Goal: Information Seeking & Learning: Learn about a topic

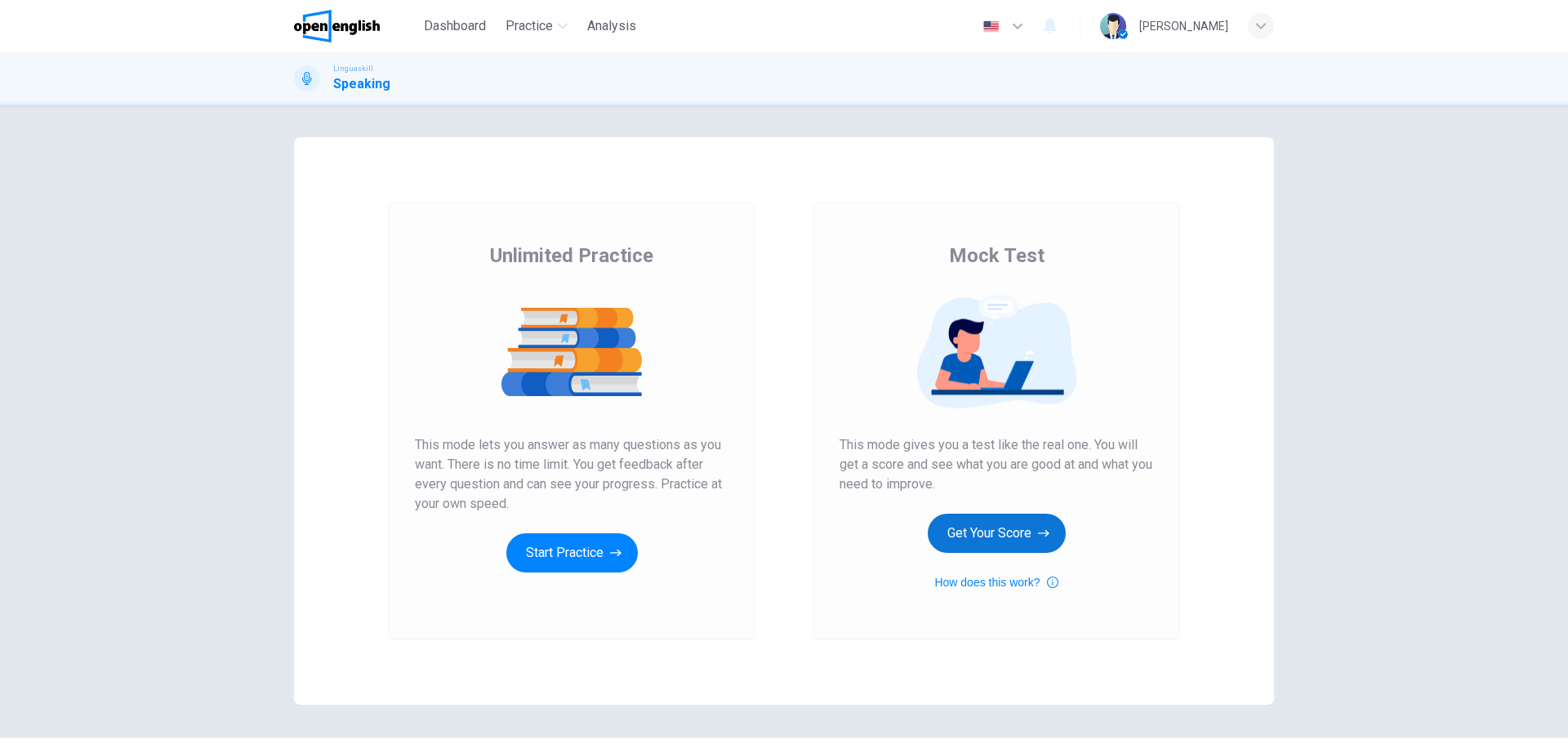
click at [985, 537] on button "Get Your Score" at bounding box center [997, 533] width 138 height 39
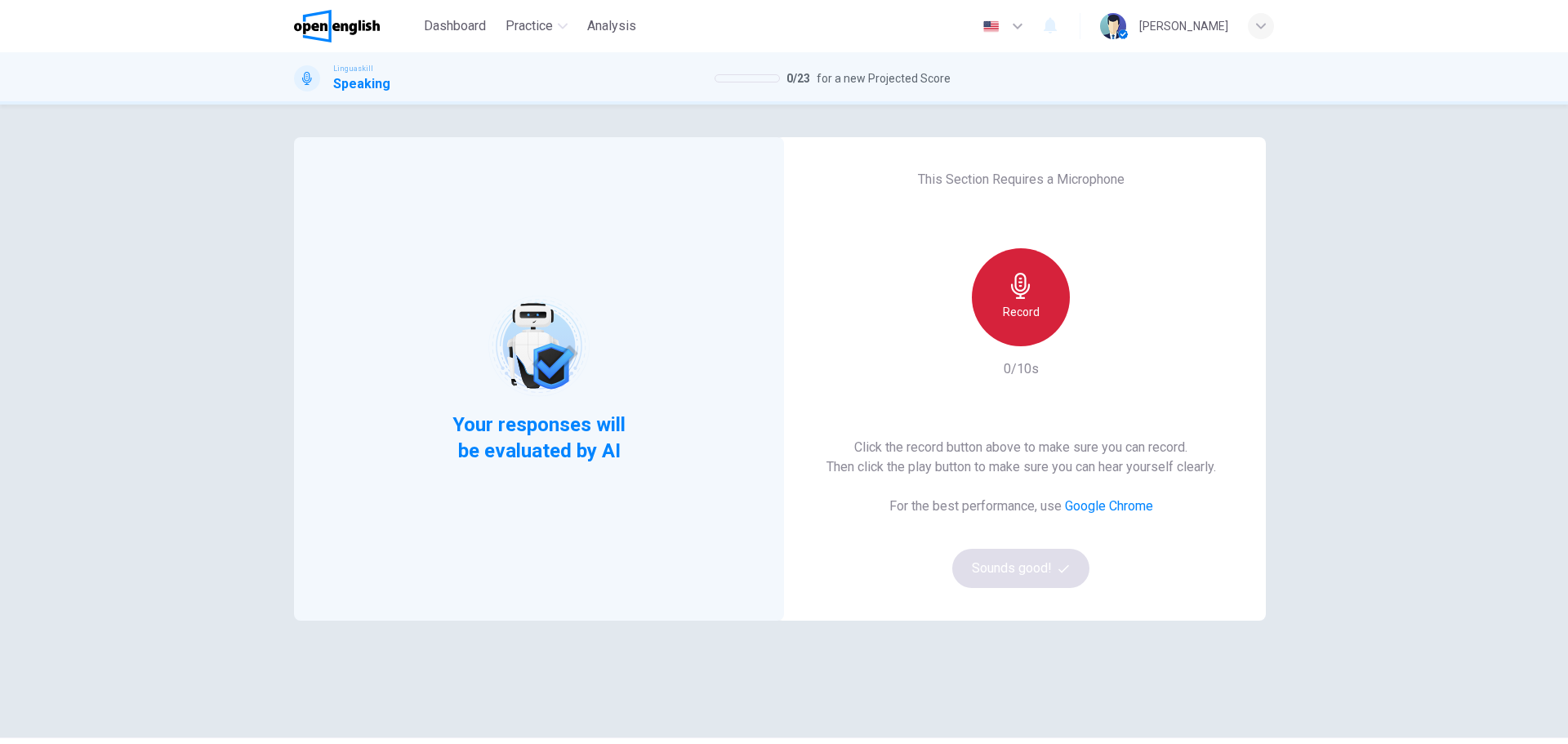
click at [1051, 298] on div "Record" at bounding box center [1021, 297] width 98 height 98
click at [1020, 303] on h6 "Stop" at bounding box center [1021, 311] width 25 height 19
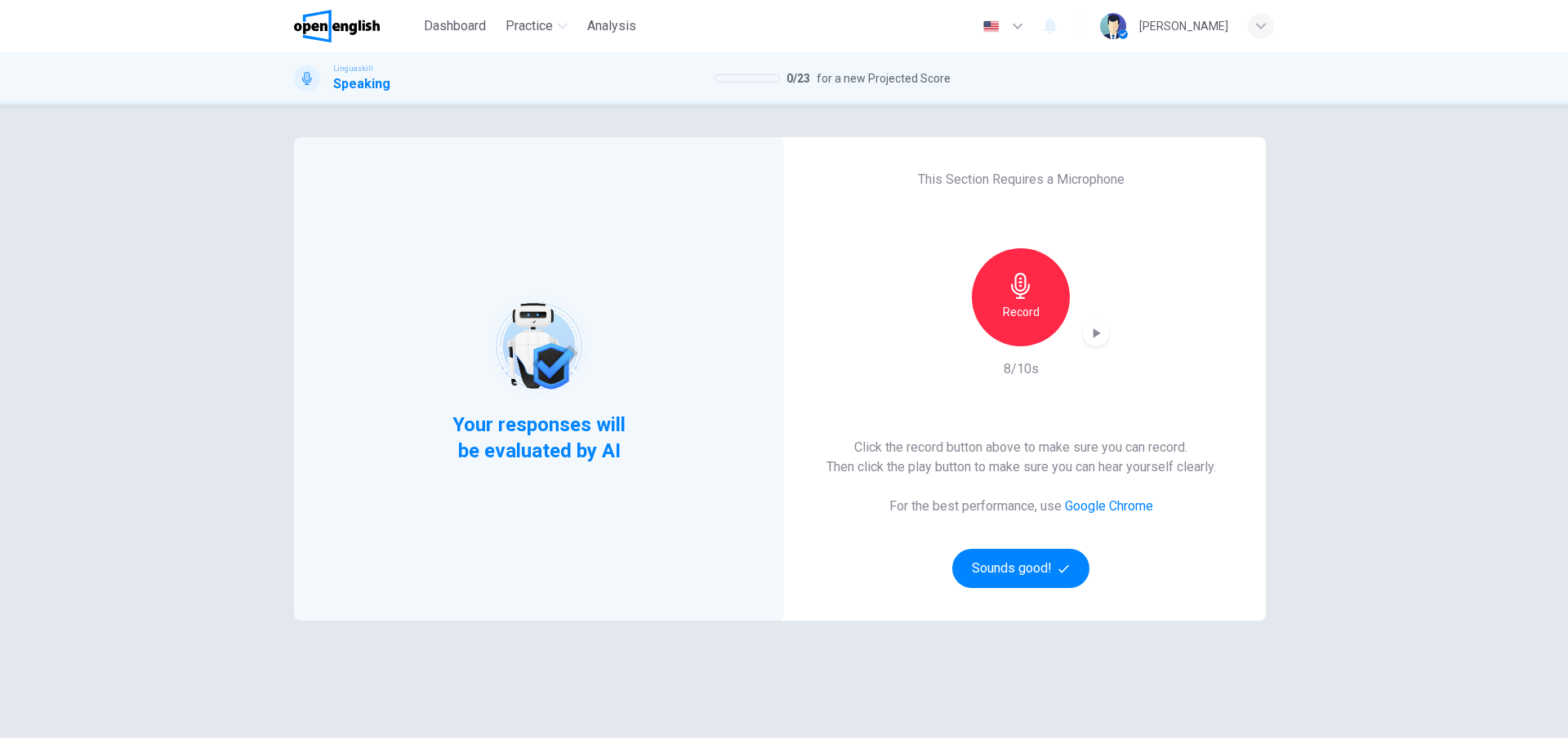
click at [1095, 338] on icon "button" at bounding box center [1097, 333] width 16 height 16
click at [1190, 665] on div "Your responses will be evaluated by AI This Section Requires a Microphone Recor…" at bounding box center [784, 421] width 980 height 567
click at [1024, 573] on button "Sounds good!" at bounding box center [1021, 568] width 137 height 39
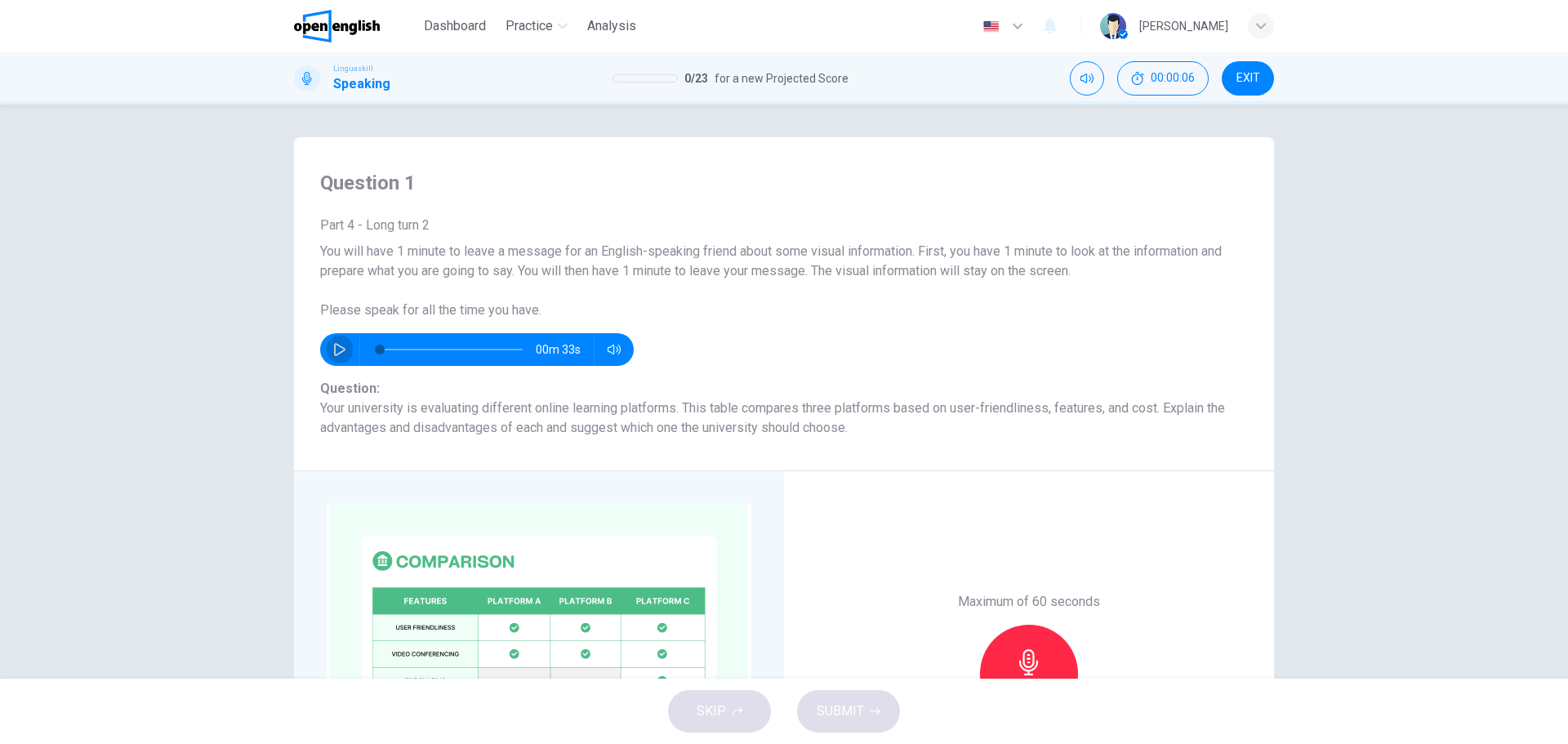
click at [341, 348] on icon "button" at bounding box center [340, 350] width 13 height 13
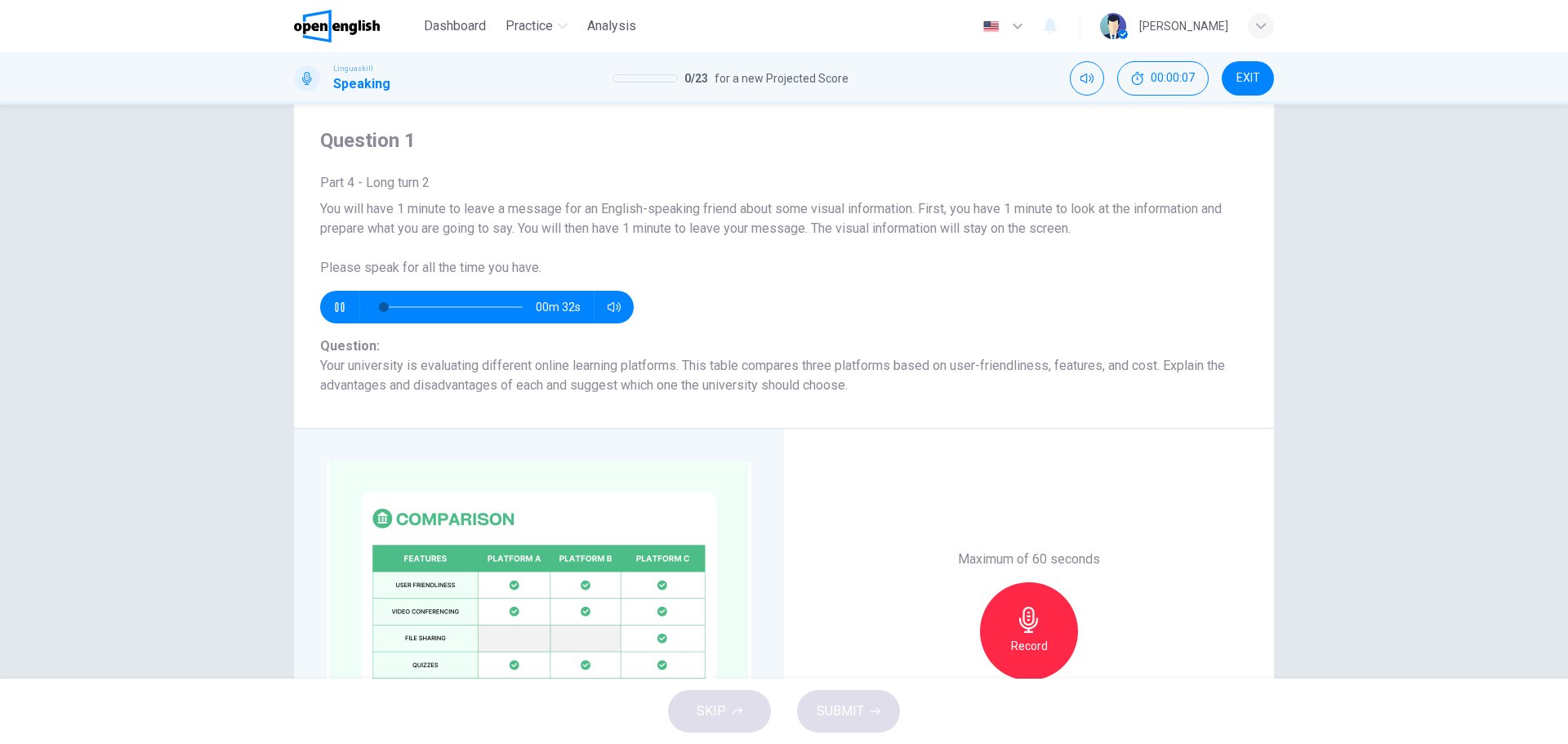
scroll to position [81, 0]
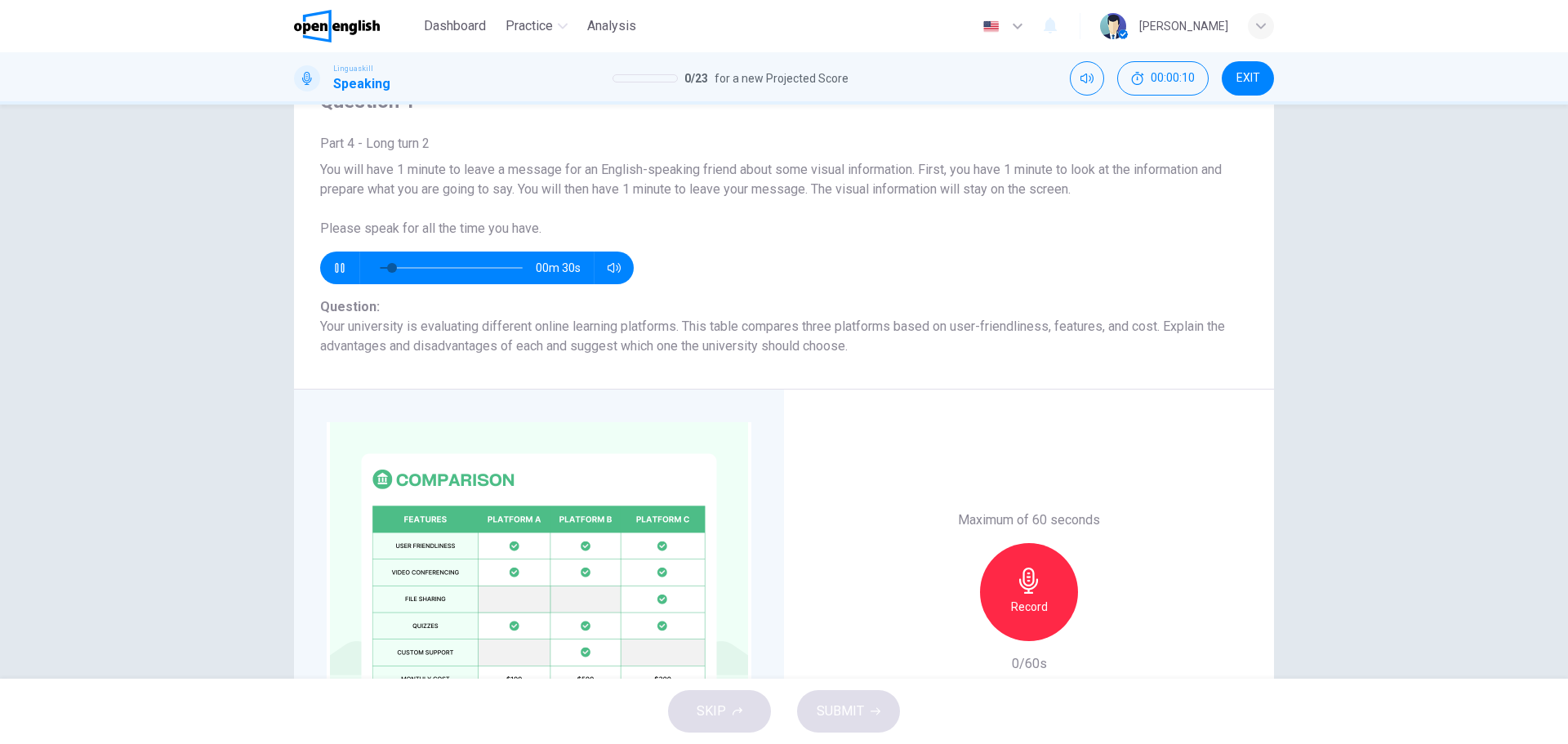
type input "**"
drag, startPoint x: 1415, startPoint y: 352, endPoint x: 1407, endPoint y: 367, distance: 17.0
click at [1415, 352] on div "Question 1 Part 4 - Long turn 2 You will have 1 minute to leave a message for a…" at bounding box center [784, 391] width 1568 height 574
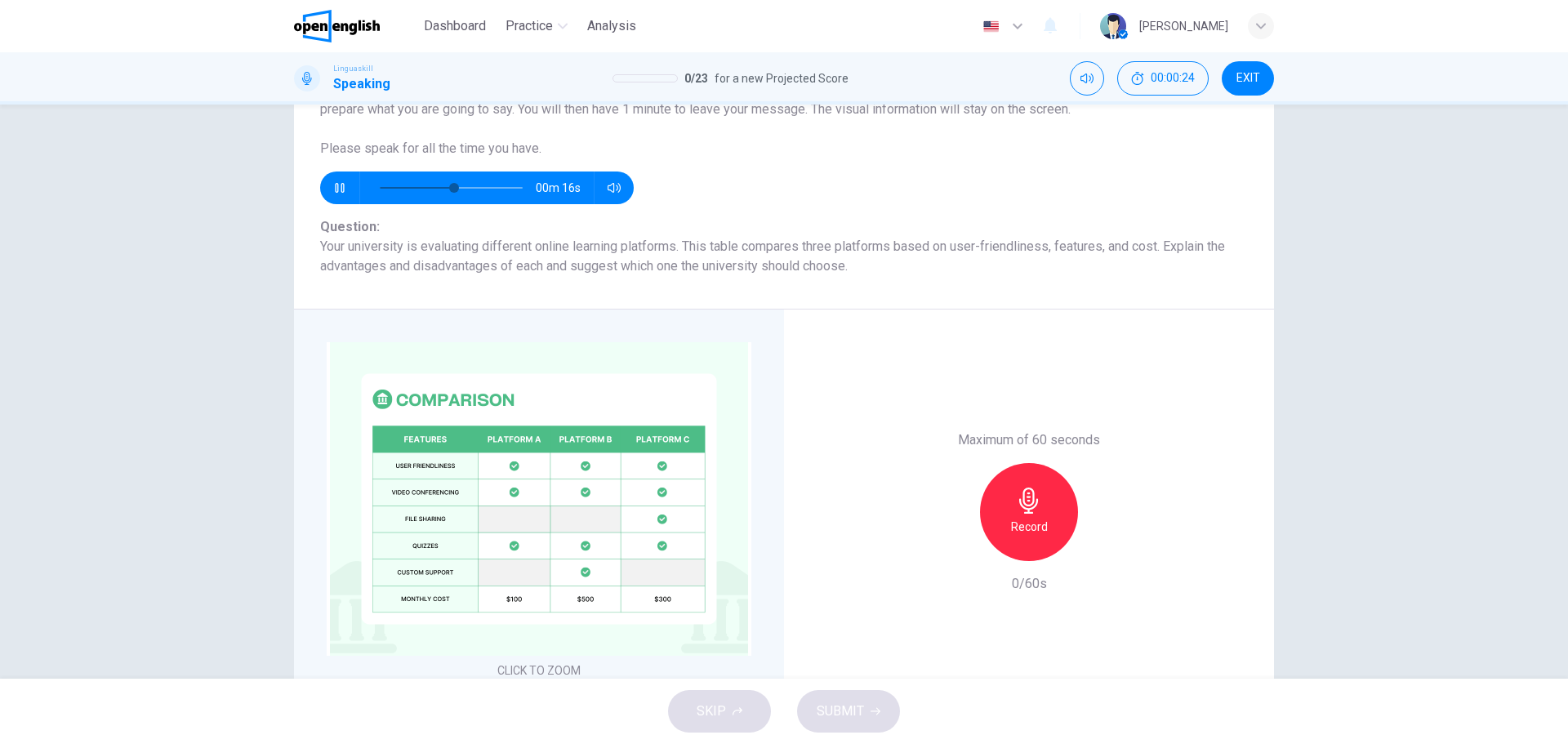
scroll to position [231, 0]
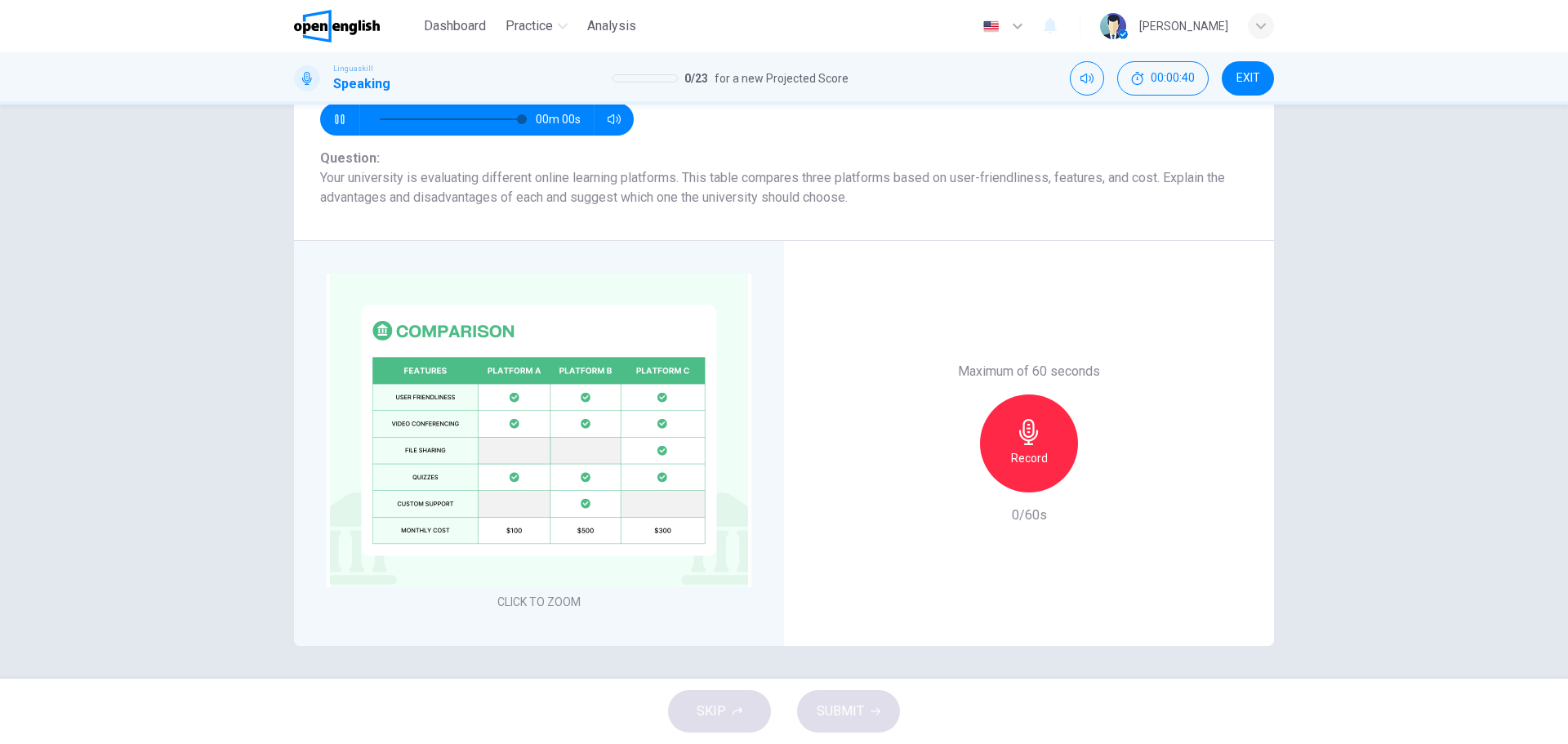
type input "*"
click at [1026, 453] on h6 "Record" at bounding box center [1030, 458] width 37 height 19
click at [863, 712] on button "SUBMIT" at bounding box center [849, 711] width 103 height 42
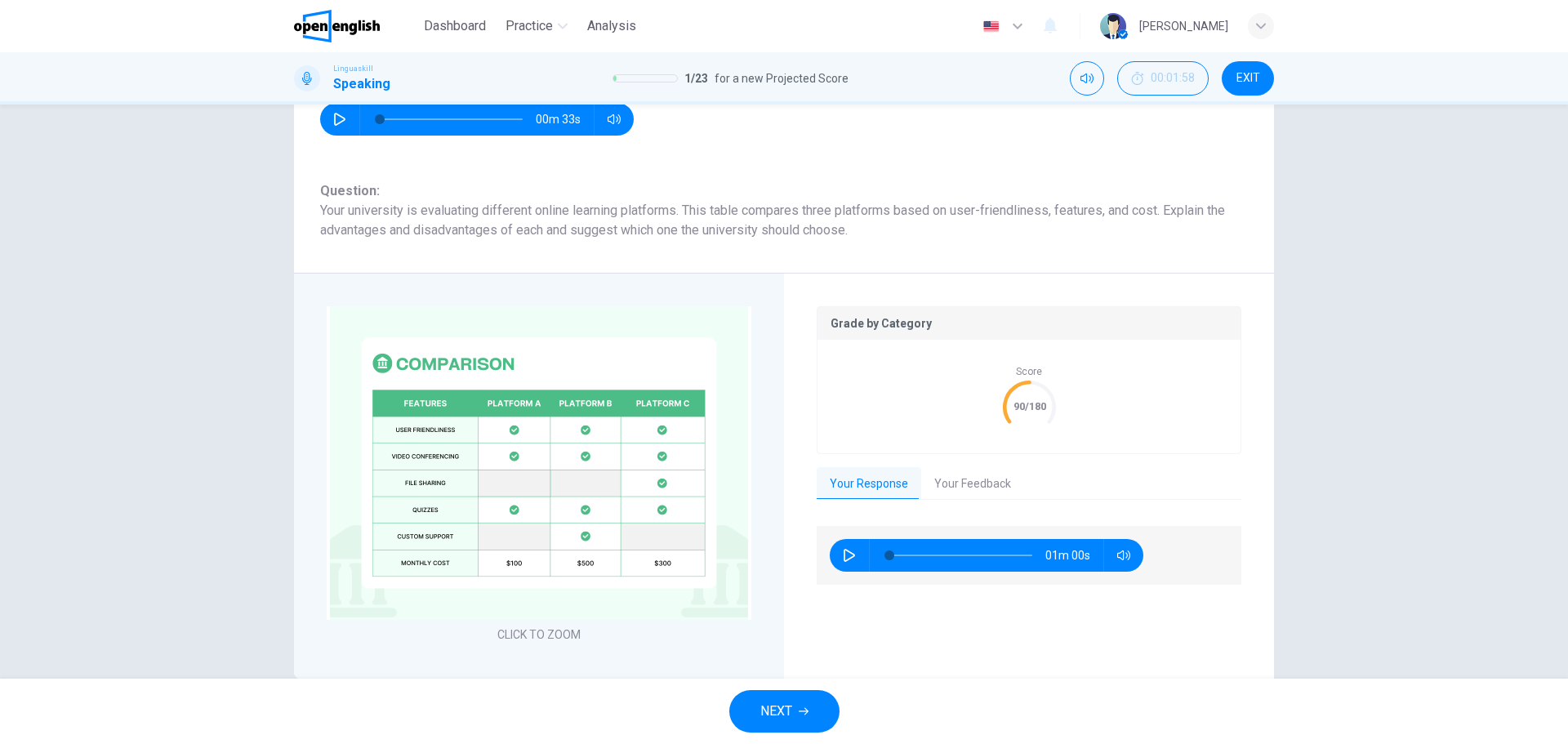
click at [947, 480] on button "Your Feedback" at bounding box center [973, 483] width 103 height 34
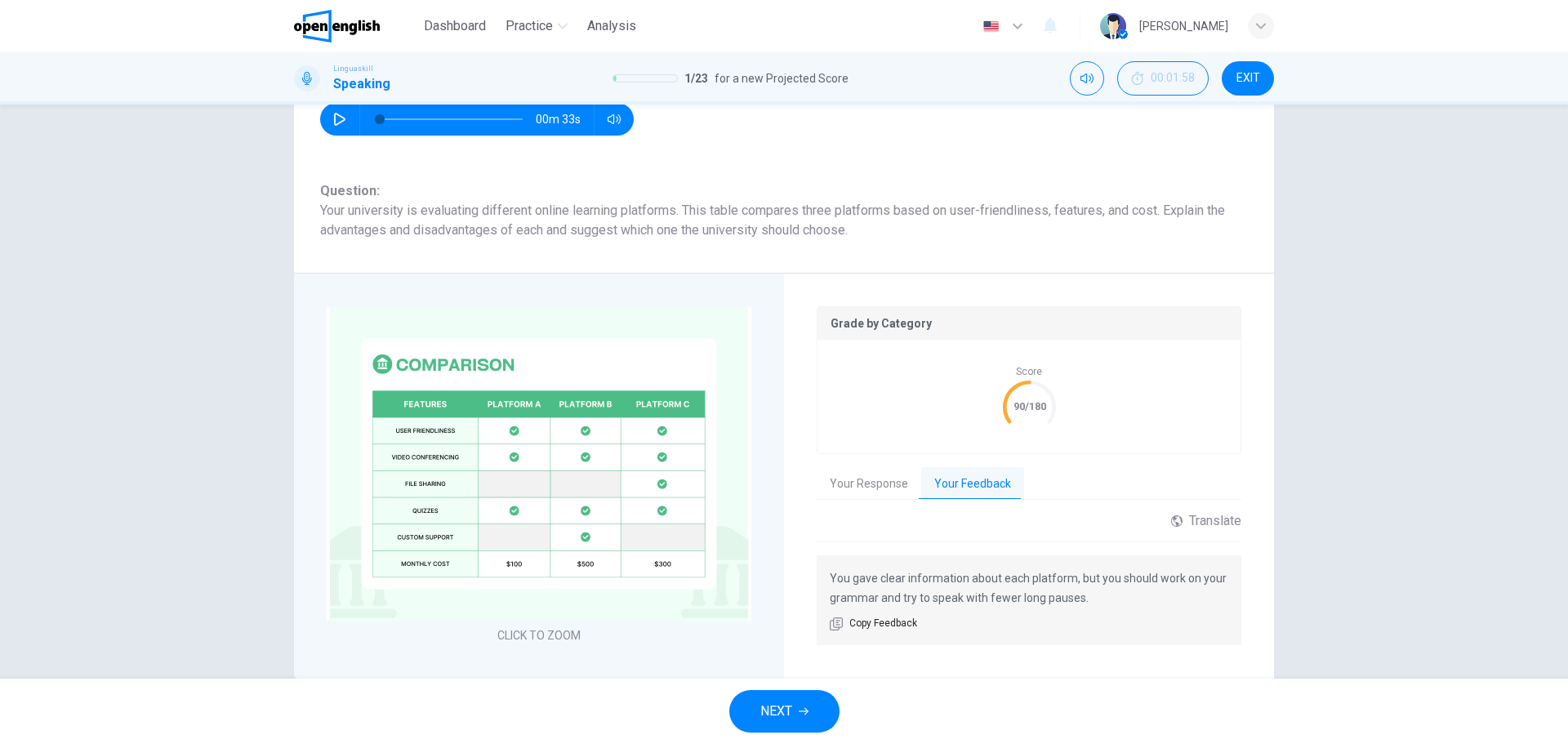
scroll to position [264, 0]
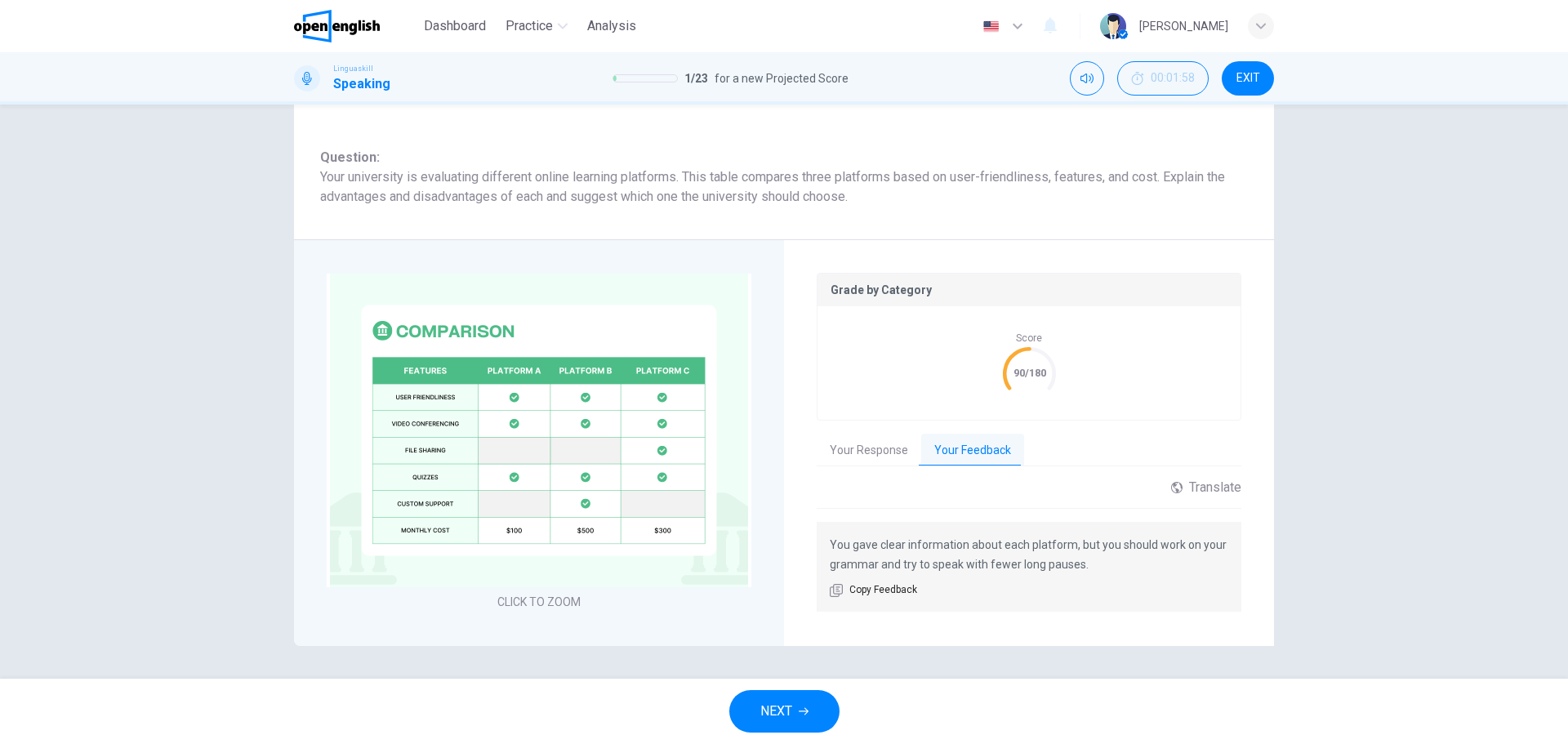
click at [815, 712] on button "NEXT" at bounding box center [784, 711] width 110 height 42
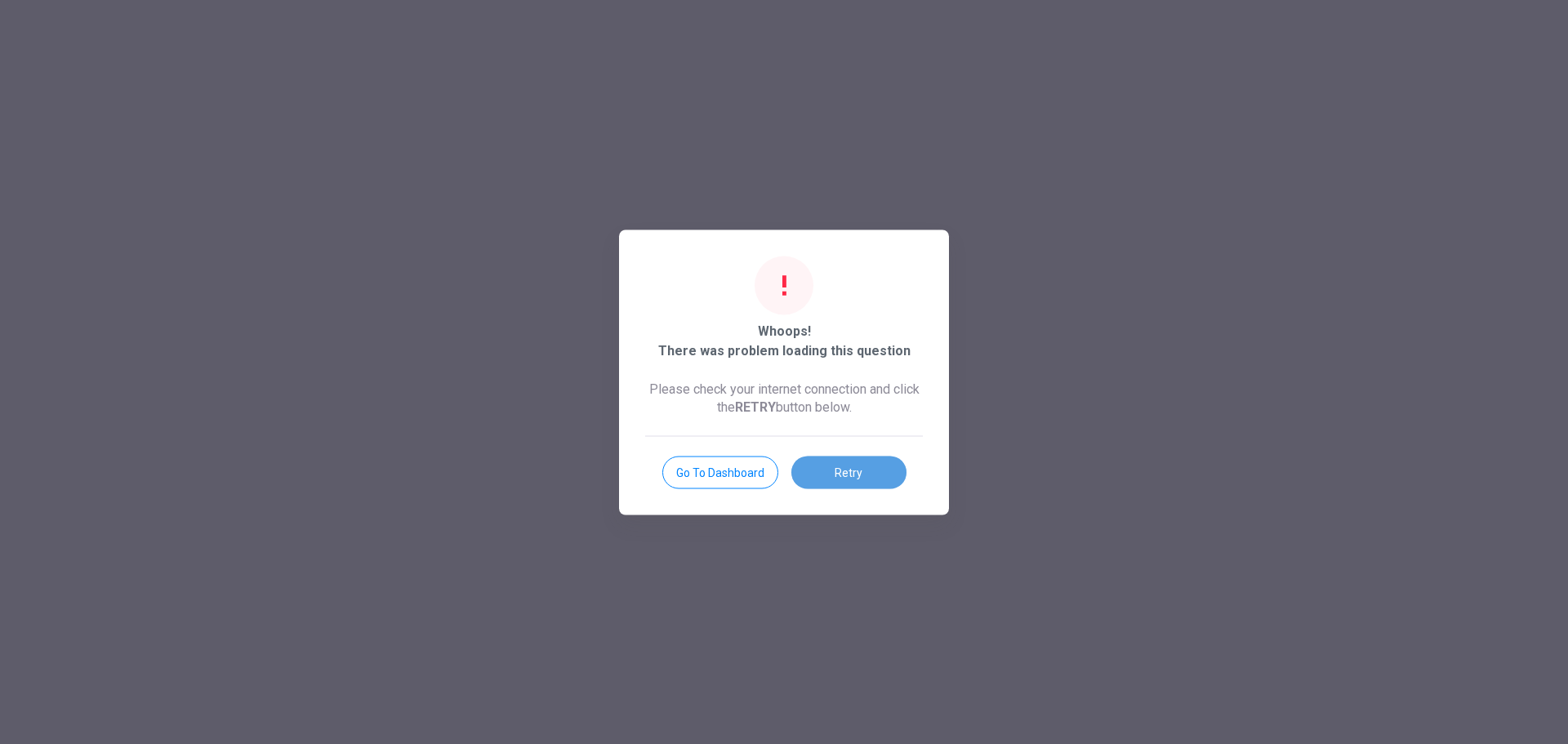
click at [849, 475] on button "Retry" at bounding box center [849, 472] width 115 height 33
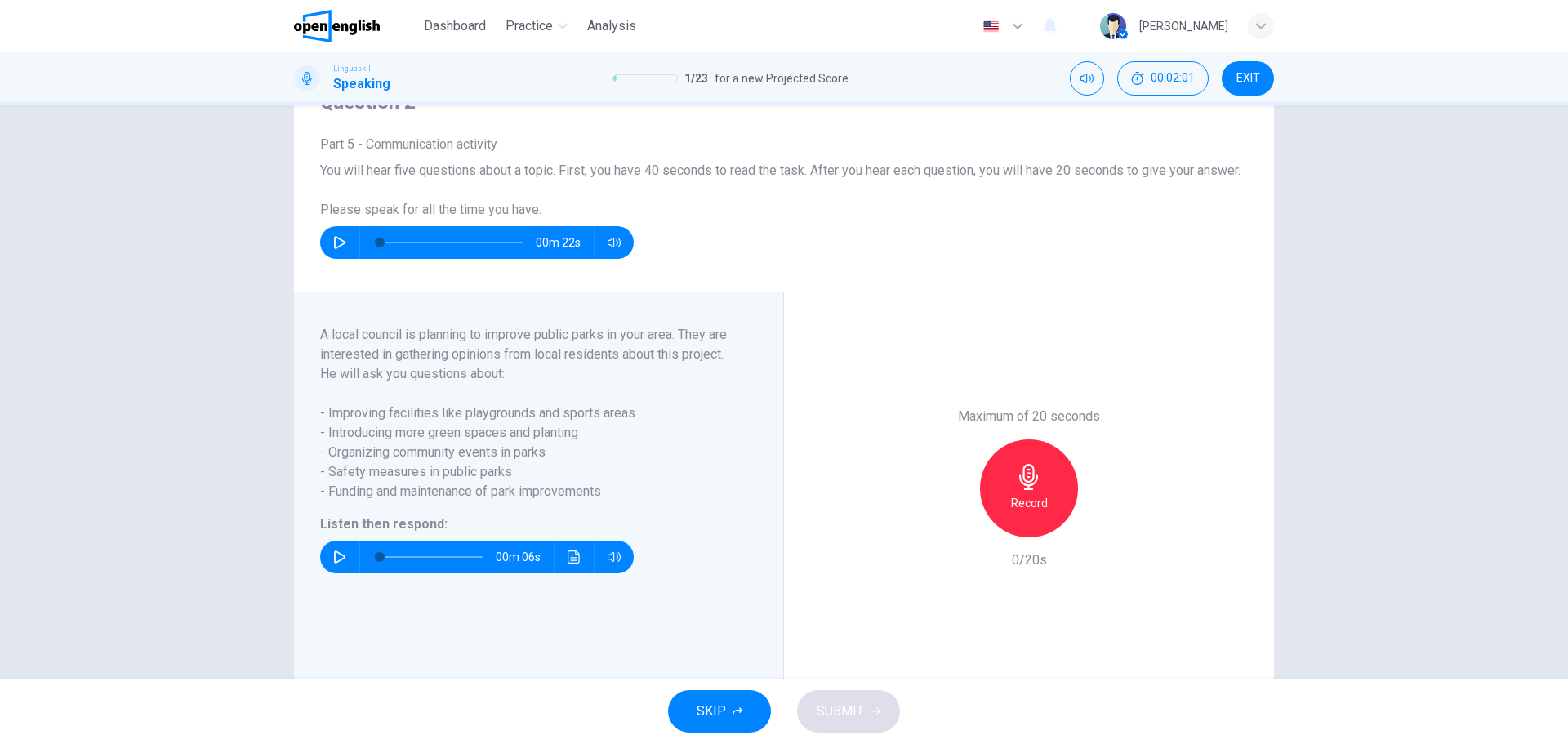
scroll to position [81, 0]
click at [334, 248] on icon "button" at bounding box center [340, 242] width 13 height 13
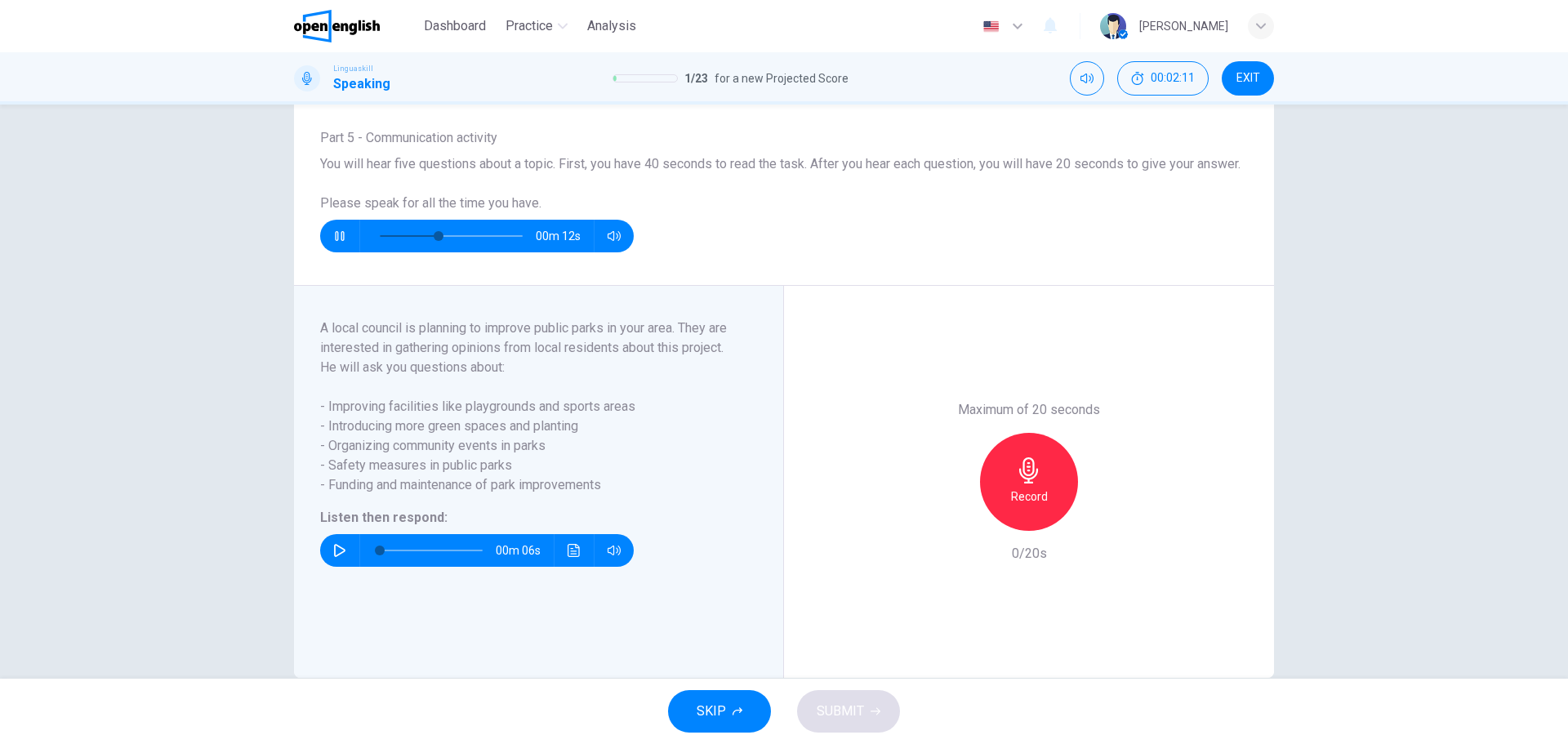
scroll to position [0, 0]
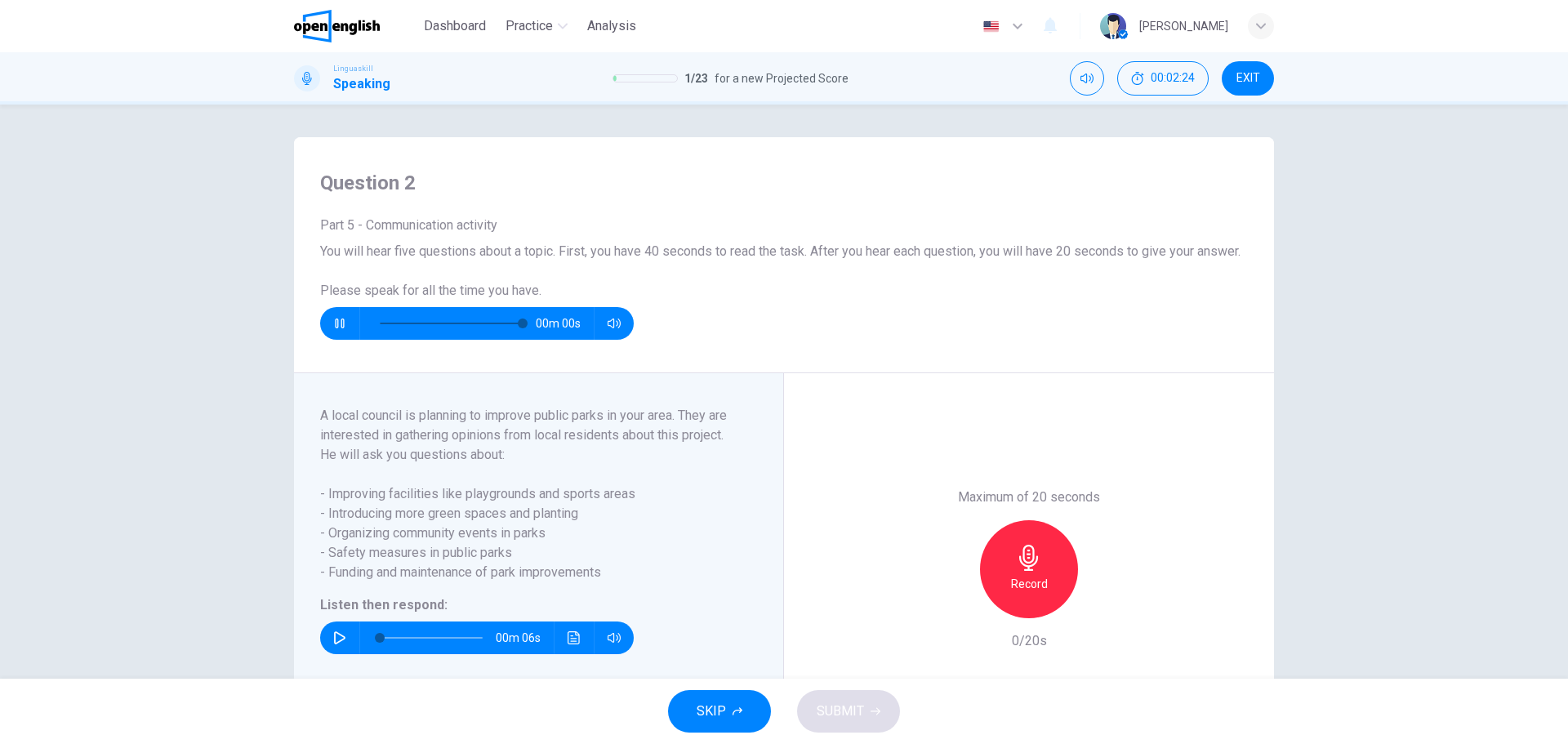
type input "*"
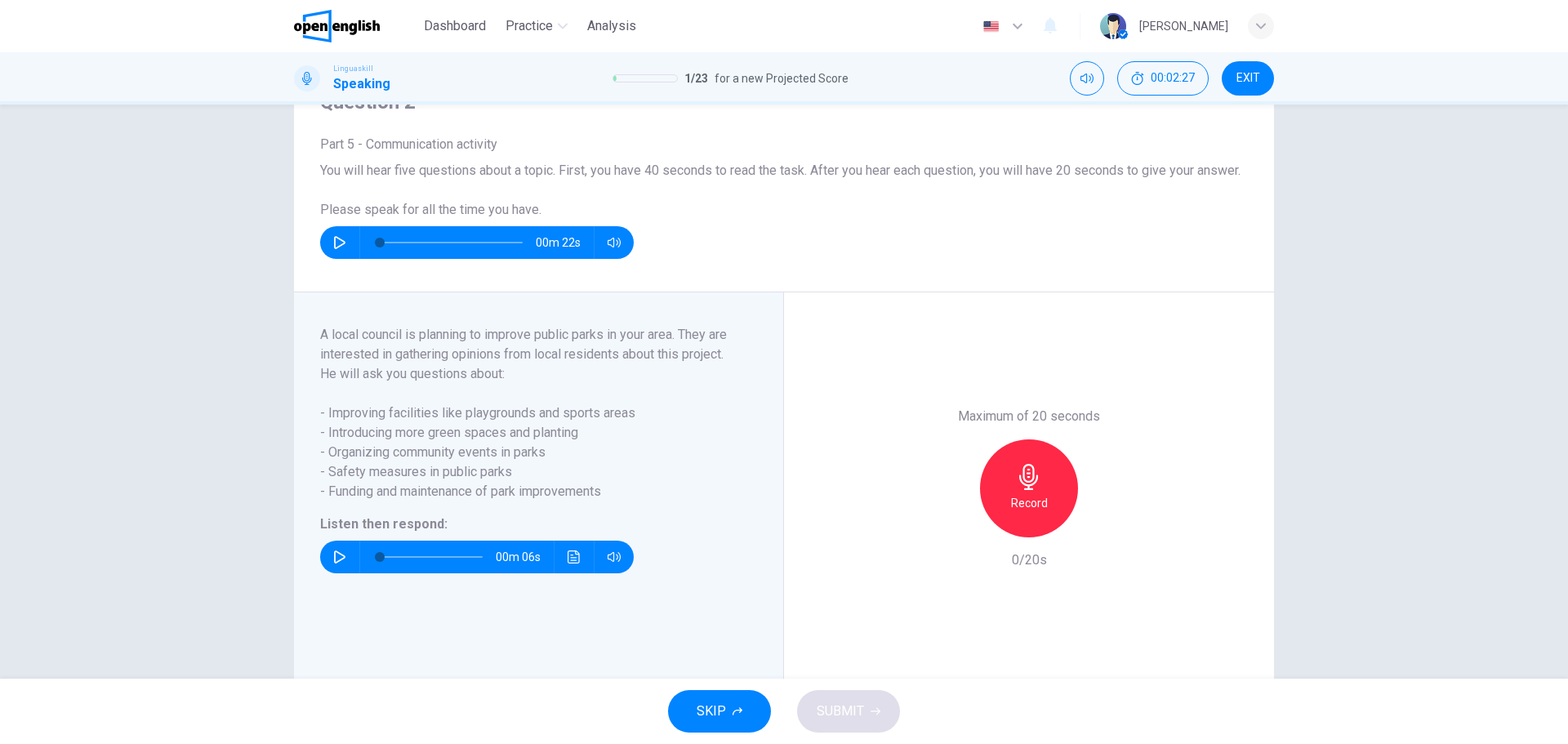
scroll to position [81, 0]
click at [334, 563] on icon "button" at bounding box center [340, 556] width 11 height 13
click at [1021, 512] on div "Record" at bounding box center [1029, 487] width 98 height 98
drag, startPoint x: 846, startPoint y: 717, endPoint x: 899, endPoint y: 710, distance: 53.5
click at [847, 717] on span "SUBMIT" at bounding box center [840, 711] width 48 height 23
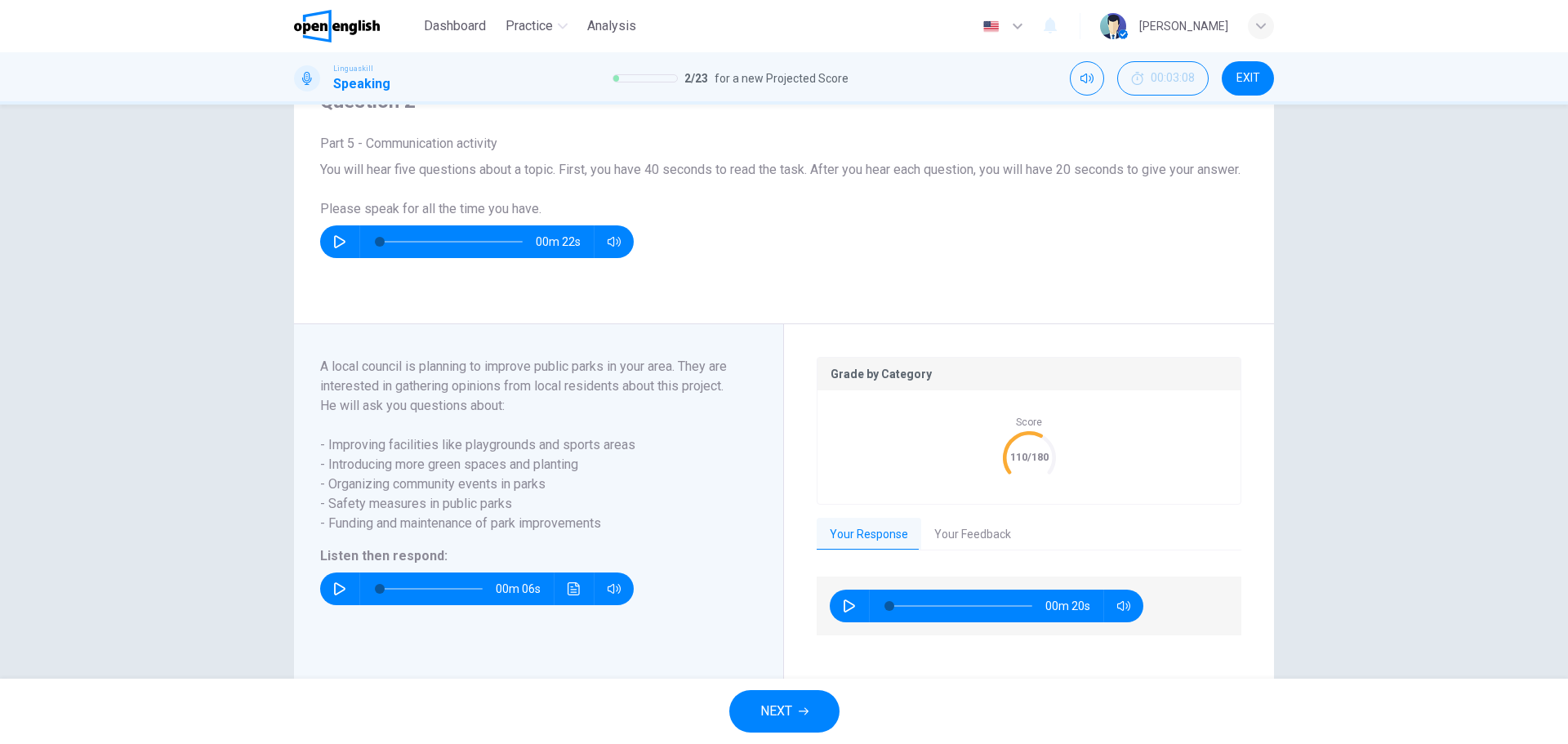
click at [979, 550] on button "Your Feedback" at bounding box center [973, 534] width 103 height 34
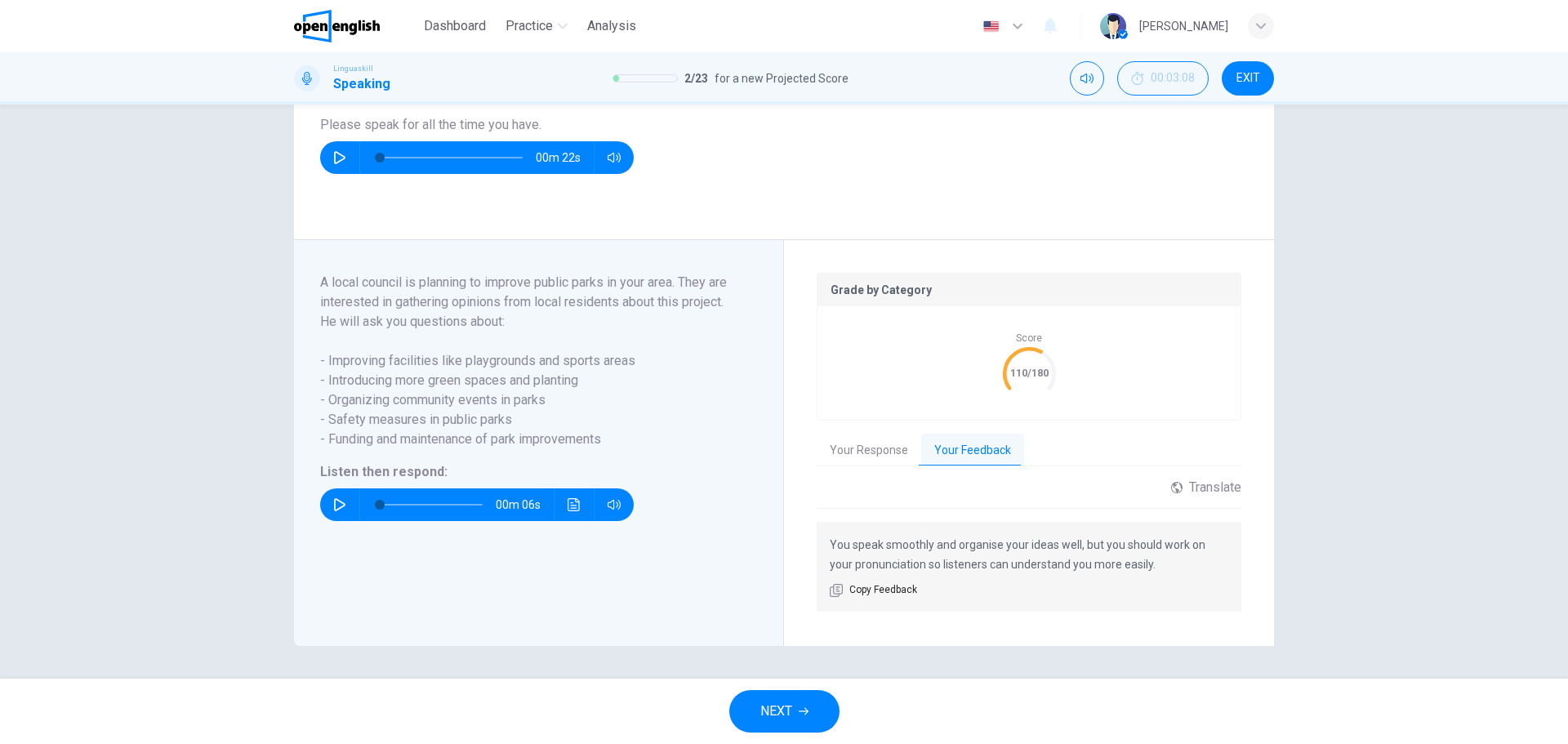
scroll to position [186, 0]
click at [779, 716] on span "NEXT" at bounding box center [776, 711] width 32 height 23
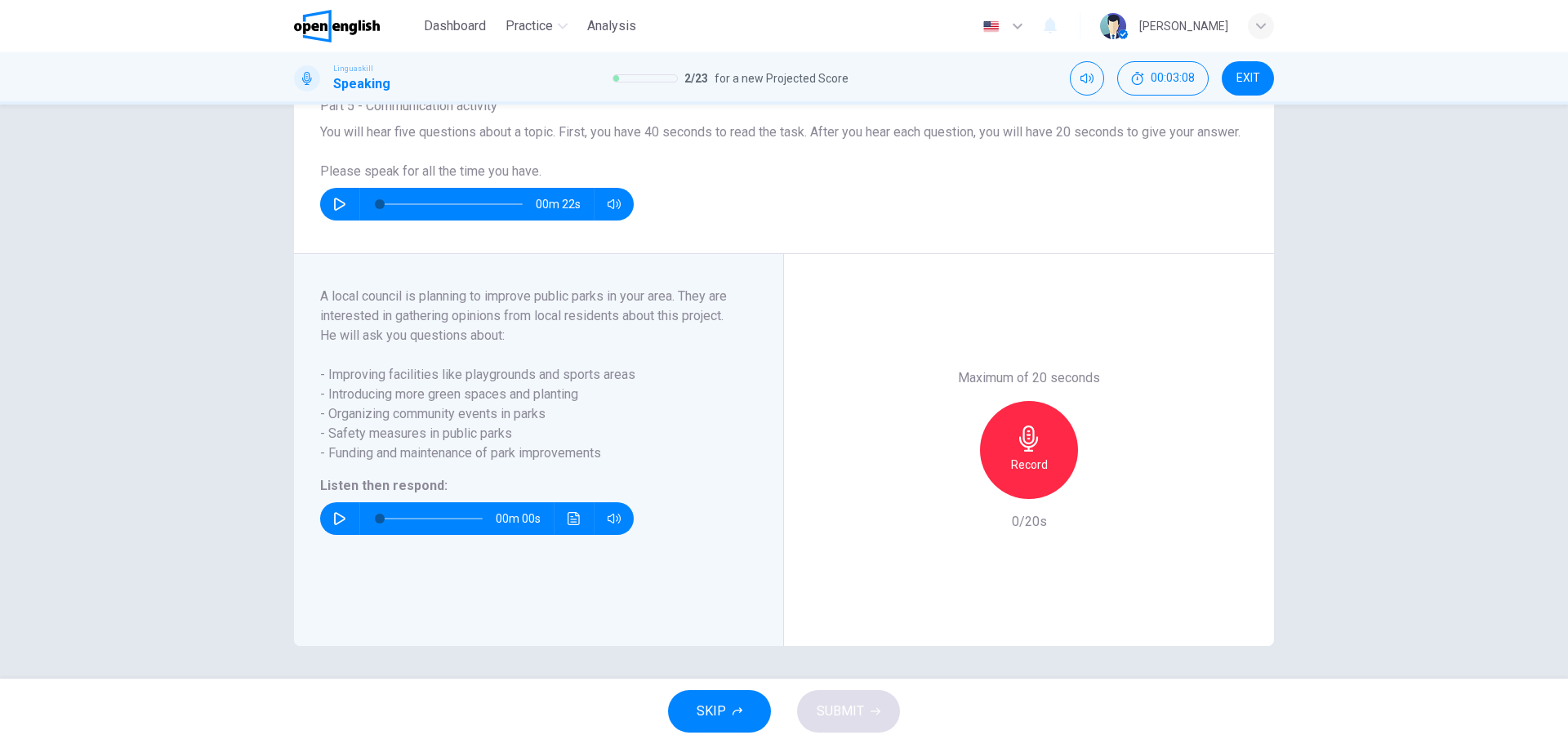
scroll to position [139, 0]
click at [339, 525] on button "button" at bounding box center [340, 519] width 27 height 33
click at [1039, 448] on div "Record" at bounding box center [1029, 449] width 98 height 98
click at [838, 717] on span "SUBMIT" at bounding box center [840, 711] width 48 height 23
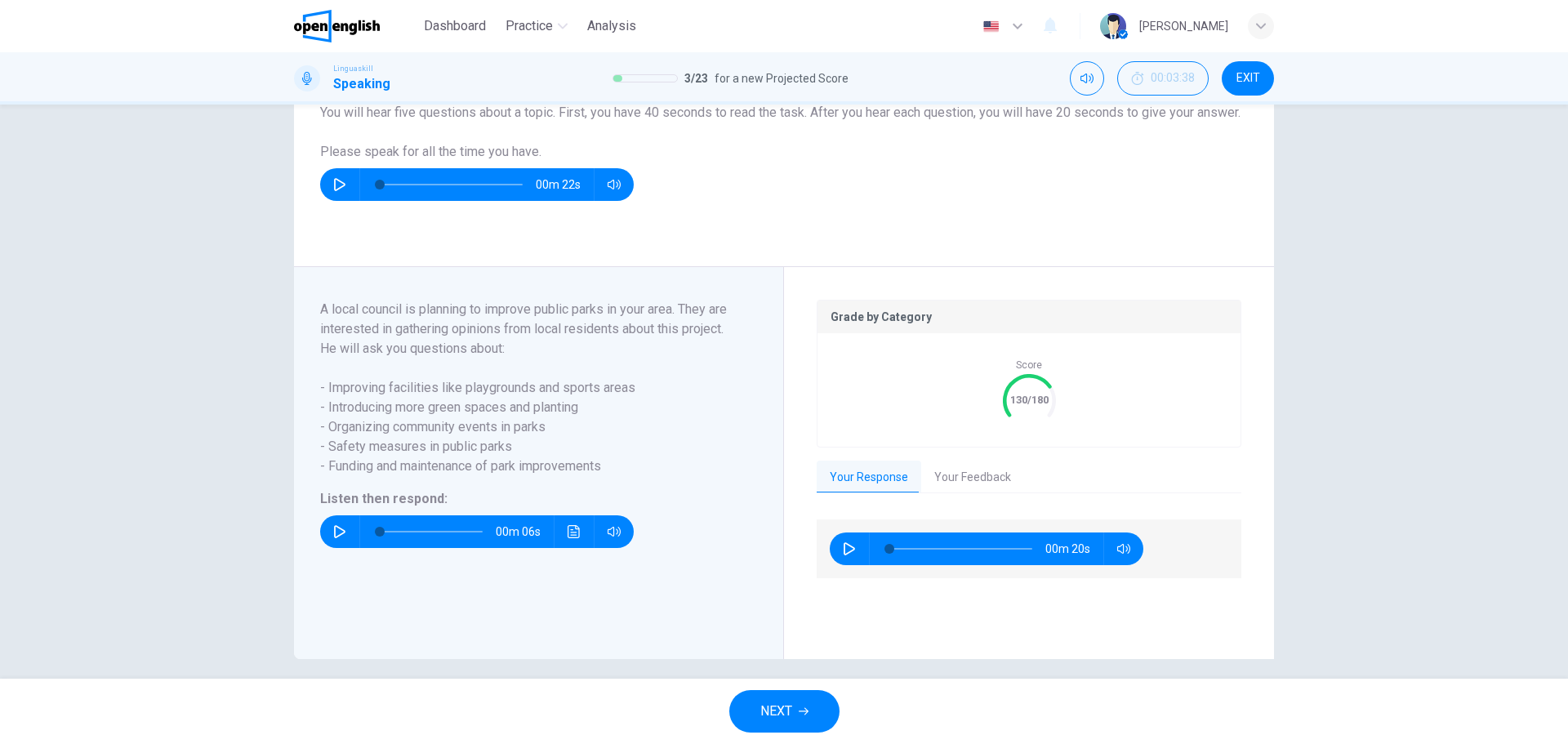
click at [959, 495] on button "Your Feedback" at bounding box center [973, 477] width 103 height 34
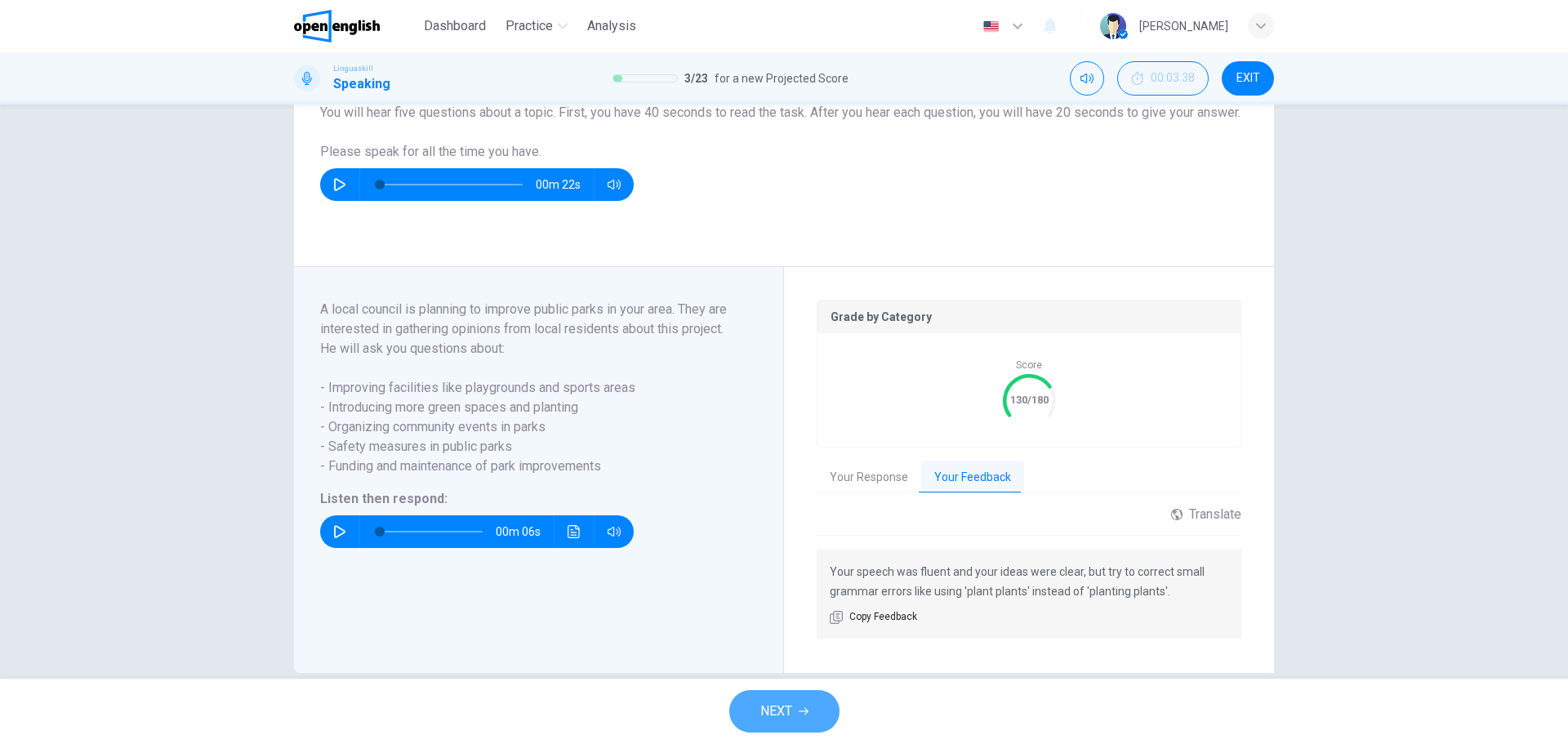
drag, startPoint x: 777, startPoint y: 709, endPoint x: 817, endPoint y: 710, distance: 40.0
click at [778, 710] on span "NEXT" at bounding box center [776, 711] width 32 height 23
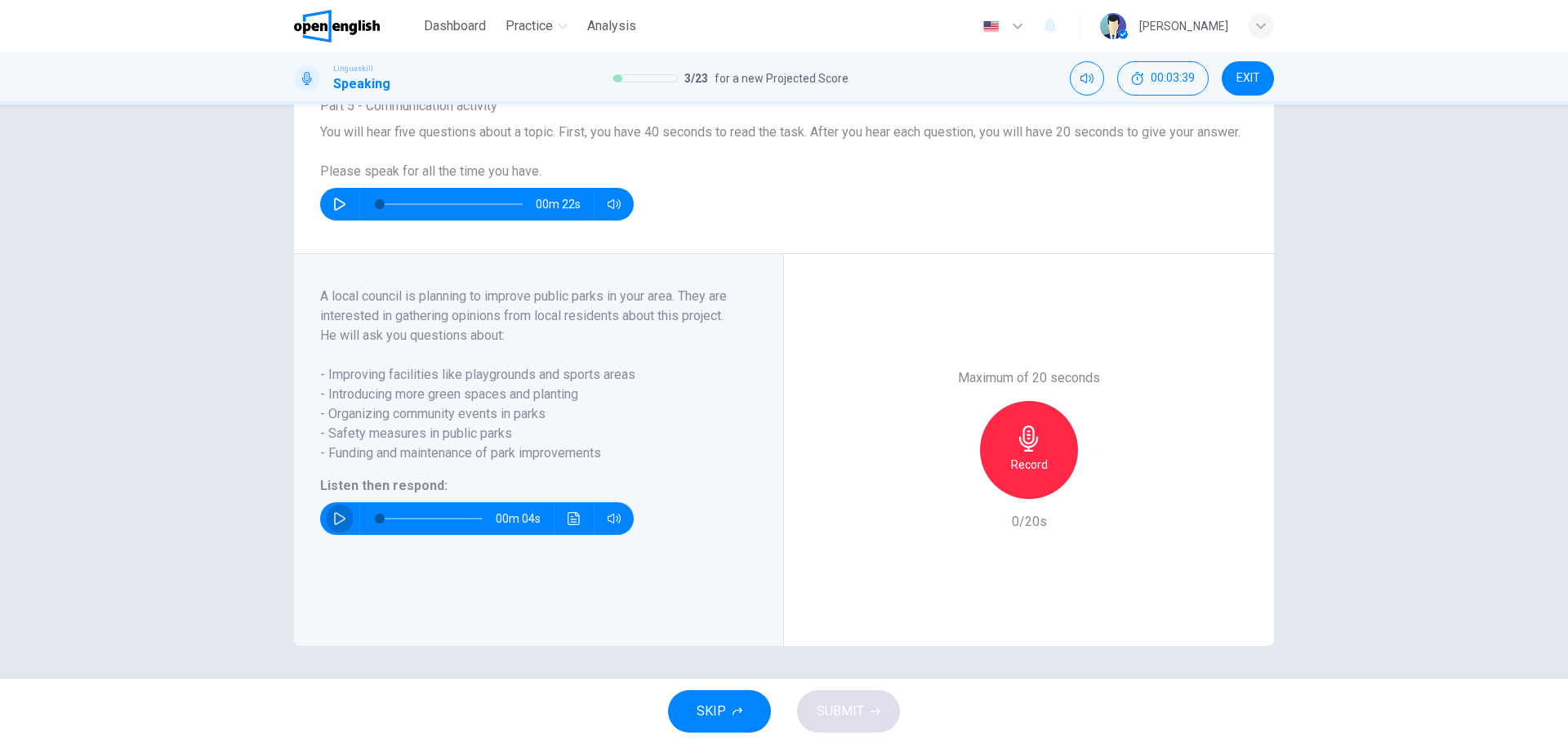
click at [341, 531] on button "button" at bounding box center [340, 519] width 27 height 33
click at [727, 714] on button "SKIP" at bounding box center [719, 711] width 103 height 42
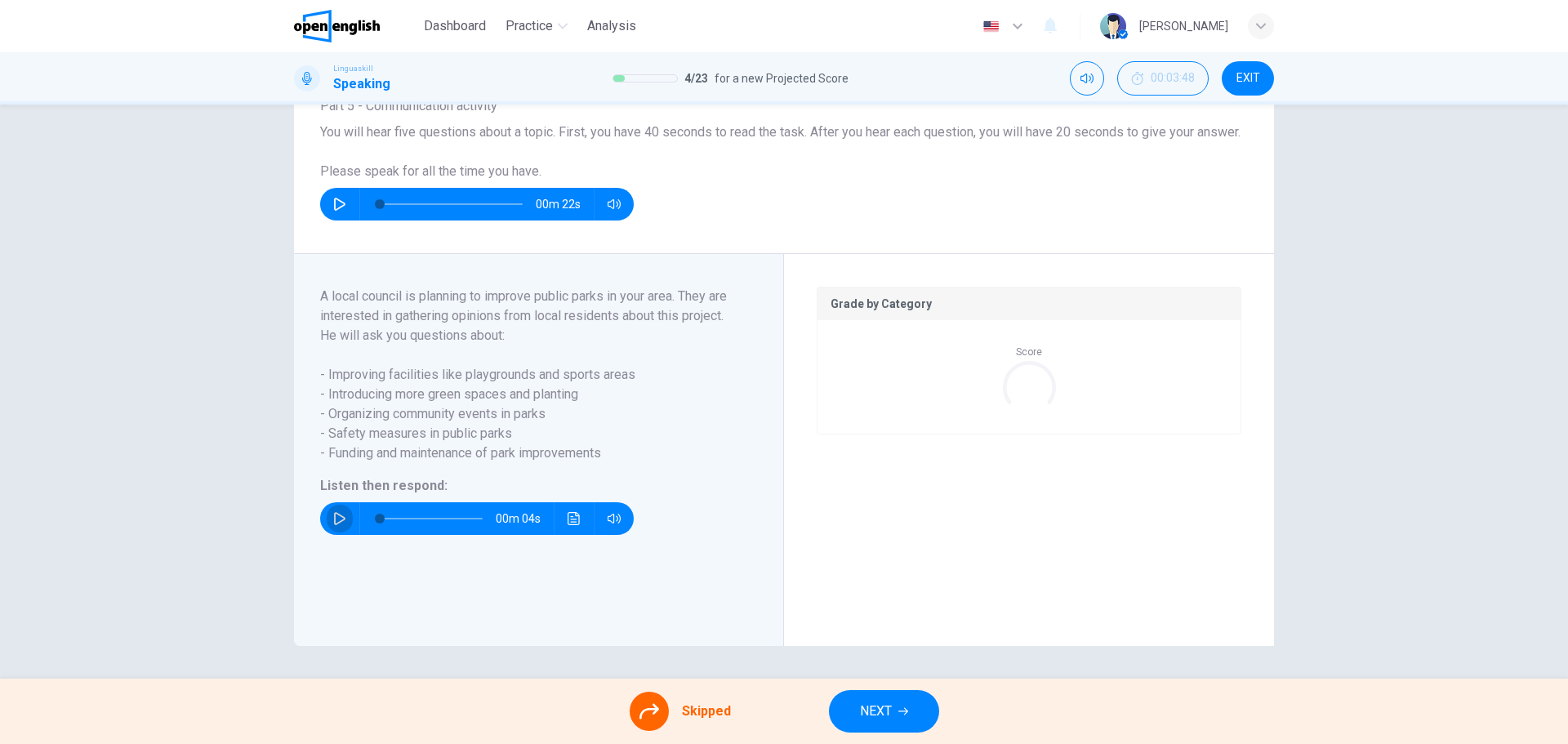
click at [334, 523] on icon "button" at bounding box center [340, 518] width 11 height 13
click at [721, 608] on div "Part 5 - Communication activity A local council is planning to improve public p…" at bounding box center [546, 449] width 450 height 327
click at [895, 706] on button "NEXT" at bounding box center [884, 711] width 110 height 42
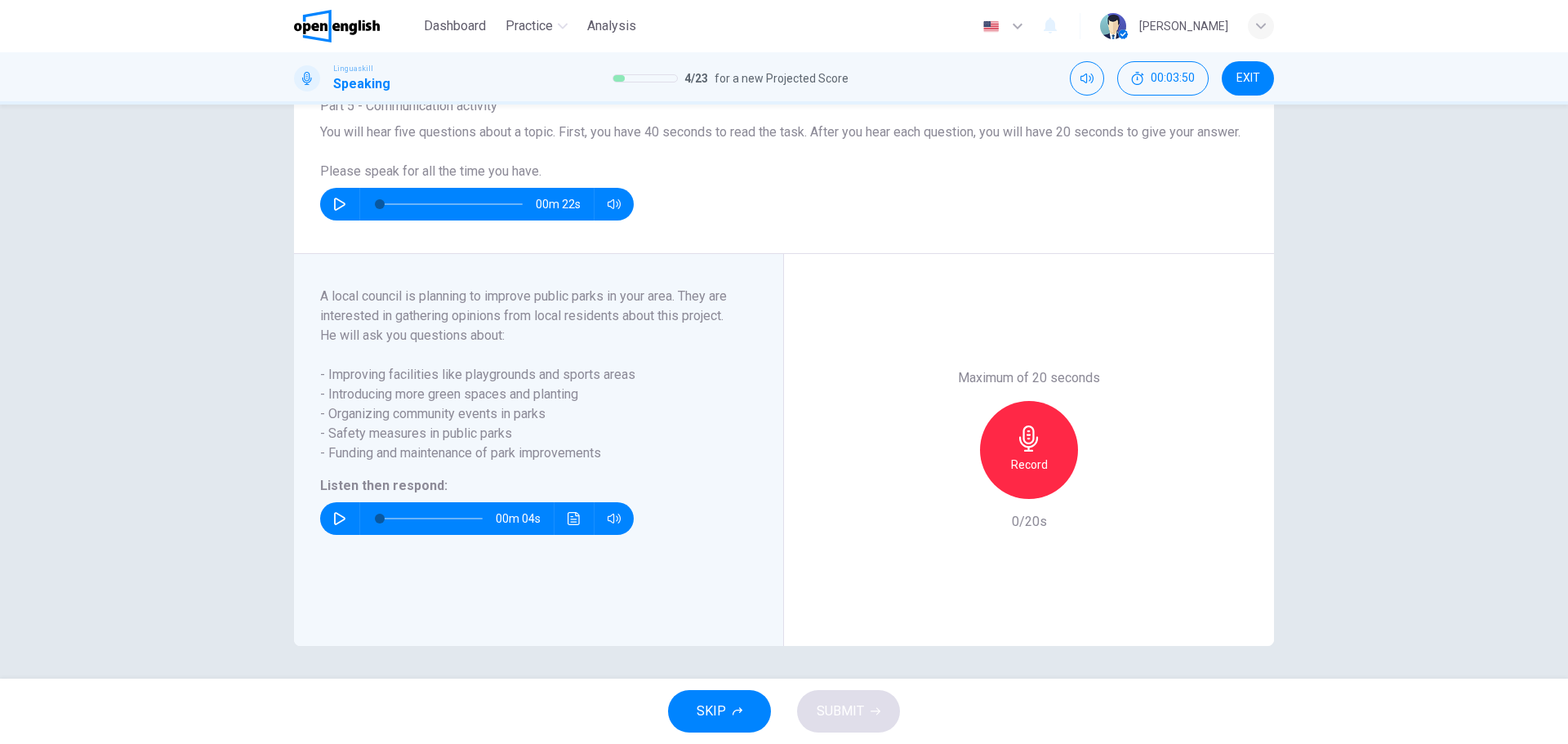
click at [327, 523] on button "button" at bounding box center [340, 519] width 27 height 33
type input "*"
click at [1043, 451] on div "Record" at bounding box center [1029, 449] width 98 height 98
drag, startPoint x: 853, startPoint y: 704, endPoint x: 981, endPoint y: 701, distance: 128.0
click at [851, 704] on span "SUBMIT" at bounding box center [840, 711] width 48 height 23
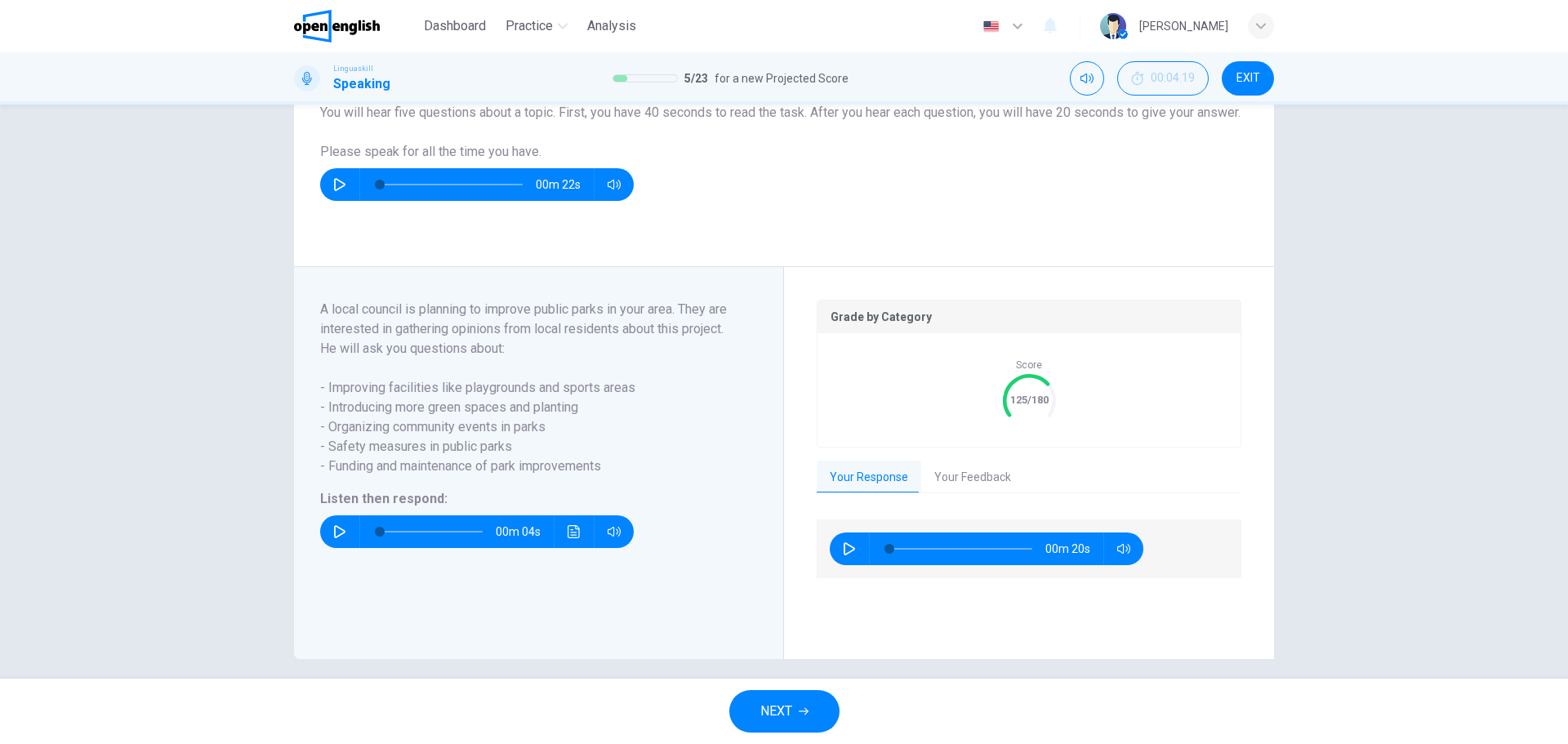
click at [966, 490] on button "Your Feedback" at bounding box center [973, 477] width 103 height 34
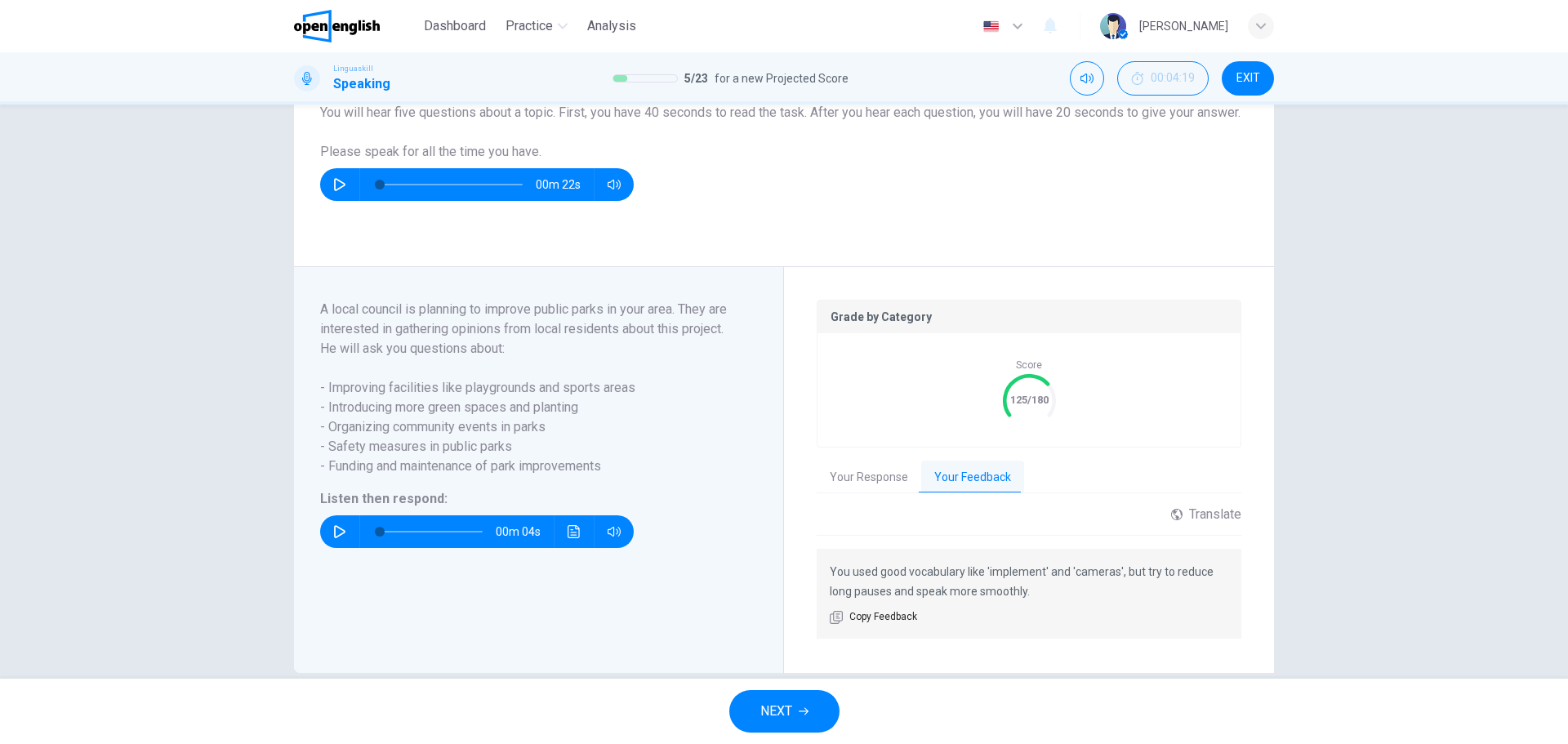
click at [865, 495] on button "Your Response" at bounding box center [869, 477] width 104 height 34
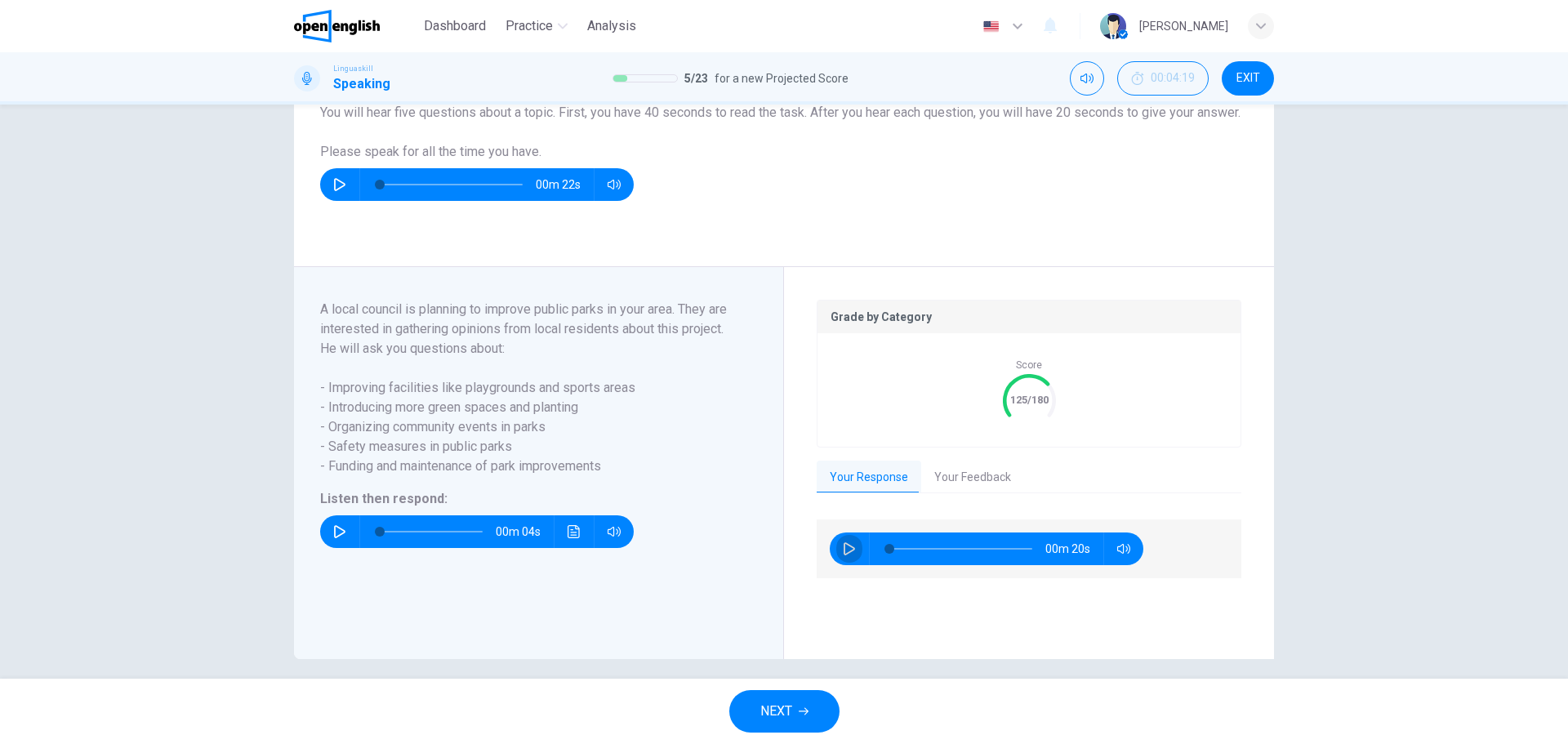
click at [843, 555] on icon "button" at bounding box center [849, 549] width 13 height 13
type input "*"
click at [777, 711] on span "NEXT" at bounding box center [776, 711] width 32 height 23
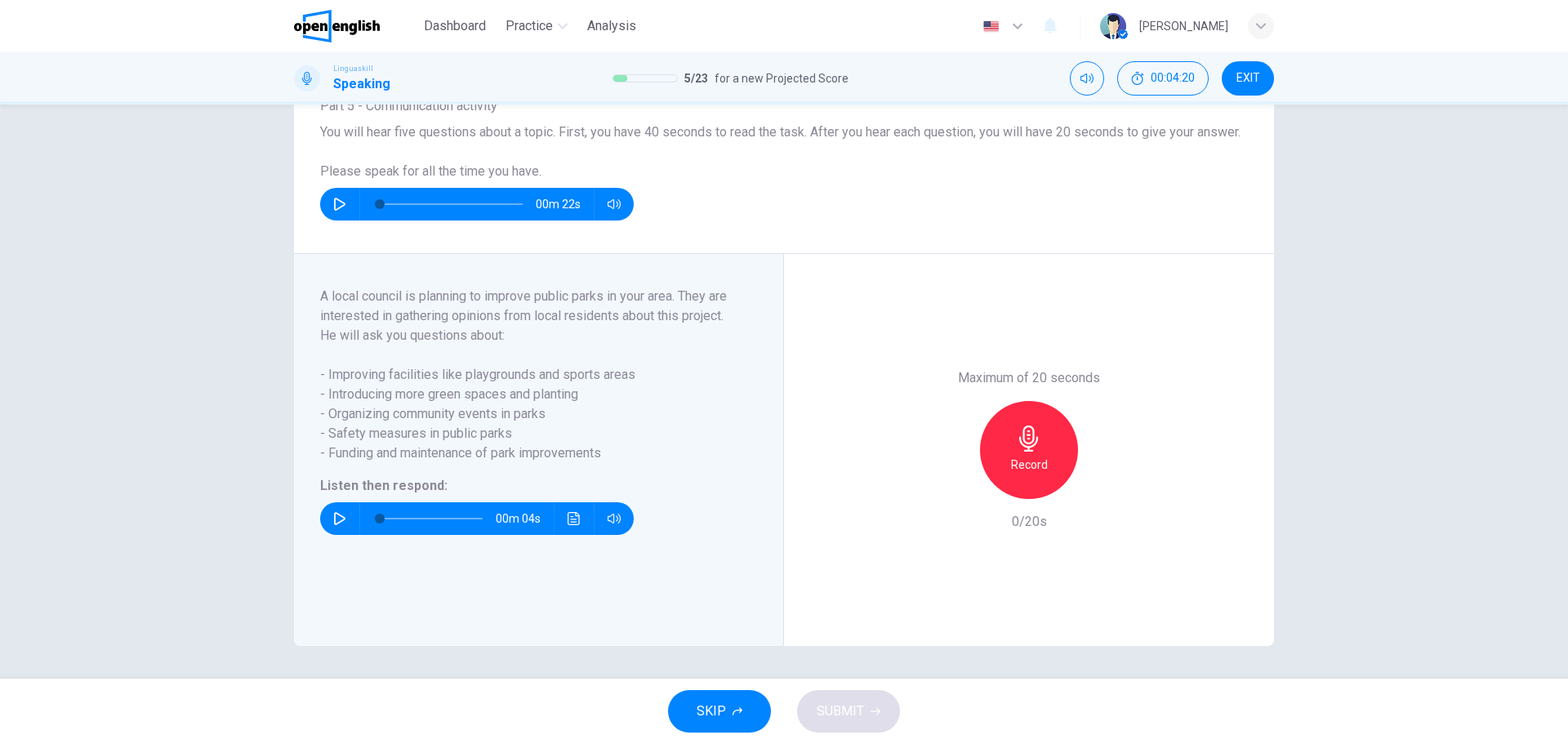
click at [334, 514] on icon "button" at bounding box center [340, 518] width 11 height 13
type input "*"
click at [1028, 451] on icon "button" at bounding box center [1029, 438] width 19 height 27
click at [838, 714] on span "SUBMIT" at bounding box center [840, 711] width 48 height 23
drag, startPoint x: 320, startPoint y: 451, endPoint x: 429, endPoint y: 465, distance: 109.9
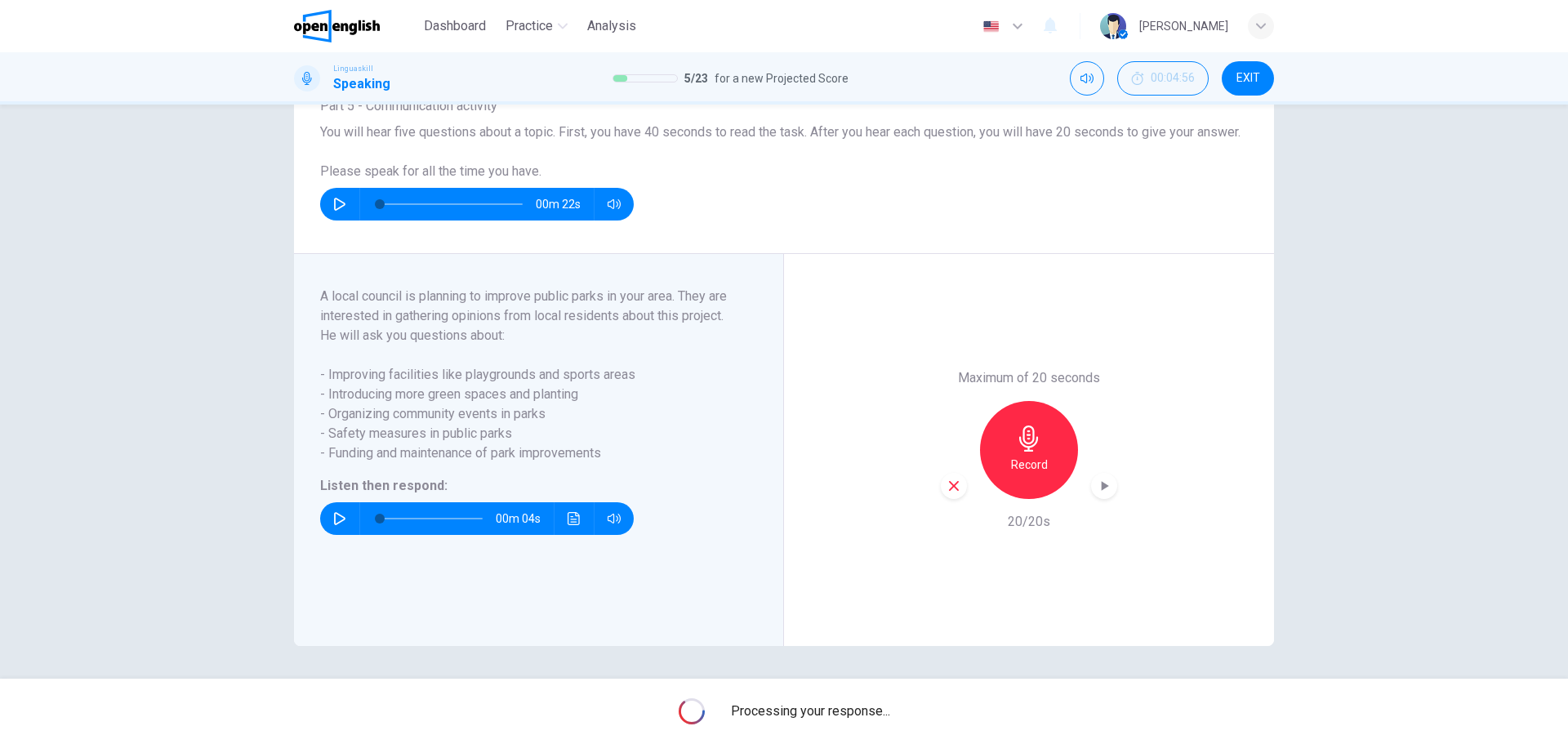
click at [481, 448] on span "- Funding and maintenance of park improvements" at bounding box center [529, 453] width 417 height 19
drag, startPoint x: 319, startPoint y: 447, endPoint x: 626, endPoint y: 437, distance: 307.2
click at [626, 437] on div "A local council is planning to improve public parks in your area. They are inte…" at bounding box center [529, 391] width 417 height 209
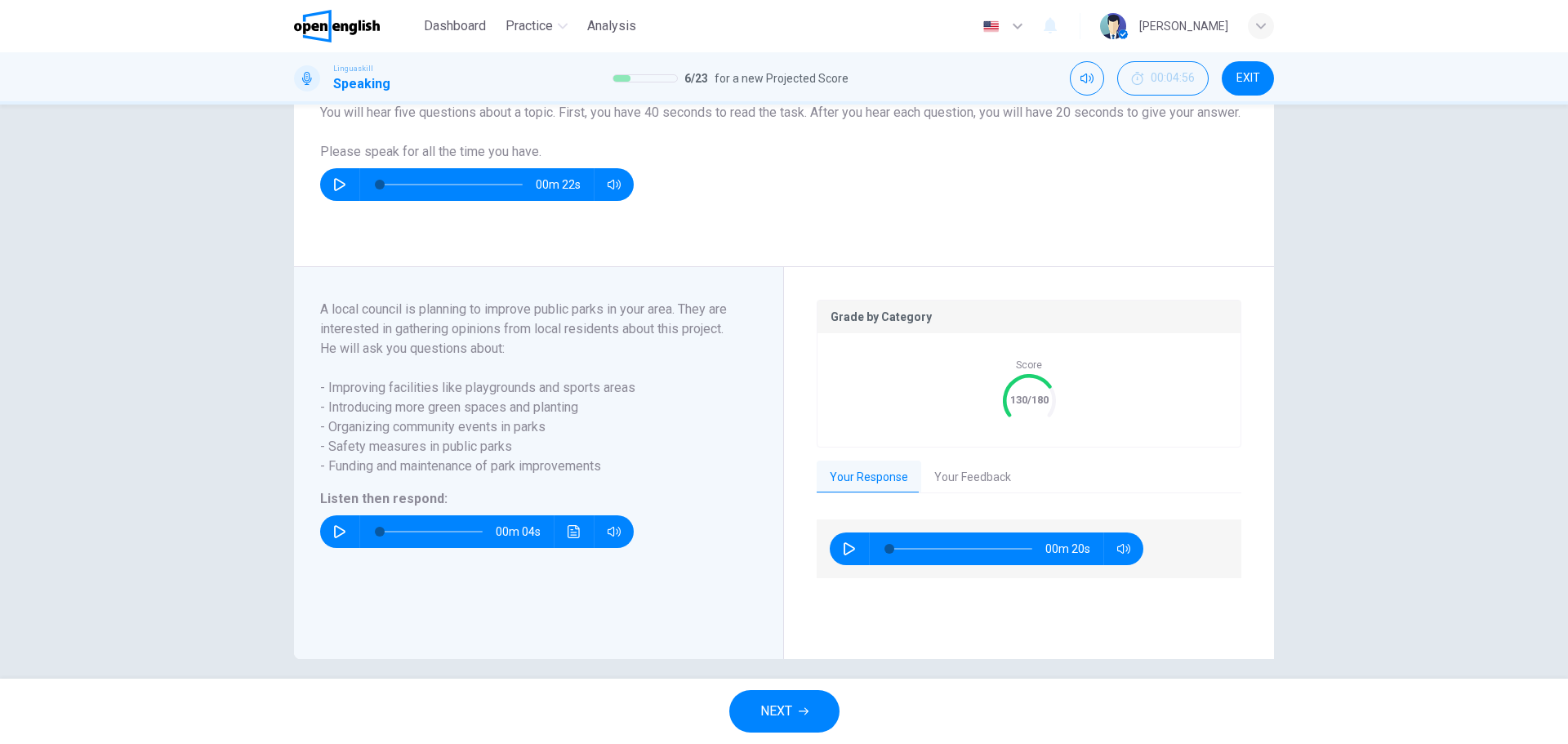
click at [941, 495] on button "Your Feedback" at bounding box center [973, 477] width 103 height 34
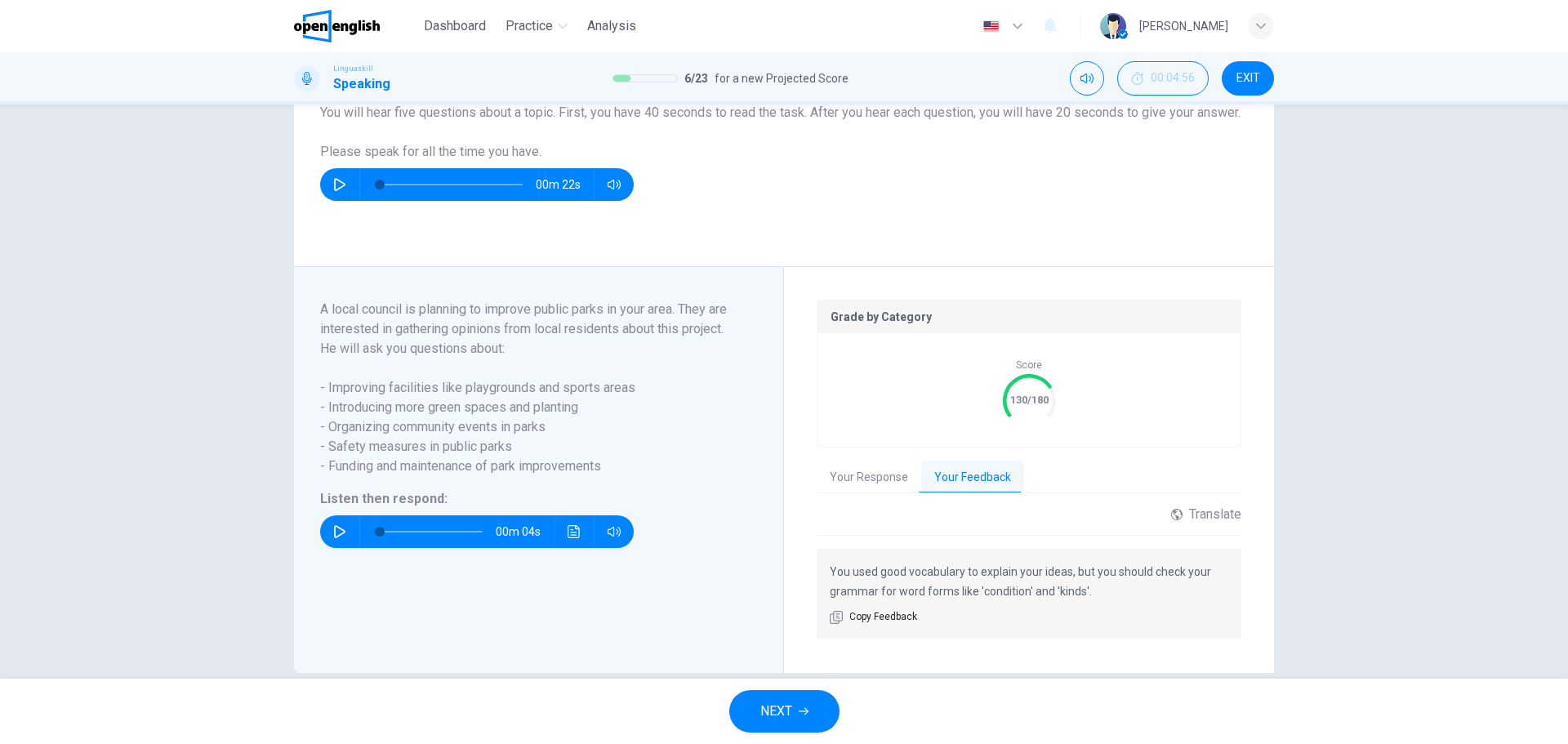
drag, startPoint x: 785, startPoint y: 695, endPoint x: 772, endPoint y: 685, distance: 16.4
click at [785, 695] on button "NEXT" at bounding box center [784, 711] width 110 height 42
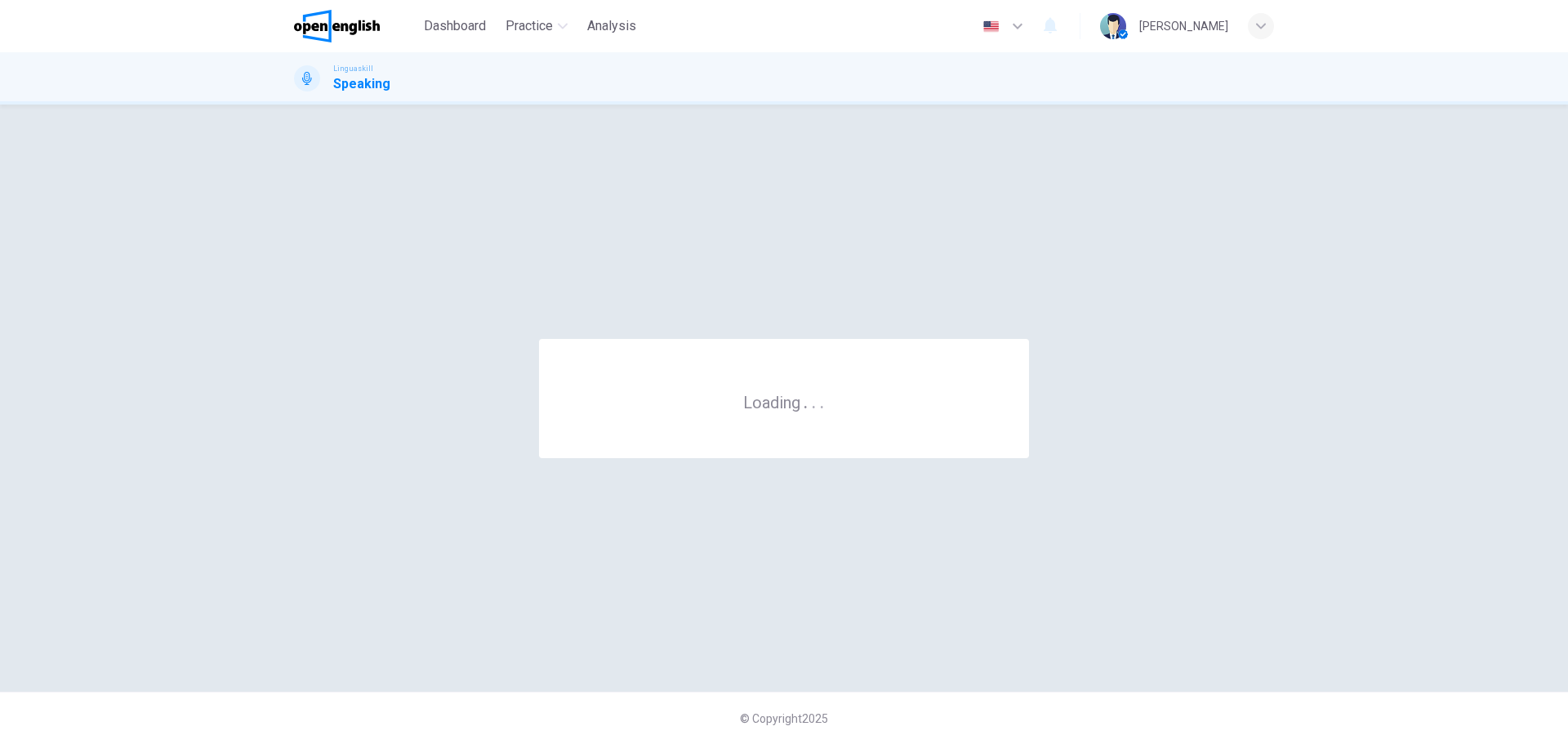
scroll to position [0, 0]
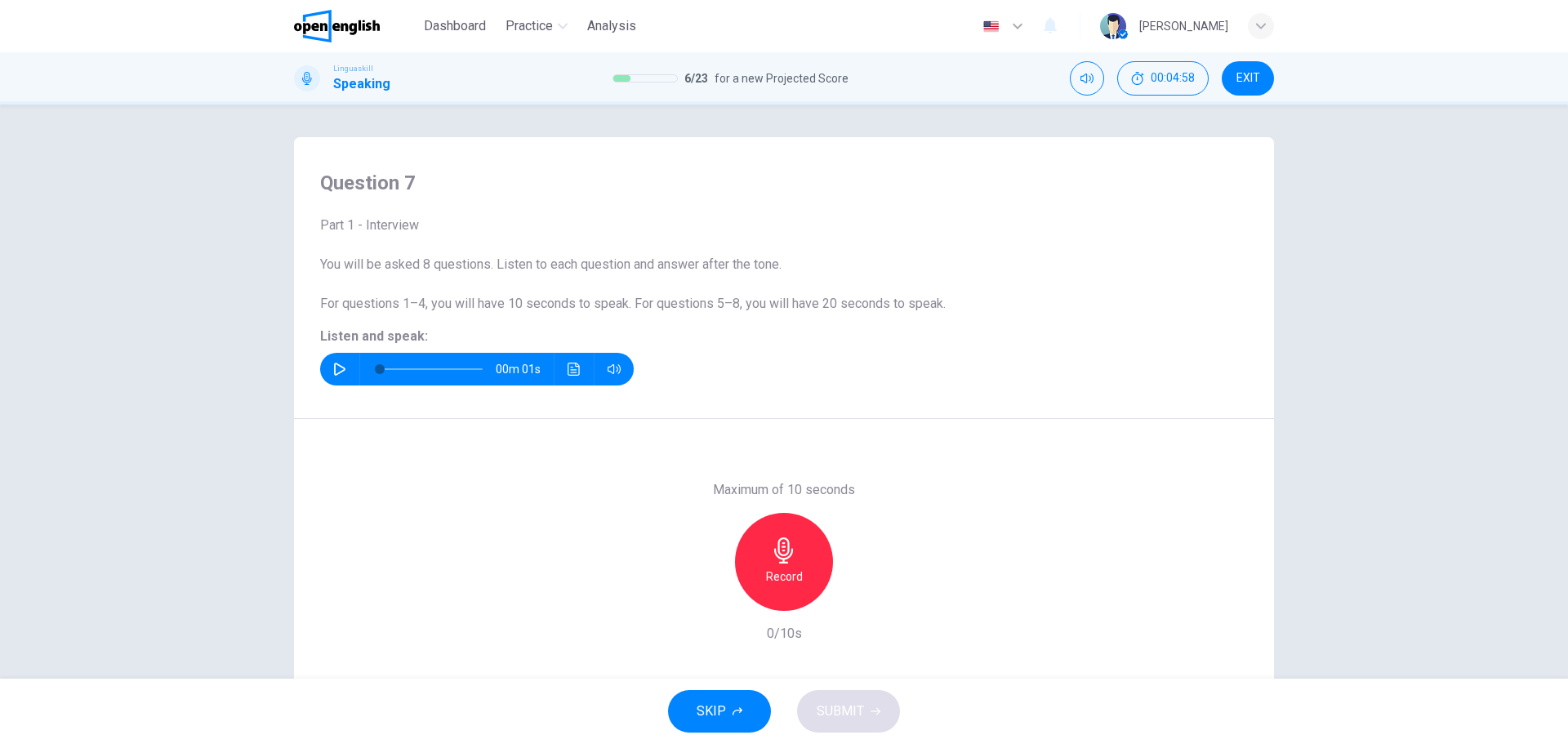
click at [333, 362] on icon "button" at bounding box center [340, 369] width 13 height 13
click at [773, 562] on icon "button" at bounding box center [784, 550] width 27 height 27
click at [780, 567] on h6 "Stop" at bounding box center [784, 576] width 25 height 19
click at [857, 705] on span "SUBMIT" at bounding box center [840, 711] width 48 height 23
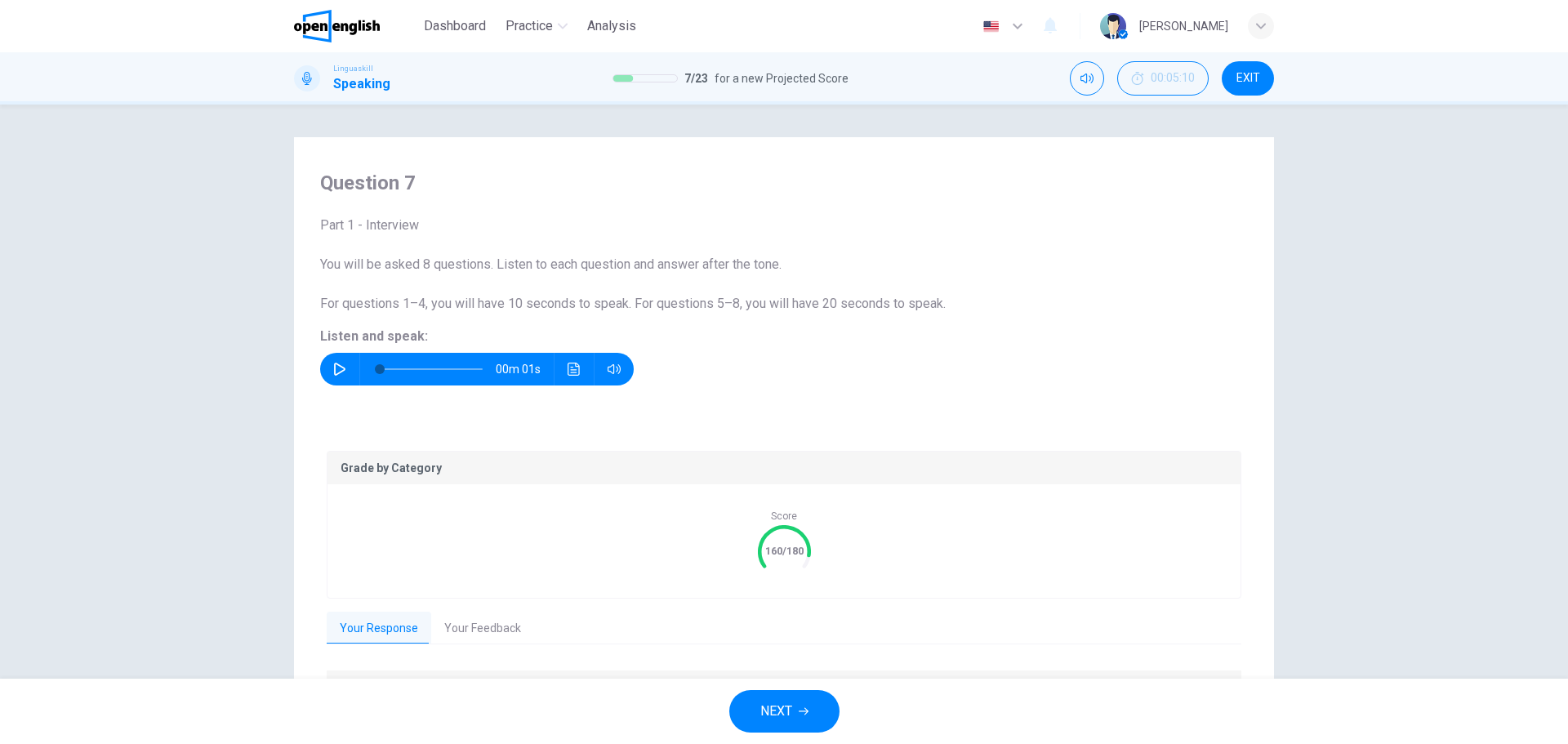
click at [466, 625] on button "Your Feedback" at bounding box center [482, 628] width 103 height 34
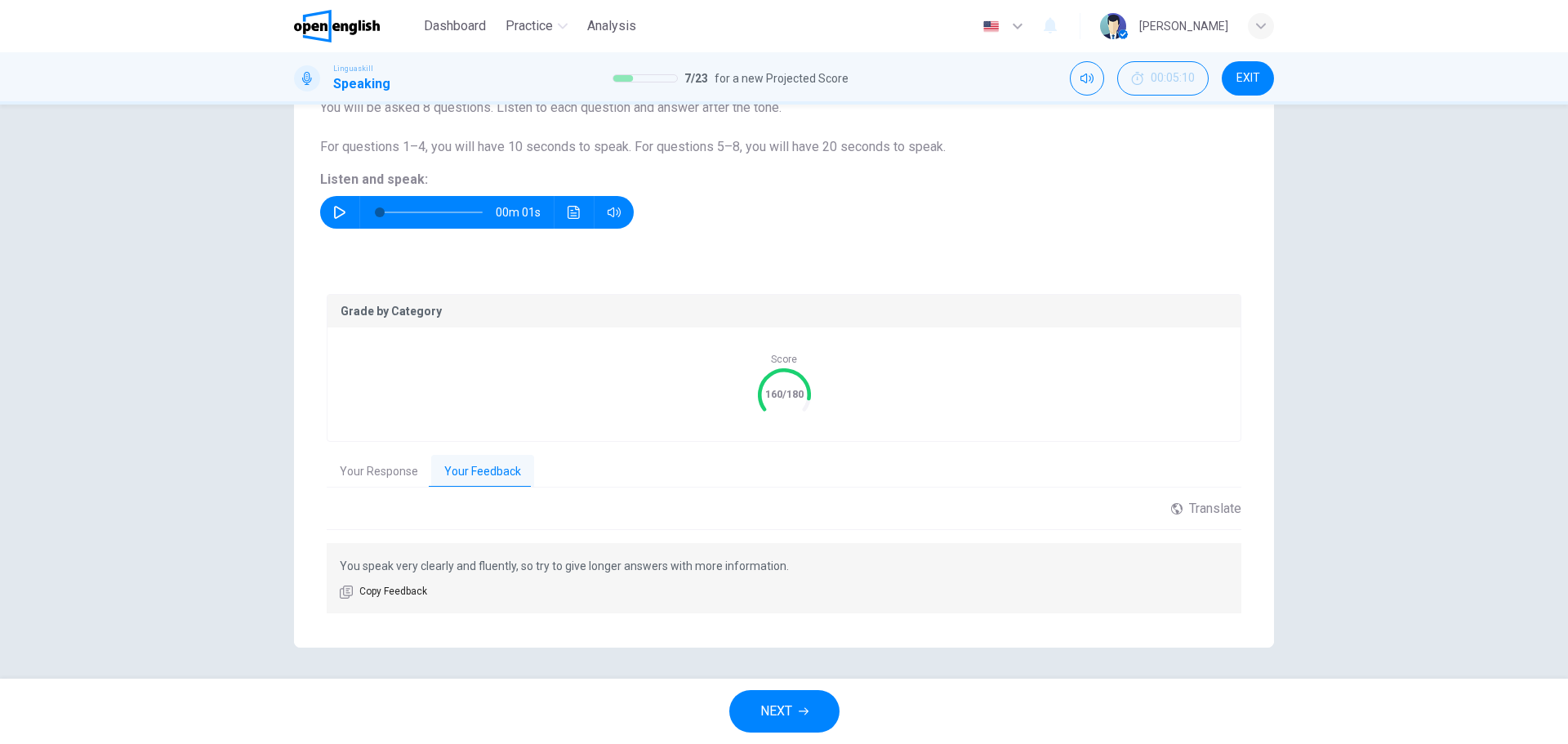
scroll to position [158, 0]
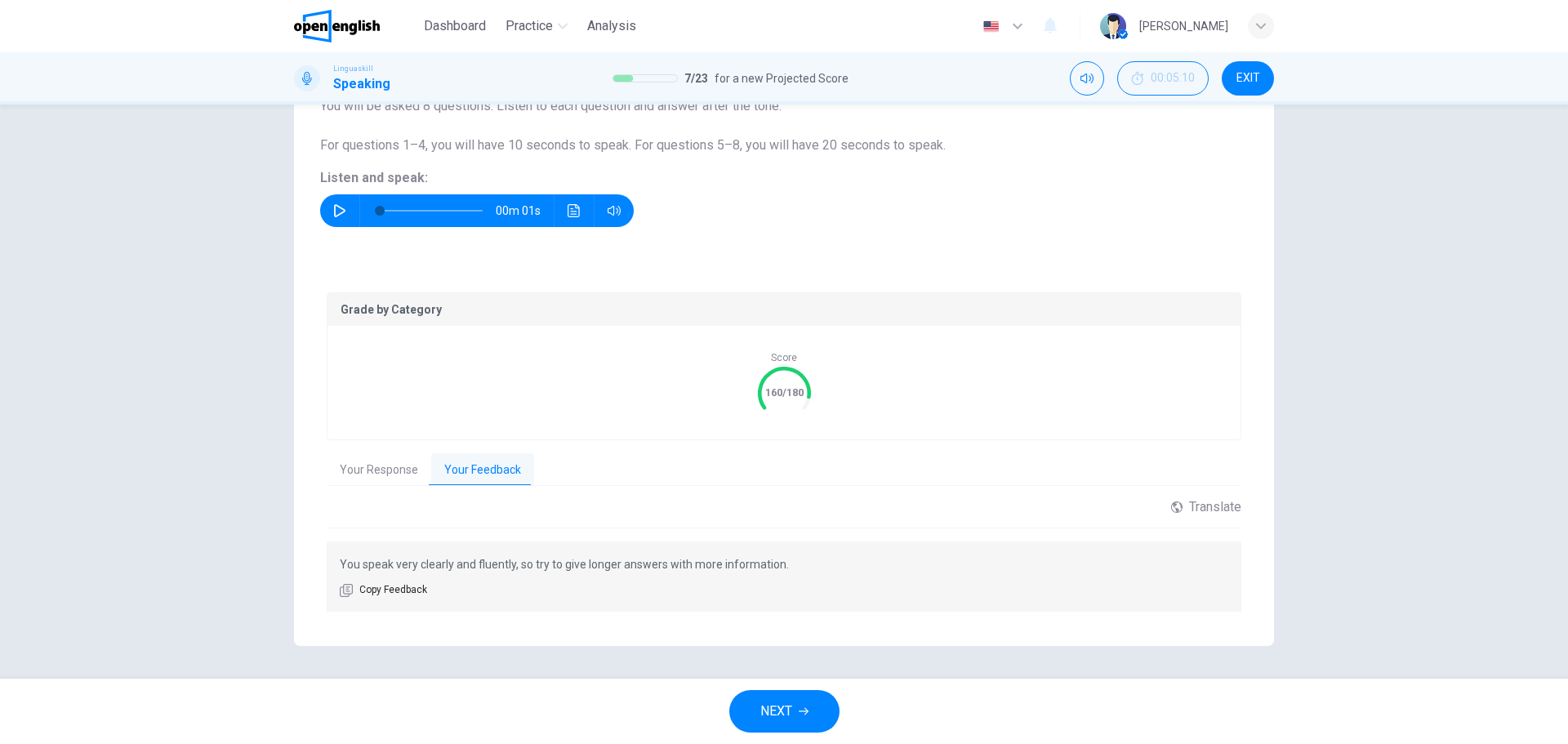
click at [785, 715] on span "NEXT" at bounding box center [776, 711] width 32 height 23
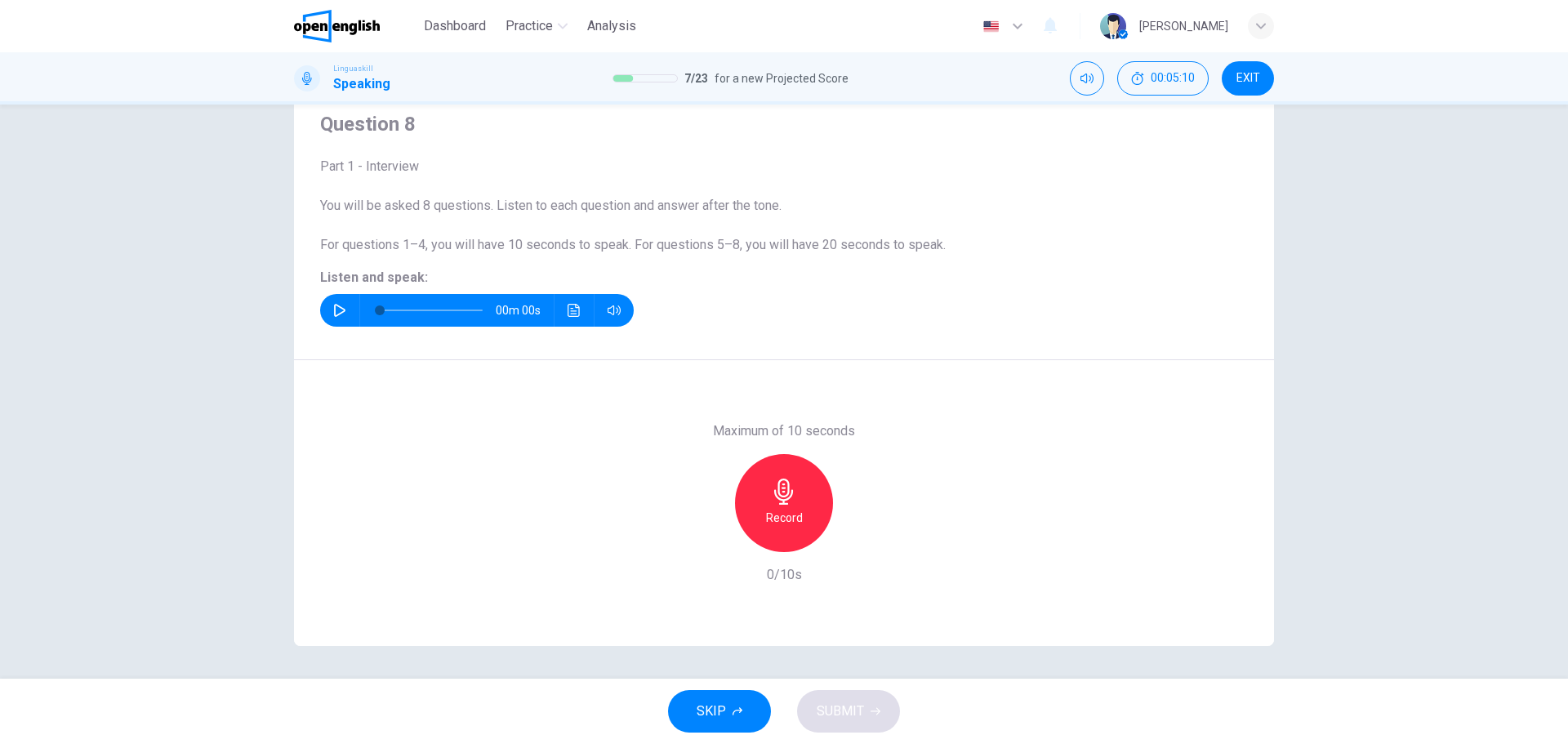
scroll to position [59, 0]
click at [342, 310] on button "button" at bounding box center [340, 310] width 27 height 33
click at [784, 513] on h6 "Record" at bounding box center [784, 517] width 37 height 19
click at [779, 501] on icon "button" at bounding box center [784, 491] width 19 height 27
click at [848, 721] on span "SUBMIT" at bounding box center [840, 711] width 48 height 23
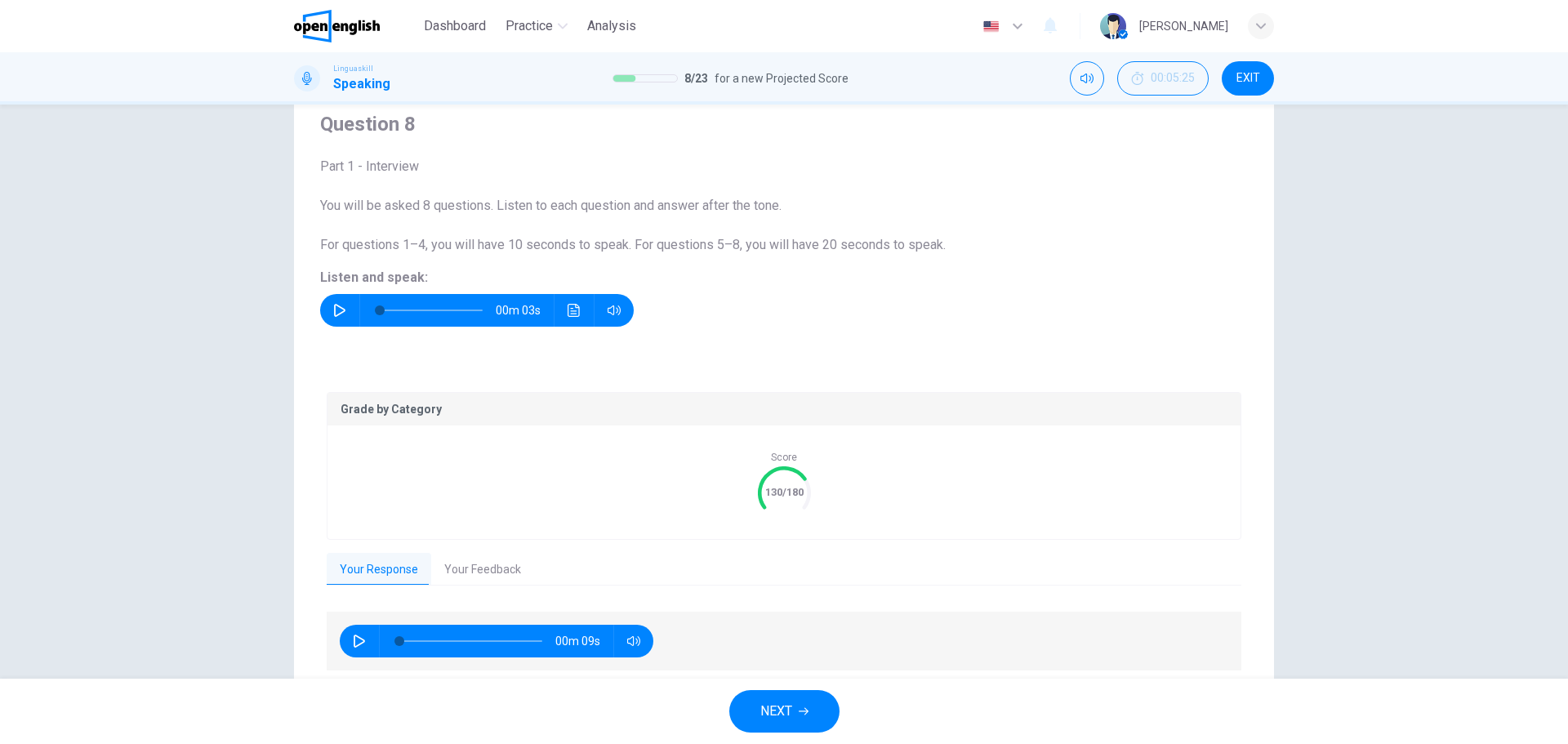
click at [791, 716] on span "NEXT" at bounding box center [776, 711] width 32 height 23
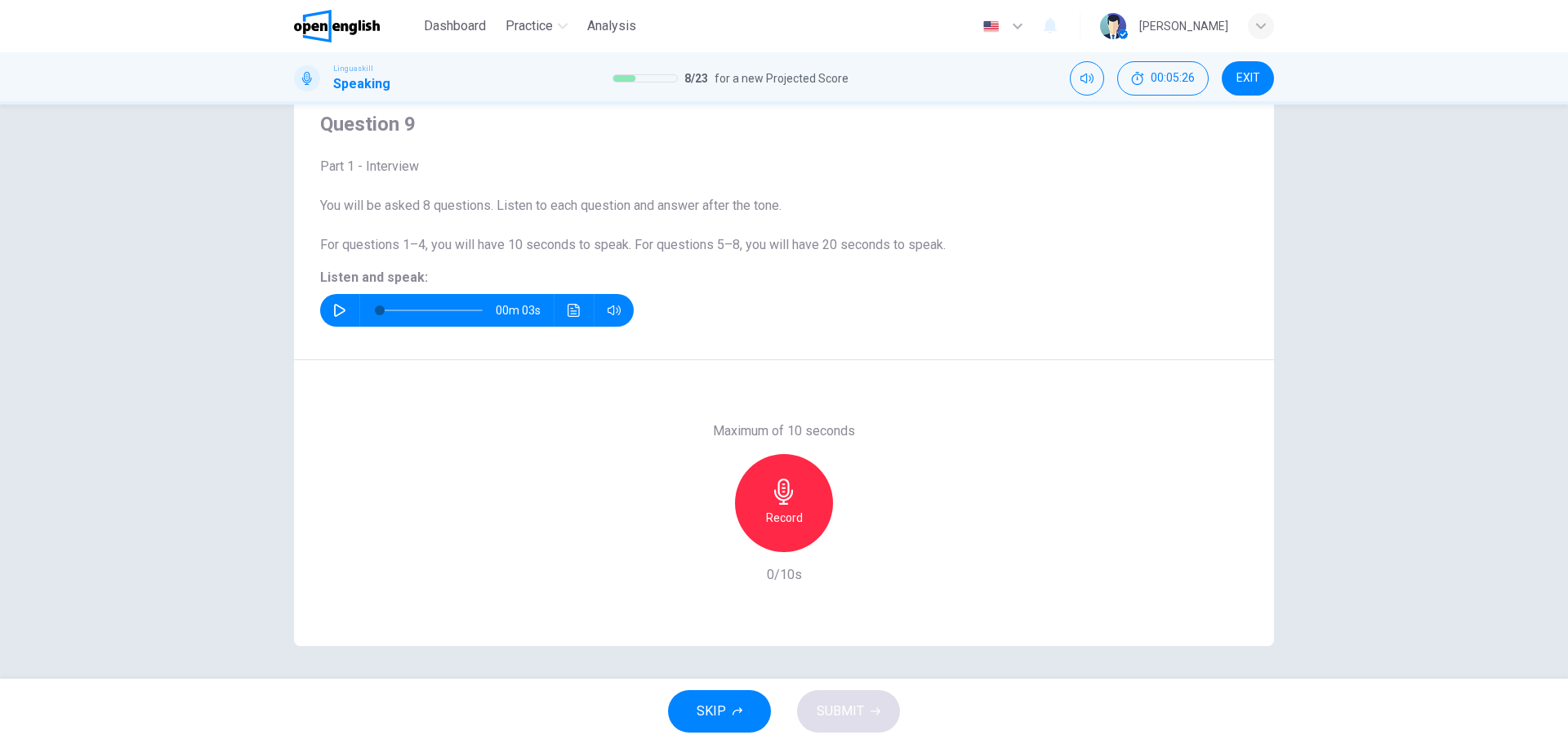
click at [333, 311] on icon "button" at bounding box center [340, 310] width 13 height 13
click at [778, 500] on icon "button" at bounding box center [784, 491] width 19 height 27
click at [772, 513] on h6 "Stop" at bounding box center [784, 517] width 25 height 19
click at [885, 704] on button "SUBMIT" at bounding box center [849, 711] width 103 height 42
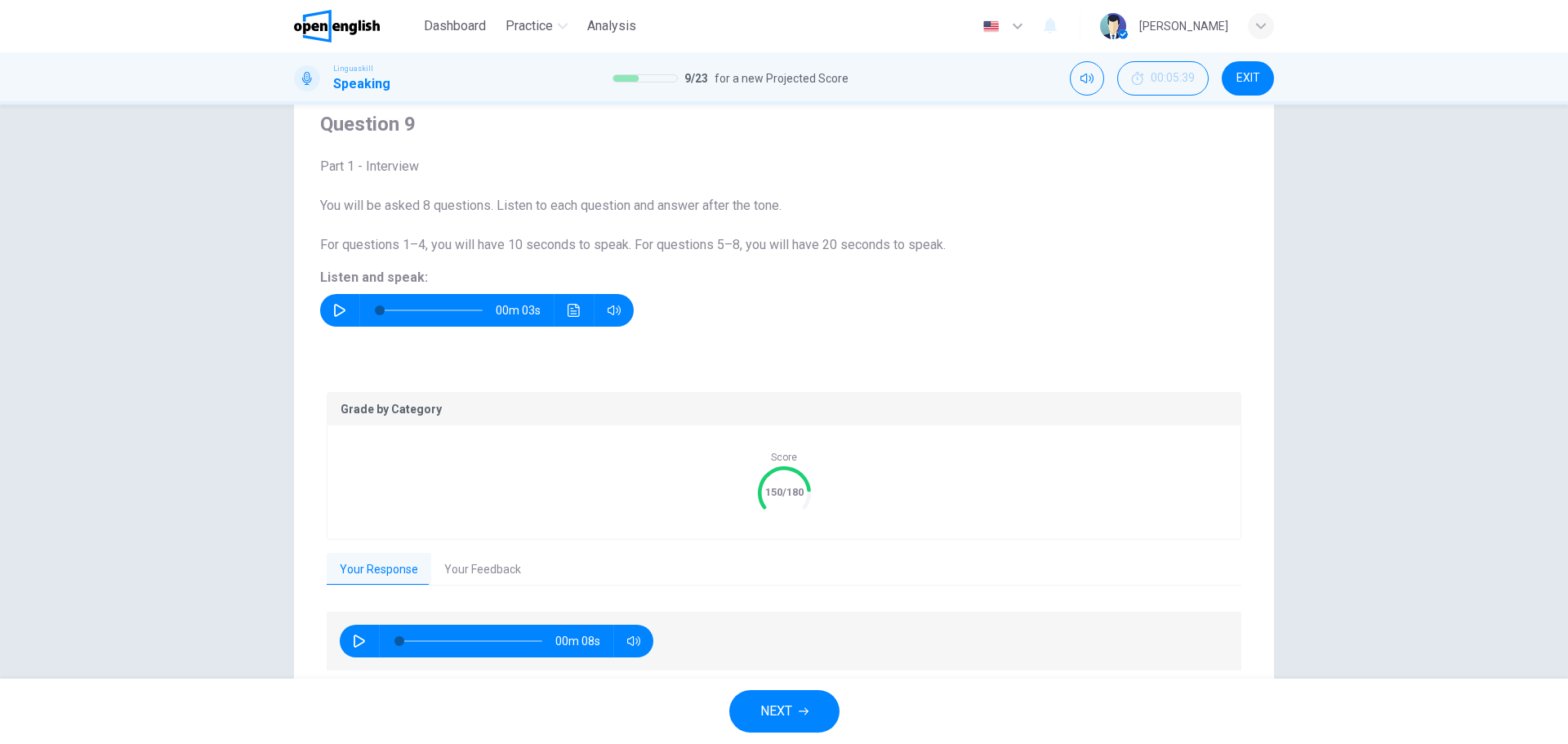
click at [765, 704] on span "NEXT" at bounding box center [776, 711] width 32 height 23
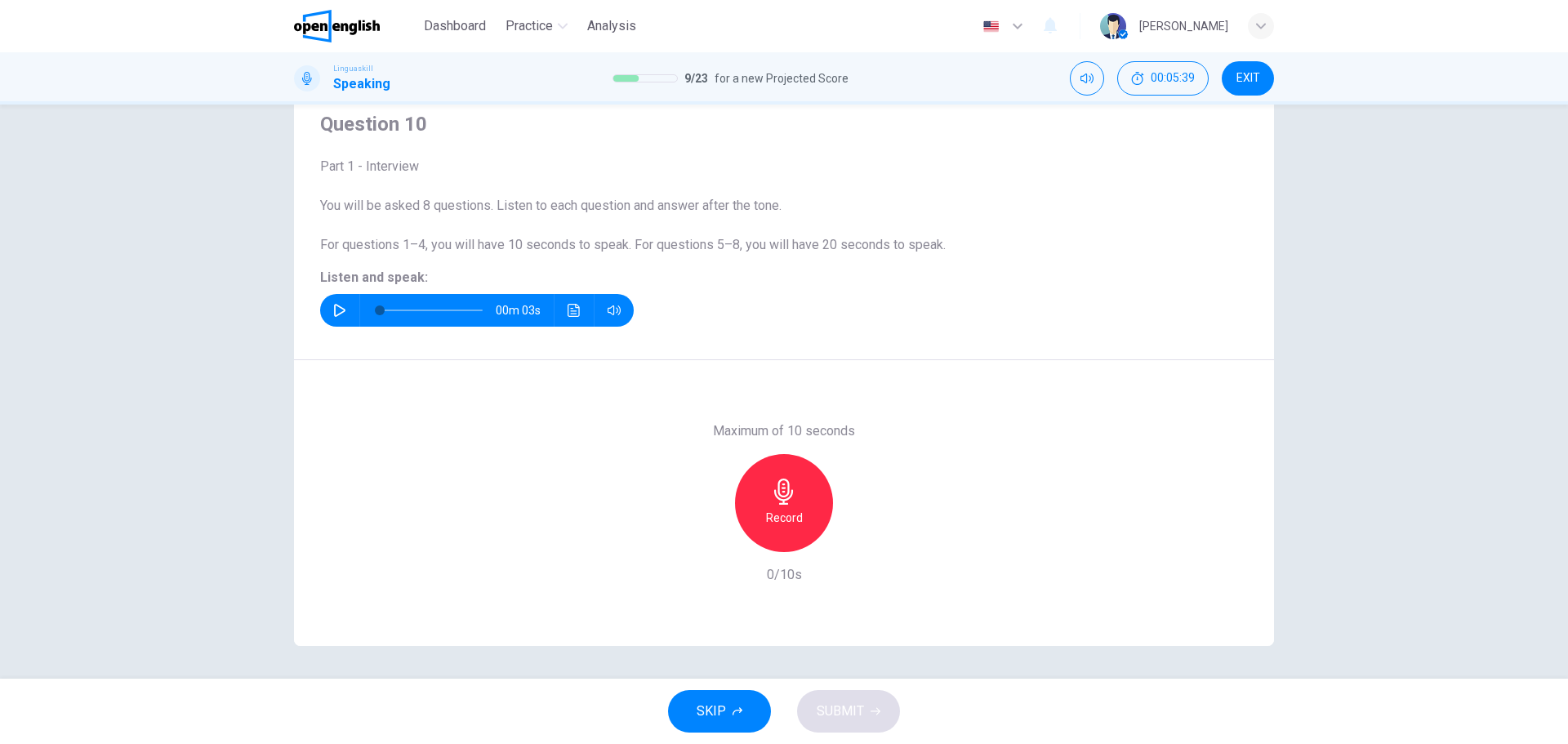
click at [335, 307] on icon "button" at bounding box center [340, 310] width 13 height 13
click at [787, 505] on div "Record" at bounding box center [784, 502] width 98 height 98
click at [845, 709] on span "SUBMIT" at bounding box center [840, 711] width 48 height 23
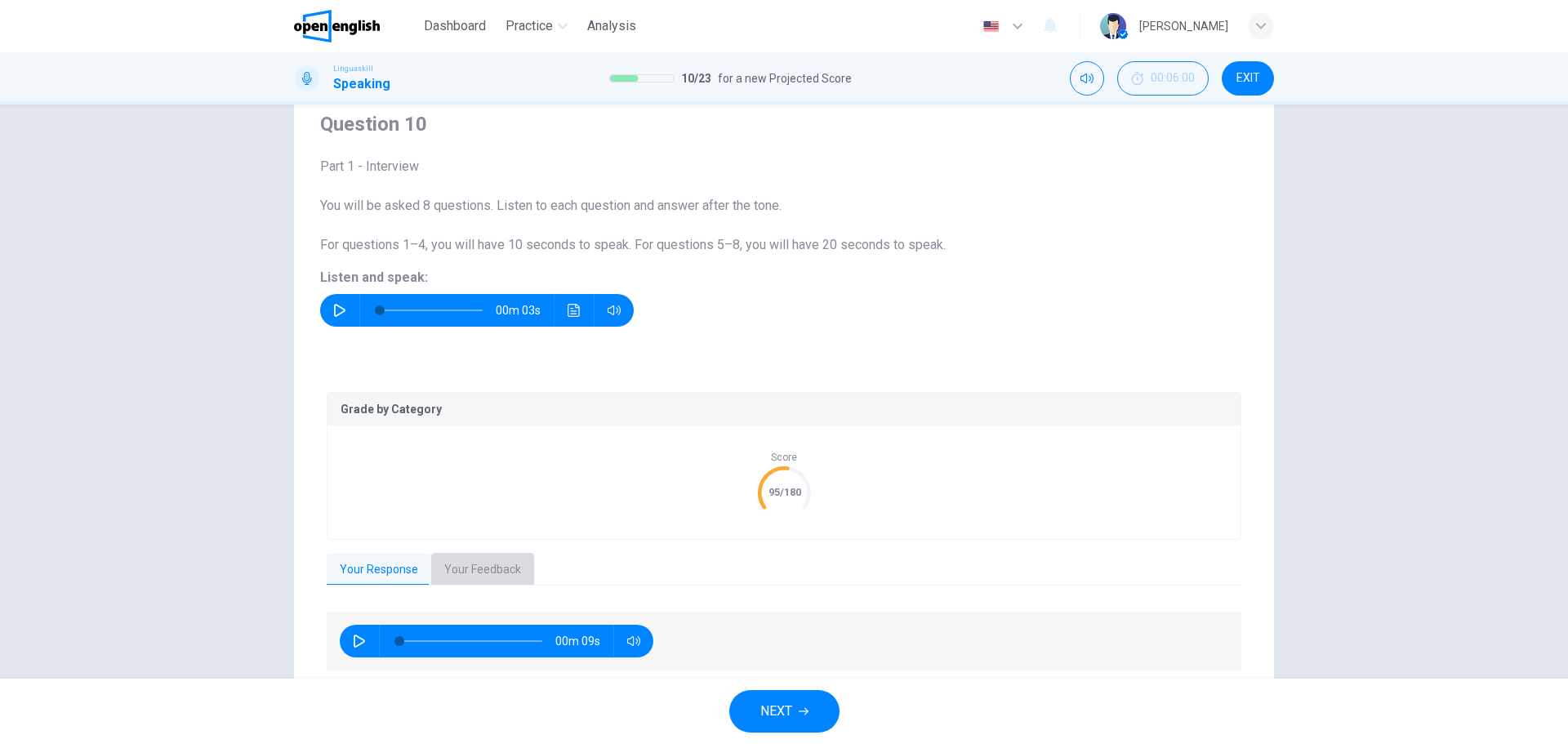
click at [460, 570] on button "Your Feedback" at bounding box center [482, 569] width 103 height 34
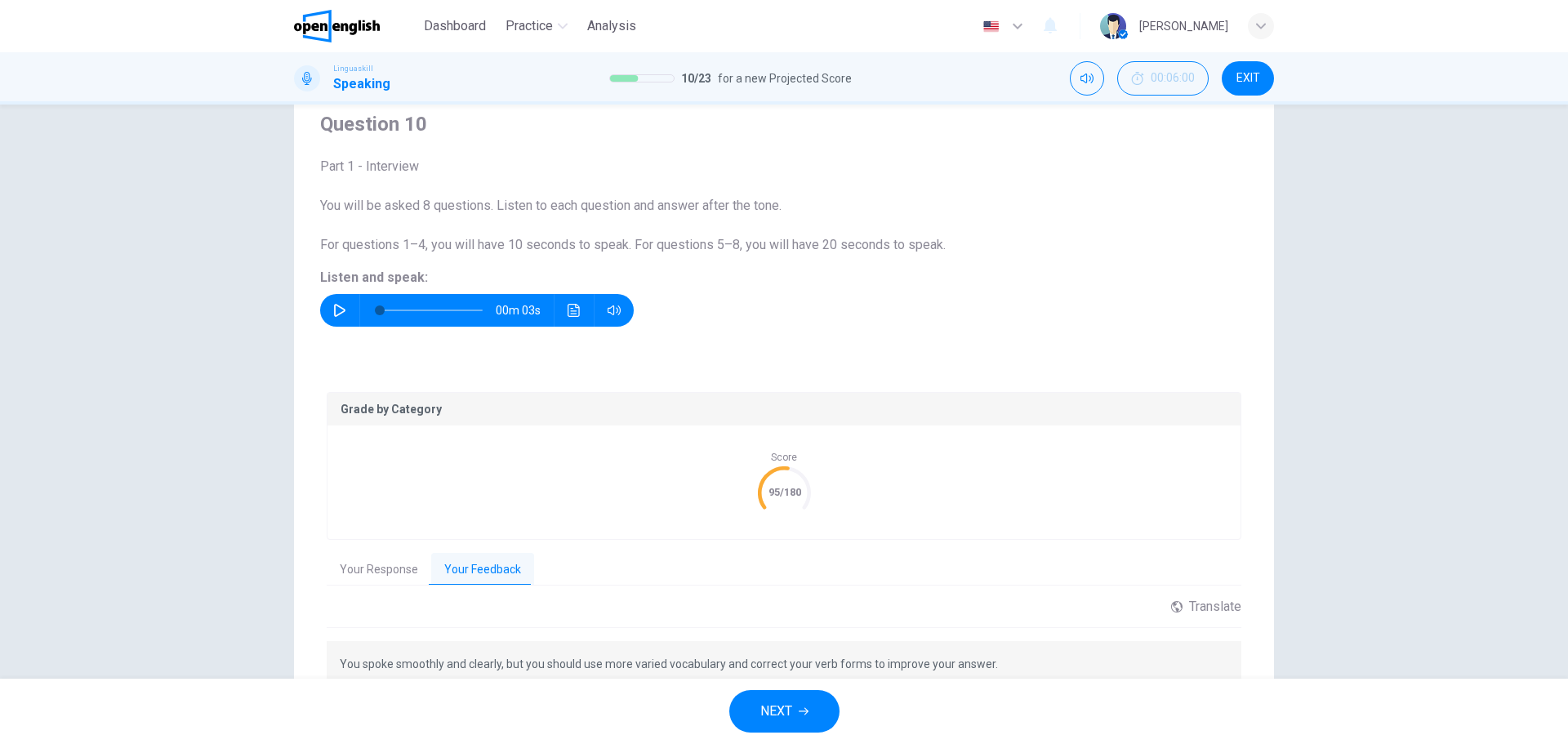
scroll to position [140, 0]
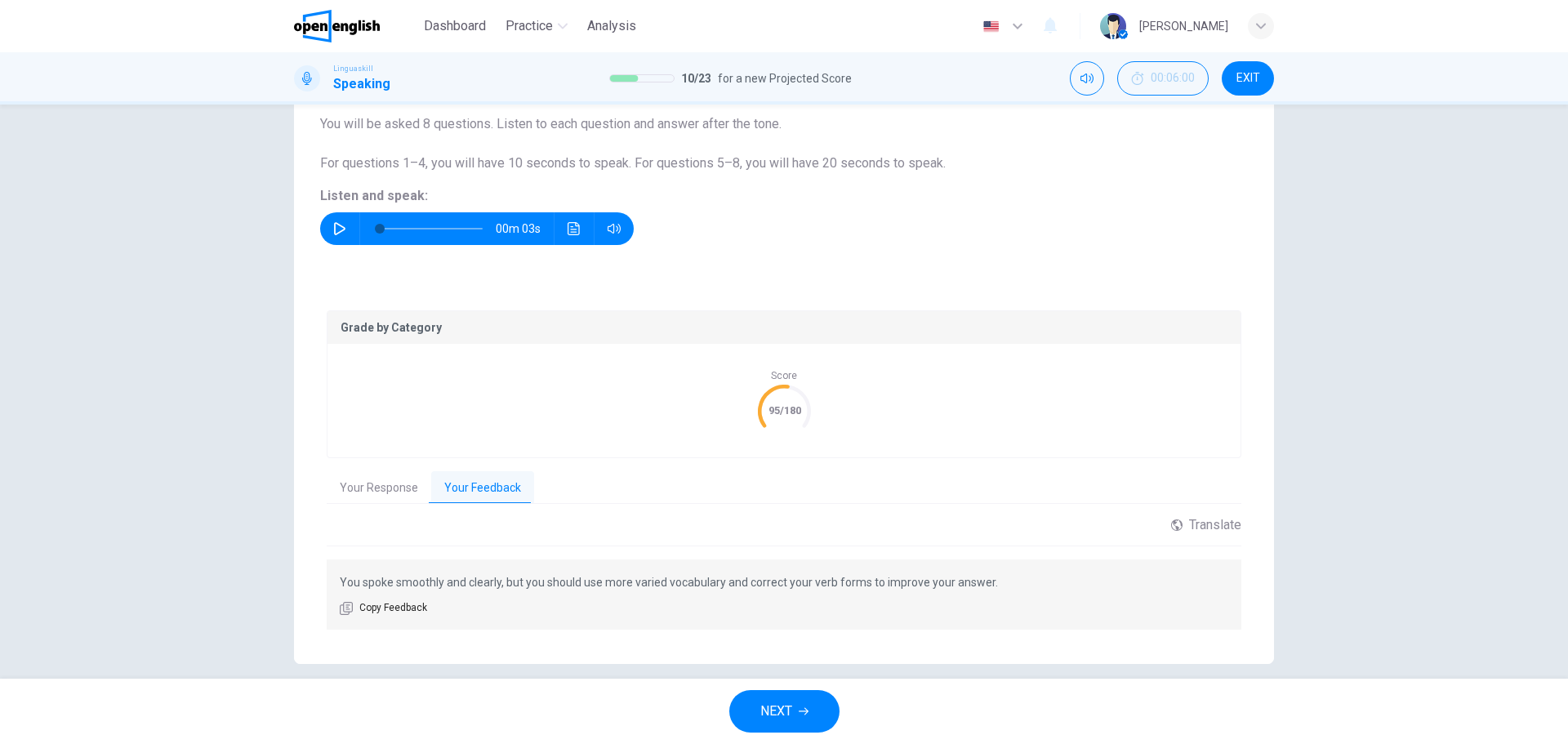
click at [789, 707] on span "NEXT" at bounding box center [776, 711] width 32 height 23
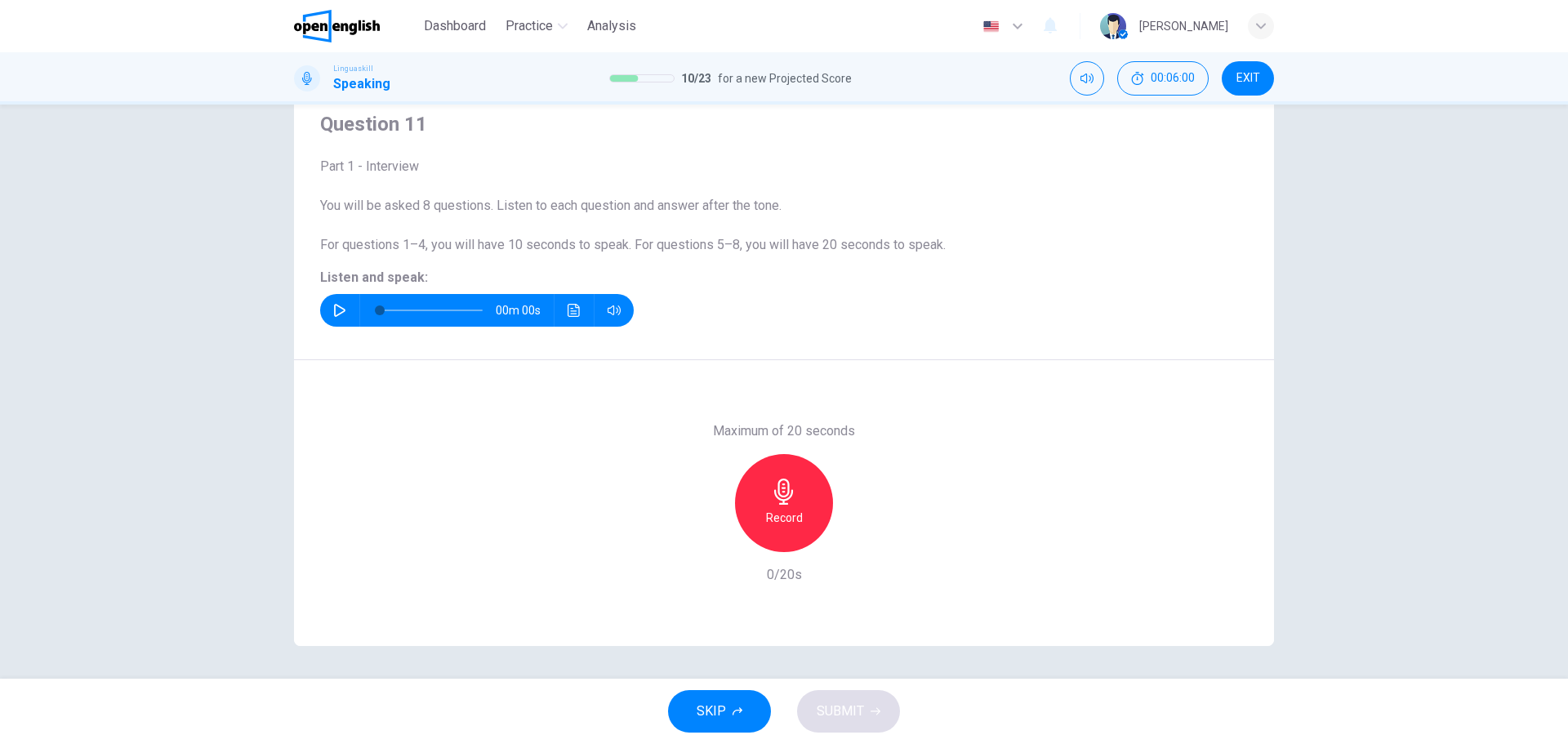
scroll to position [59, 0]
click at [333, 307] on icon "button" at bounding box center [340, 310] width 13 height 13
click at [767, 508] on h6 "Record" at bounding box center [784, 517] width 37 height 19
click at [789, 504] on div "Stop" at bounding box center [784, 502] width 98 height 98
drag, startPoint x: 843, startPoint y: 705, endPoint x: 885, endPoint y: 692, distance: 44.0
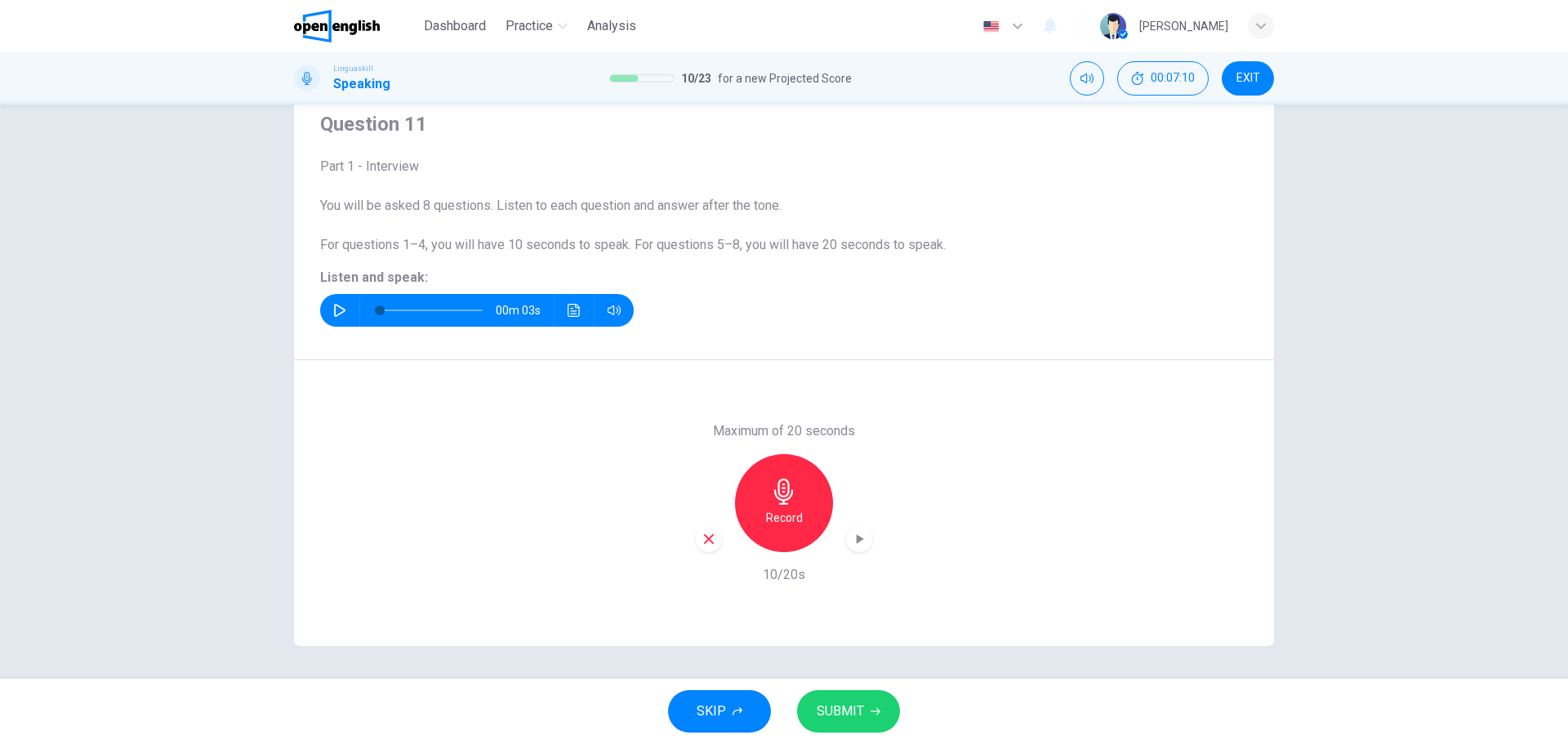
click at [843, 706] on span "SUBMIT" at bounding box center [840, 711] width 48 height 23
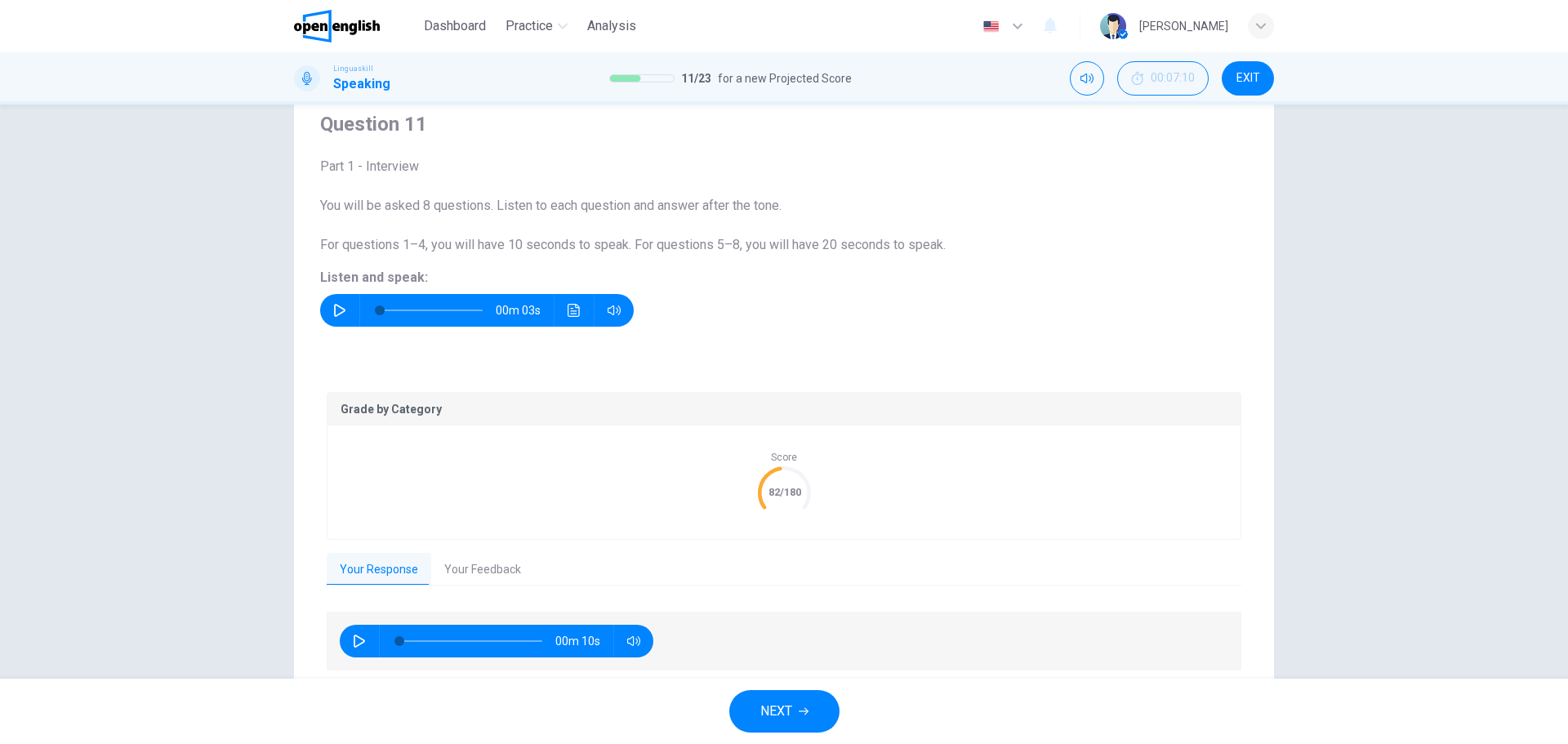
click at [790, 715] on span "NEXT" at bounding box center [776, 711] width 32 height 23
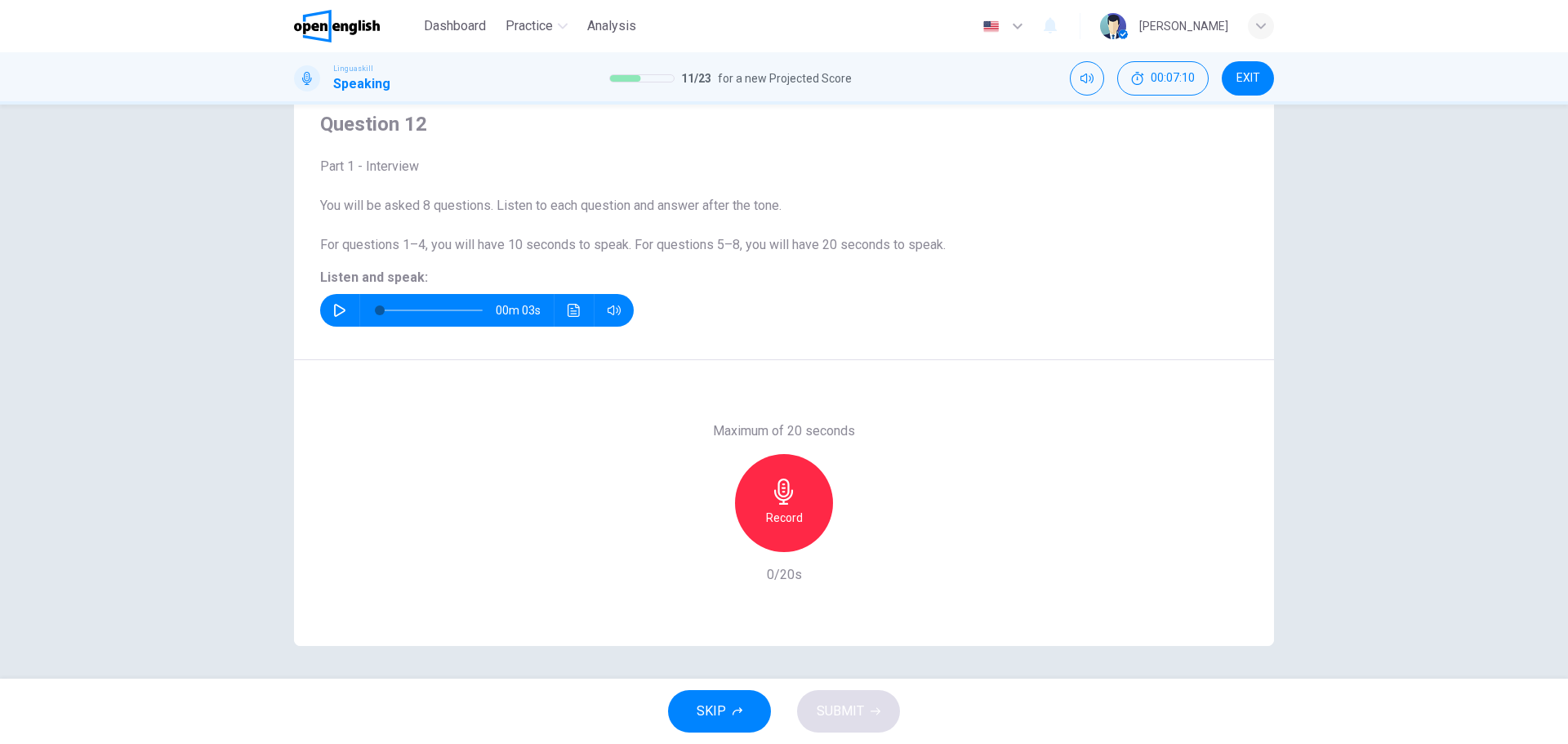
drag, startPoint x: 787, startPoint y: 518, endPoint x: 924, endPoint y: 603, distance: 161.2
click at [794, 527] on h6 "Record" at bounding box center [784, 517] width 37 height 19
click at [333, 313] on icon "button" at bounding box center [340, 310] width 13 height 13
click at [784, 515] on h6 "Stop" at bounding box center [784, 517] width 25 height 19
click at [338, 312] on icon "button" at bounding box center [340, 310] width 11 height 13
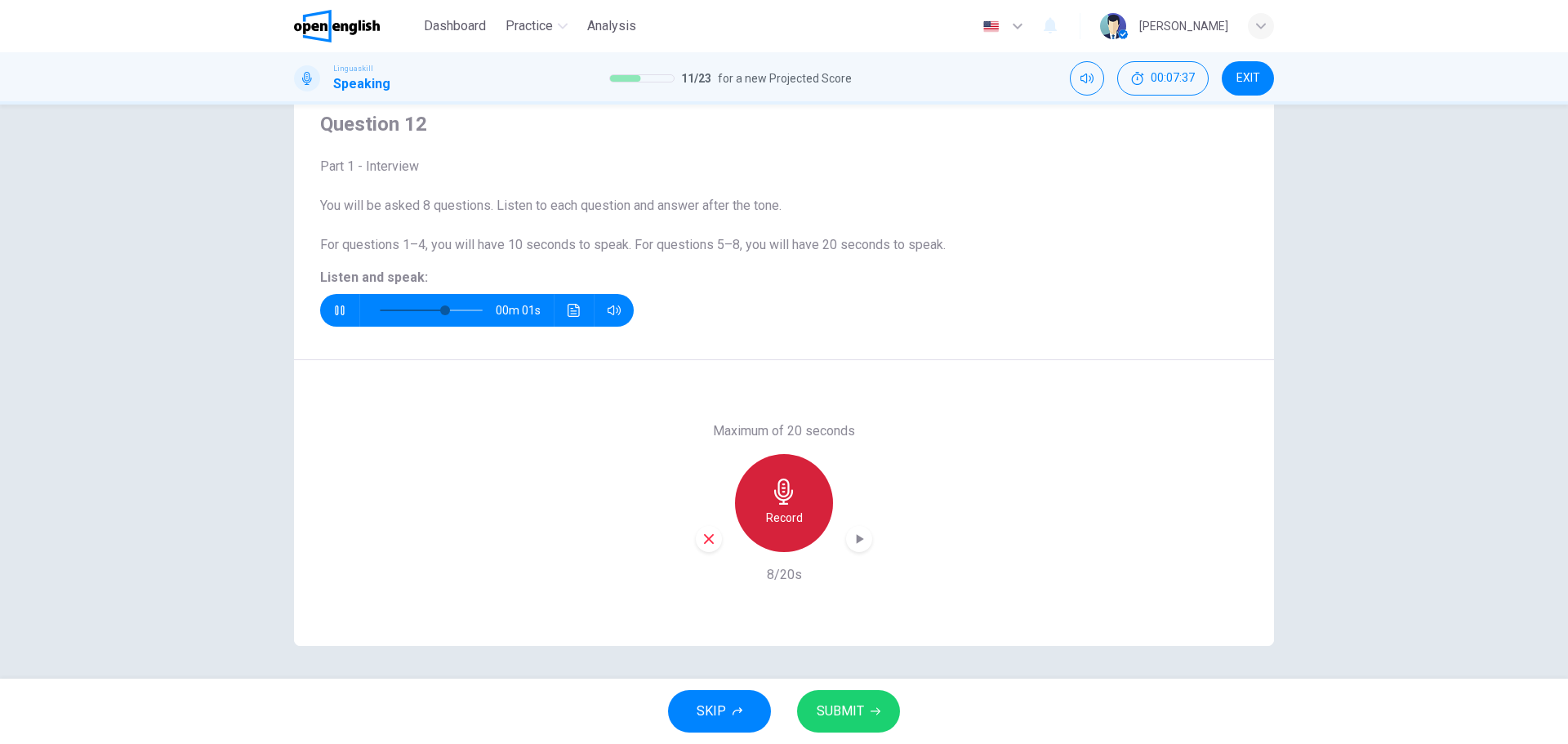
click at [779, 507] on div "Record" at bounding box center [784, 502] width 98 height 98
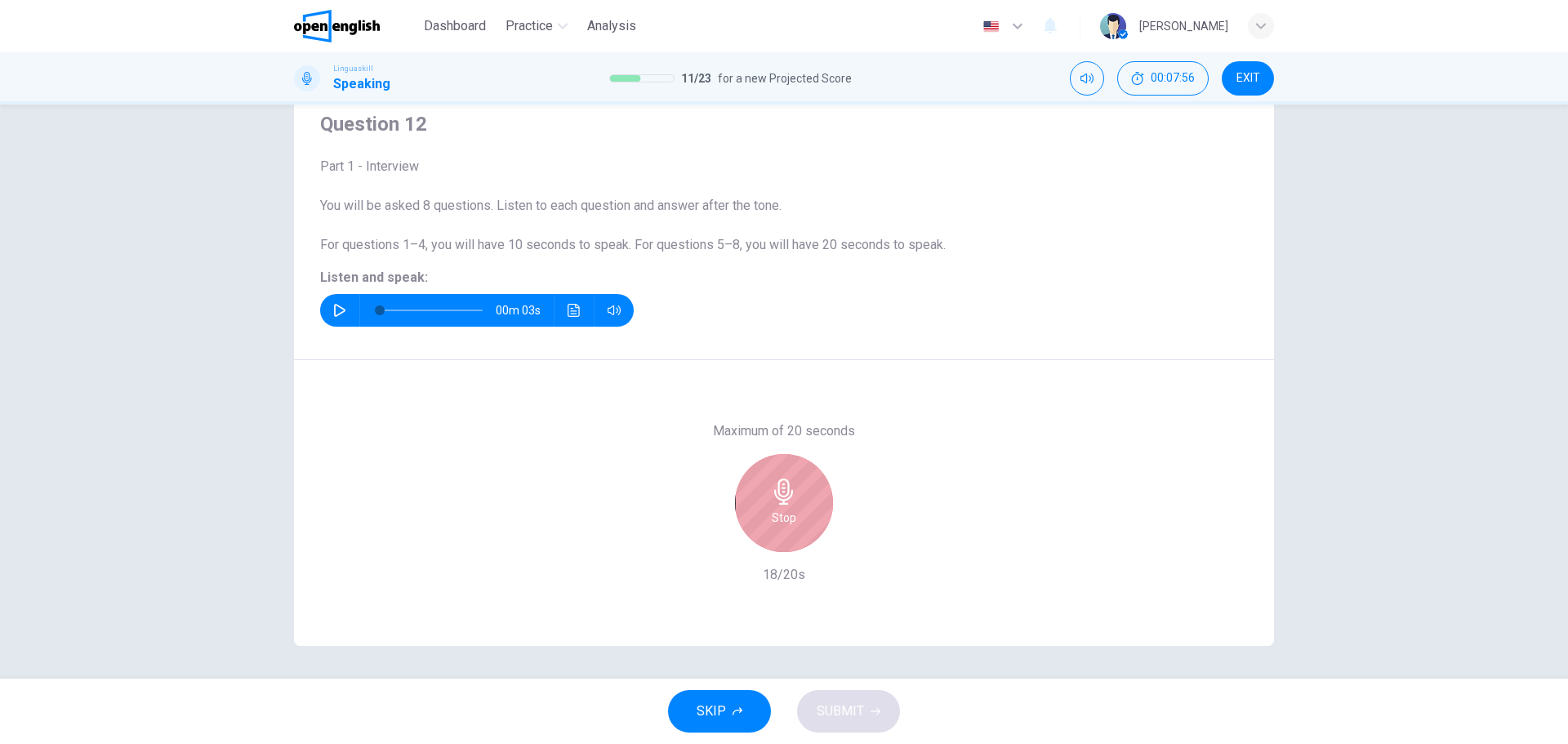
click at [792, 500] on icon "button" at bounding box center [784, 491] width 27 height 27
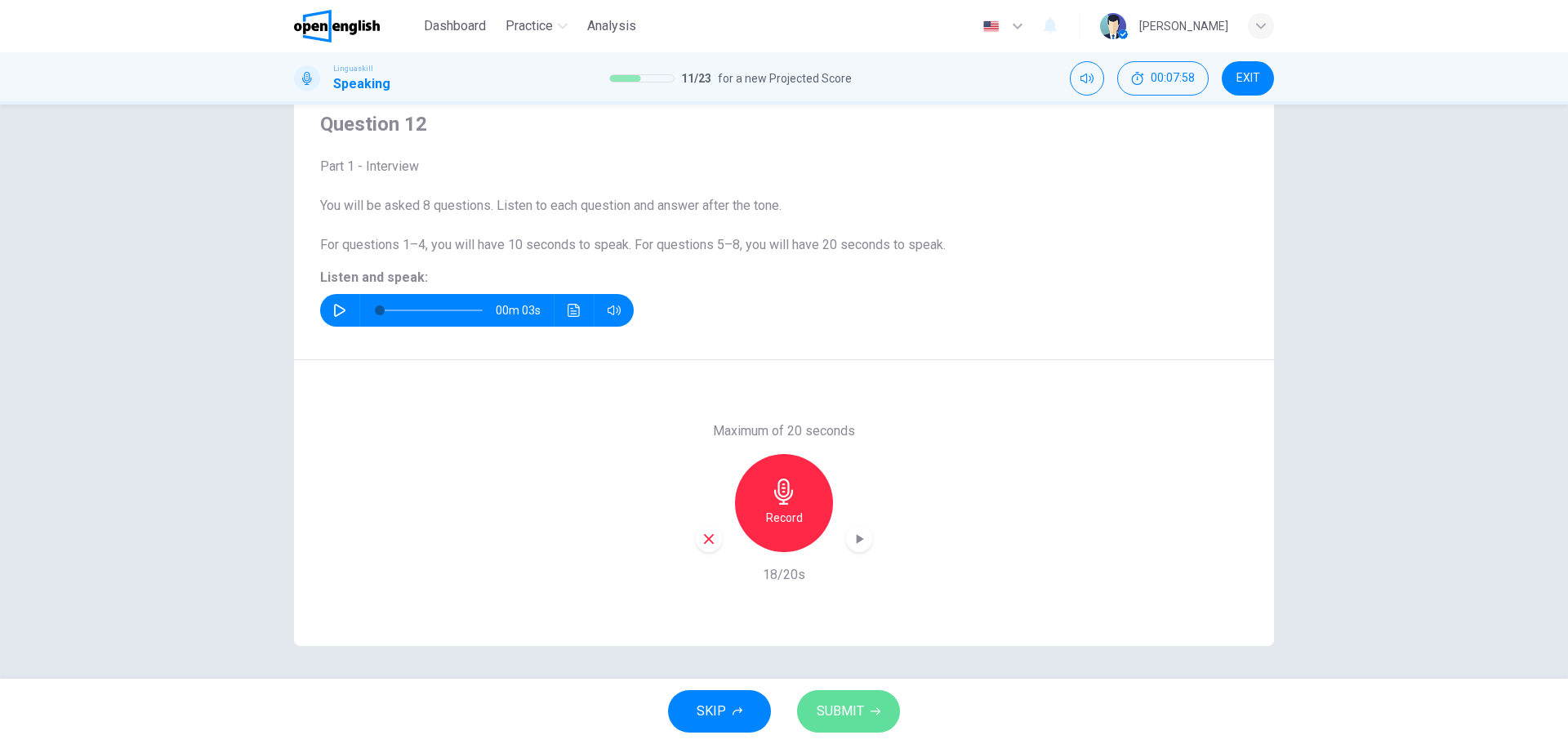
click at [830, 705] on span "SUBMIT" at bounding box center [840, 711] width 48 height 23
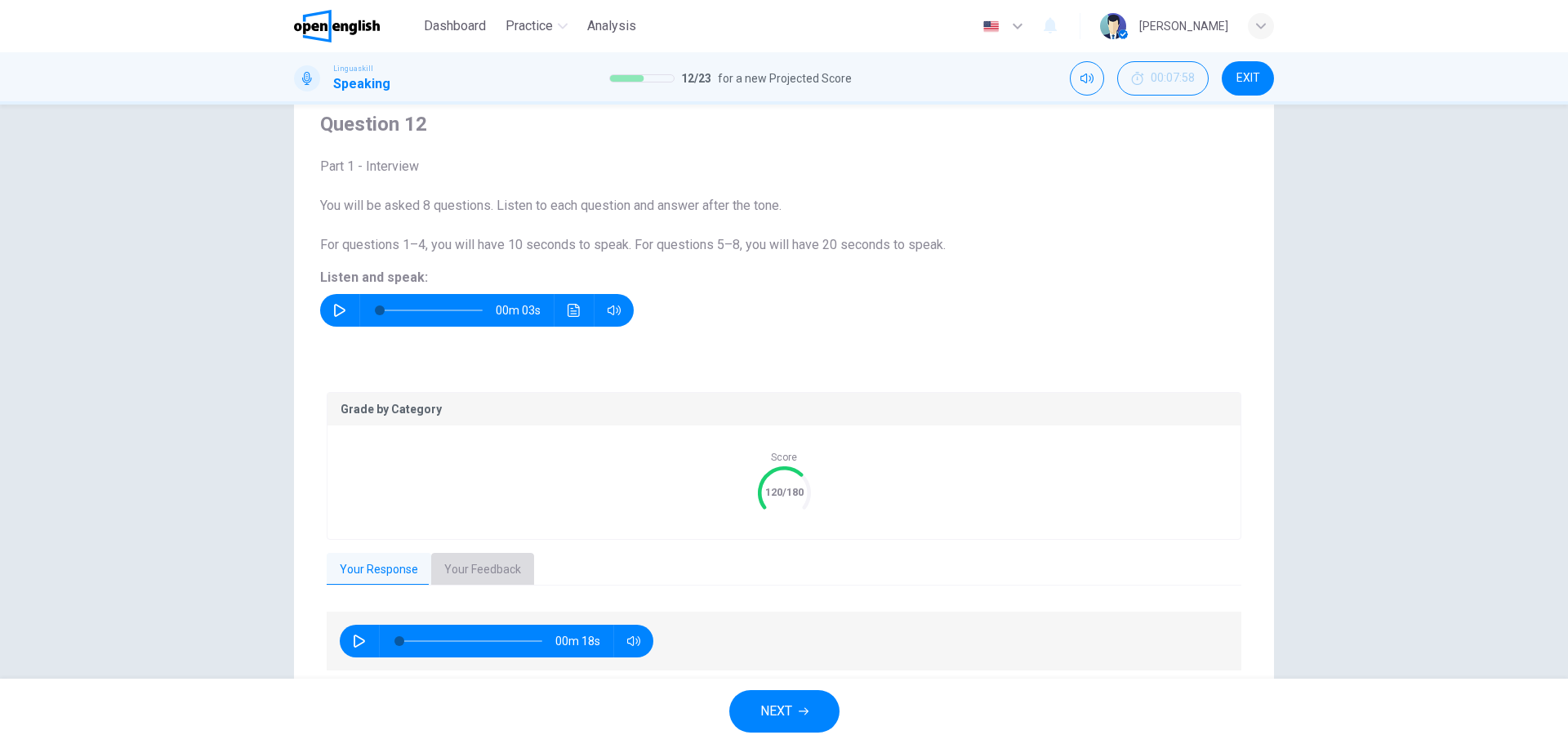
click at [484, 562] on button "Your Feedback" at bounding box center [482, 569] width 103 height 34
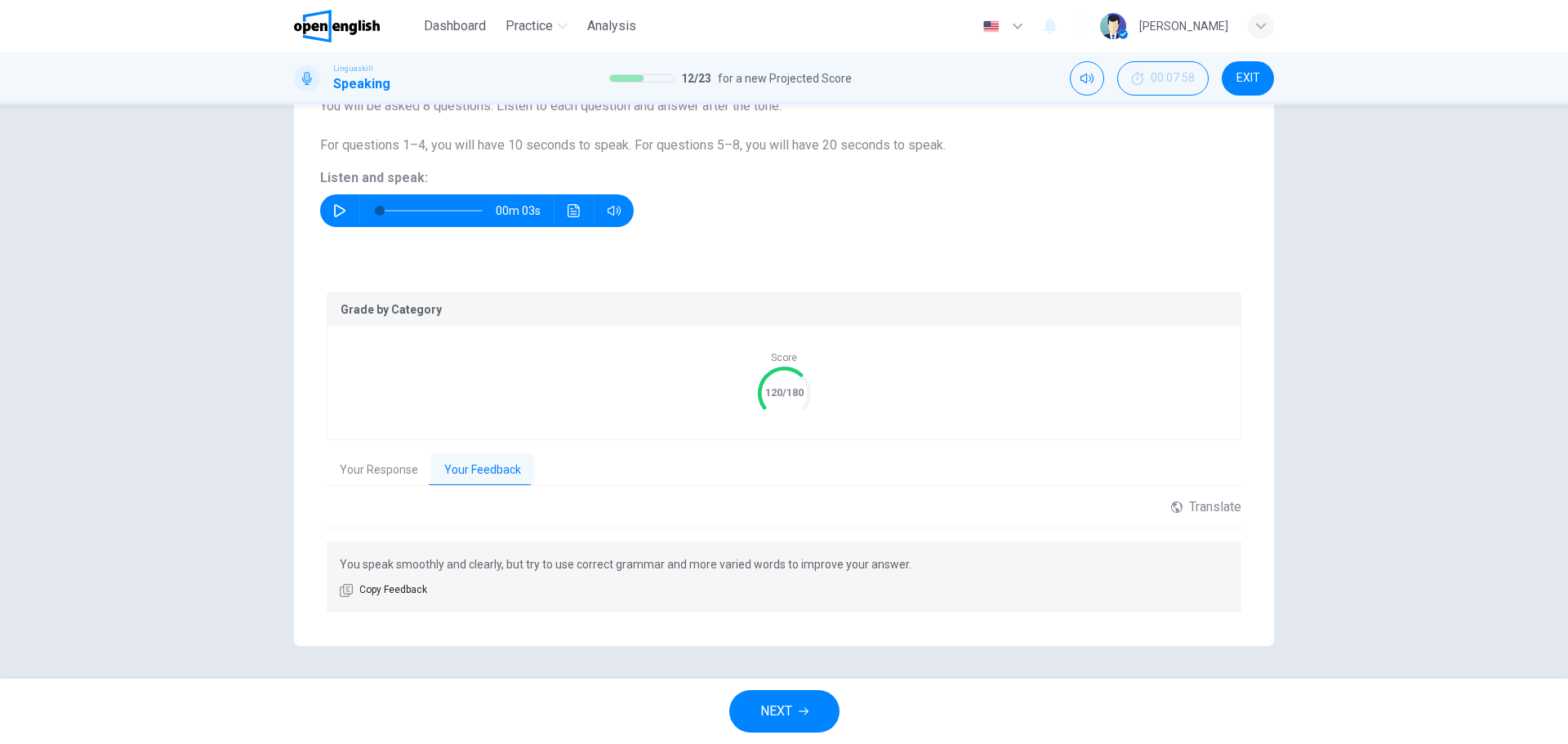
click at [786, 714] on span "NEXT" at bounding box center [776, 711] width 32 height 23
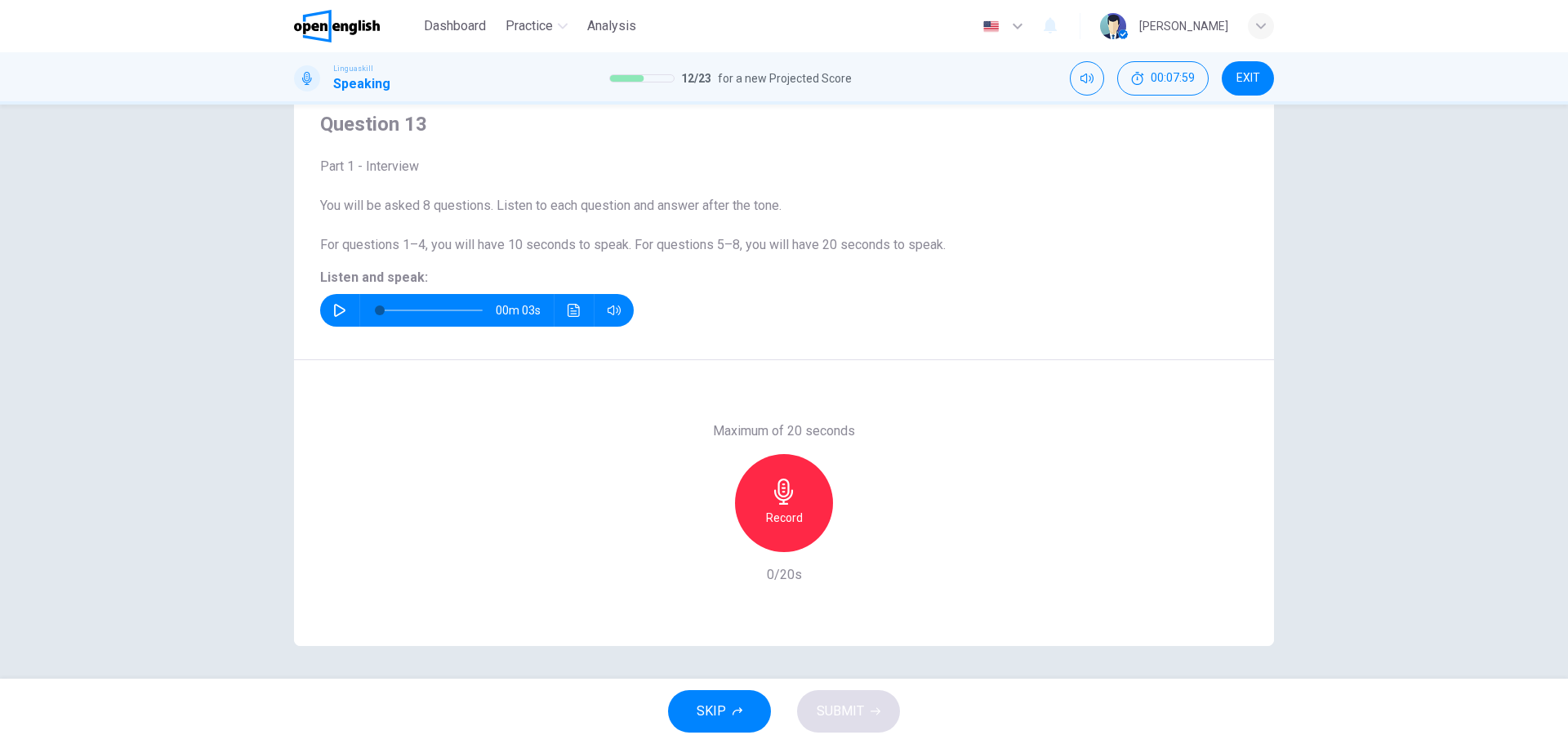
click at [327, 309] on button "button" at bounding box center [340, 310] width 27 height 33
type input "*"
click at [785, 507] on div "Record" at bounding box center [784, 502] width 98 height 98
click at [779, 507] on div "Stop" at bounding box center [784, 502] width 98 height 98
click at [862, 708] on span "SUBMIT" at bounding box center [840, 711] width 48 height 23
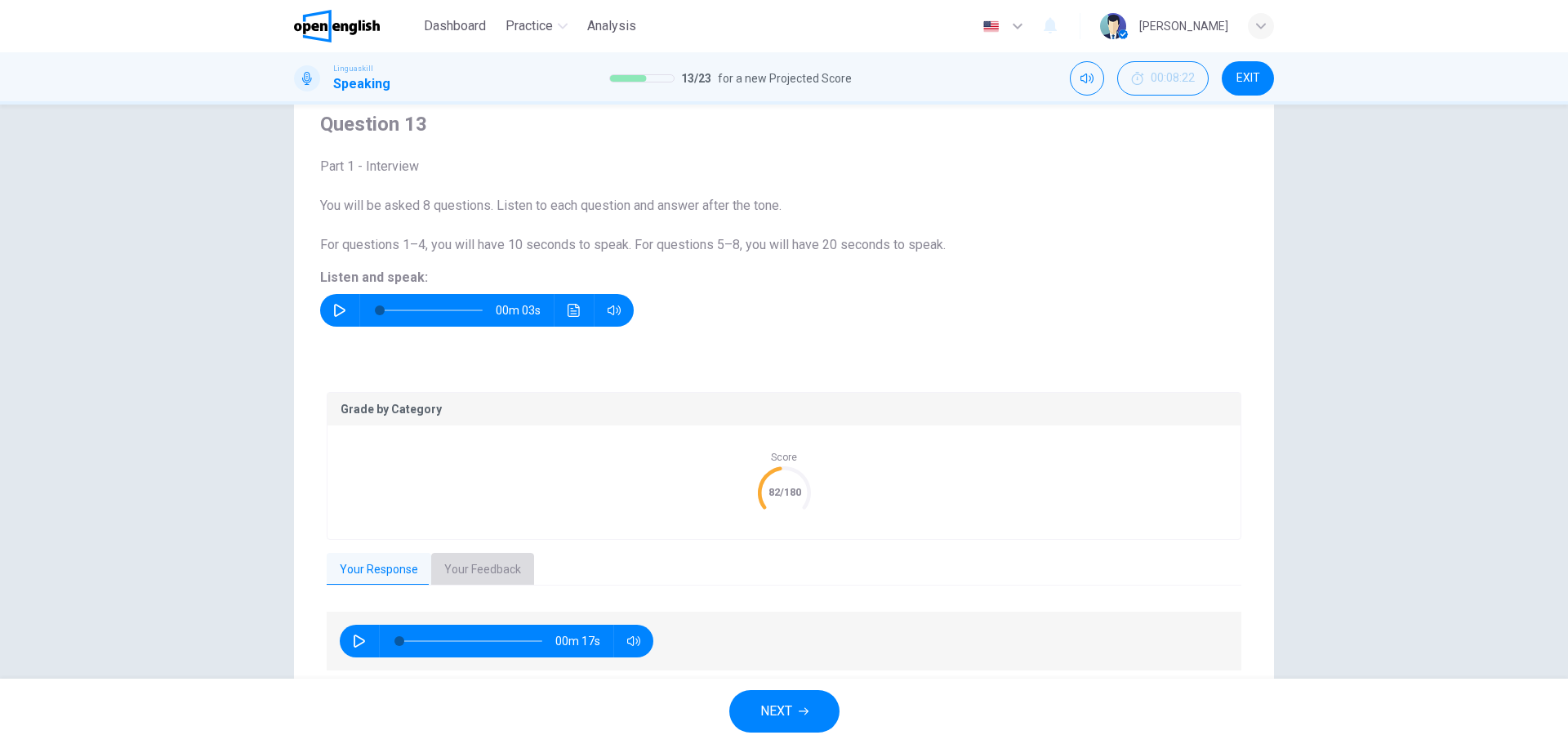
click at [461, 572] on button "Your Feedback" at bounding box center [482, 569] width 103 height 34
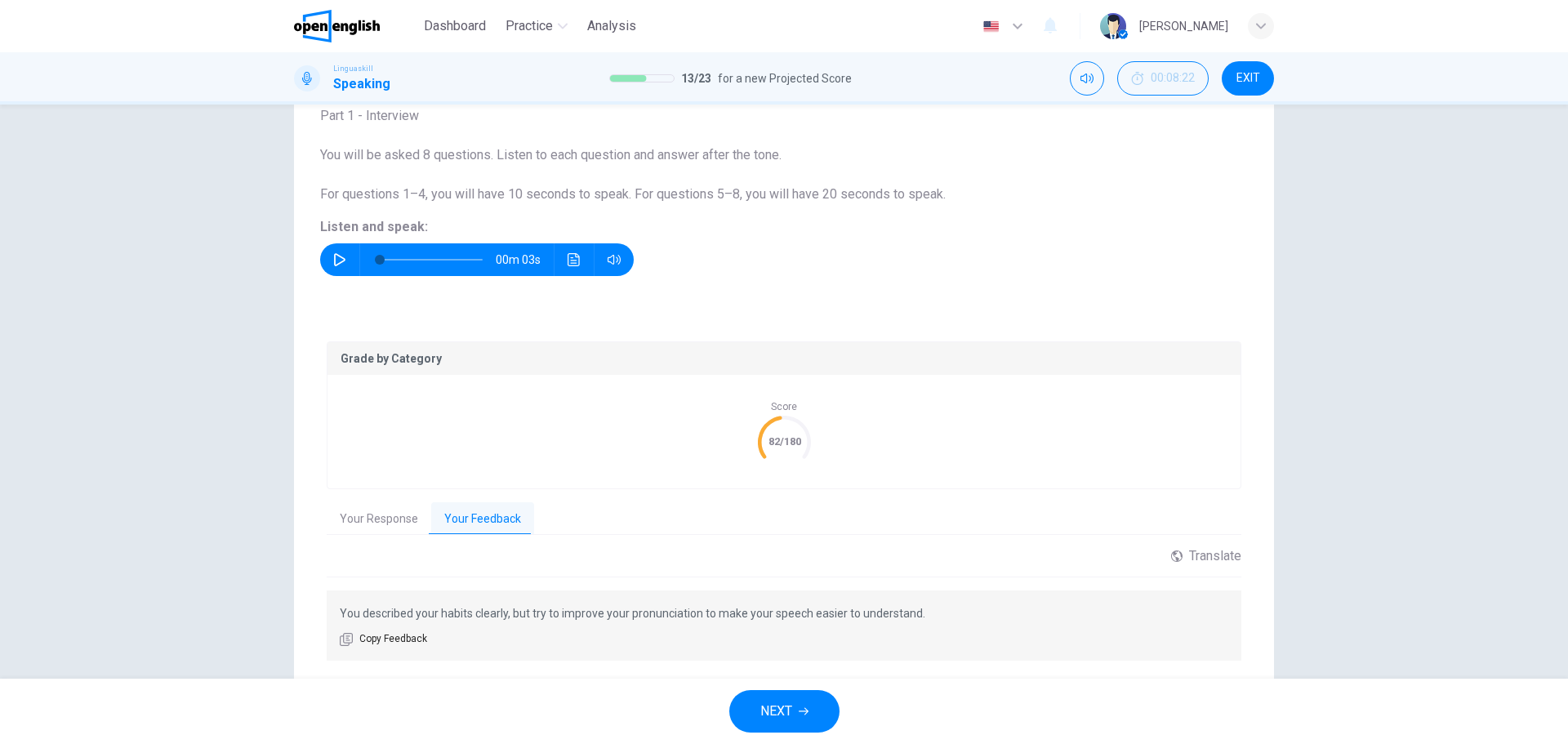
scroll to position [158, 0]
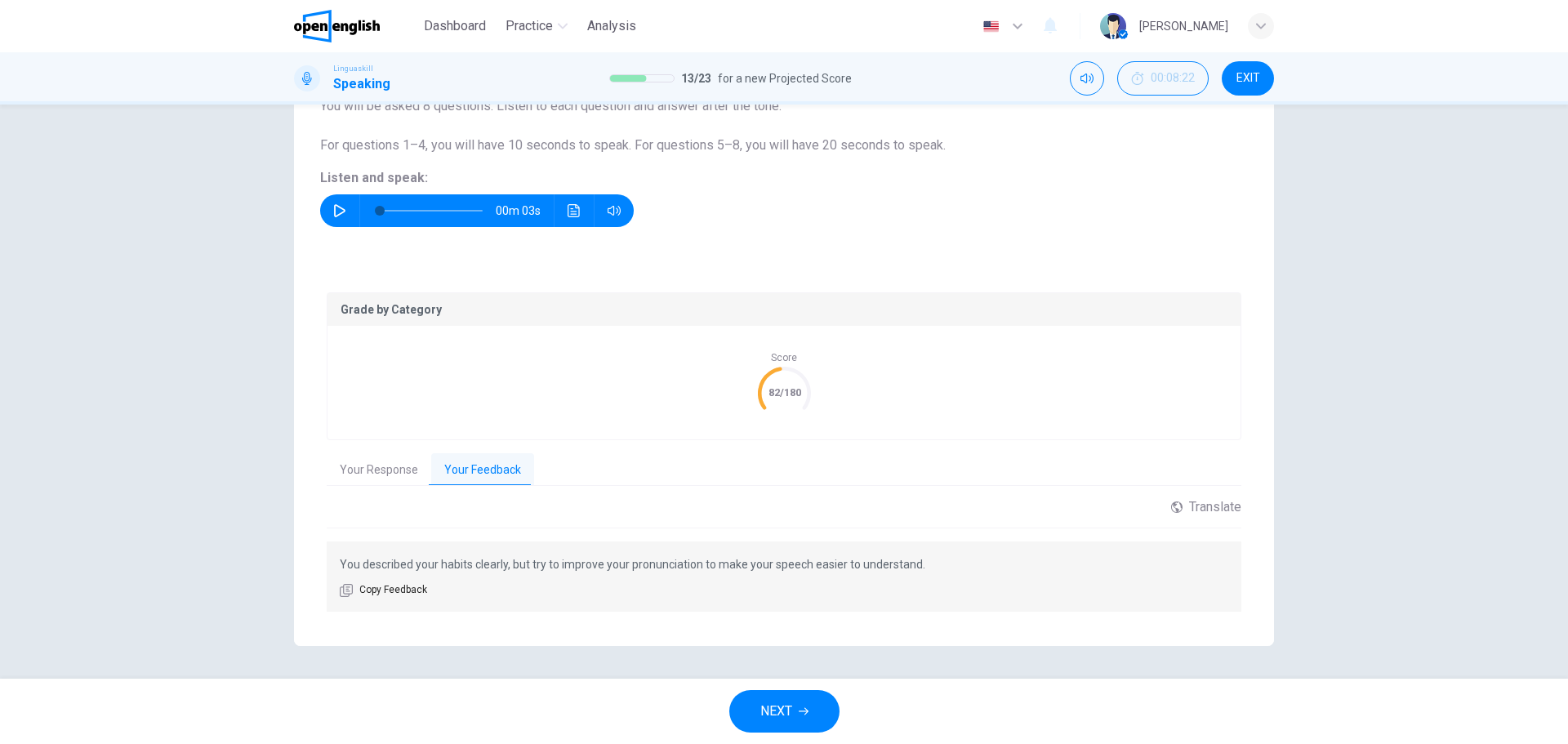
click at [375, 472] on button "Your Response" at bounding box center [379, 469] width 104 height 34
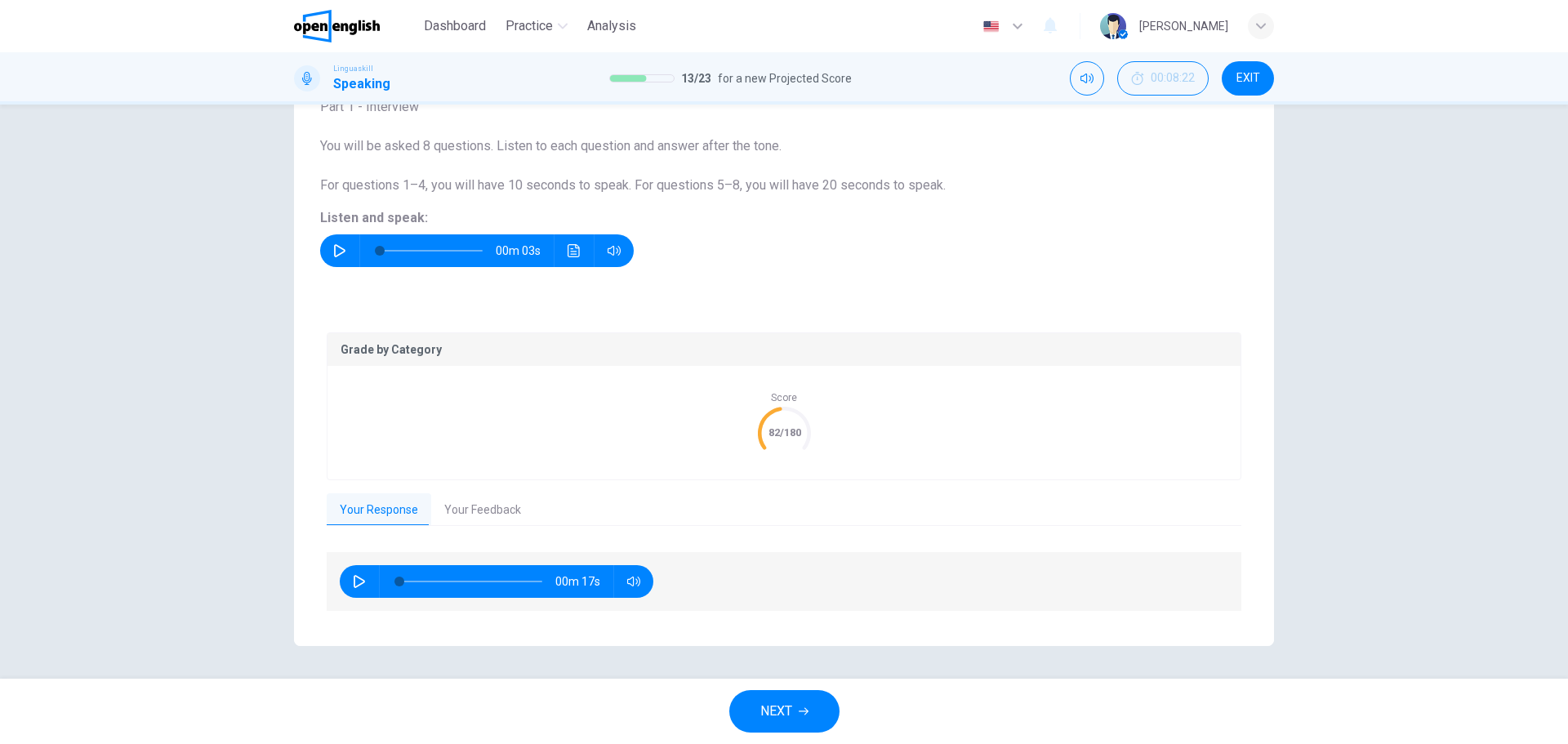
scroll to position [118, 0]
click at [353, 580] on icon "button" at bounding box center [359, 581] width 11 height 13
type input "**"
click at [781, 711] on span "NEXT" at bounding box center [776, 711] width 32 height 23
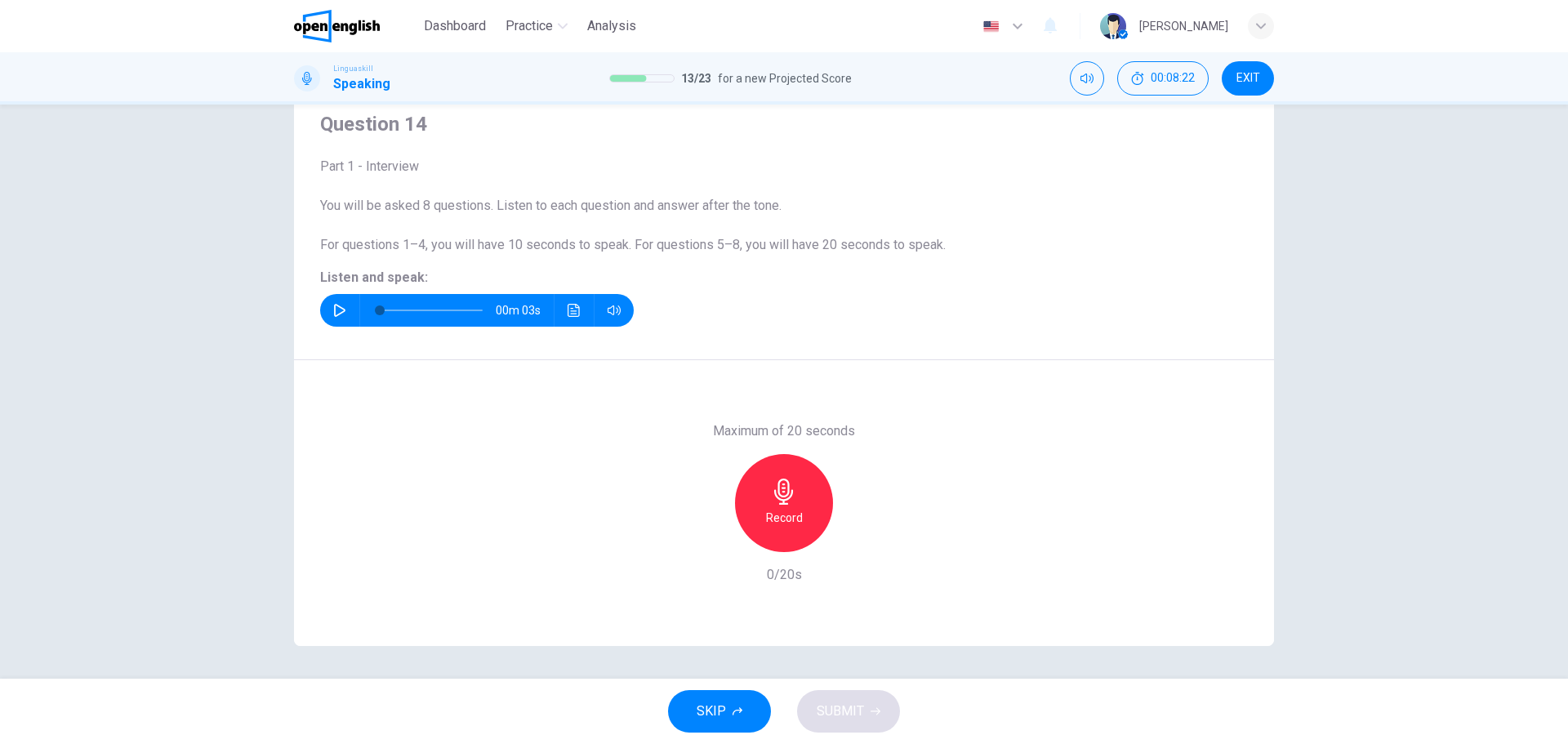
click at [338, 314] on icon "button" at bounding box center [340, 310] width 11 height 13
type input "*"
click at [777, 510] on h6 "Record" at bounding box center [784, 517] width 37 height 19
click at [783, 511] on h6 "Stop" at bounding box center [784, 517] width 25 height 19
click at [845, 703] on span "SUBMIT" at bounding box center [840, 711] width 48 height 23
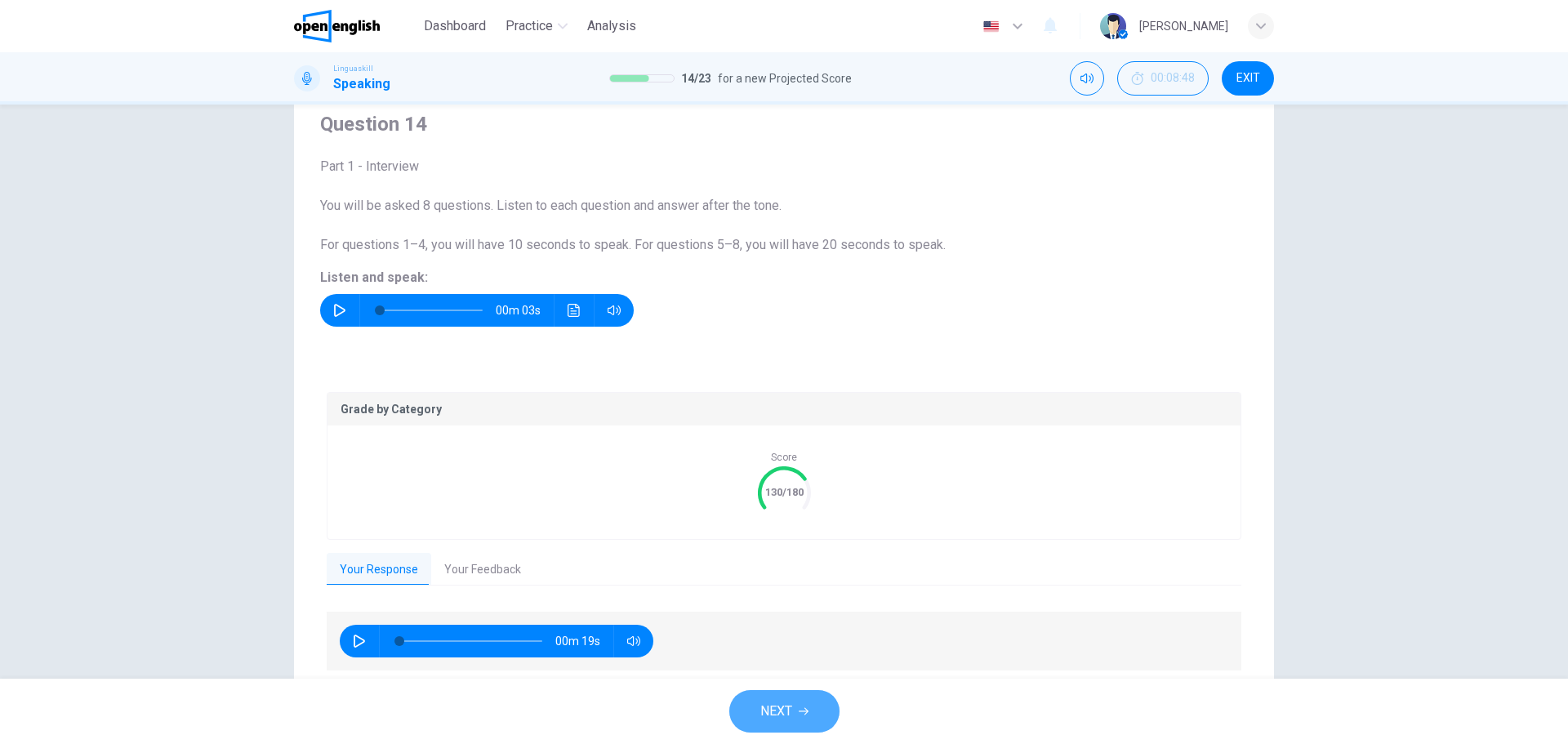
click at [777, 710] on span "NEXT" at bounding box center [776, 711] width 32 height 23
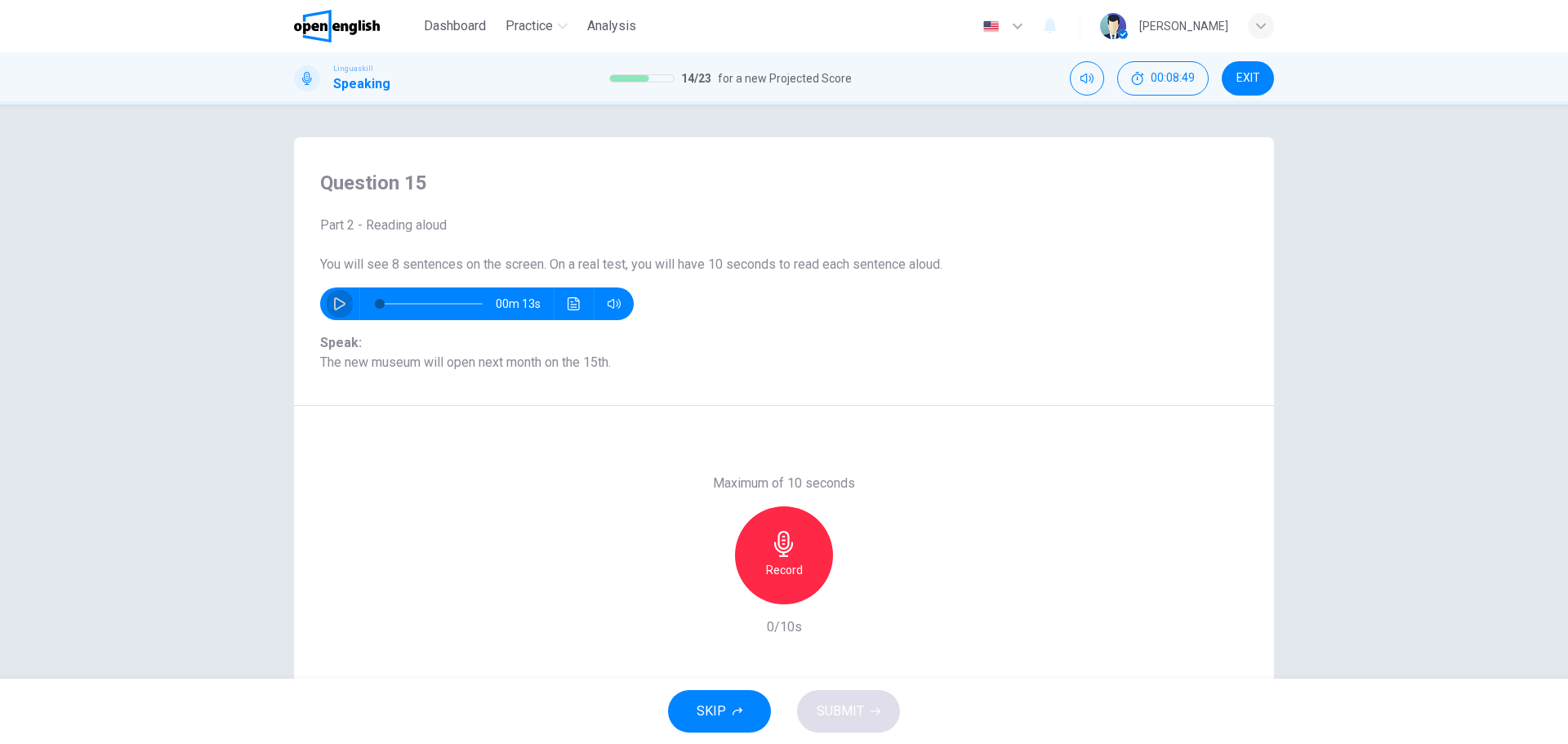
click at [335, 305] on icon "button" at bounding box center [340, 304] width 13 height 13
click at [339, 307] on icon "button" at bounding box center [340, 304] width 13 height 13
click at [790, 557] on div "Record" at bounding box center [784, 555] width 98 height 98
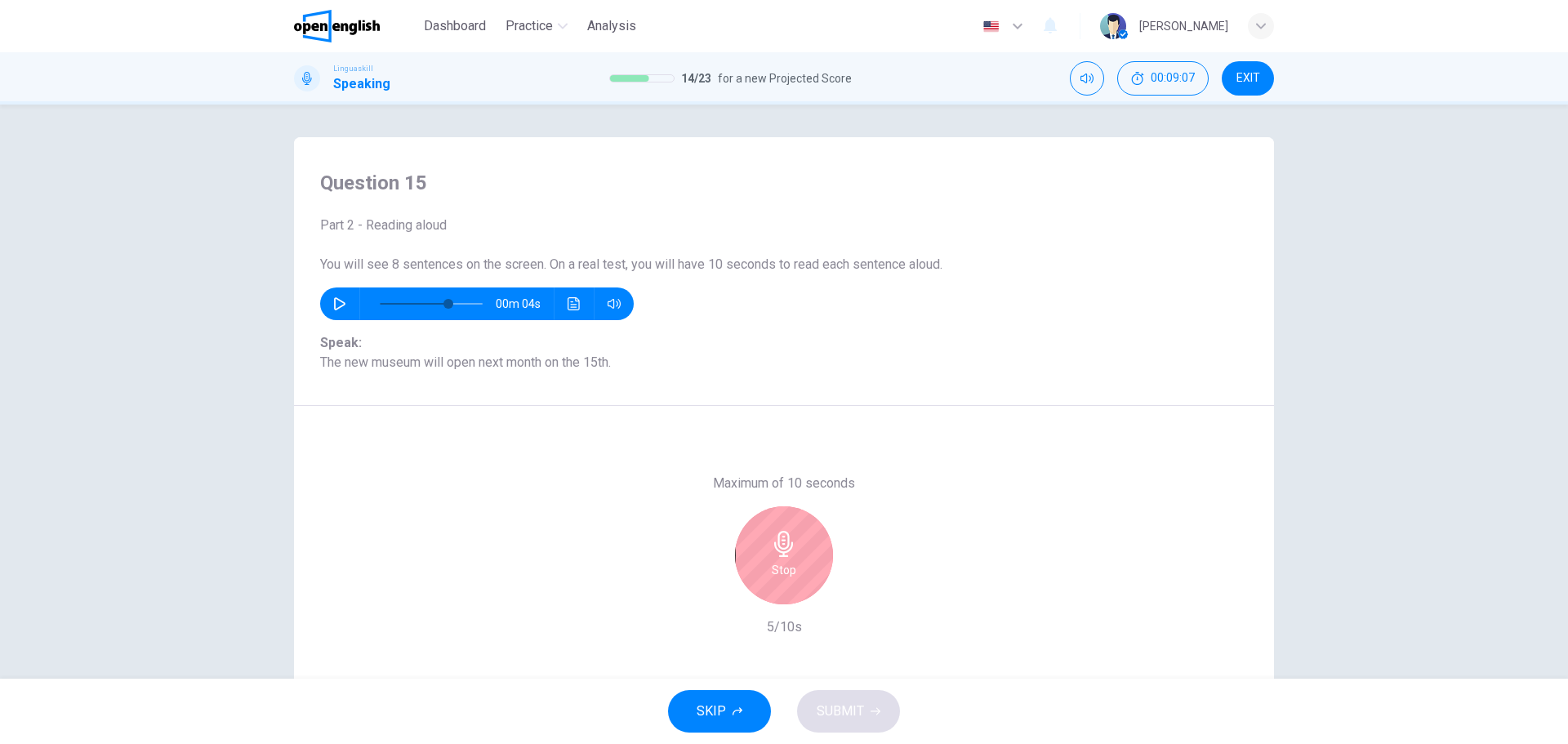
click at [783, 562] on h6 "Stop" at bounding box center [784, 569] width 25 height 19
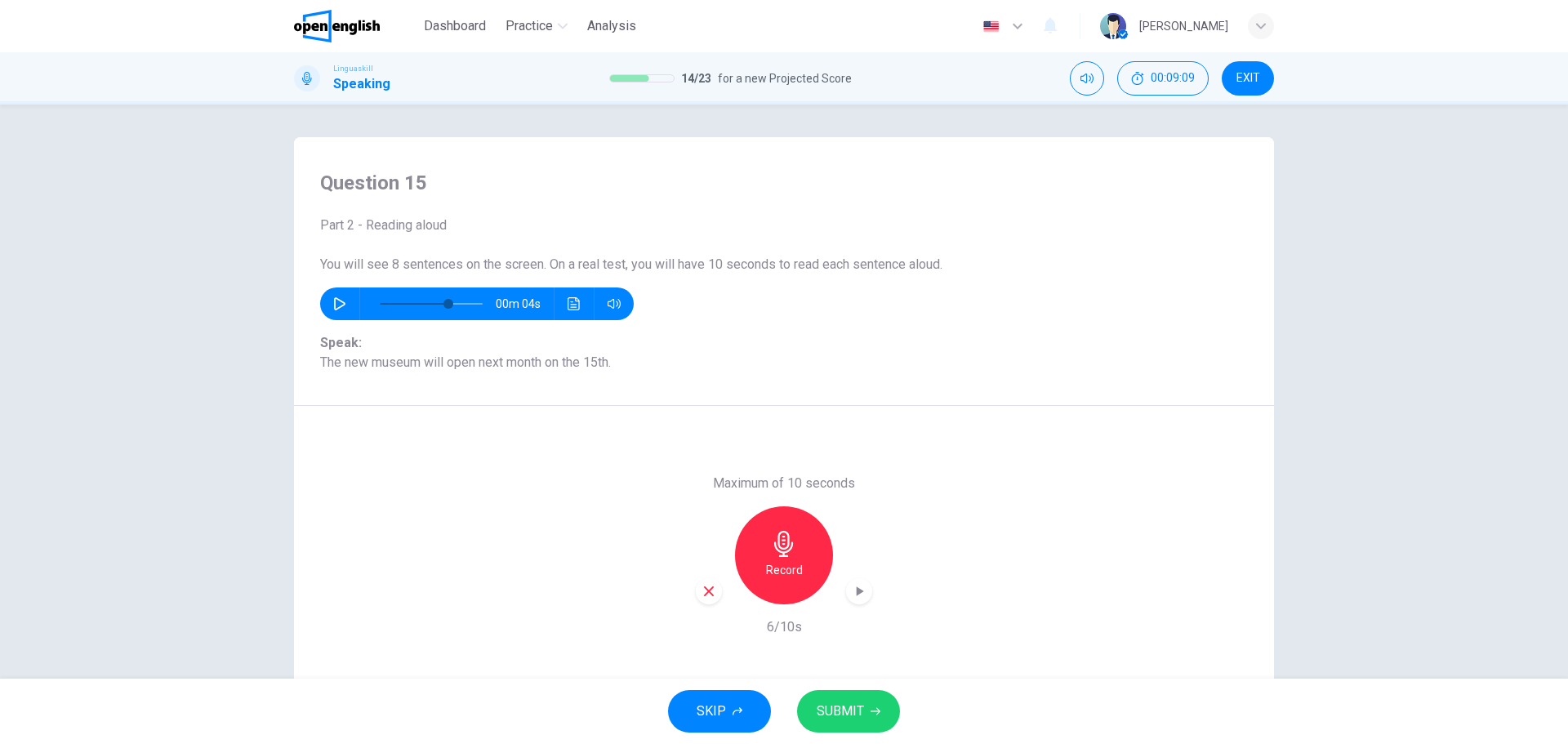
click at [853, 711] on span "SUBMIT" at bounding box center [840, 711] width 48 height 23
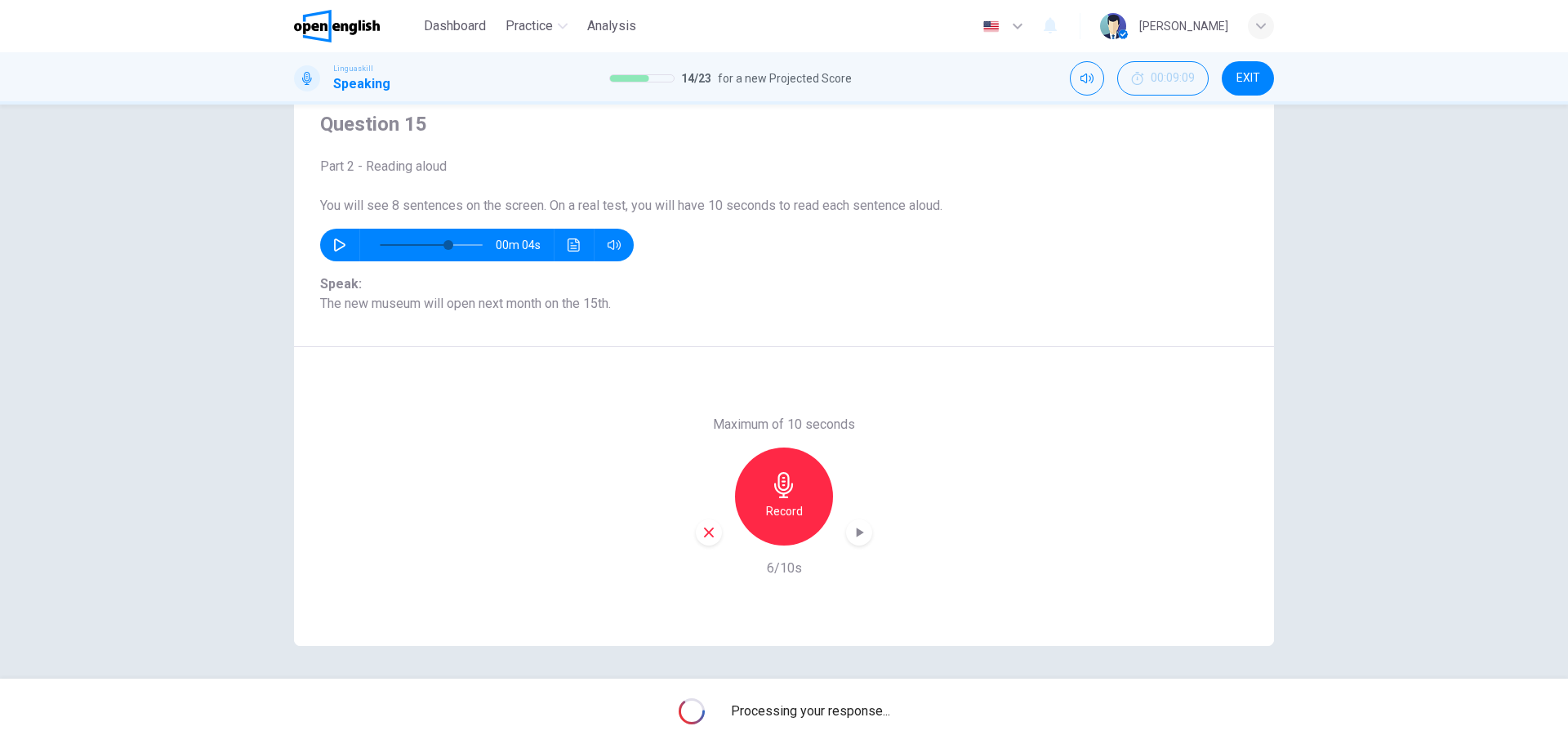
type input "*"
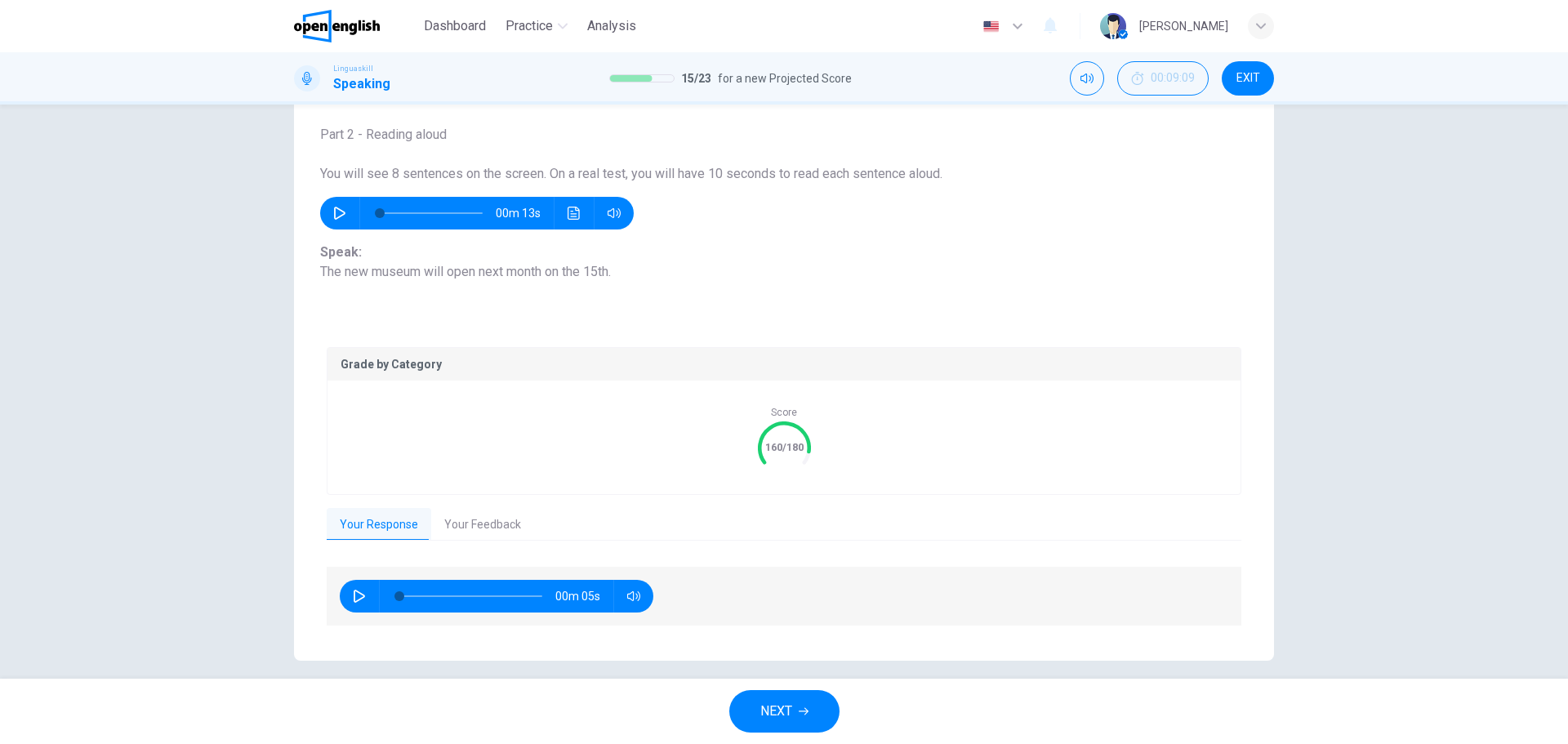
scroll to position [105, 0]
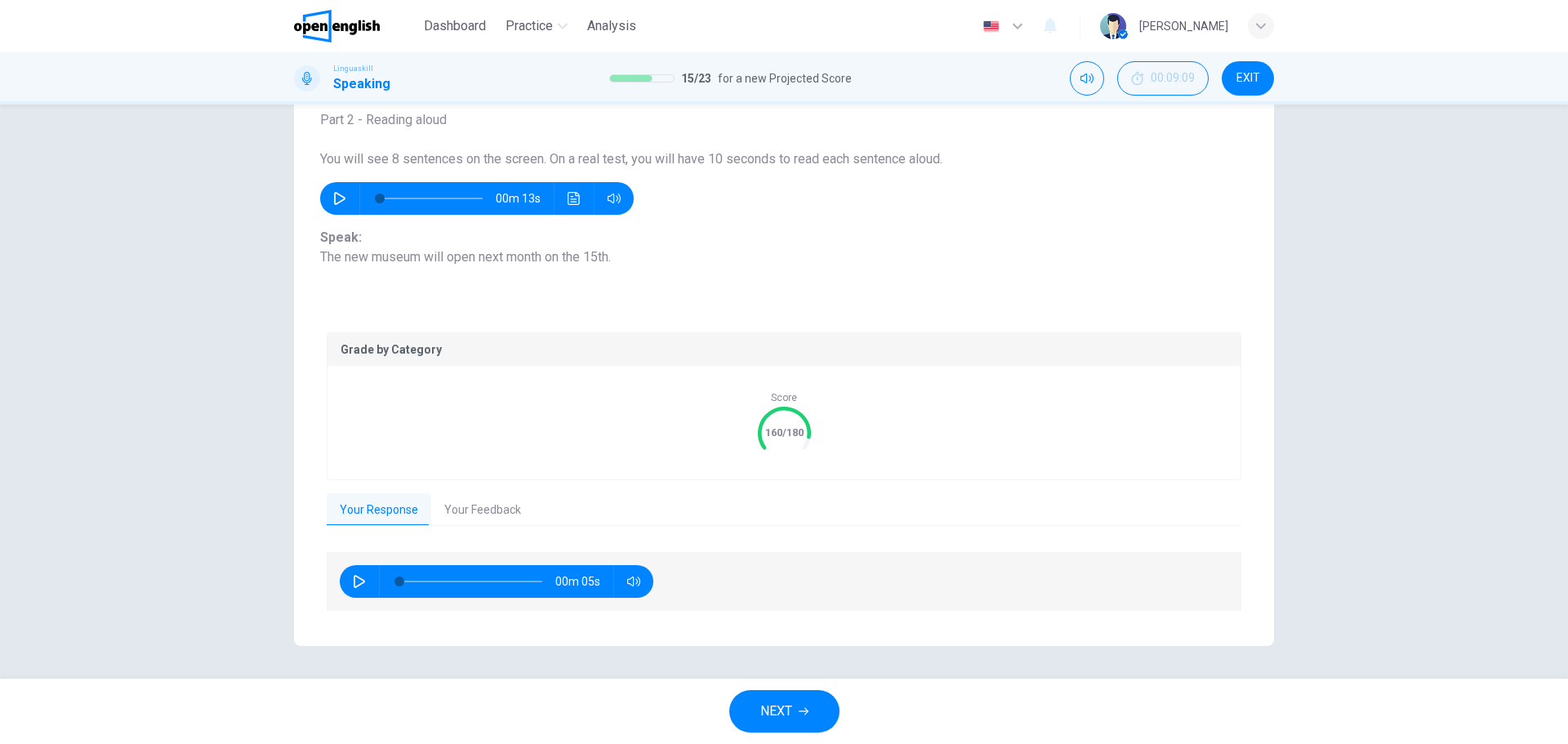
click at [461, 509] on button "Your Feedback" at bounding box center [482, 510] width 103 height 34
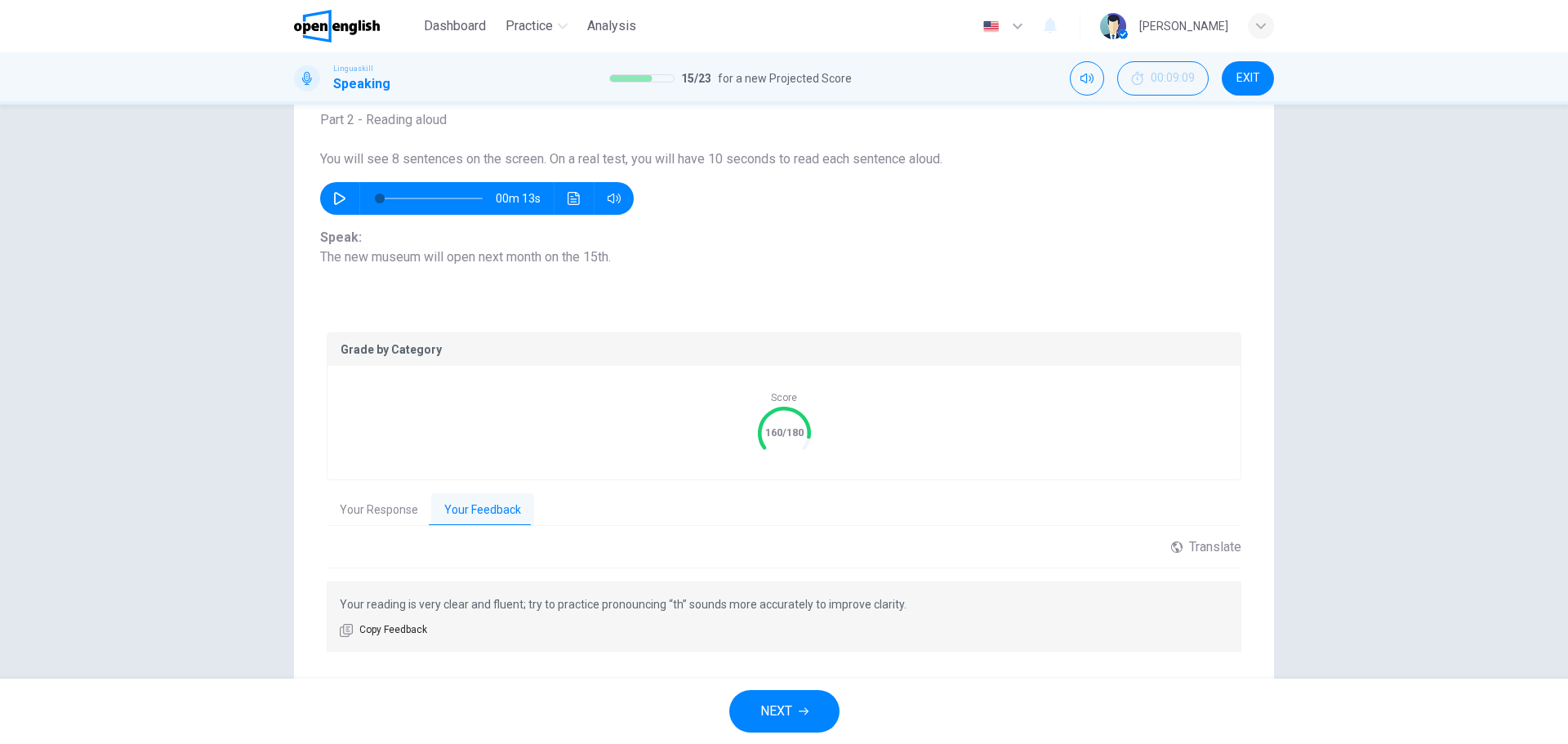
scroll to position [146, 0]
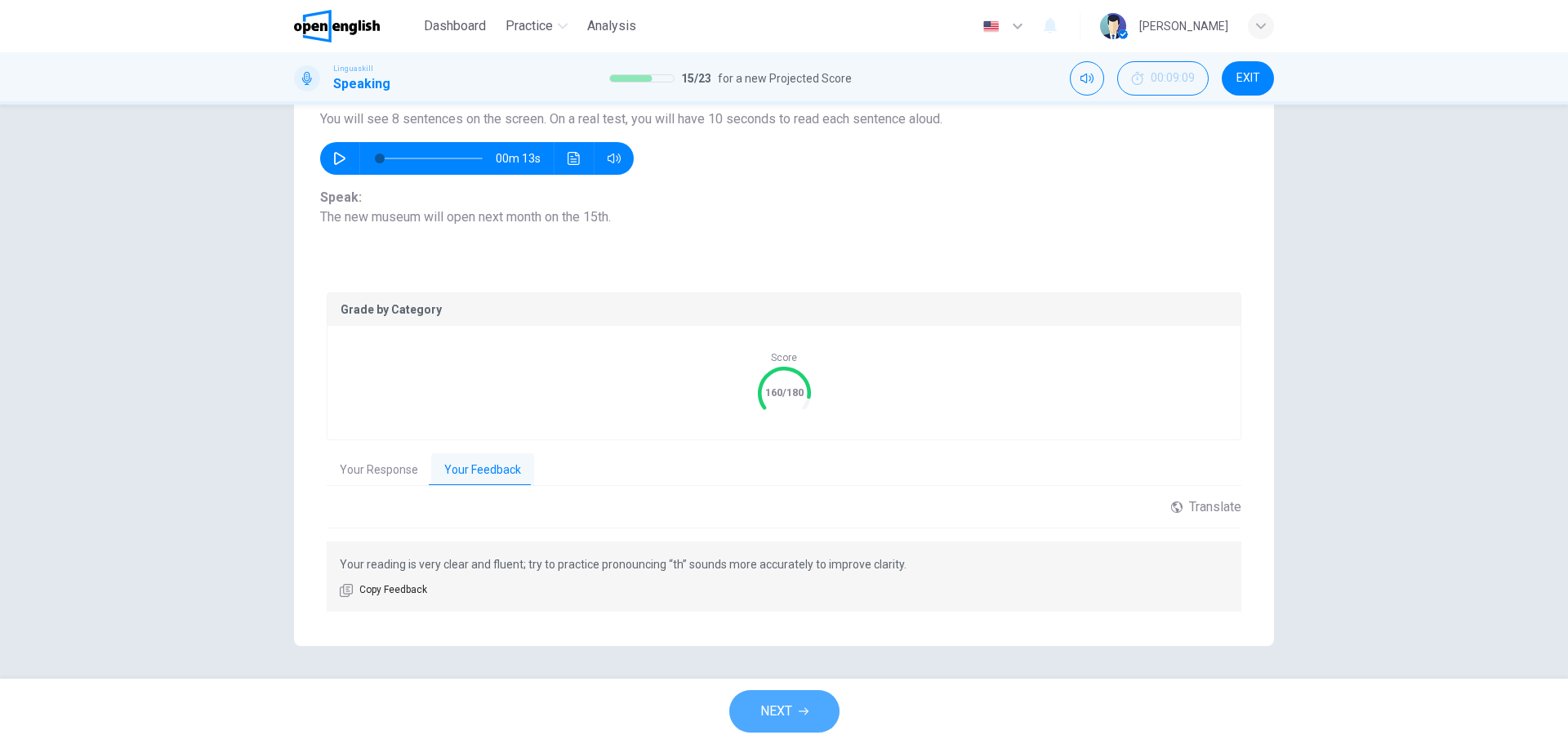
click at [783, 709] on span "NEXT" at bounding box center [776, 711] width 32 height 23
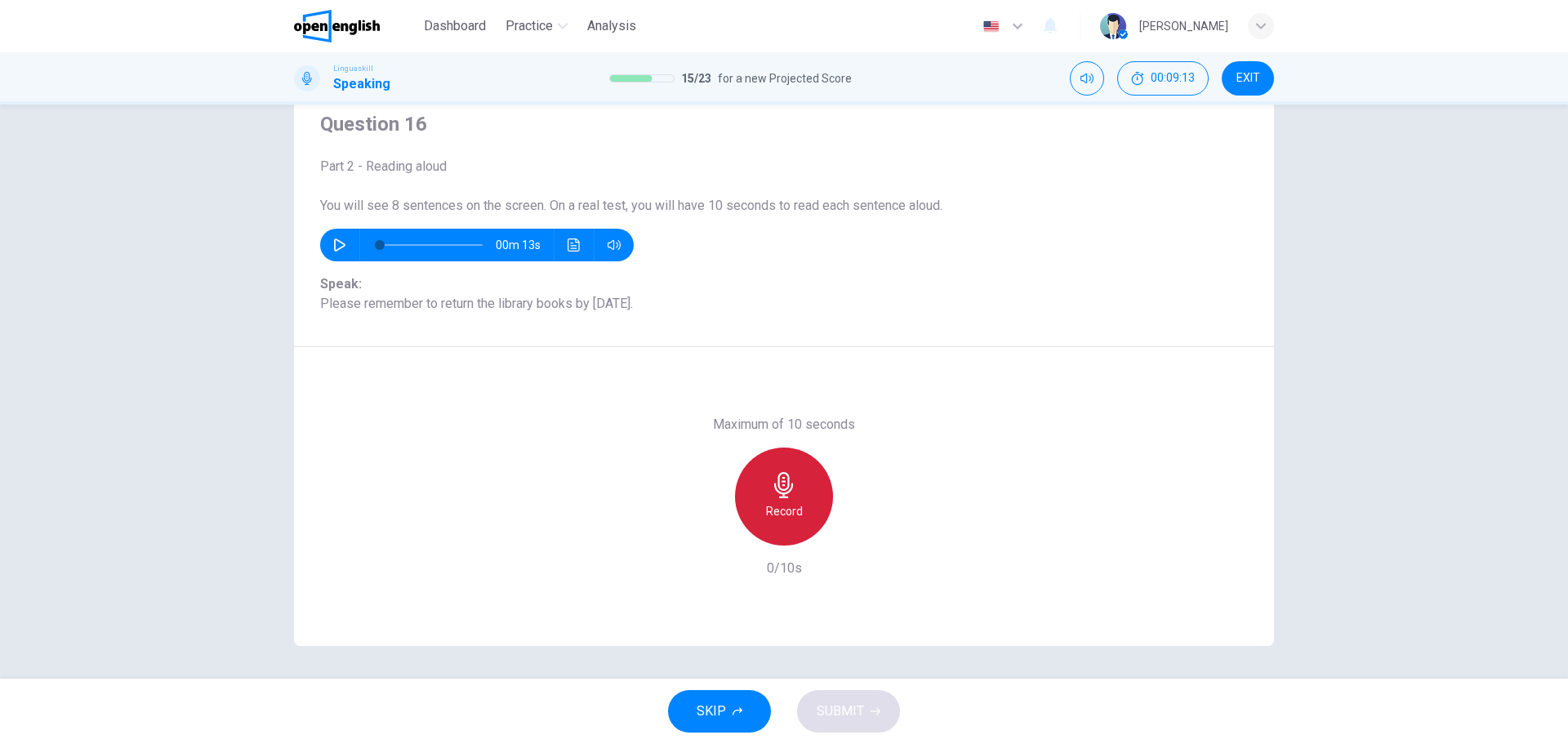
click at [778, 500] on div "Record" at bounding box center [784, 496] width 98 height 98
click at [789, 503] on h6 "Stop" at bounding box center [784, 511] width 25 height 19
click at [864, 722] on button "SUBMIT" at bounding box center [849, 711] width 103 height 42
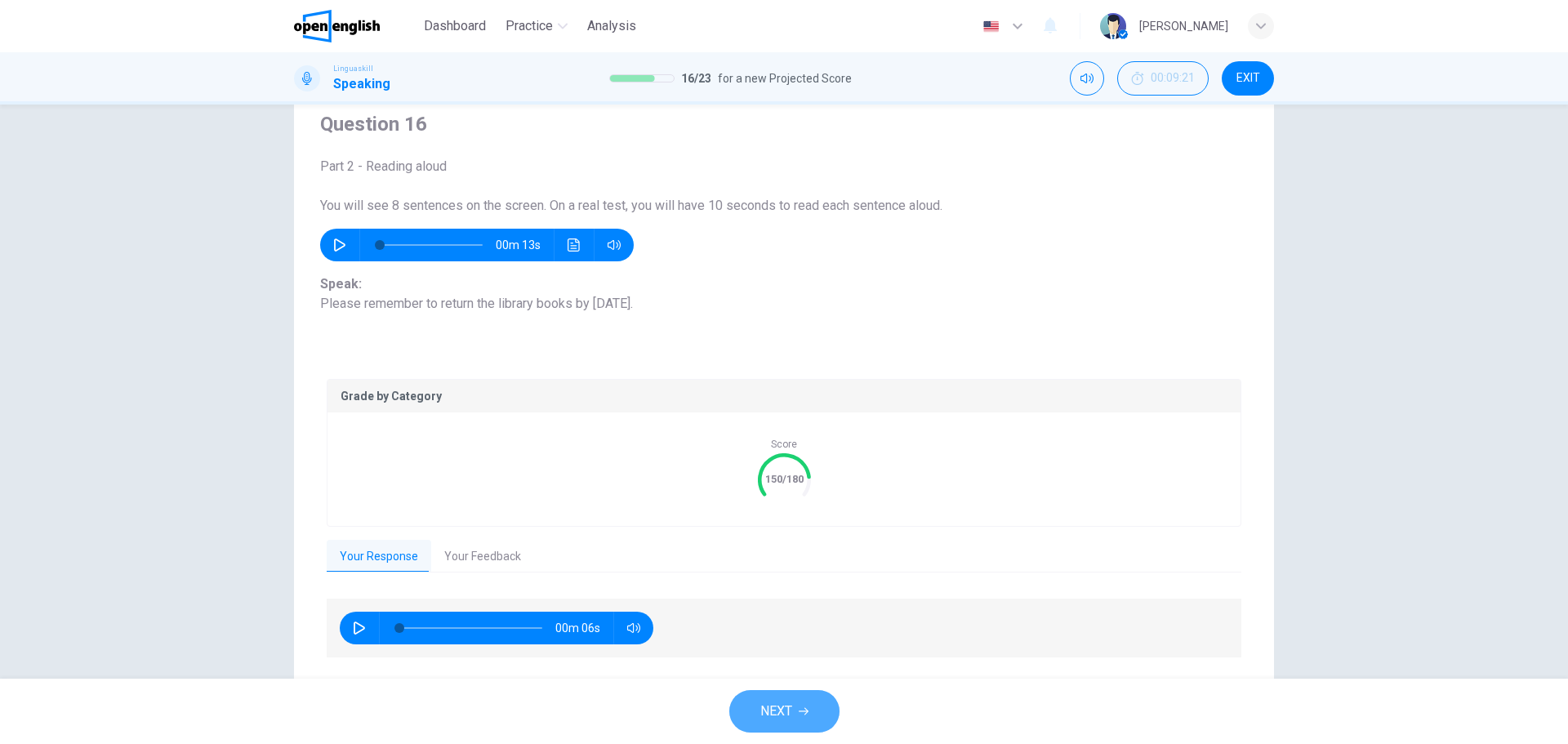
click at [784, 706] on span "NEXT" at bounding box center [776, 711] width 32 height 23
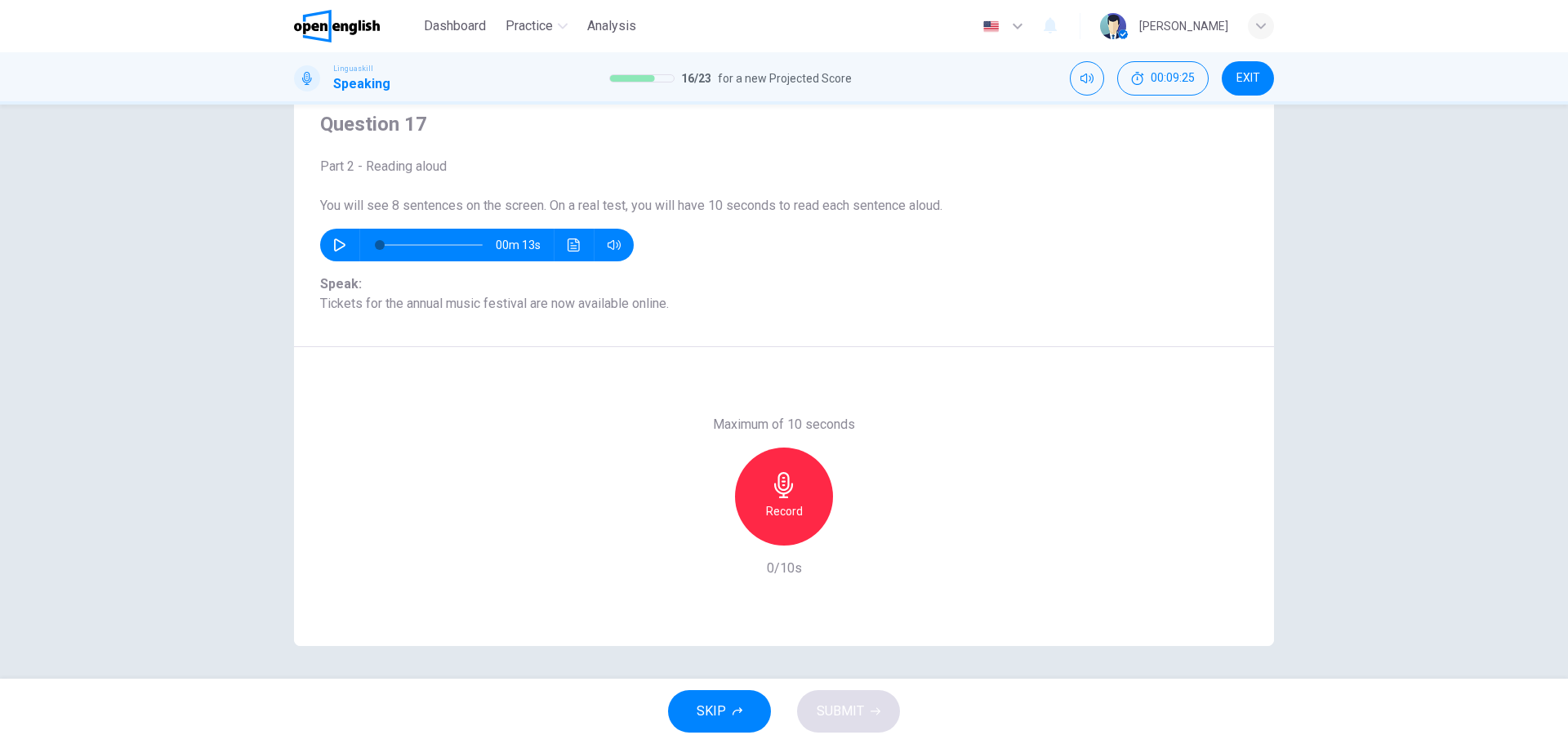
click at [773, 498] on div "Record" at bounding box center [784, 496] width 98 height 98
click at [777, 492] on icon "button" at bounding box center [784, 485] width 19 height 27
click at [860, 699] on button "SUBMIT" at bounding box center [849, 711] width 103 height 42
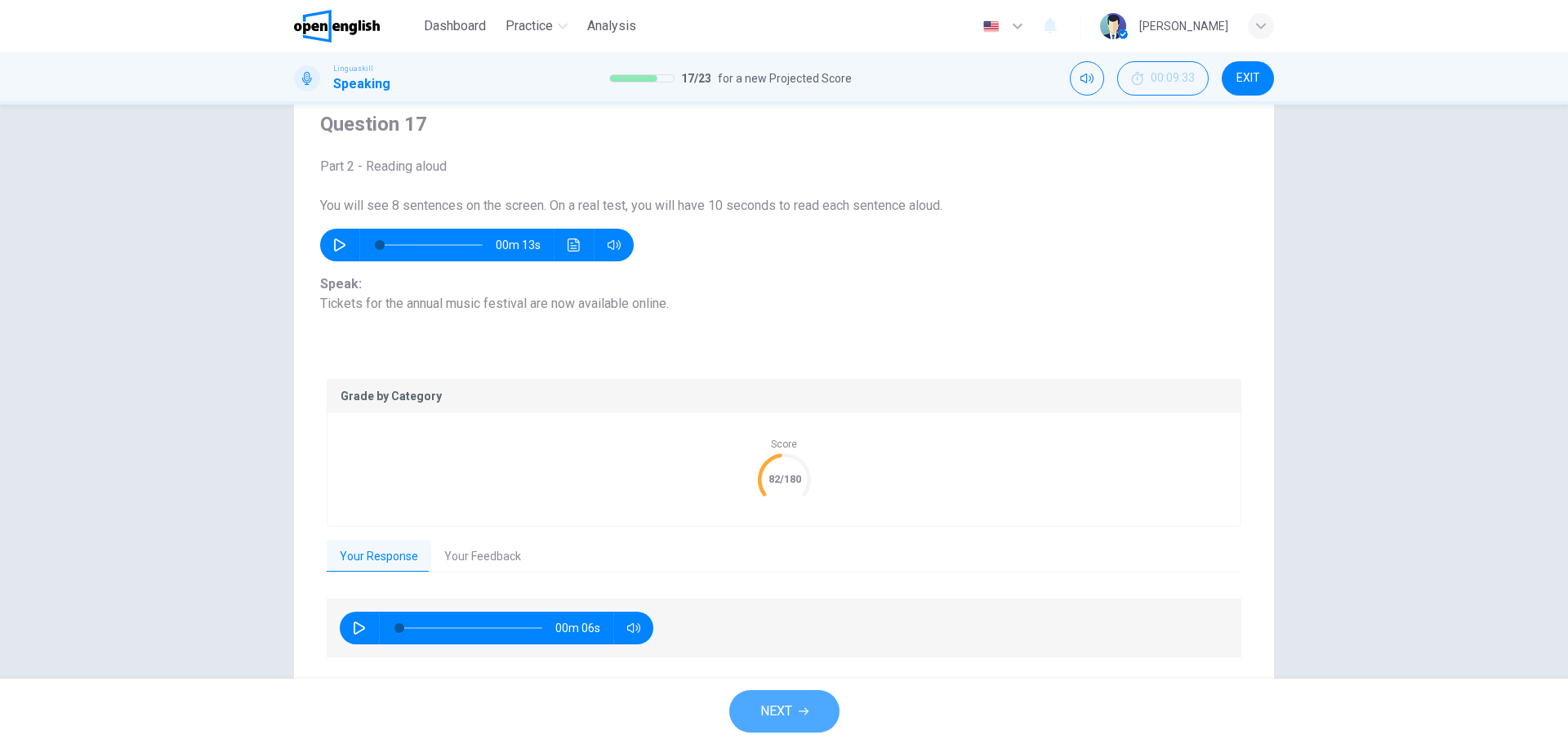
click at [784, 705] on span "NEXT" at bounding box center [776, 711] width 32 height 23
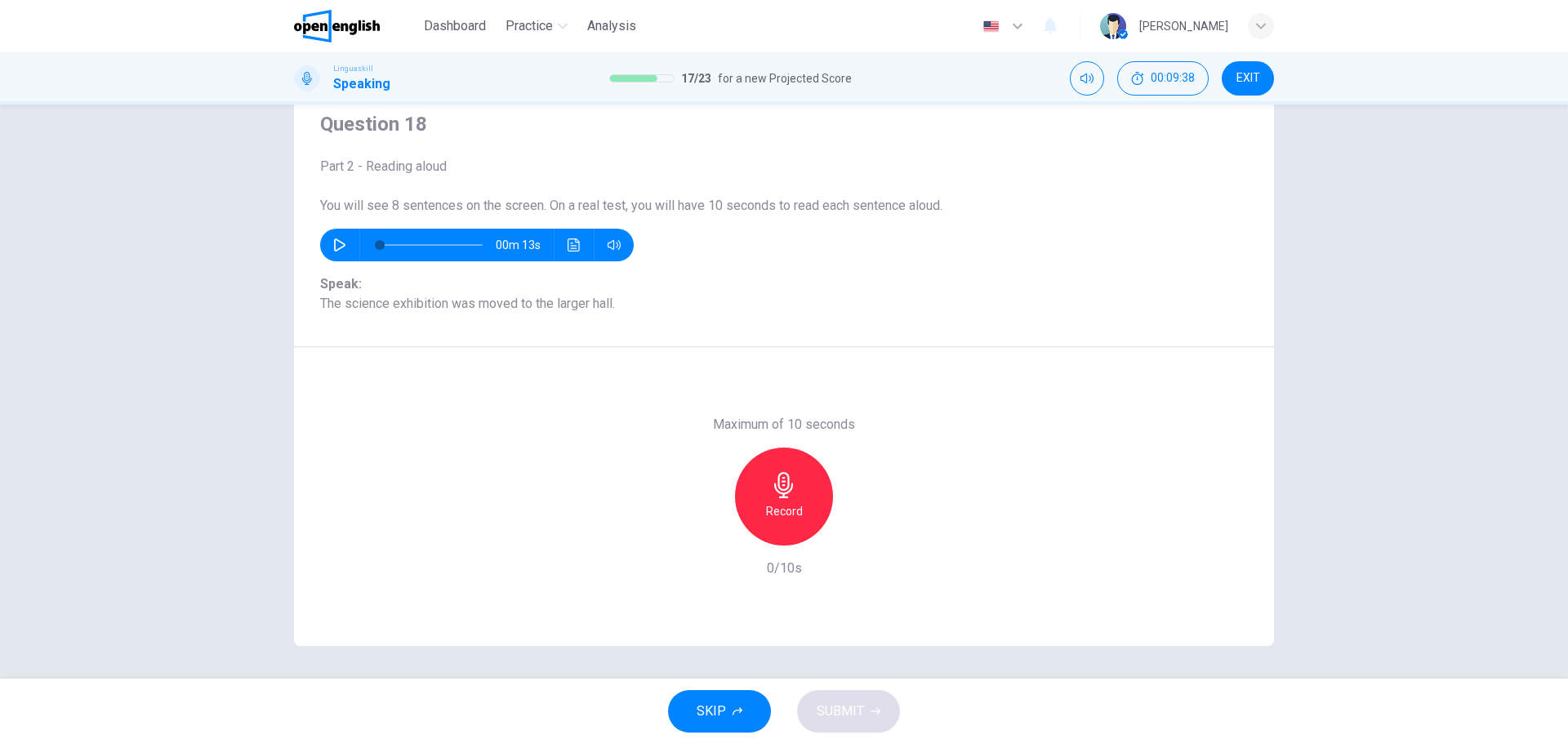
click at [779, 505] on h6 "Record" at bounding box center [784, 511] width 37 height 19
click at [789, 499] on div "Stop" at bounding box center [784, 496] width 98 height 98
click at [861, 700] on span "SUBMIT" at bounding box center [840, 711] width 48 height 23
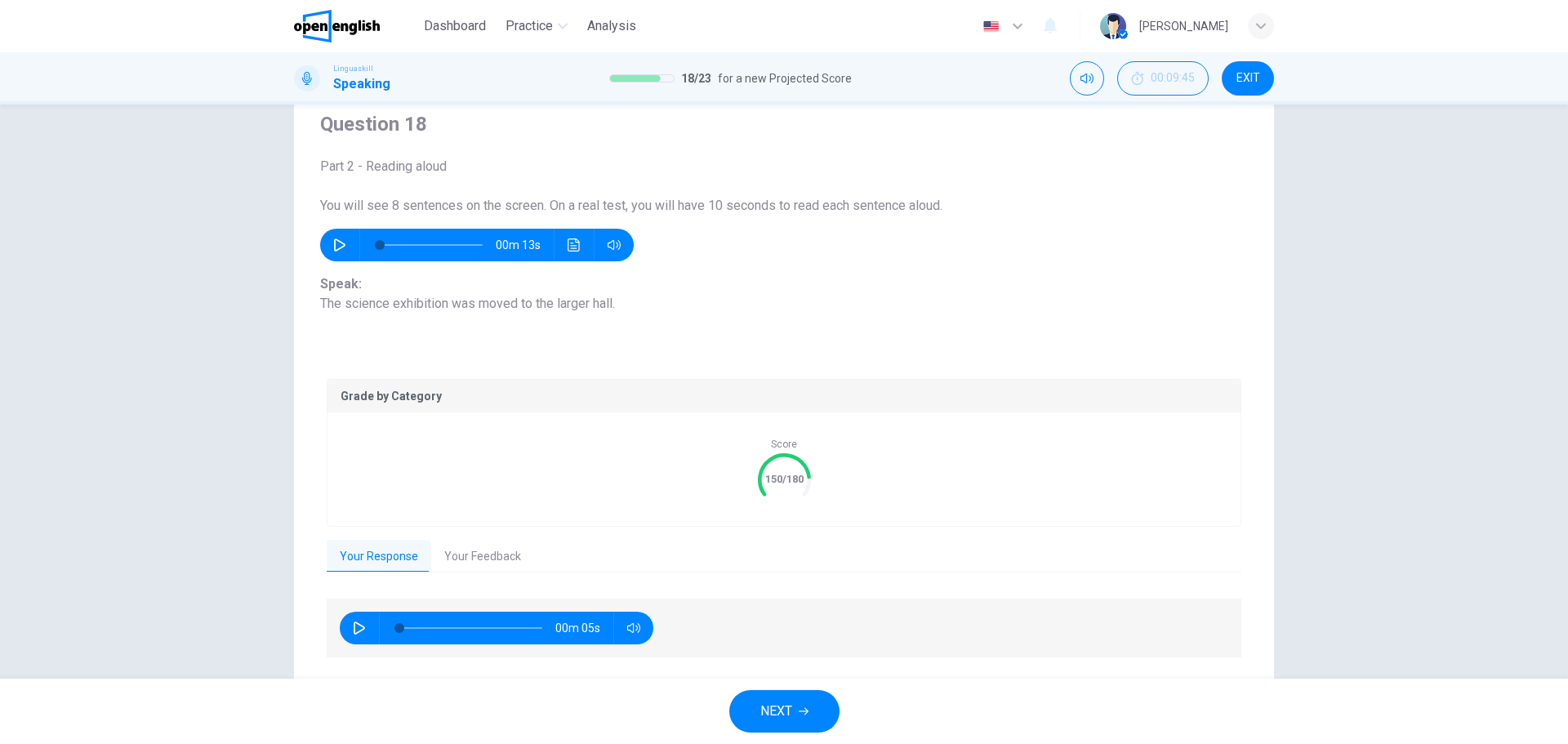
click at [773, 705] on span "NEXT" at bounding box center [776, 711] width 32 height 23
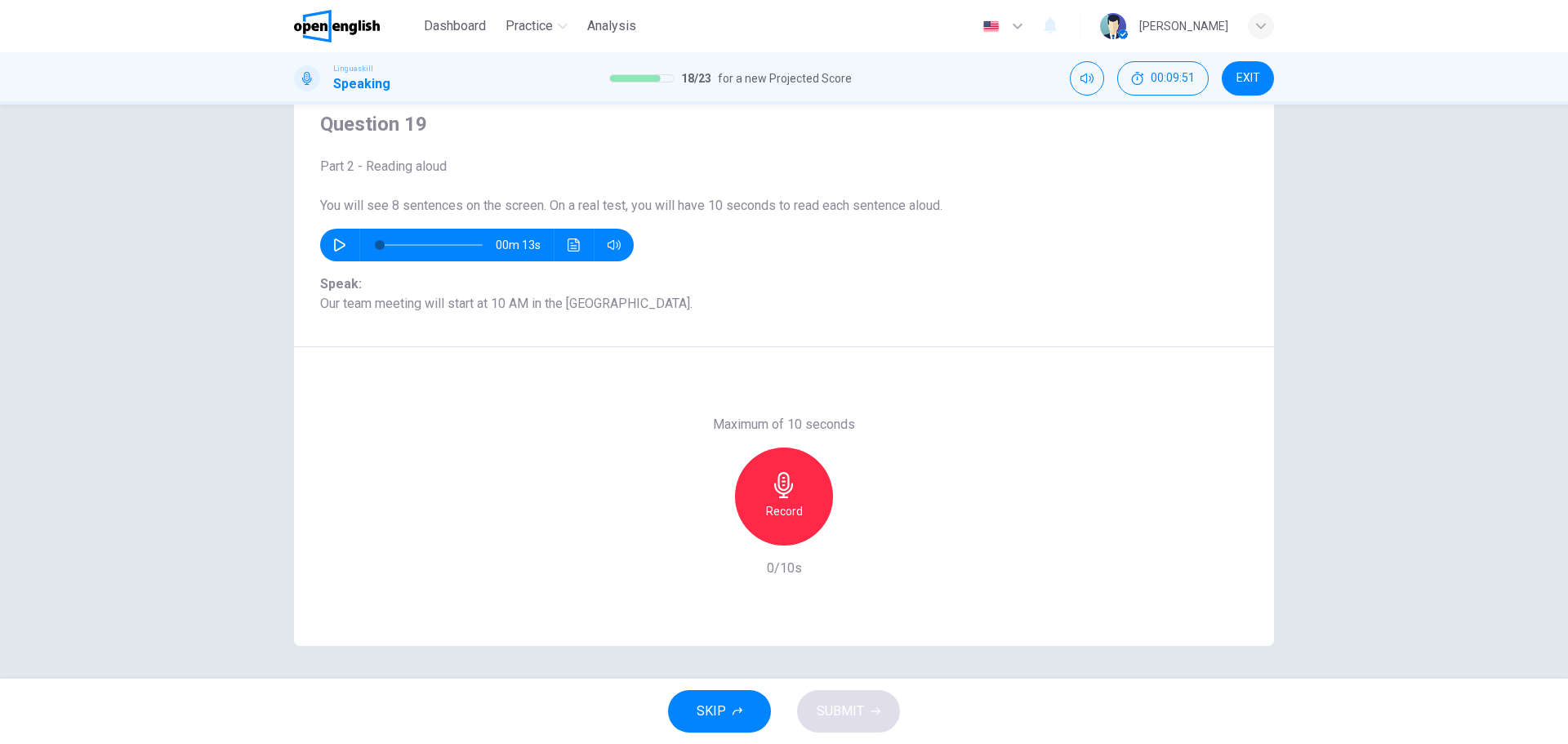
click at [785, 503] on h6 "Record" at bounding box center [784, 511] width 37 height 19
click at [782, 498] on div "Stop" at bounding box center [784, 496] width 98 height 98
click at [847, 709] on span "SUBMIT" at bounding box center [840, 711] width 48 height 23
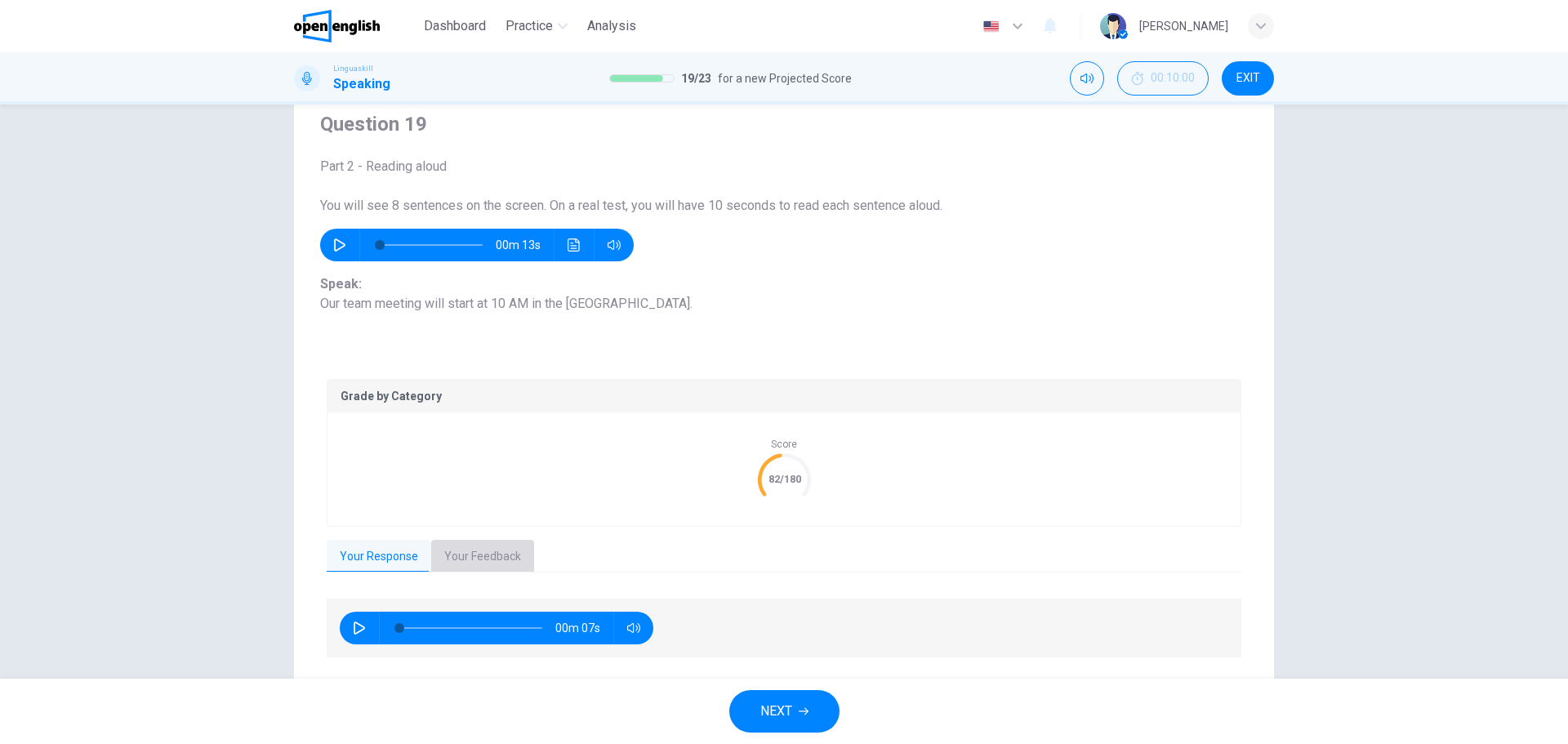
click at [493, 555] on button "Your Feedback" at bounding box center [482, 556] width 103 height 34
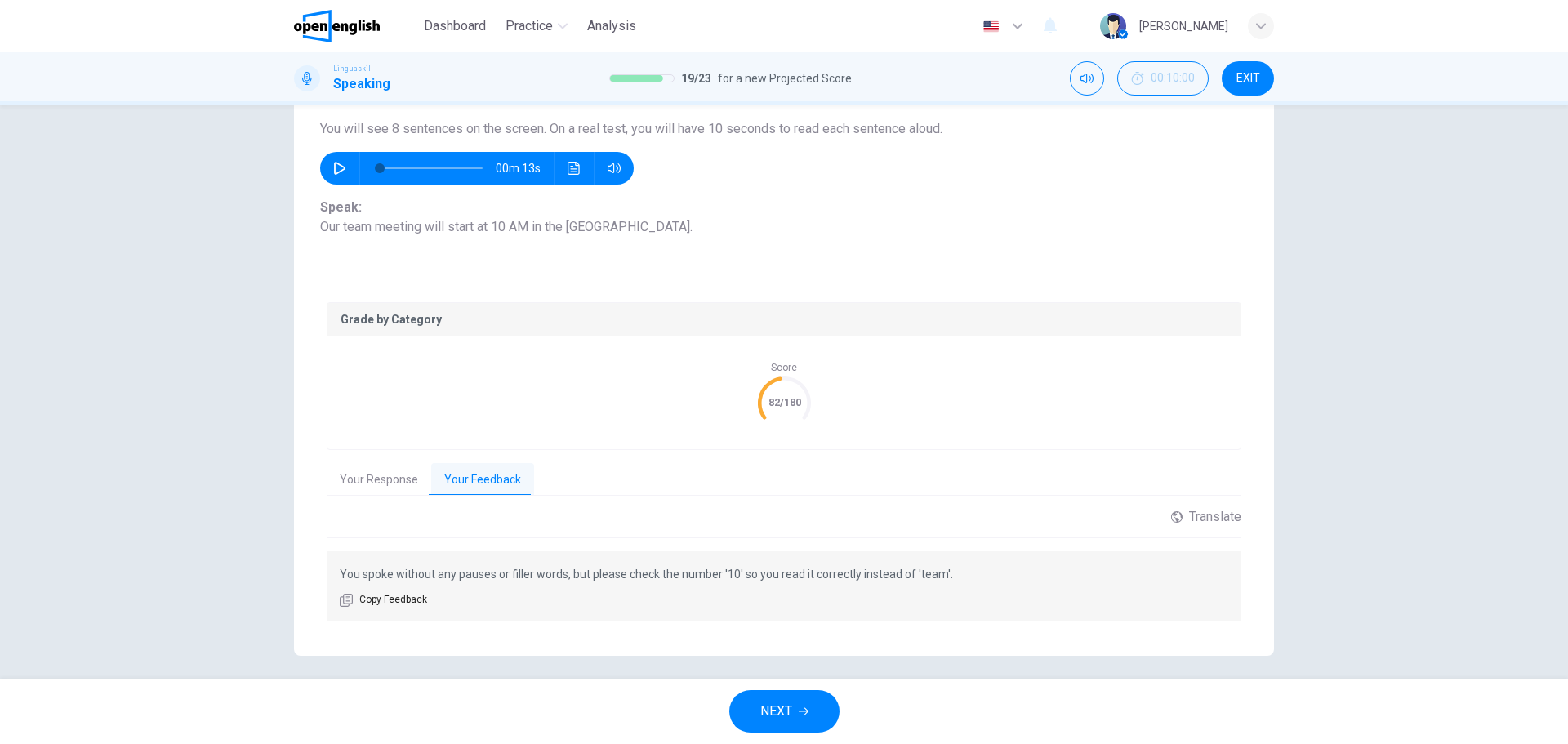
scroll to position [146, 0]
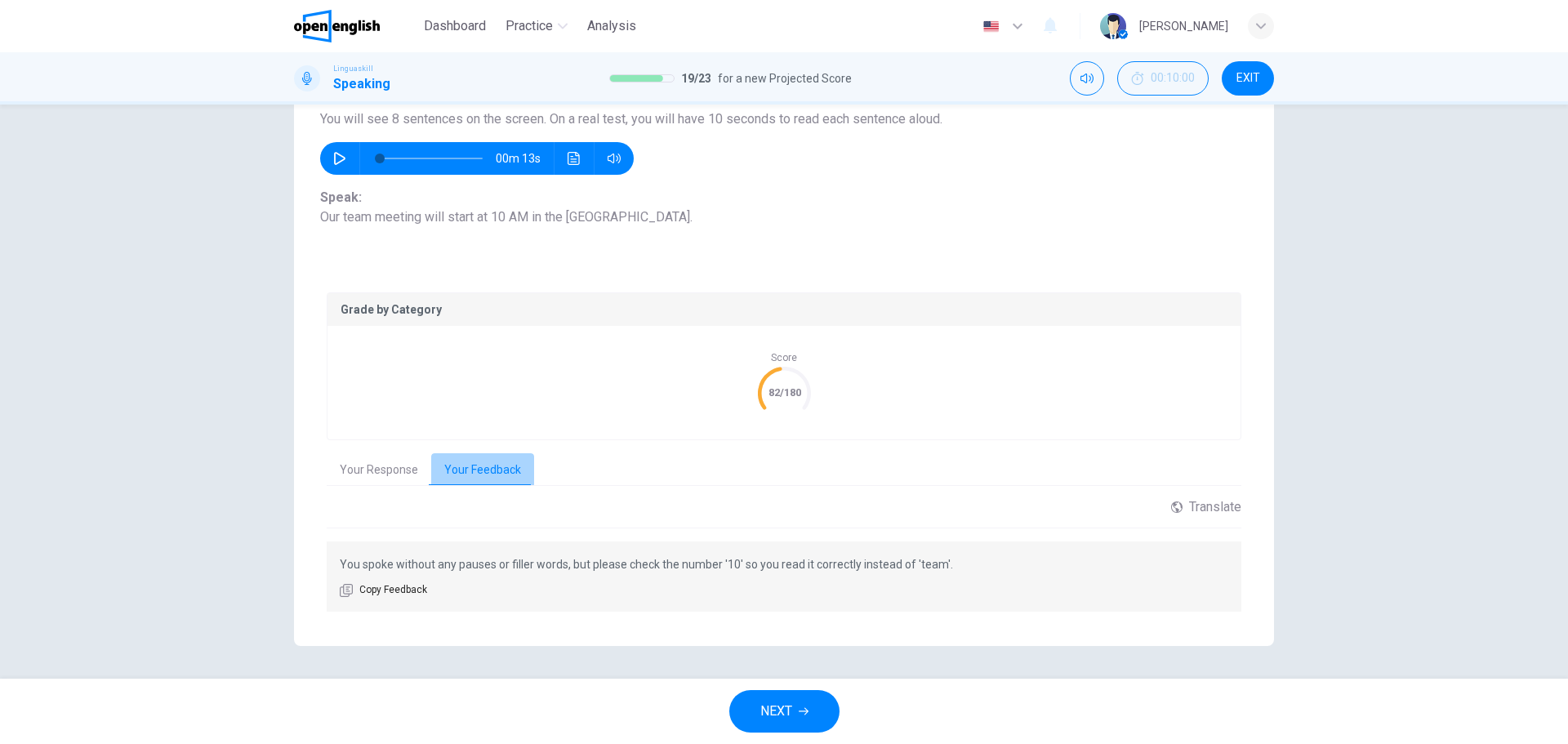
click at [482, 467] on button "Your Feedback" at bounding box center [482, 469] width 103 height 34
click at [379, 472] on button "Your Response" at bounding box center [379, 469] width 104 height 34
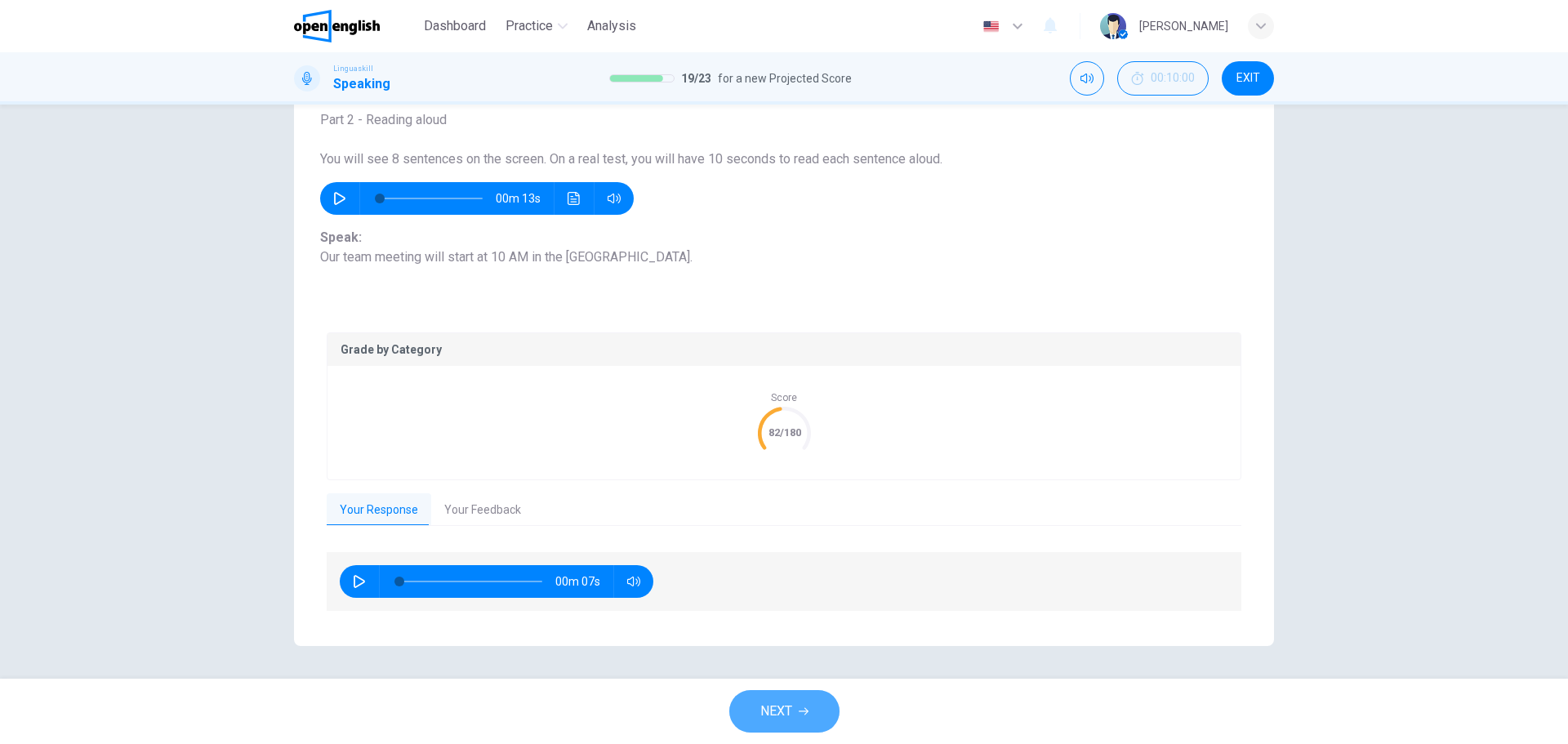
click at [786, 710] on span "NEXT" at bounding box center [776, 711] width 32 height 23
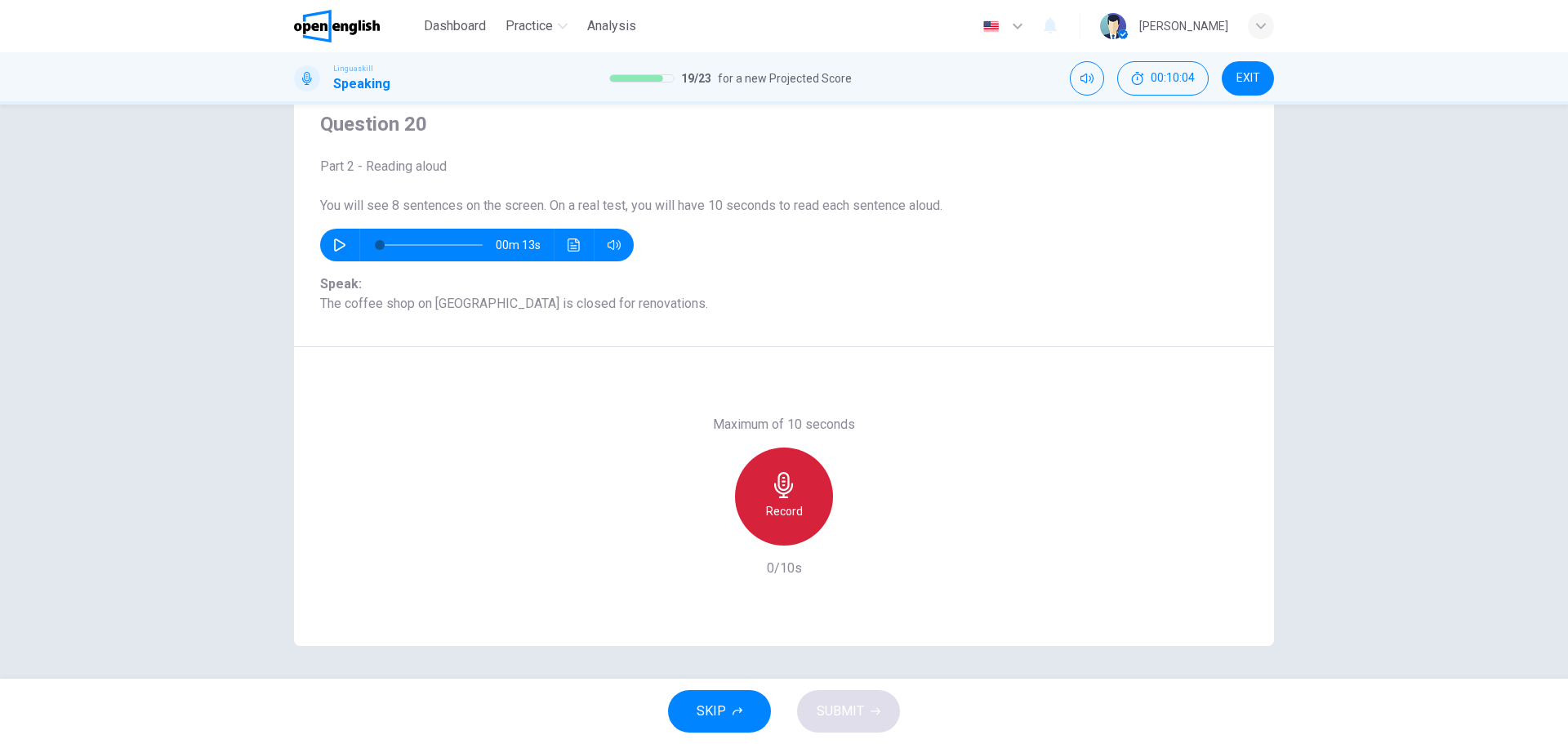
click at [788, 492] on icon "button" at bounding box center [784, 485] width 27 height 27
click at [780, 496] on icon "button" at bounding box center [784, 485] width 19 height 27
drag, startPoint x: 852, startPoint y: 702, endPoint x: 993, endPoint y: 670, distance: 144.6
click at [852, 702] on span "SUBMIT" at bounding box center [840, 711] width 48 height 23
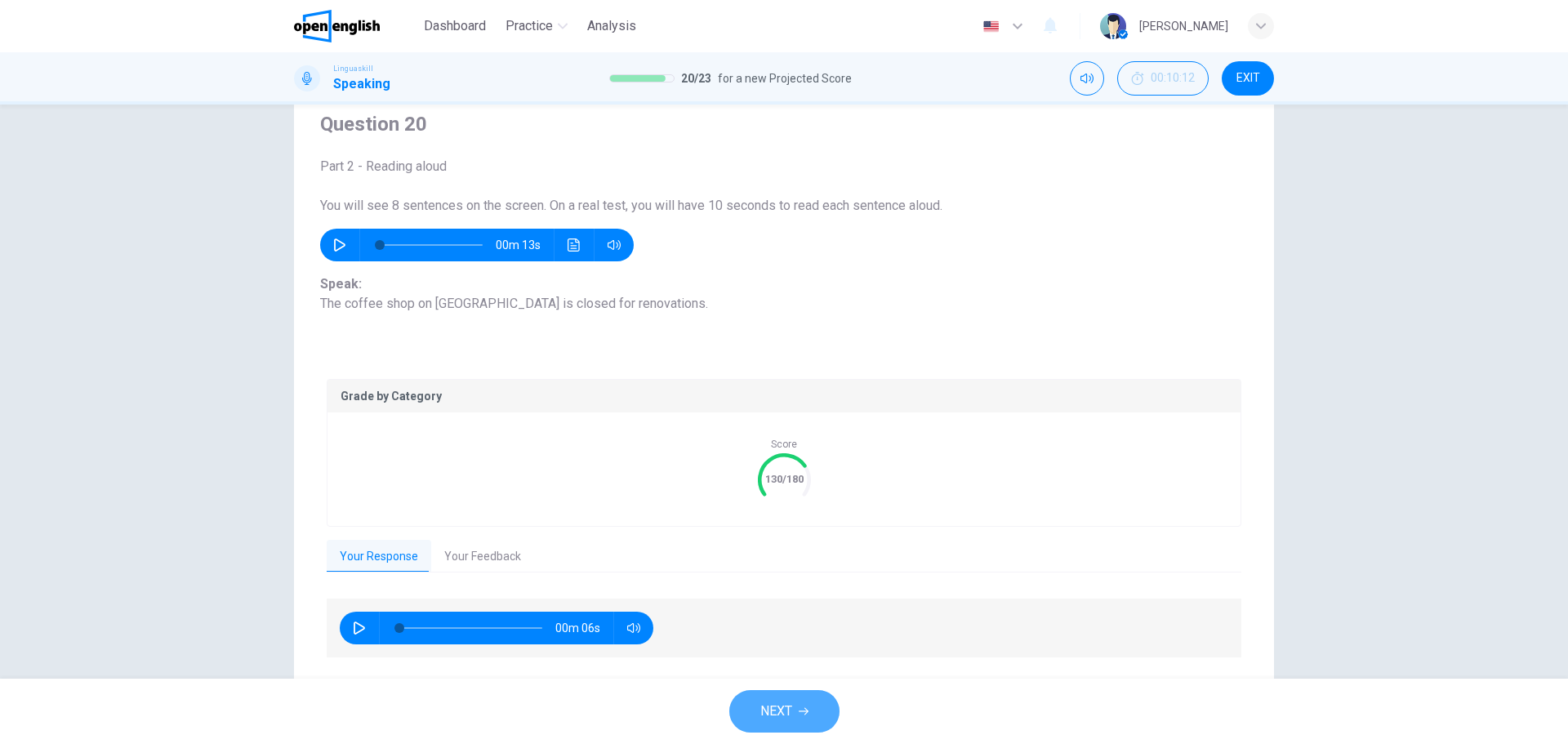
click at [766, 706] on span "NEXT" at bounding box center [776, 711] width 32 height 23
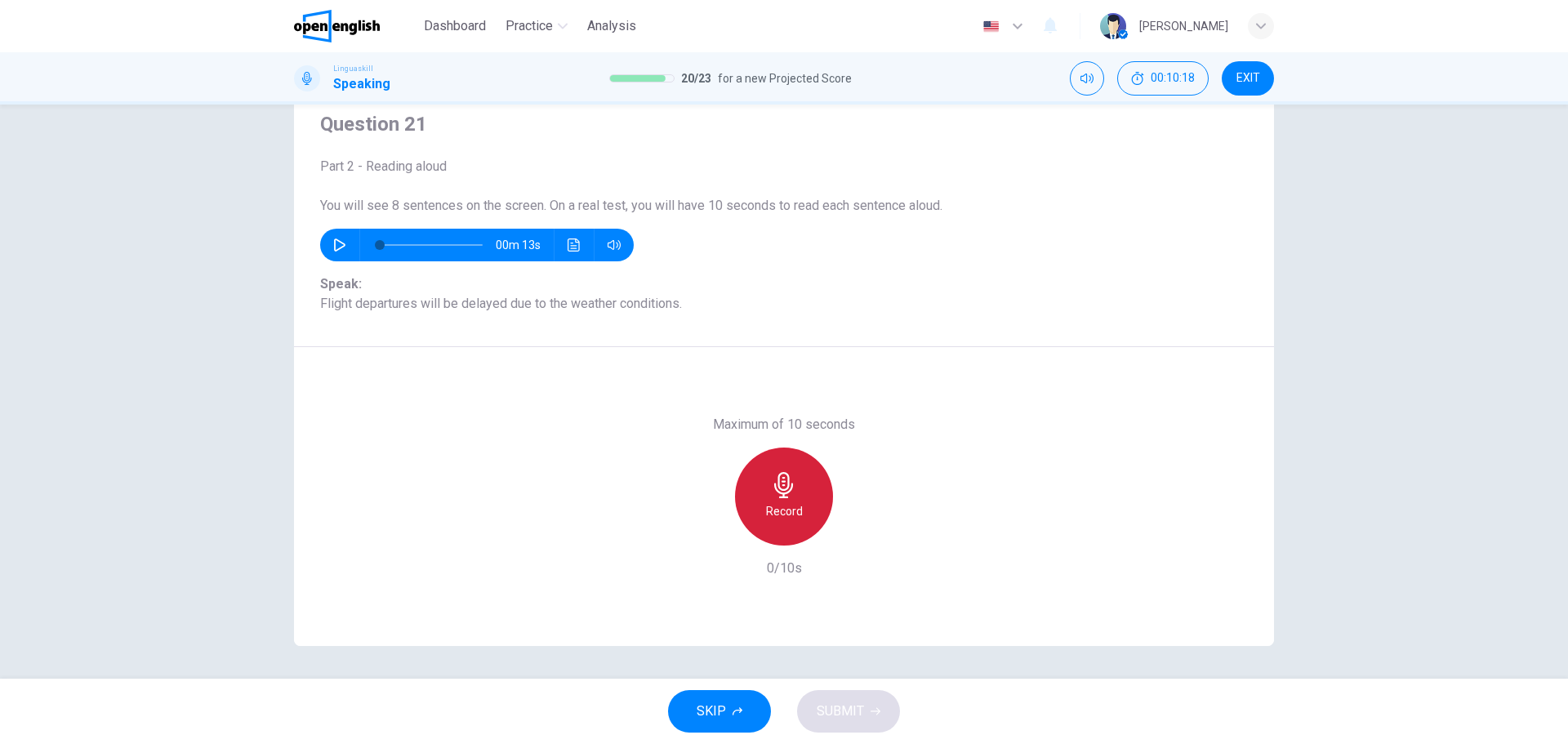
click at [785, 501] on div "Record" at bounding box center [784, 496] width 98 height 98
click at [780, 506] on h6 "Stop" at bounding box center [784, 511] width 25 height 19
click at [848, 702] on span "SUBMIT" at bounding box center [840, 711] width 48 height 23
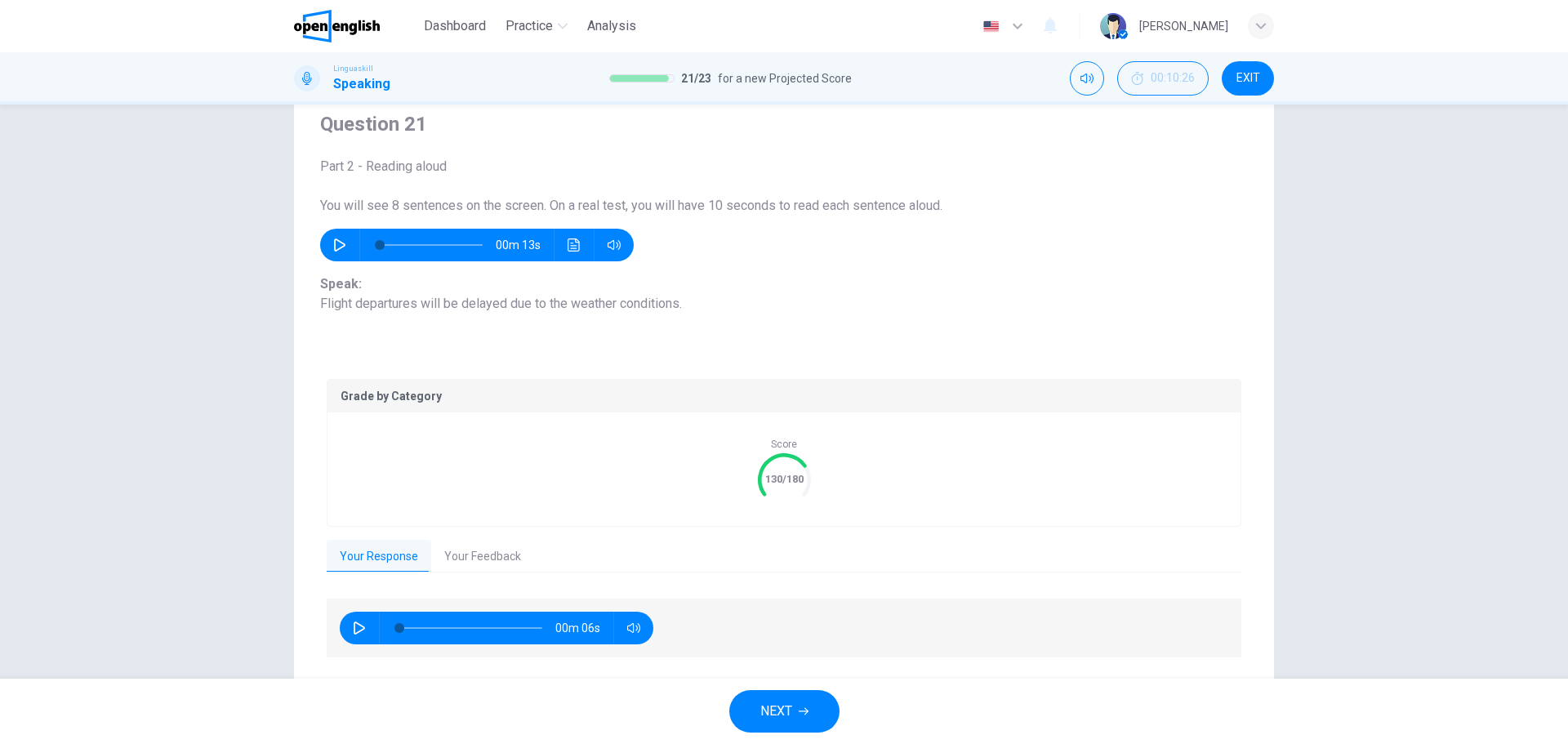
click at [800, 707] on icon "button" at bounding box center [804, 711] width 10 height 10
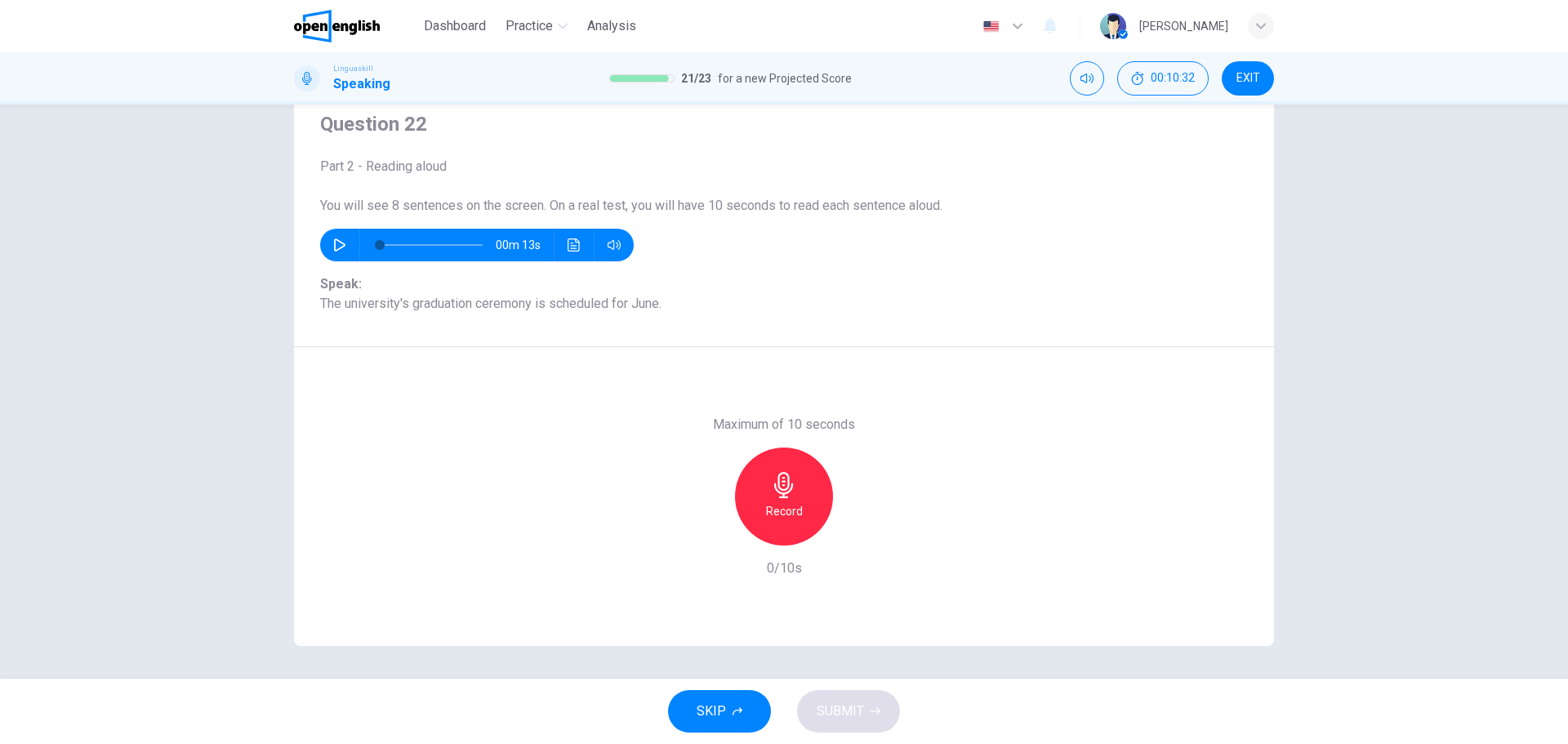
click at [781, 501] on h6 "Record" at bounding box center [784, 511] width 37 height 19
click at [781, 493] on icon "button" at bounding box center [784, 485] width 19 height 27
click at [853, 711] on span "SUBMIT" at bounding box center [840, 711] width 48 height 23
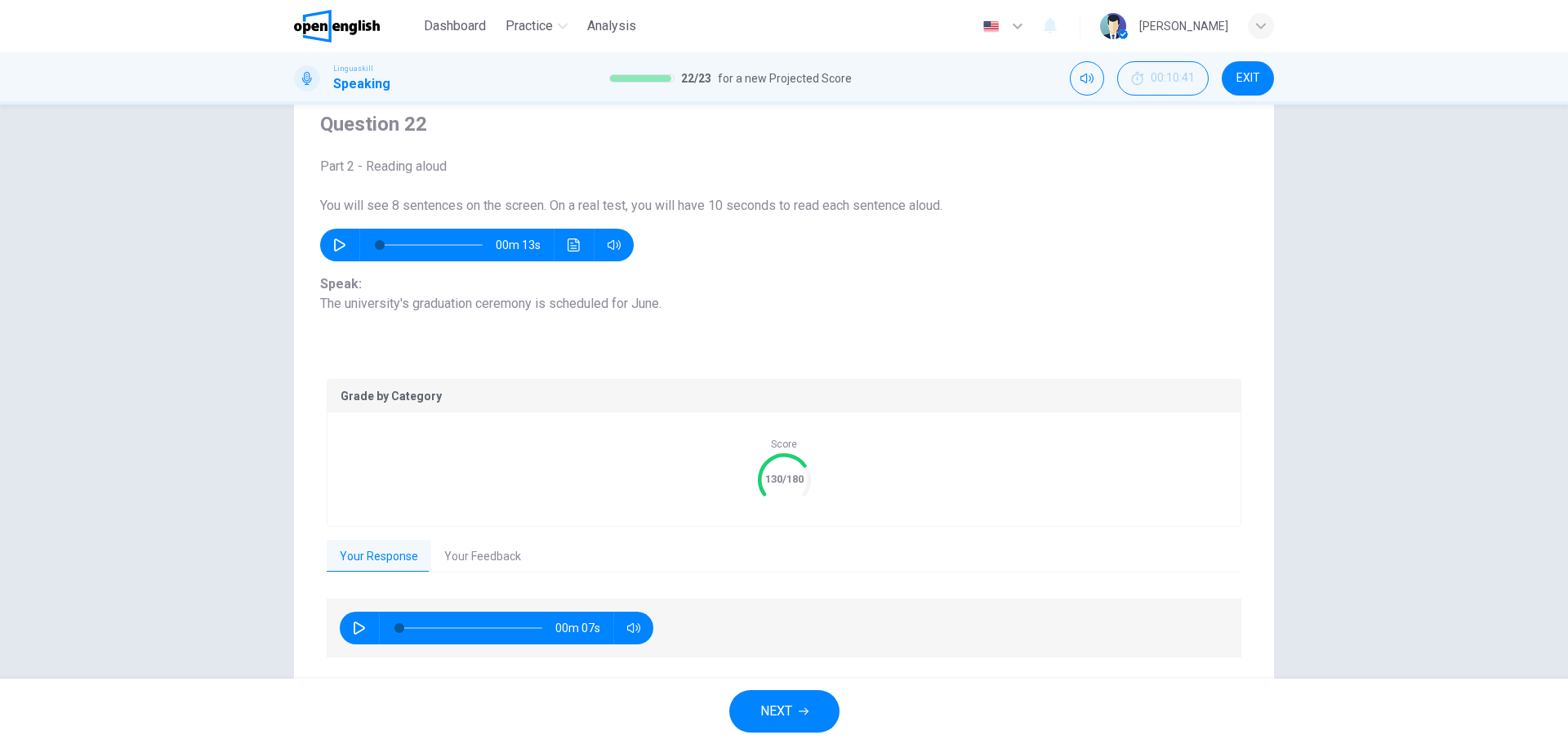
click at [784, 714] on span "NEXT" at bounding box center [776, 711] width 32 height 23
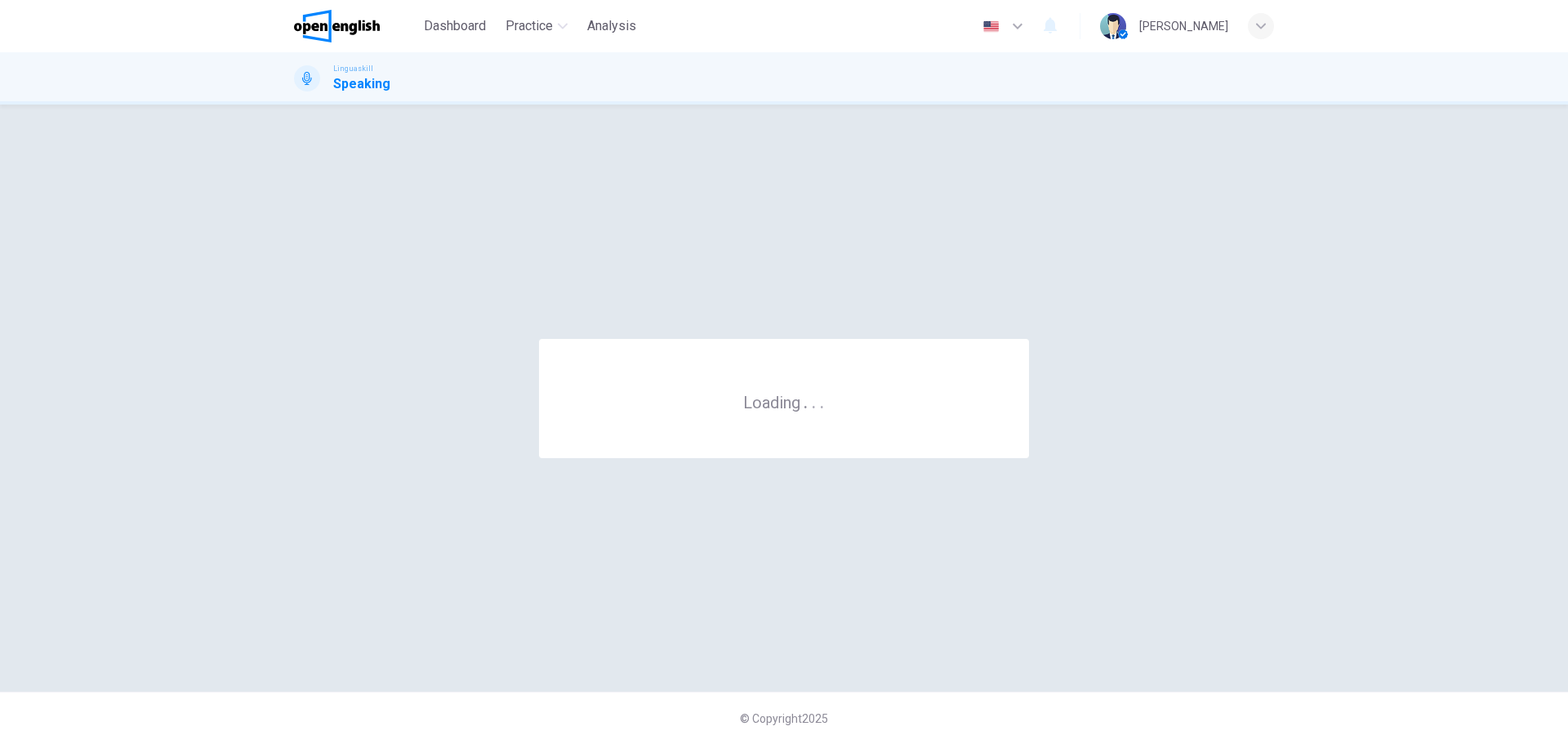
scroll to position [0, 0]
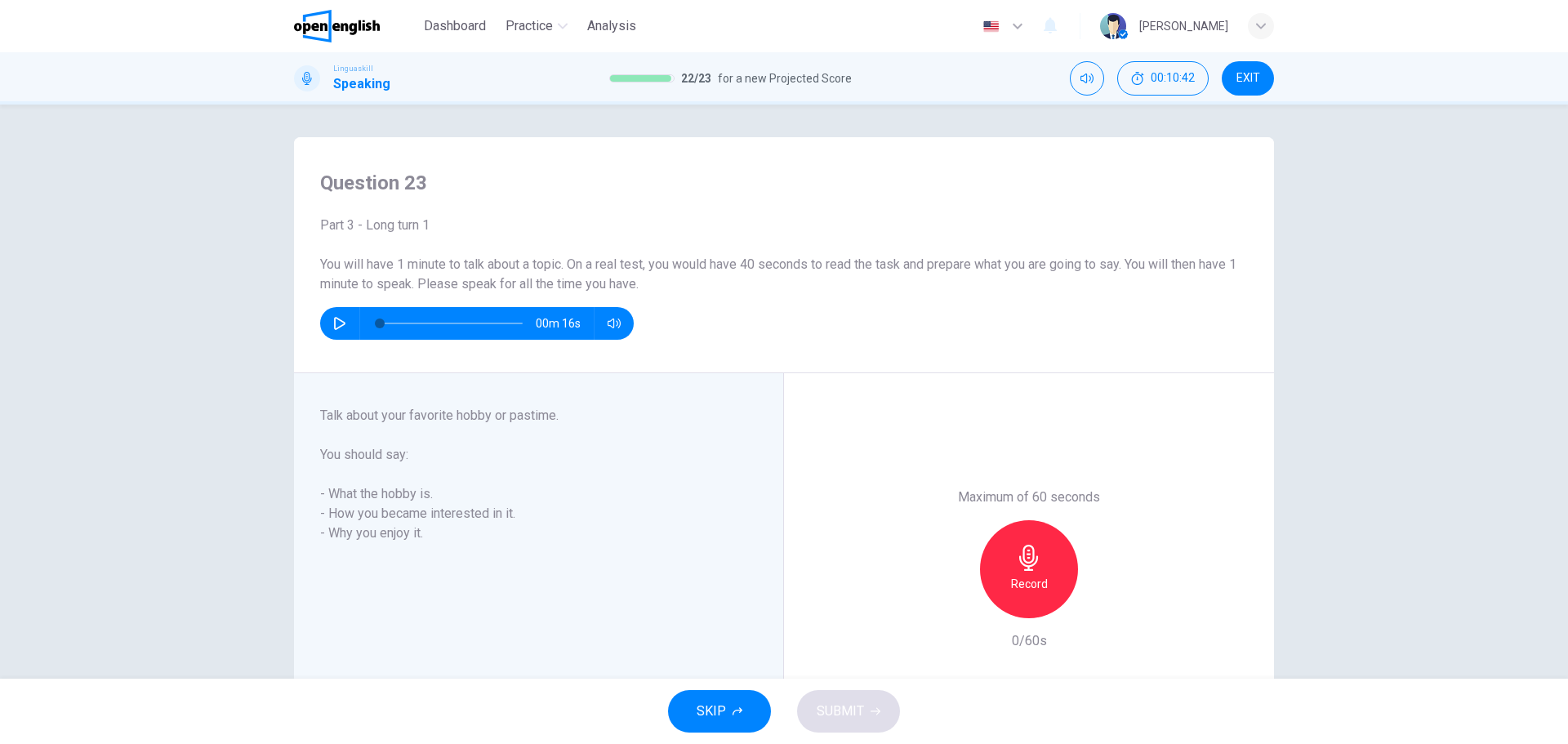
click at [341, 318] on icon "button" at bounding box center [340, 323] width 13 height 13
type input "*"
click at [1031, 572] on div "Record" at bounding box center [1029, 568] width 98 height 98
click at [1013, 572] on div "Stop" at bounding box center [1029, 568] width 98 height 98
click at [853, 703] on span "SUBMIT" at bounding box center [840, 711] width 48 height 23
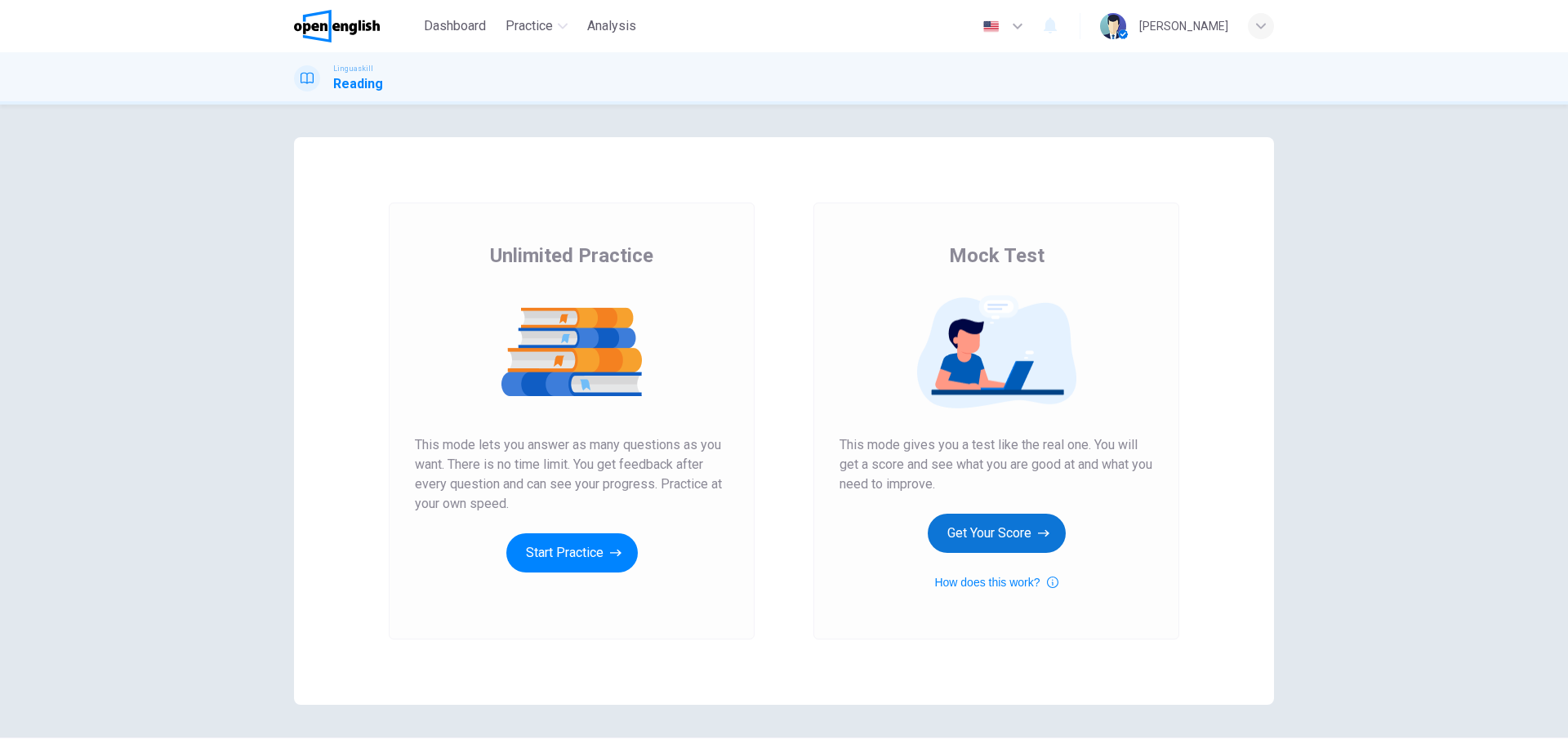
click at [985, 538] on button "Get Your Score" at bounding box center [997, 533] width 138 height 39
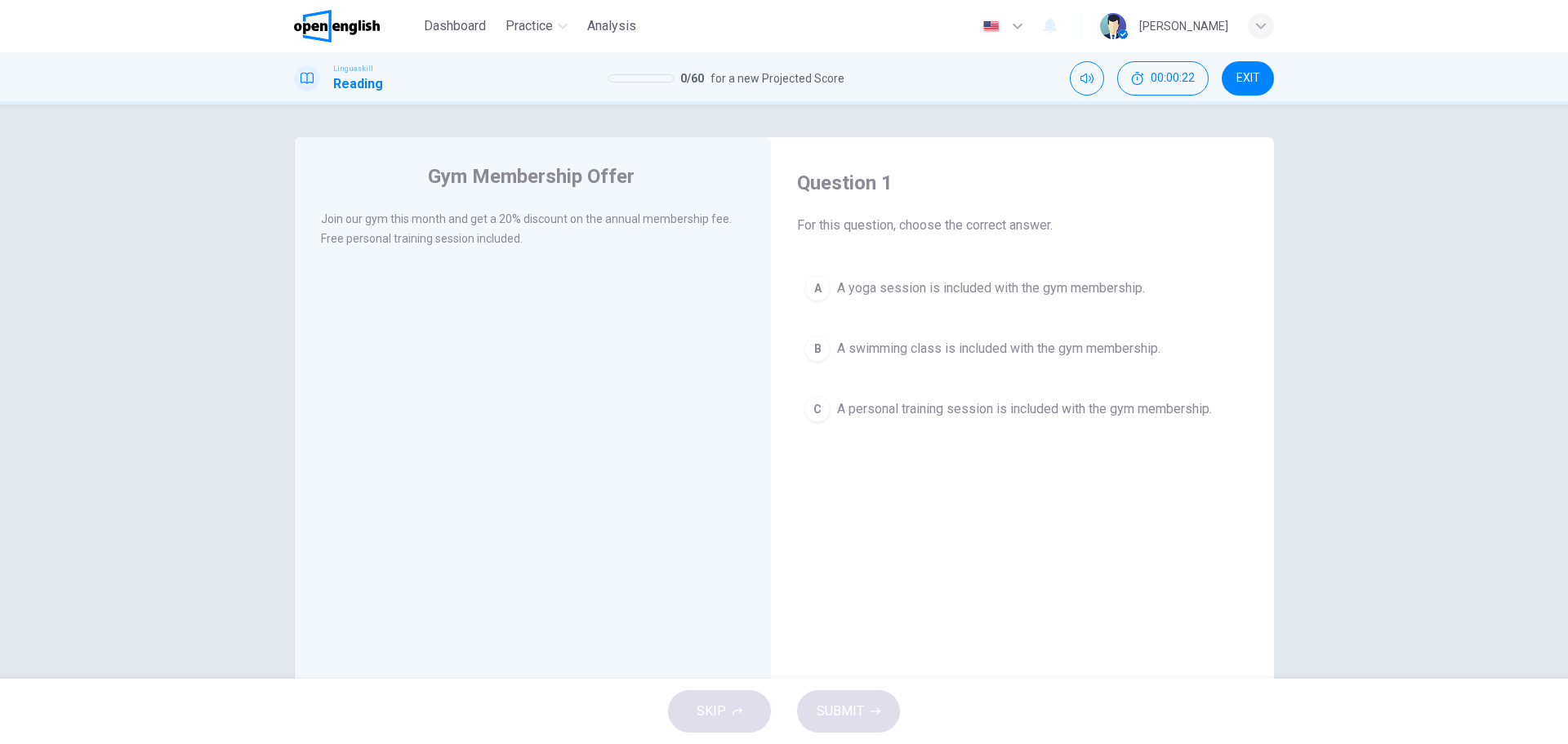
click at [851, 184] on h4 "Question 1" at bounding box center [1022, 183] width 451 height 27
click at [861, 282] on span "A yoga session is included with the gym membership." at bounding box center [991, 287] width 308 height 19
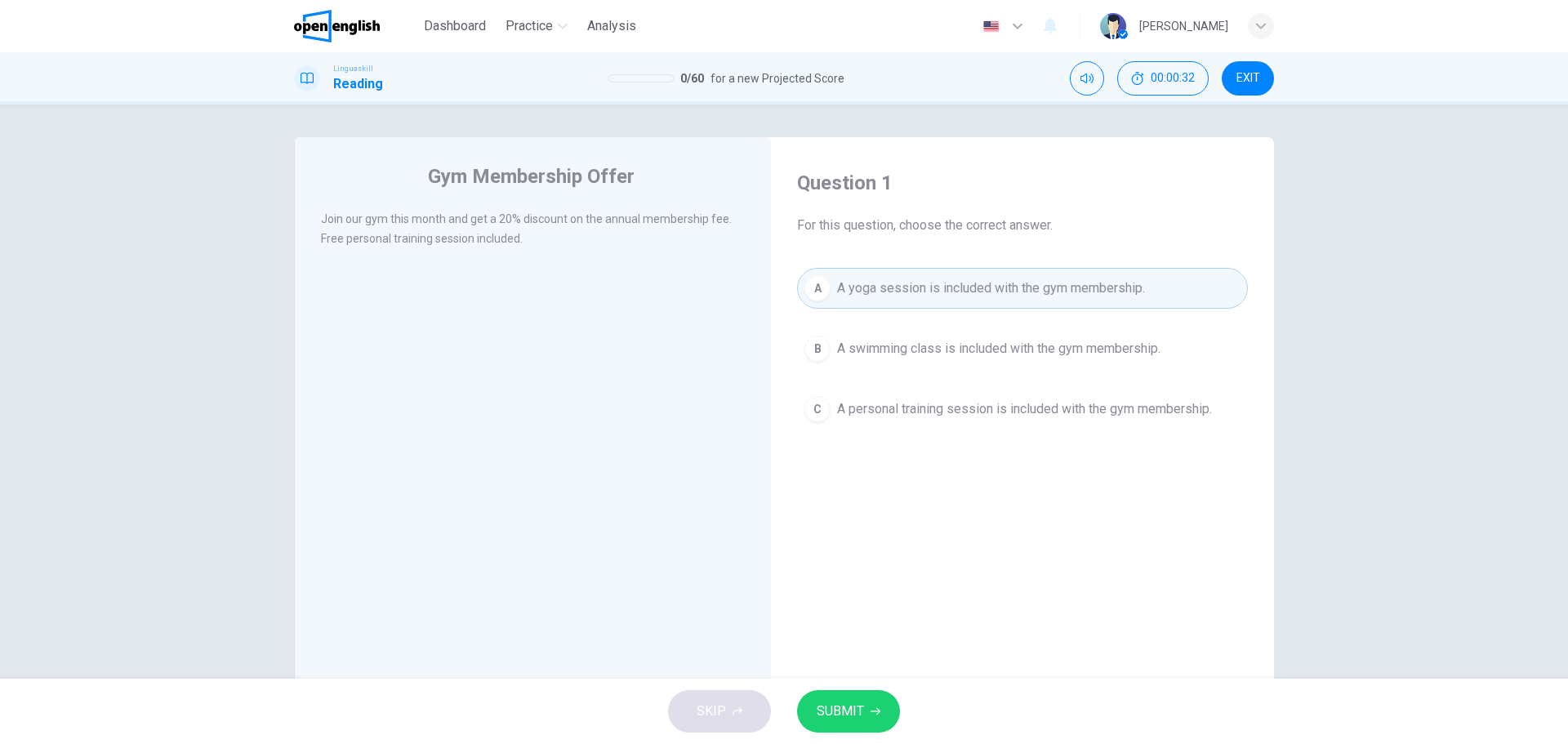
drag, startPoint x: 897, startPoint y: 178, endPoint x: 882, endPoint y: 183, distance: 15.8
click at [897, 181] on h4 "Question 1" at bounding box center [1022, 183] width 451 height 27
click at [873, 183] on h4 "Question 1" at bounding box center [1022, 183] width 451 height 27
click at [979, 409] on span "A personal training session is included with the gym membership." at bounding box center [1025, 408] width 375 height 19
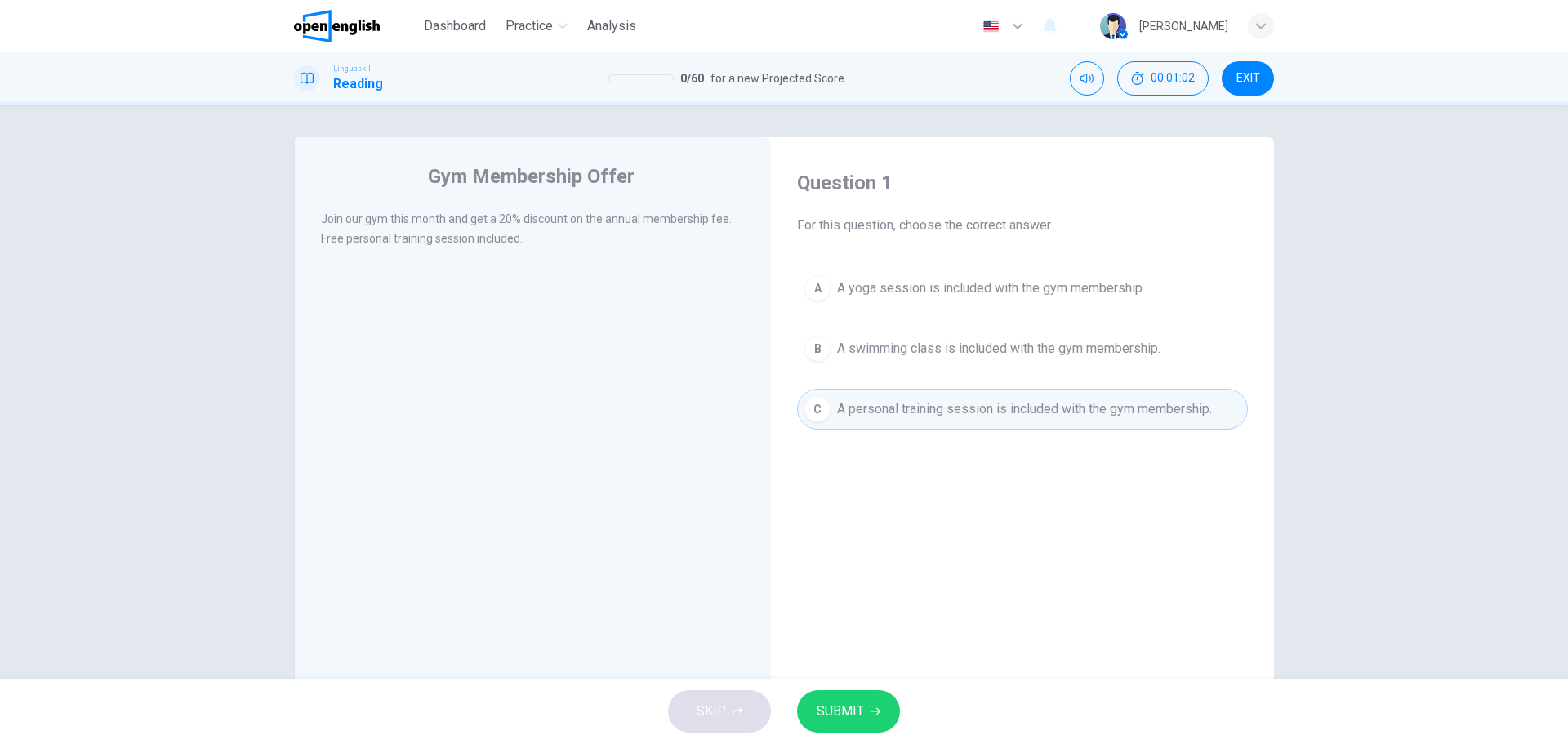
click at [838, 717] on span "SUBMIT" at bounding box center [840, 711] width 48 height 23
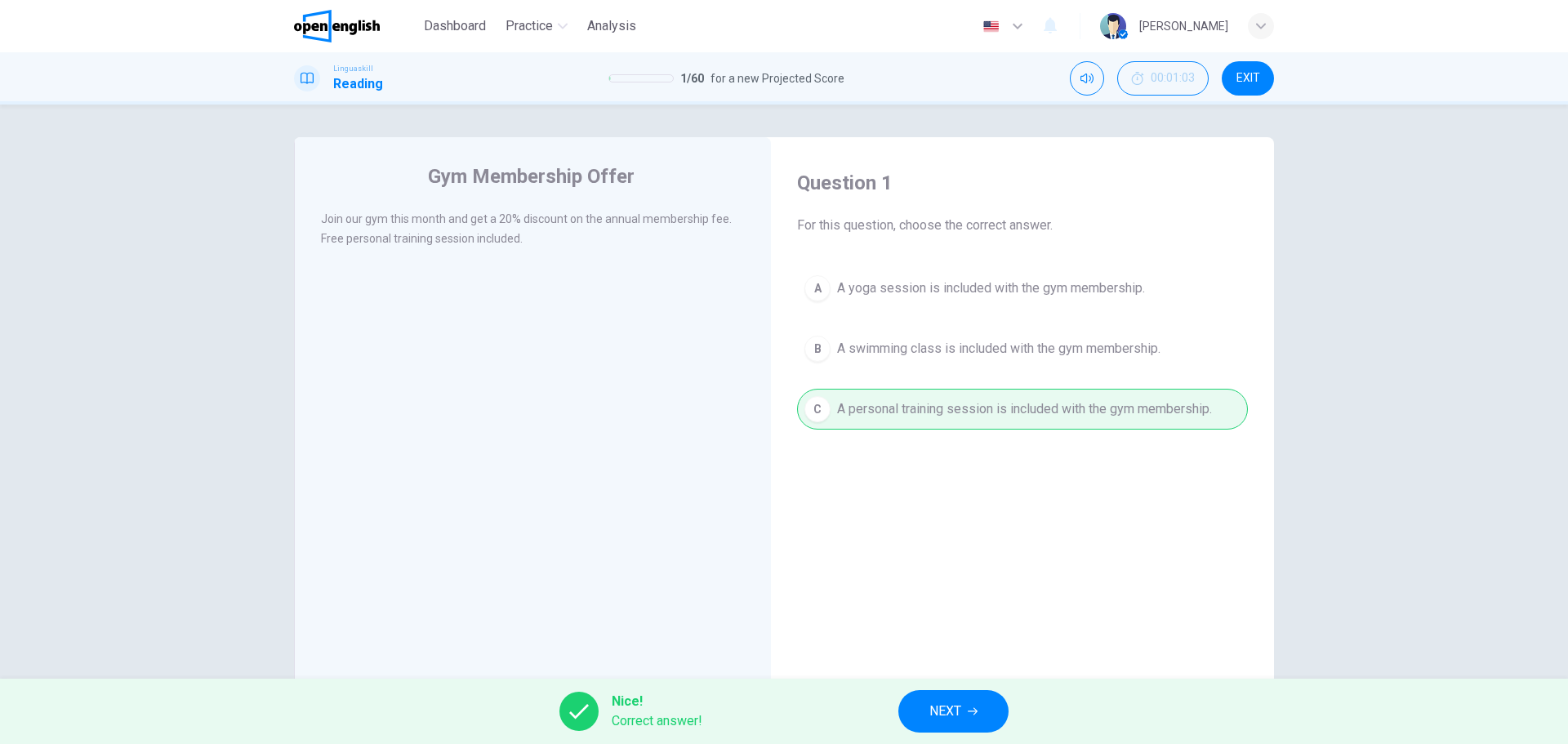
click at [966, 710] on button "NEXT" at bounding box center [954, 711] width 110 height 42
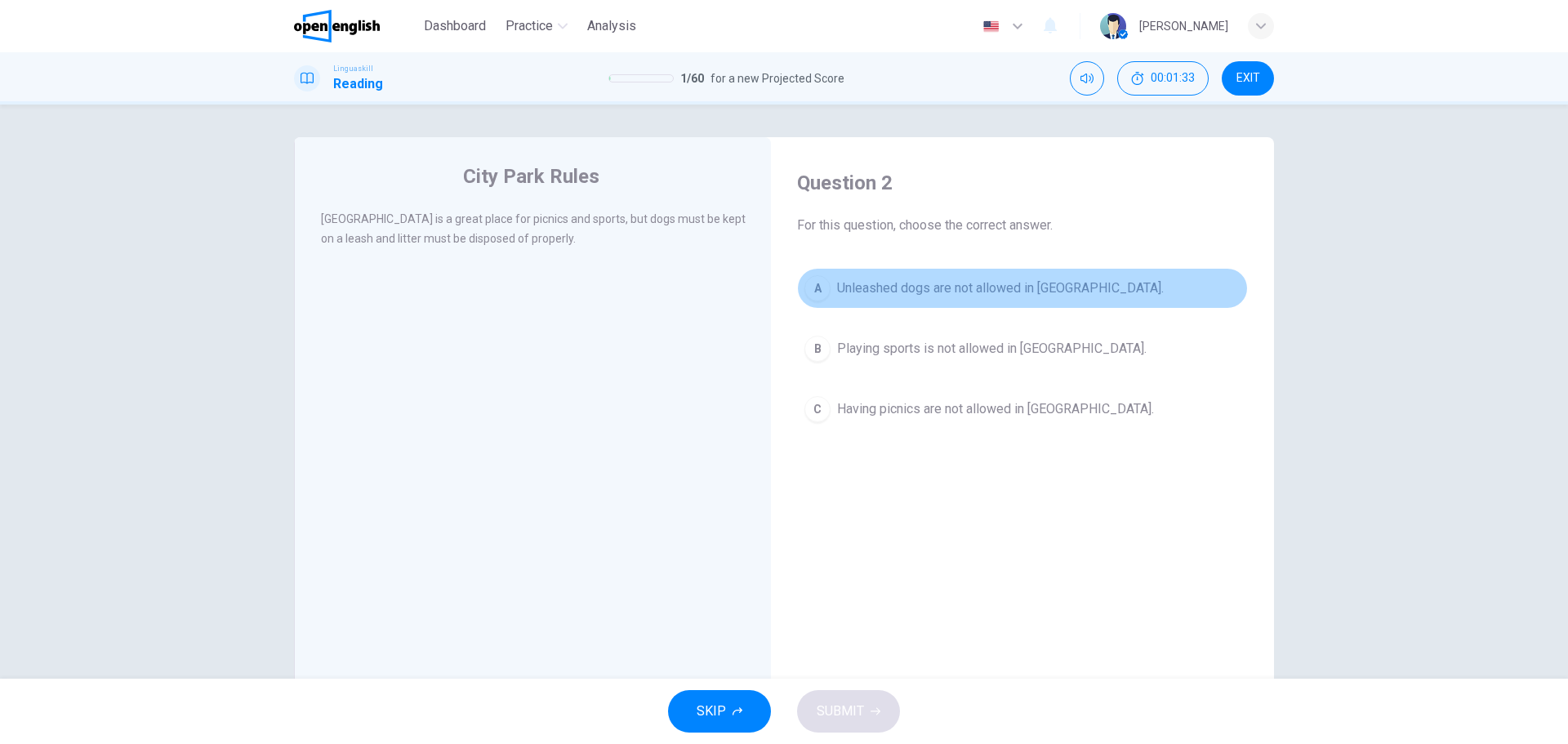
click at [811, 291] on div "A" at bounding box center [817, 288] width 27 height 27
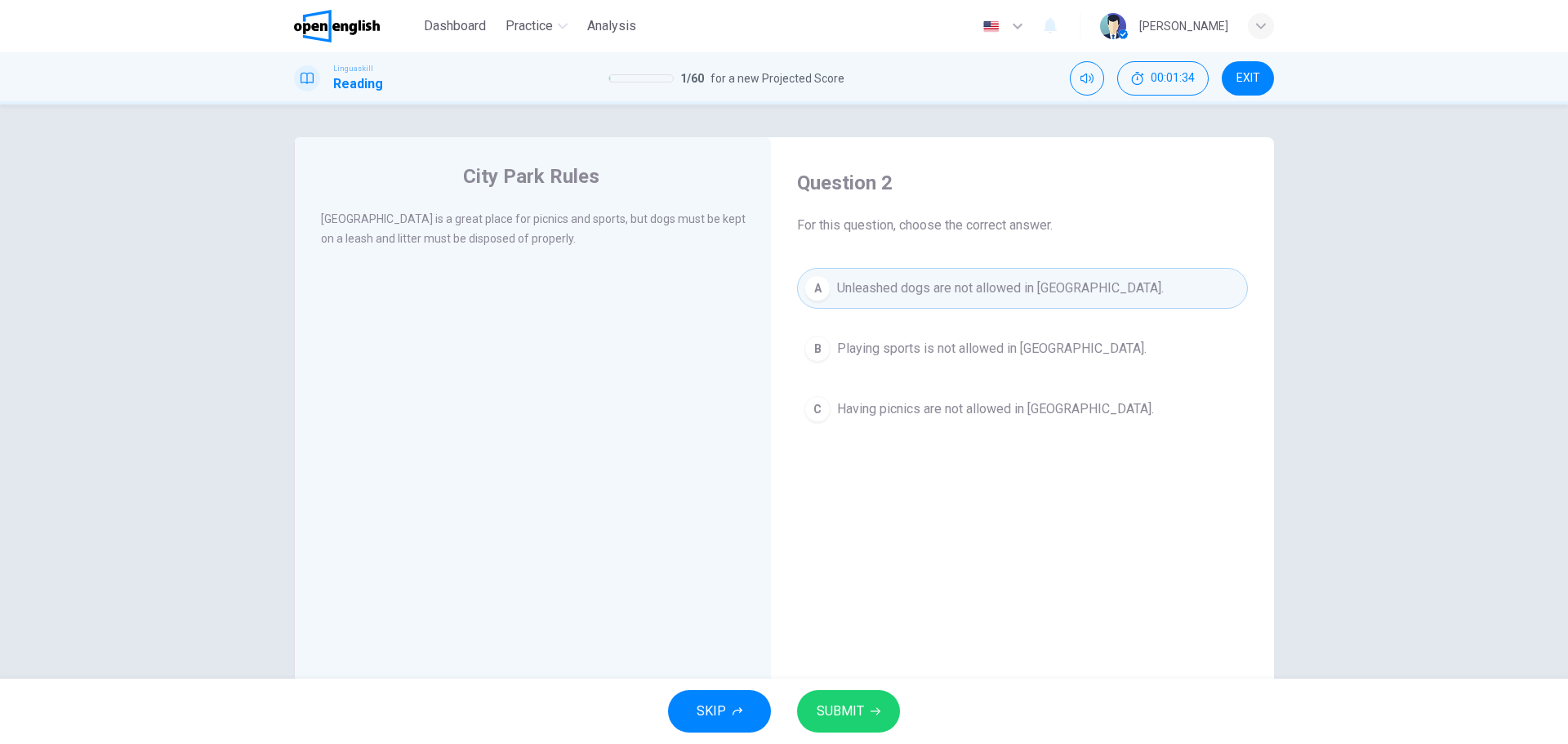
click at [861, 715] on span "SUBMIT" at bounding box center [840, 711] width 48 height 23
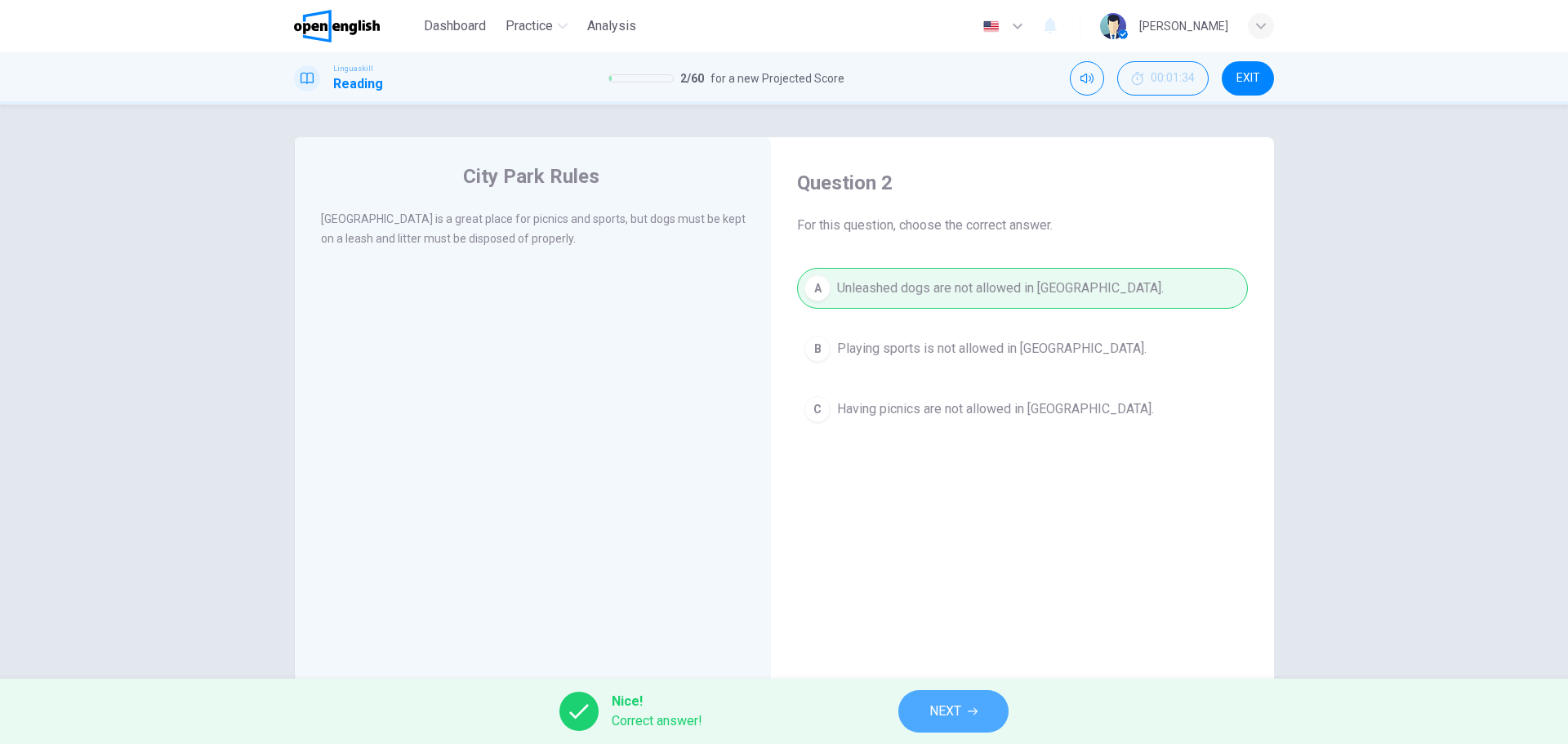
click at [945, 695] on button "NEXT" at bounding box center [954, 711] width 110 height 42
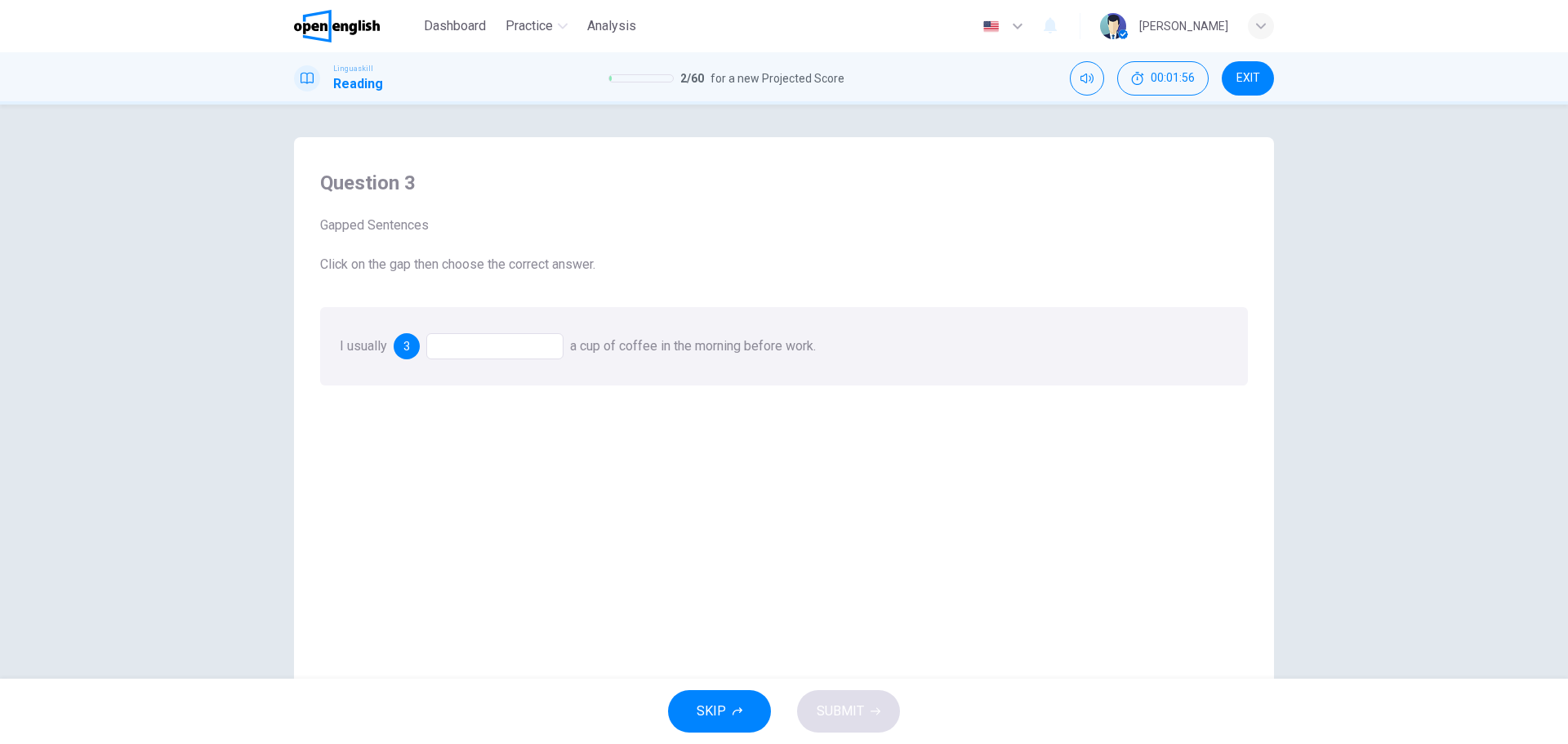
click at [452, 349] on div at bounding box center [495, 346] width 137 height 27
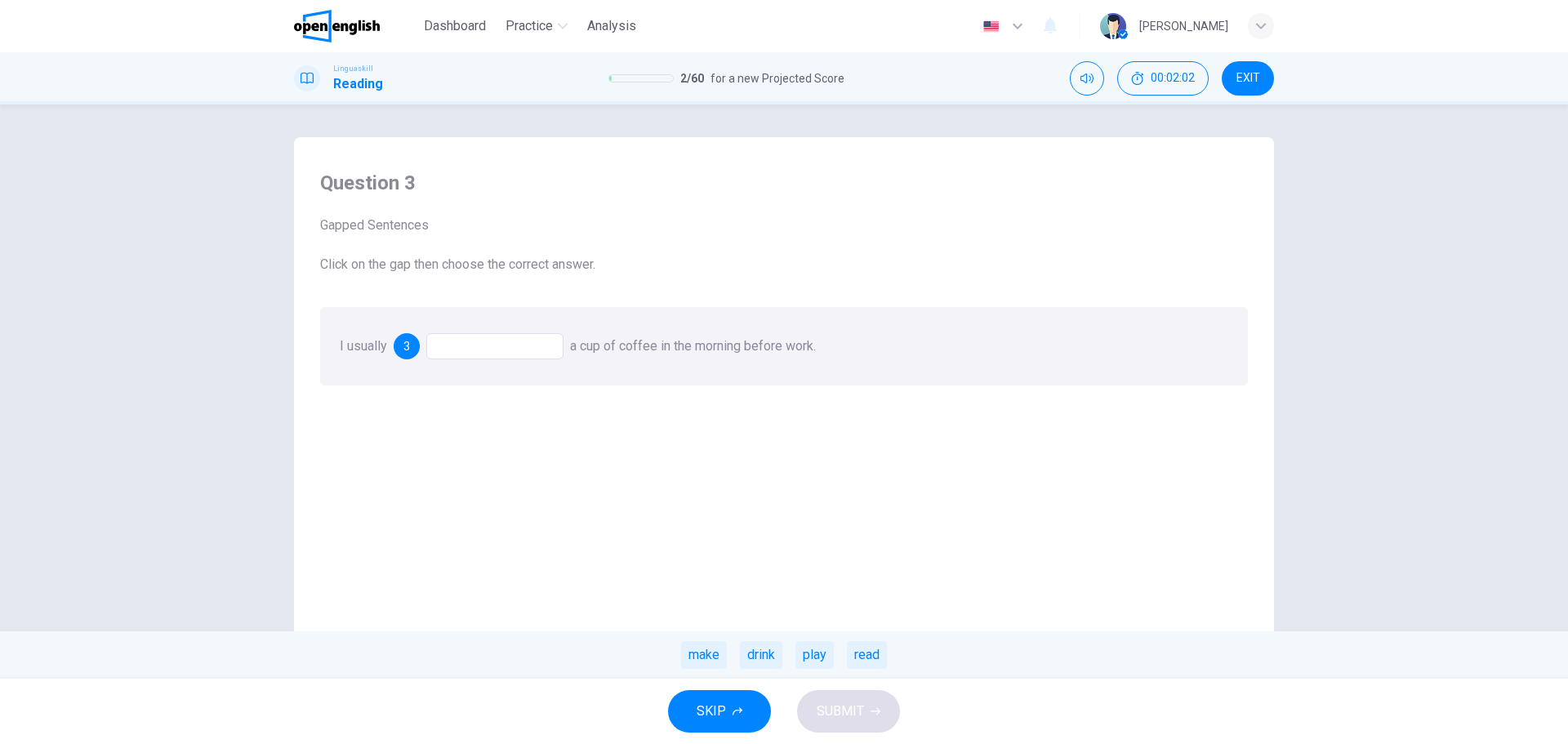
drag, startPoint x: 767, startPoint y: 660, endPoint x: 771, endPoint y: 678, distance: 18.4
click at [767, 661] on div "drink" at bounding box center [761, 654] width 42 height 27
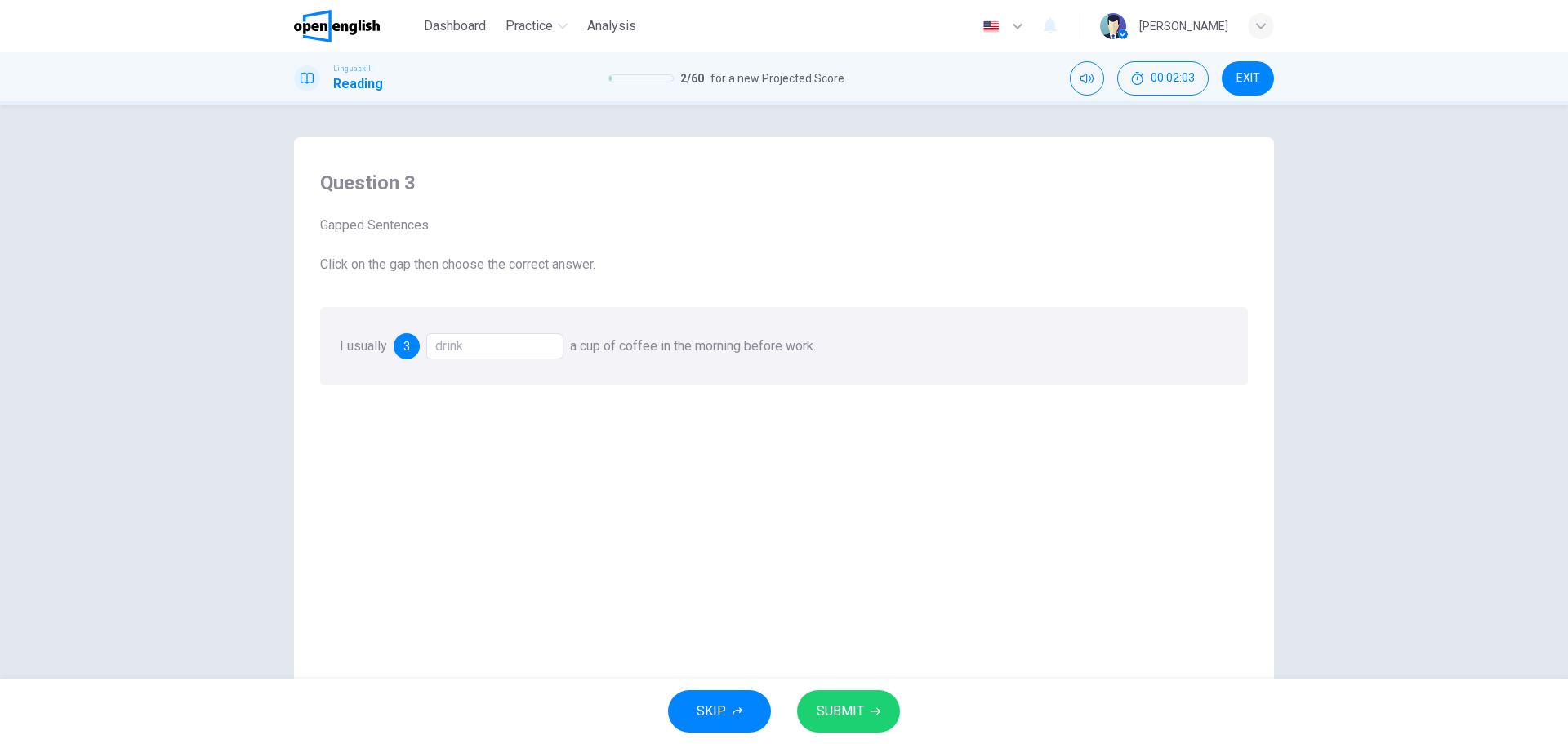
click at [840, 713] on span "SUBMIT" at bounding box center [840, 711] width 48 height 23
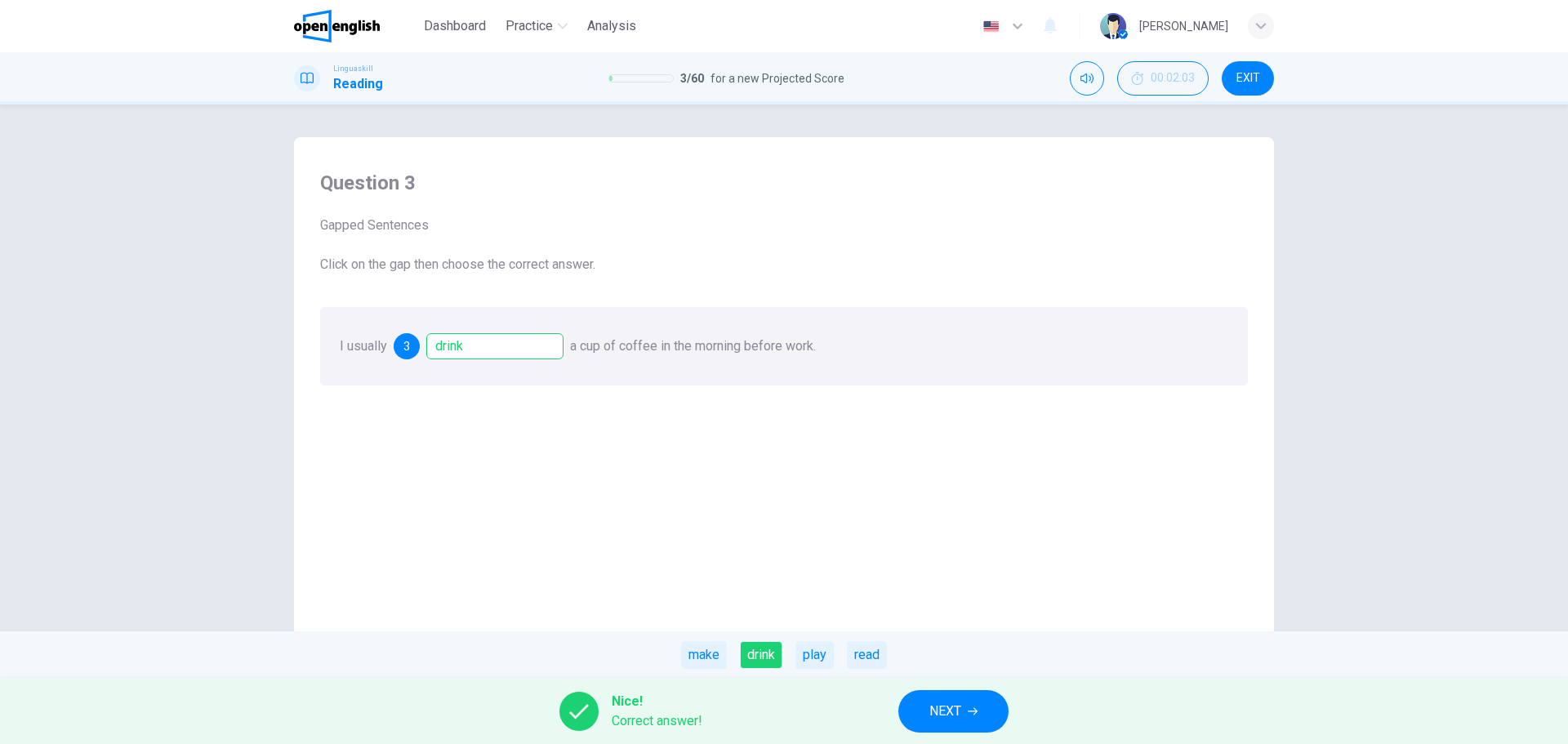
click at [943, 718] on span "NEXT" at bounding box center [945, 711] width 32 height 23
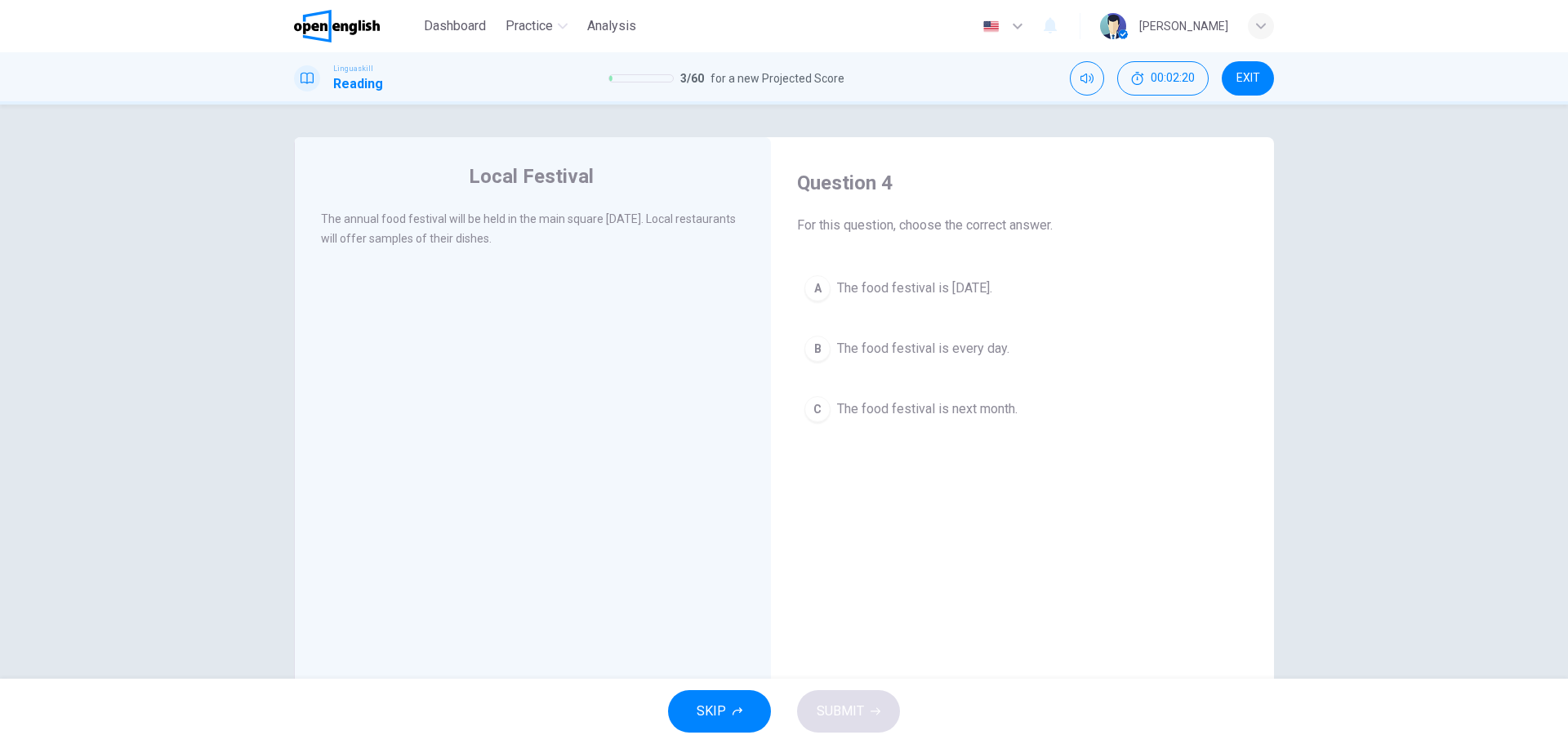
drag, startPoint x: 326, startPoint y: 219, endPoint x: 610, endPoint y: 269, distance: 288.4
click at [558, 216] on span "The annual food festival will be held in the main square next Saturday. Local r…" at bounding box center [528, 229] width 415 height 33
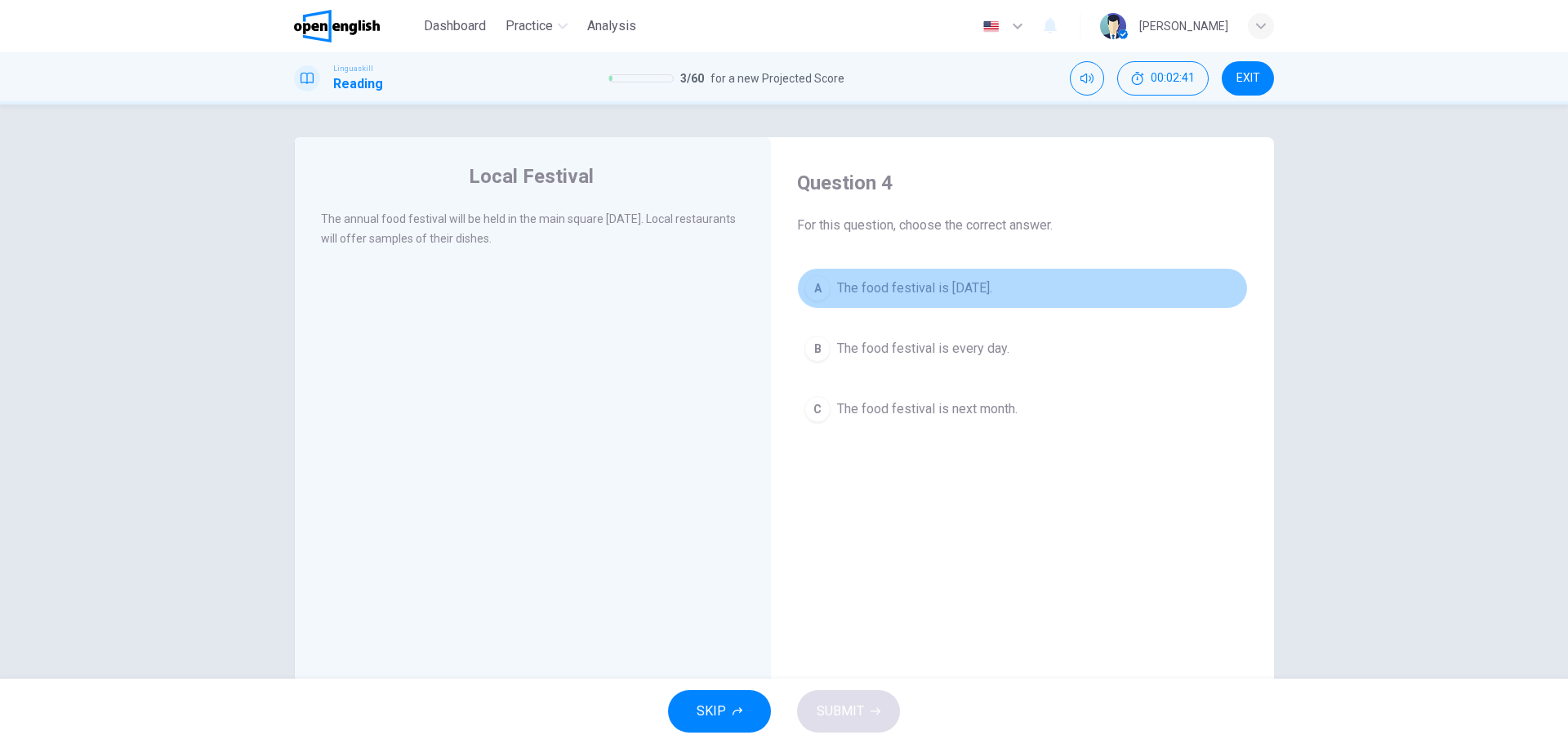
click at [812, 287] on div "A" at bounding box center [817, 288] width 27 height 27
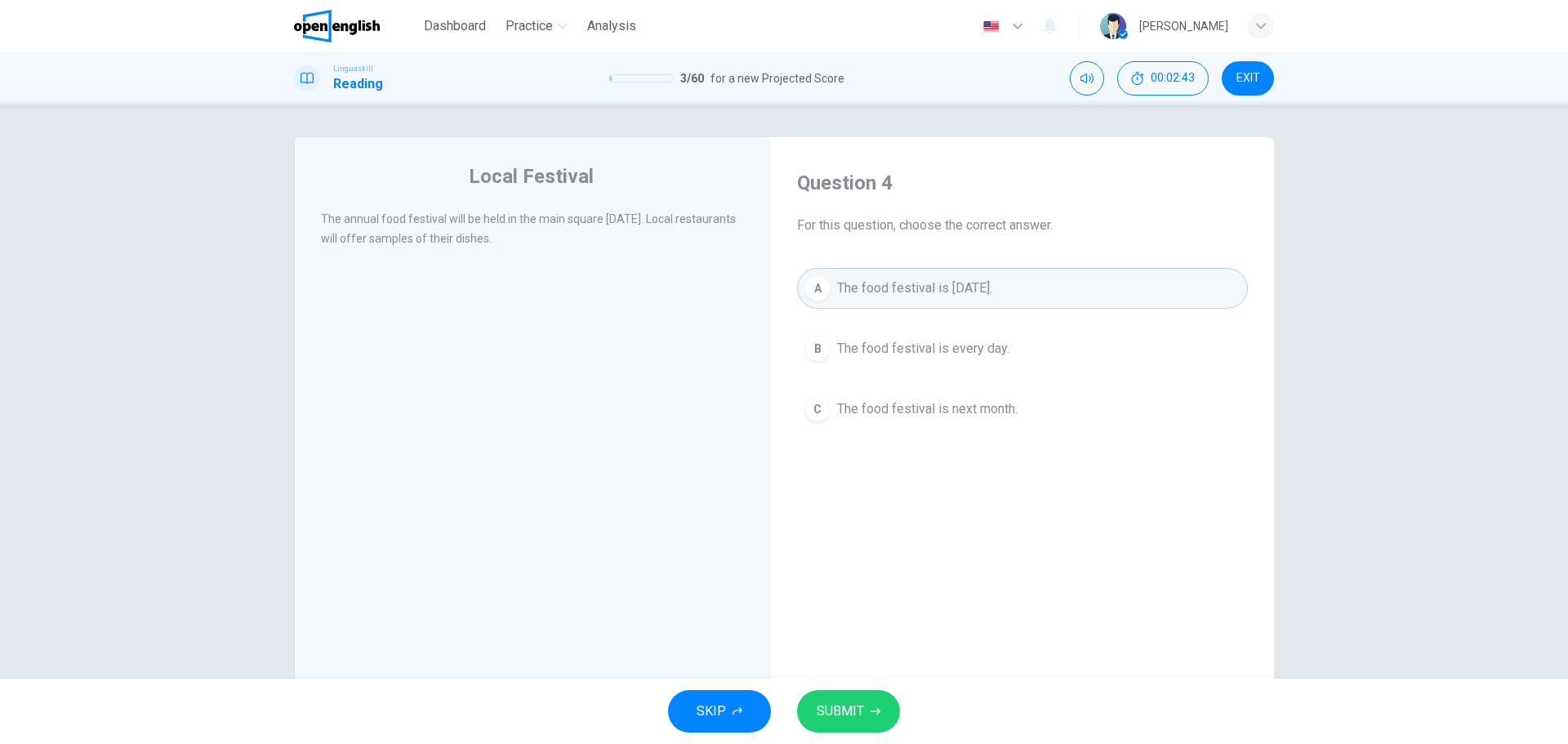
click at [859, 710] on span "SUBMIT" at bounding box center [840, 711] width 48 height 23
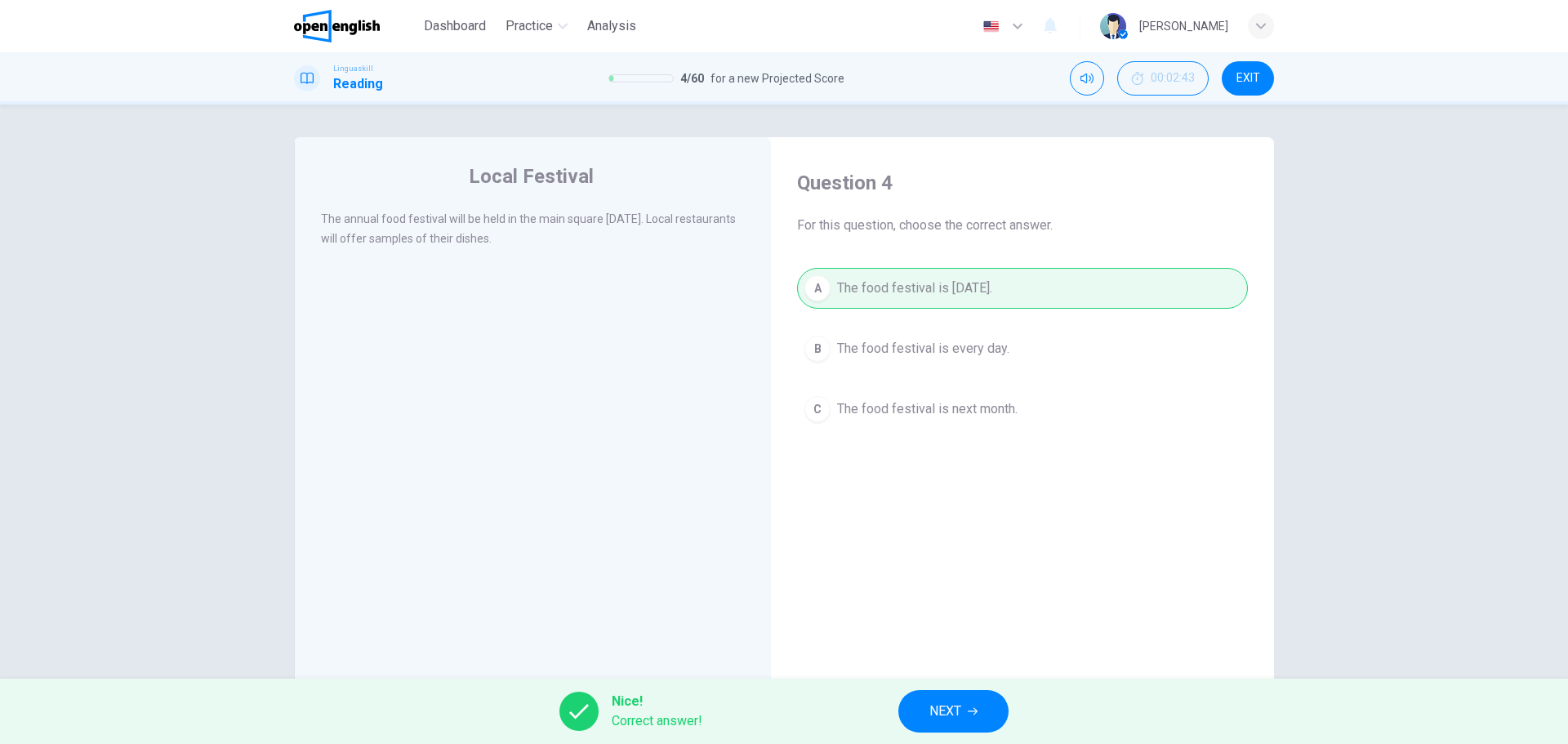
click at [959, 710] on span "NEXT" at bounding box center [945, 711] width 32 height 23
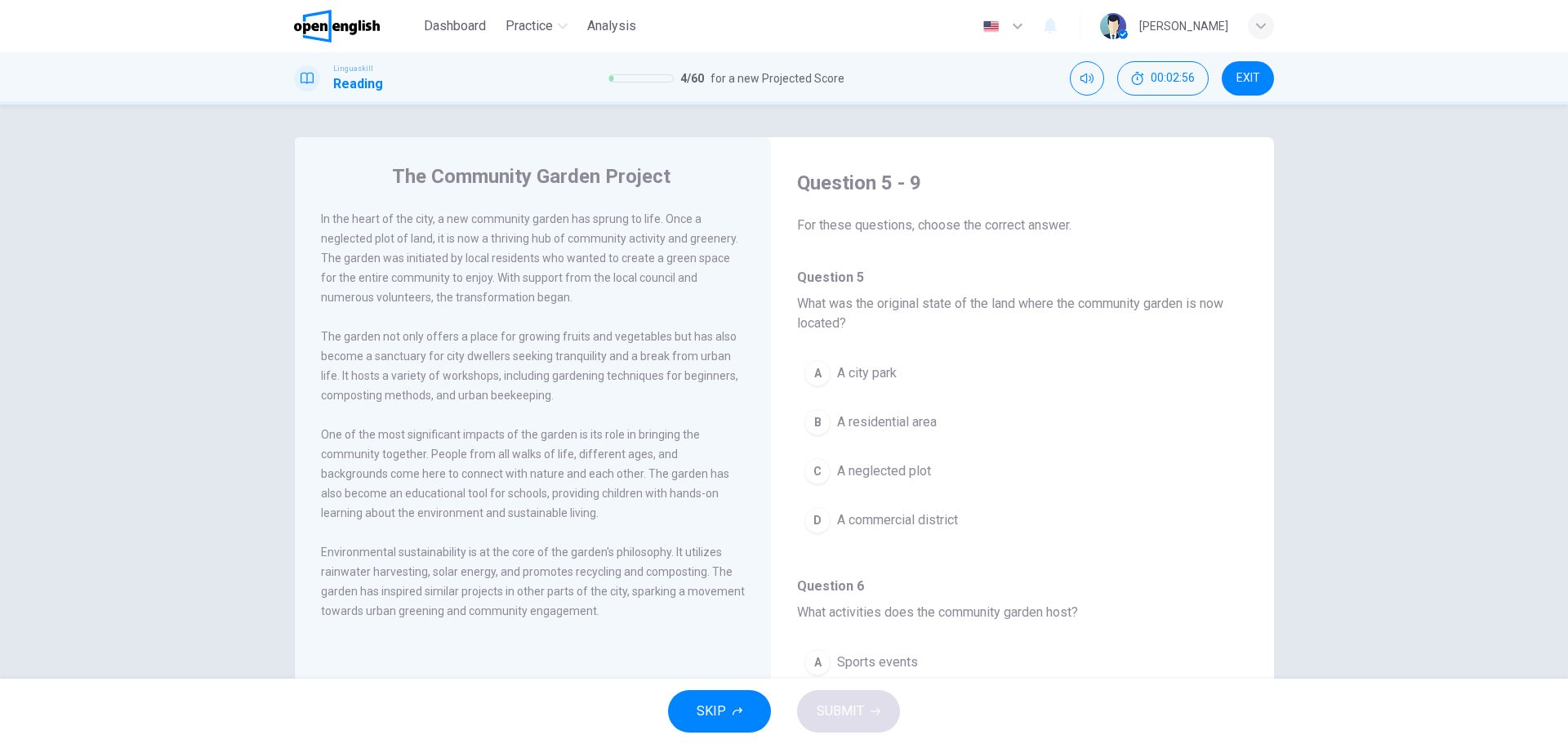
click at [1355, 381] on div "The Community Garden Project In the heart of the city, a new community garden h…" at bounding box center [784, 391] width 1568 height 574
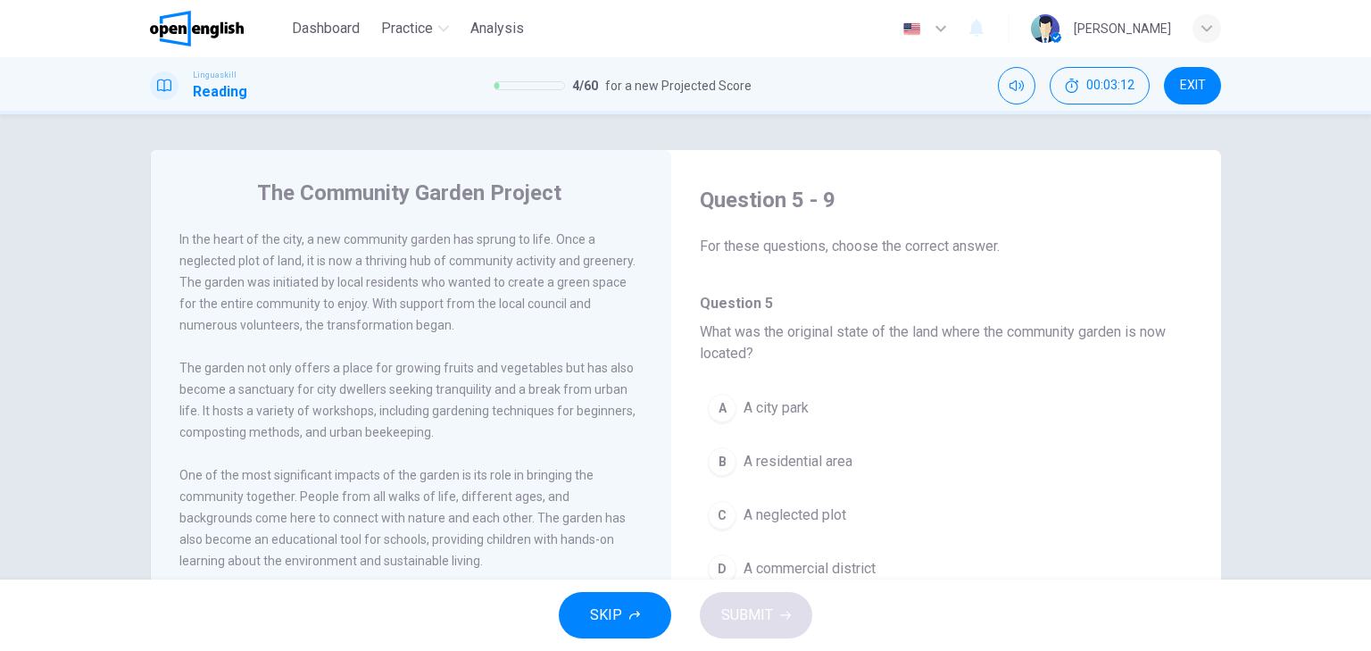
drag, startPoint x: 582, startPoint y: 261, endPoint x: 661, endPoint y: 268, distance: 79.7
click at [661, 268] on div "In the heart of the city, a new community garden has sprung to life. Once a neg…" at bounding box center [422, 463] width 487 height 471
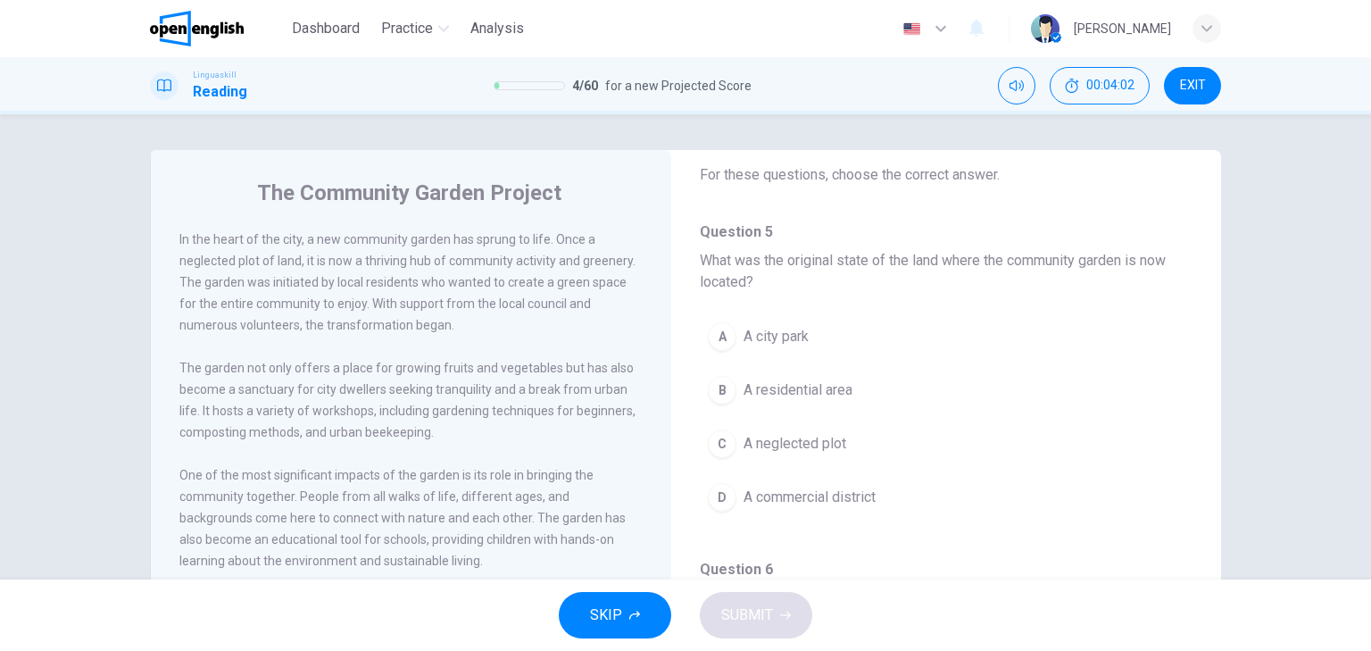
click at [720, 445] on div "C" at bounding box center [722, 443] width 29 height 29
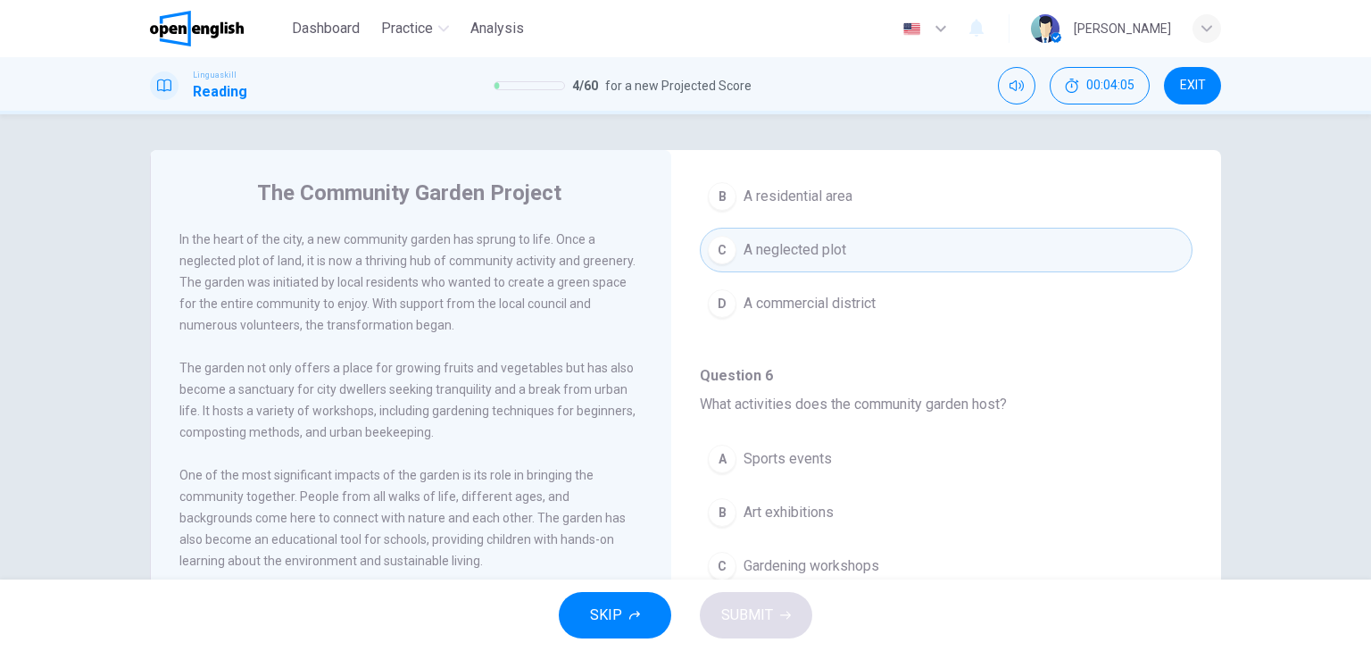
scroll to position [286, 0]
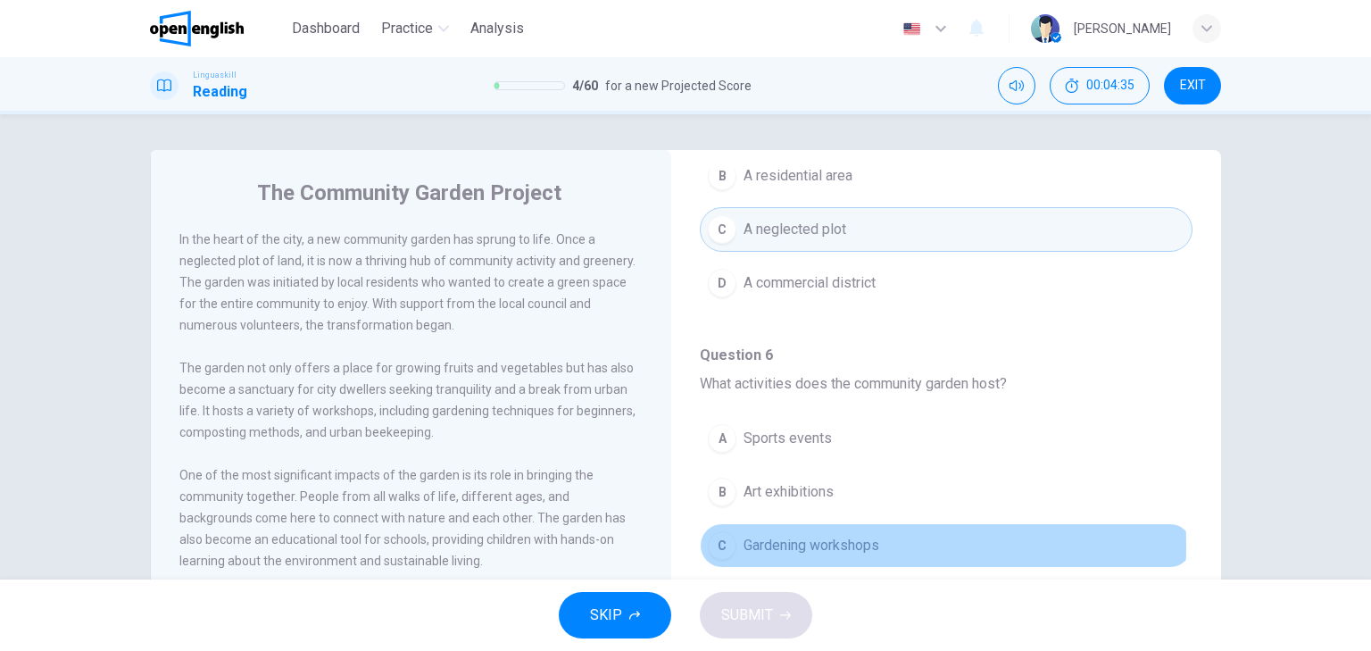
click at [718, 543] on div "C" at bounding box center [722, 545] width 29 height 29
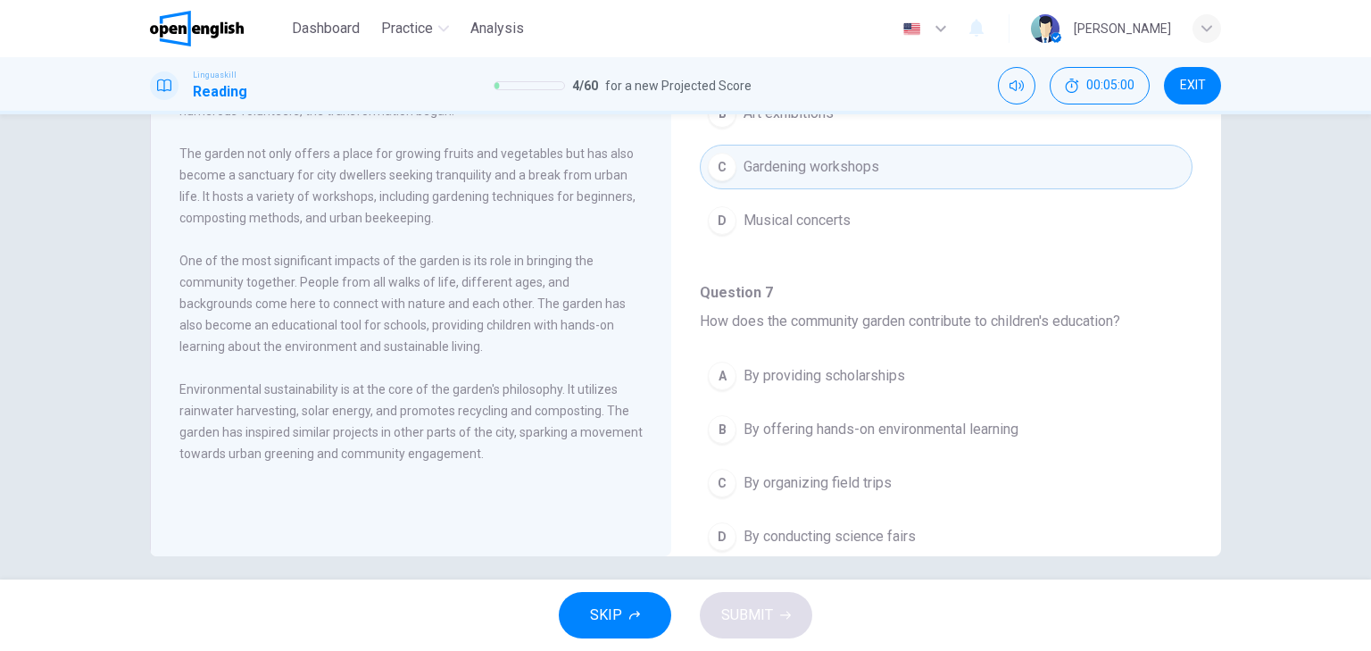
scroll to position [500, 0]
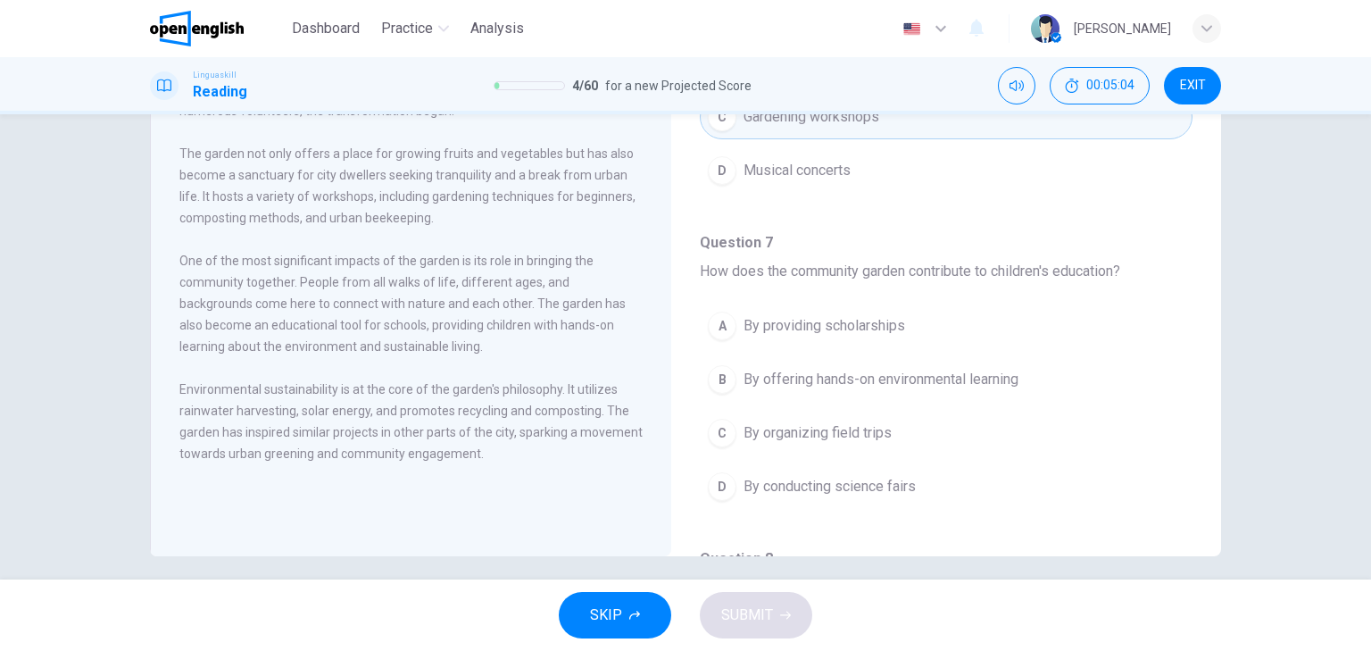
click at [718, 380] on div "B" at bounding box center [722, 379] width 29 height 29
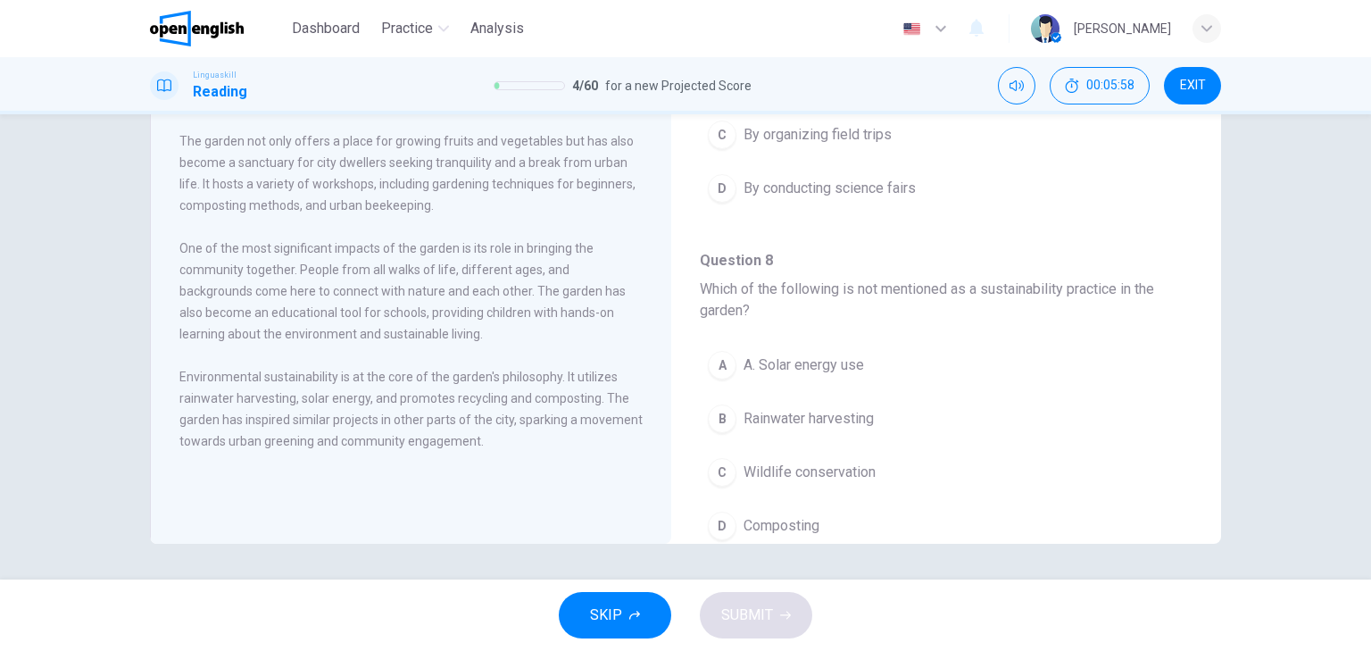
scroll to position [857, 0]
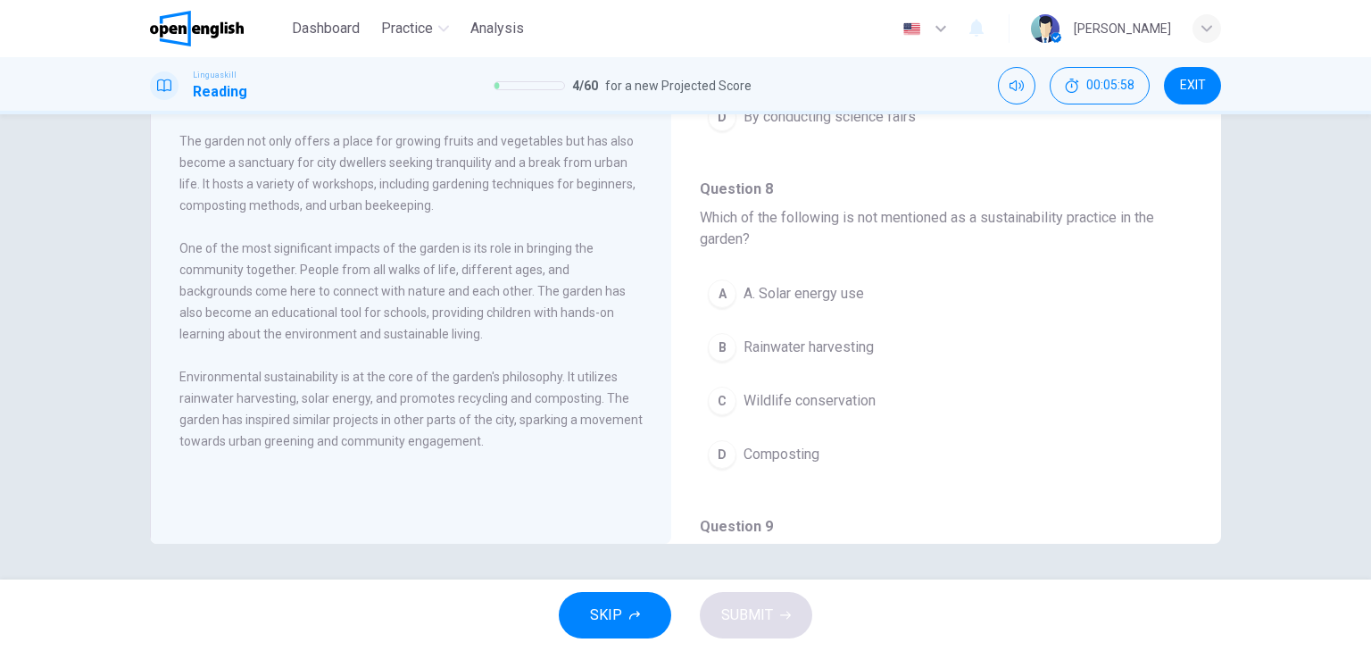
click at [721, 396] on div "C" at bounding box center [722, 400] width 29 height 29
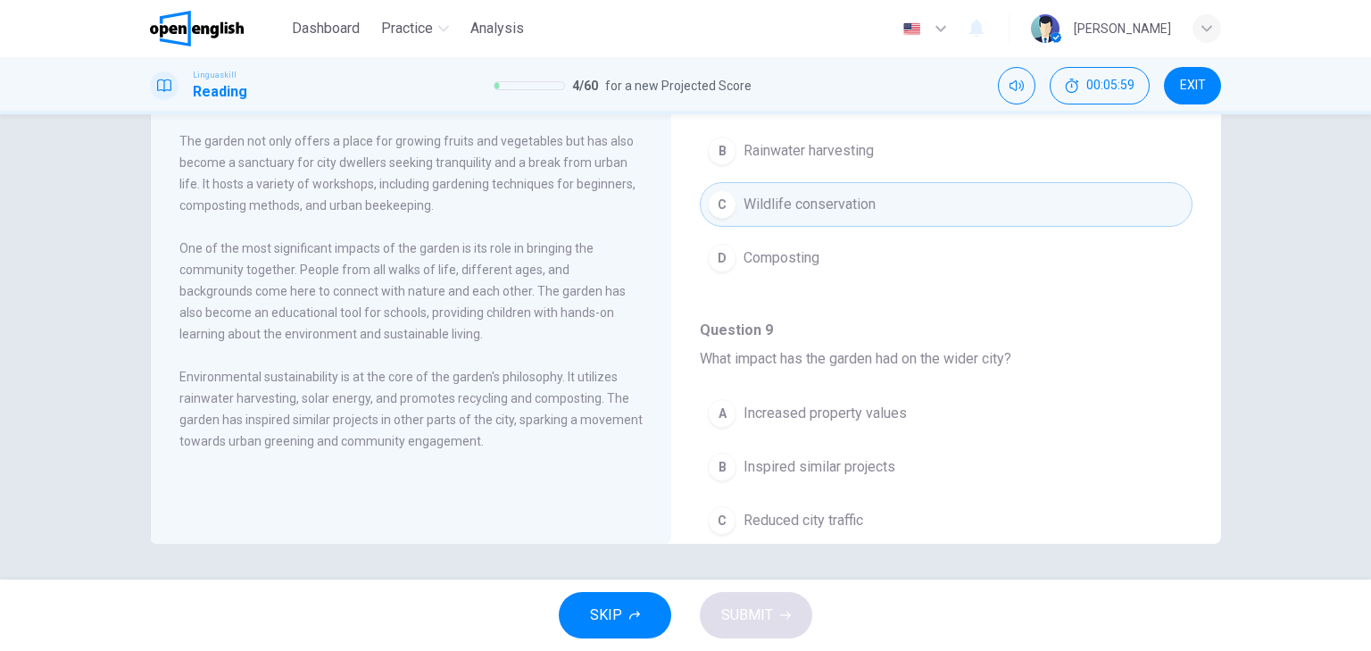
scroll to position [1142, 0]
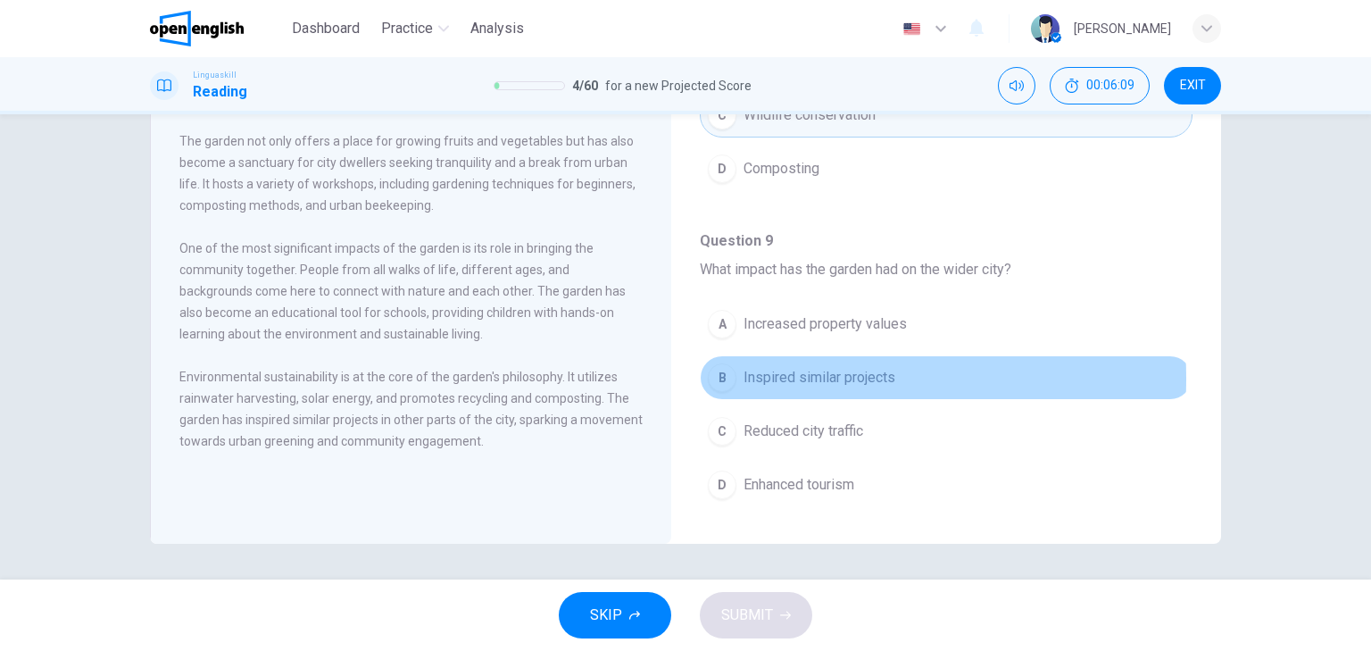
click at [717, 372] on div "B" at bounding box center [722, 377] width 29 height 29
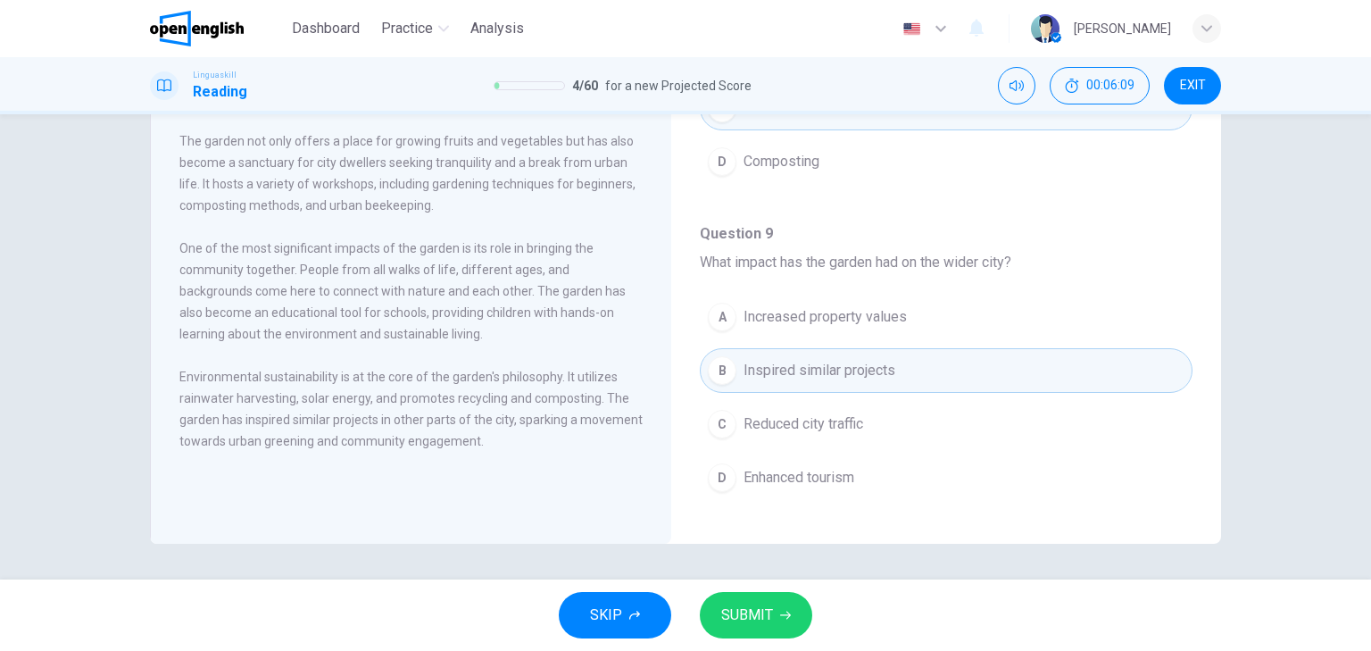
scroll to position [1152, 0]
click at [757, 617] on span "SUBMIT" at bounding box center [747, 614] width 52 height 25
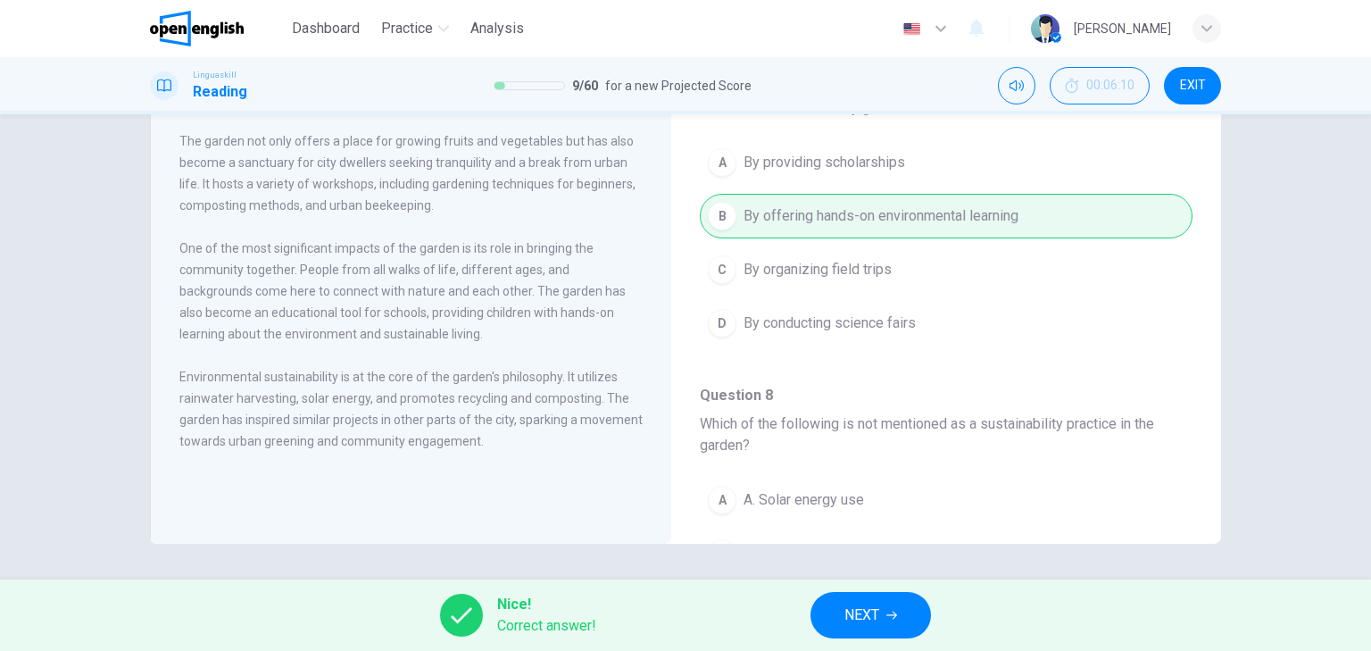
scroll to position [652, 0]
click at [865, 617] on span "NEXT" at bounding box center [861, 614] width 35 height 25
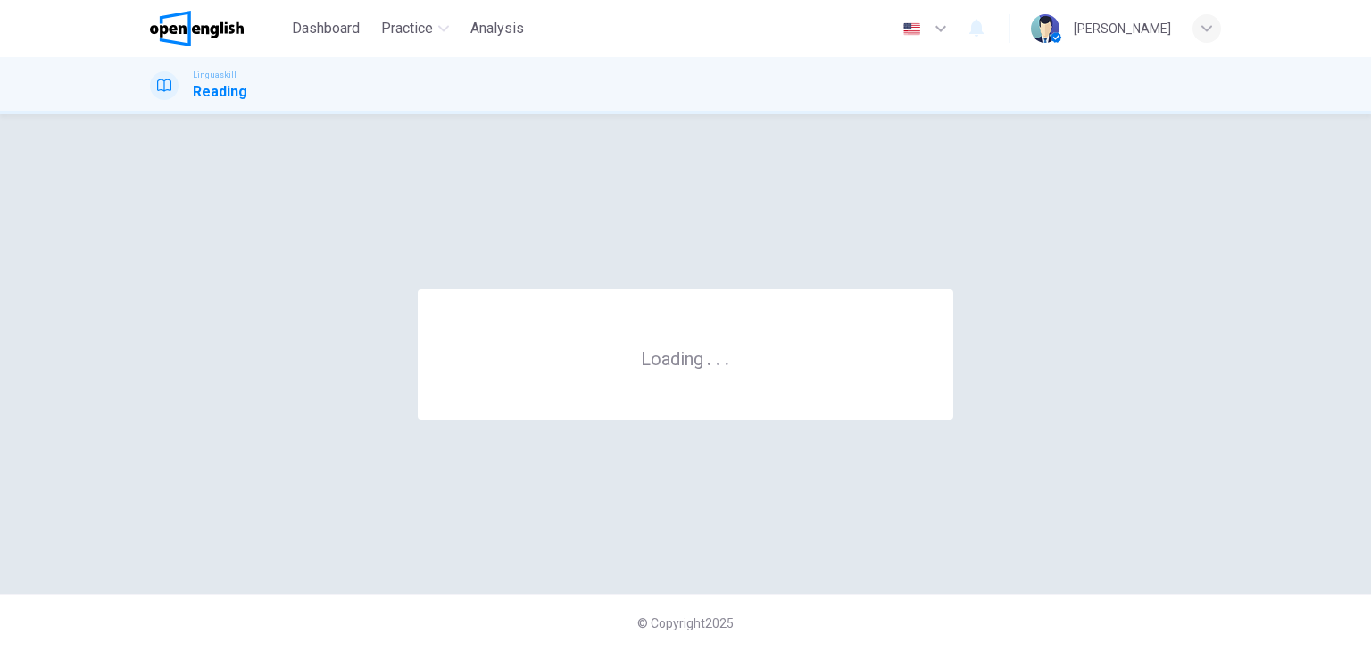
scroll to position [0, 0]
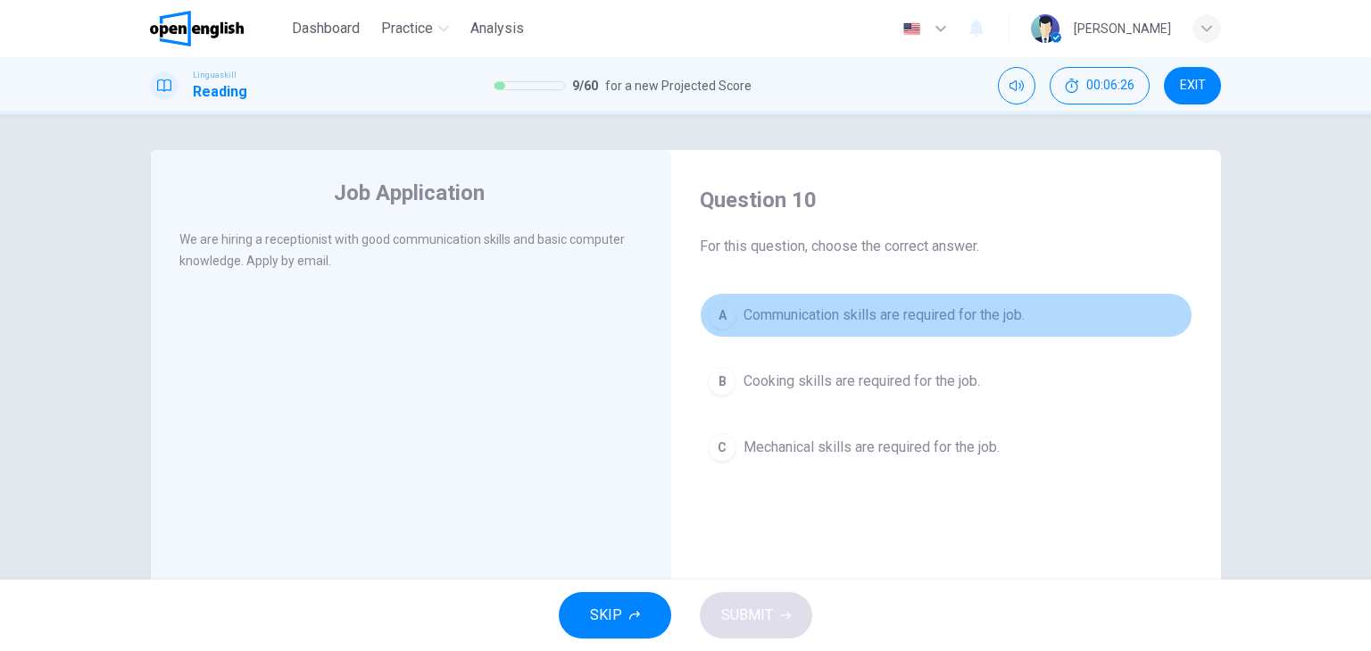
click at [717, 316] on div "A" at bounding box center [722, 315] width 29 height 29
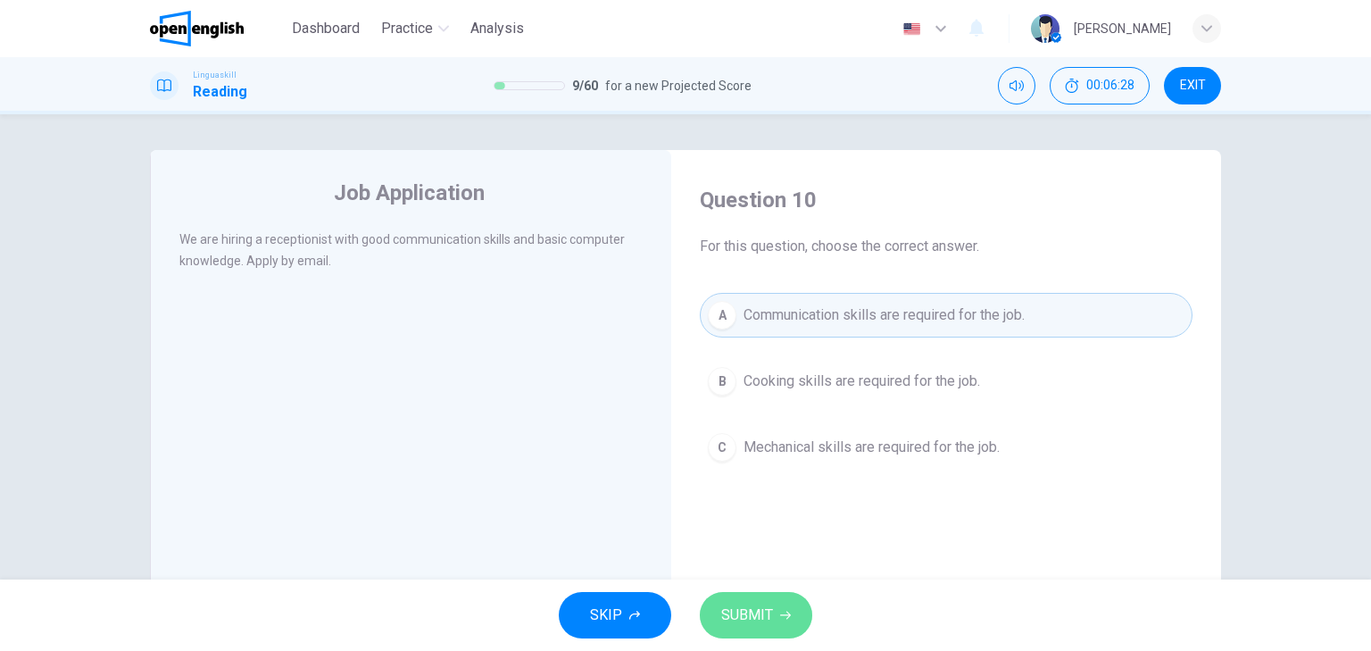
click at [764, 614] on span "SUBMIT" at bounding box center [747, 614] width 52 height 25
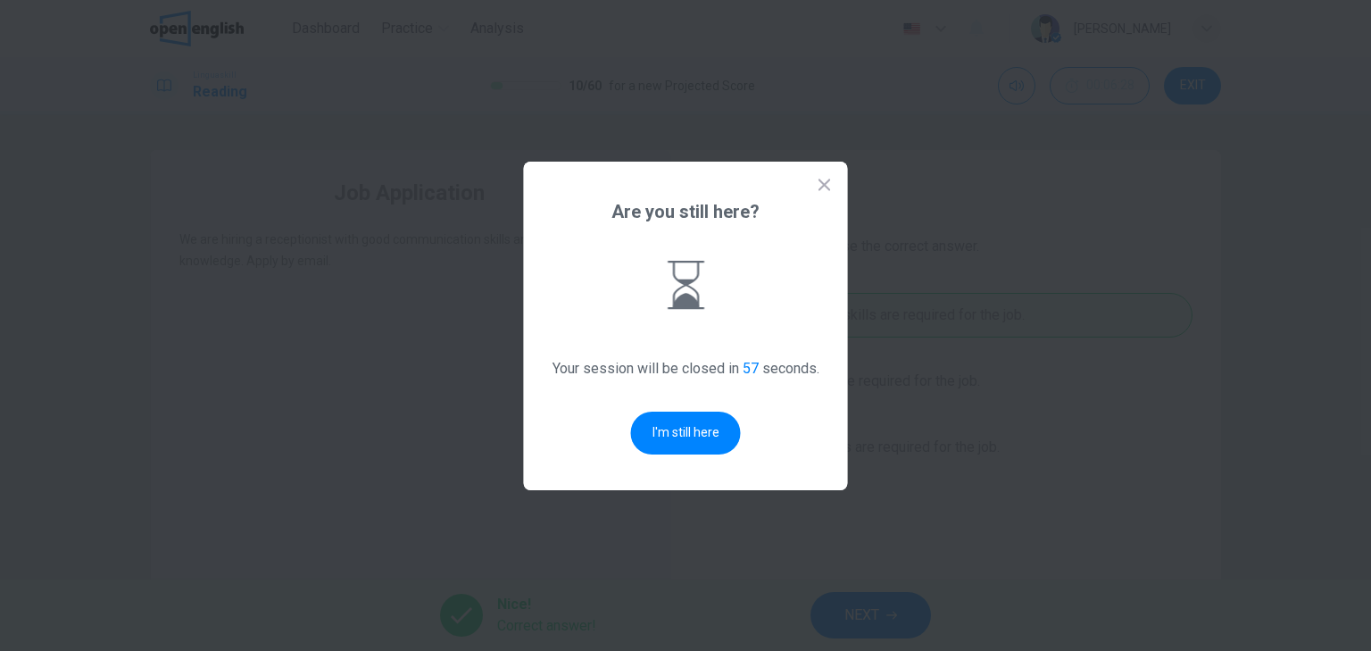
click at [823, 187] on icon at bounding box center [825, 185] width 18 height 18
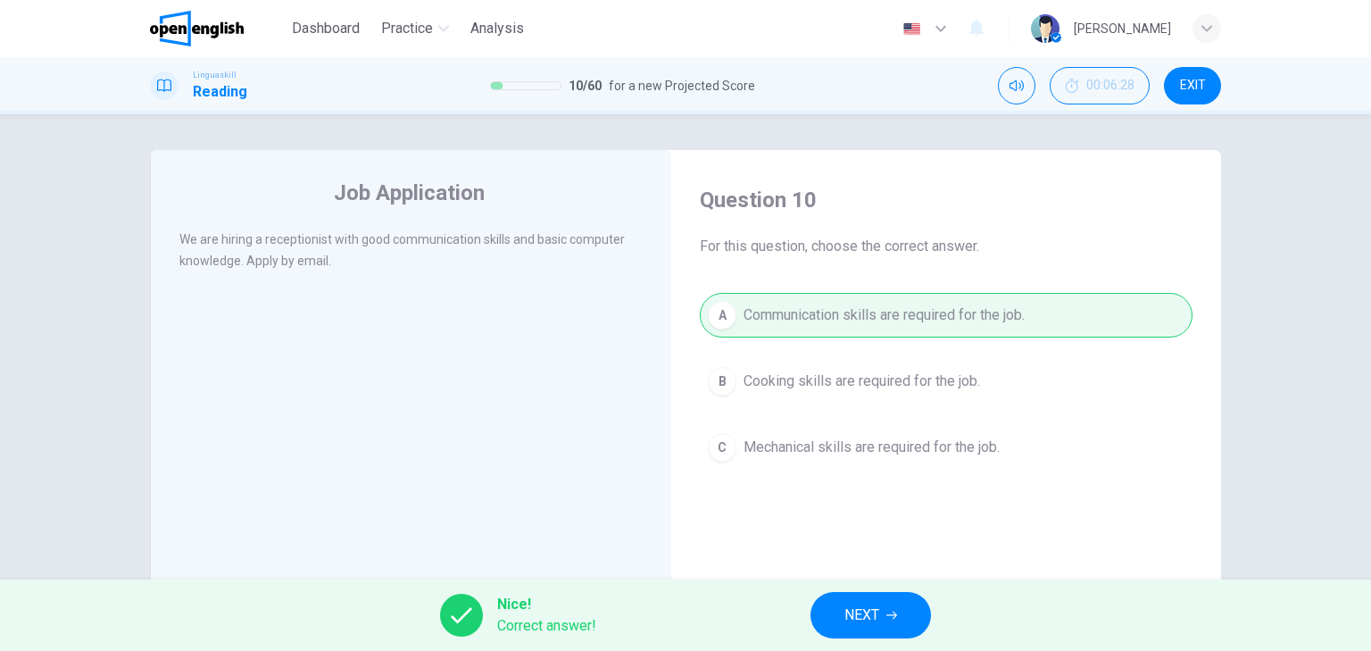
click at [889, 611] on icon "button" at bounding box center [891, 614] width 11 height 11
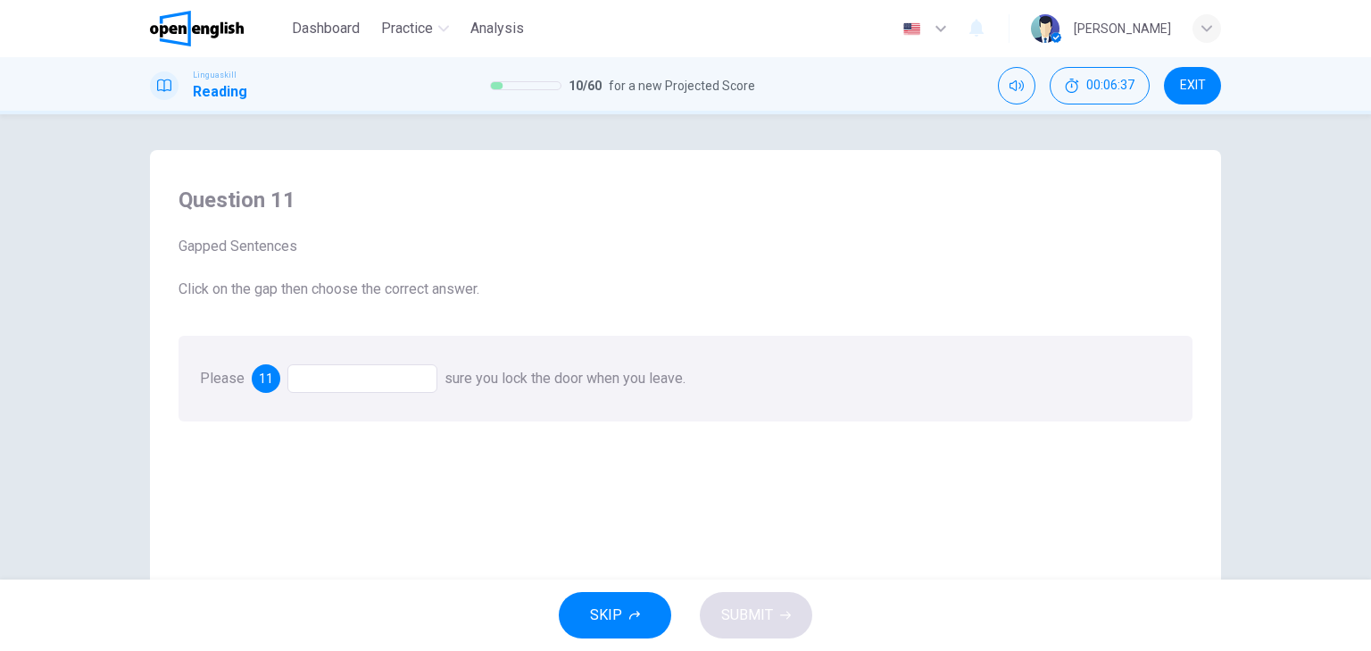
click at [297, 385] on div at bounding box center [362, 378] width 150 height 29
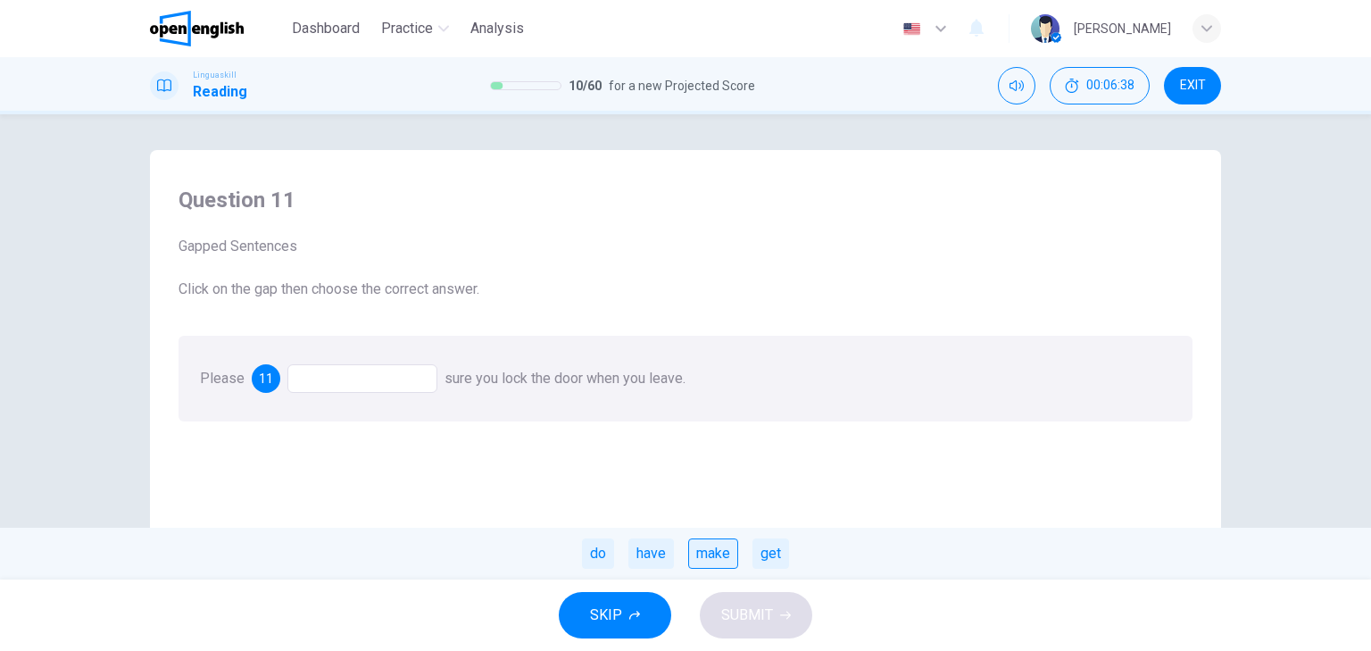
click at [717, 557] on div "make" at bounding box center [713, 553] width 50 height 30
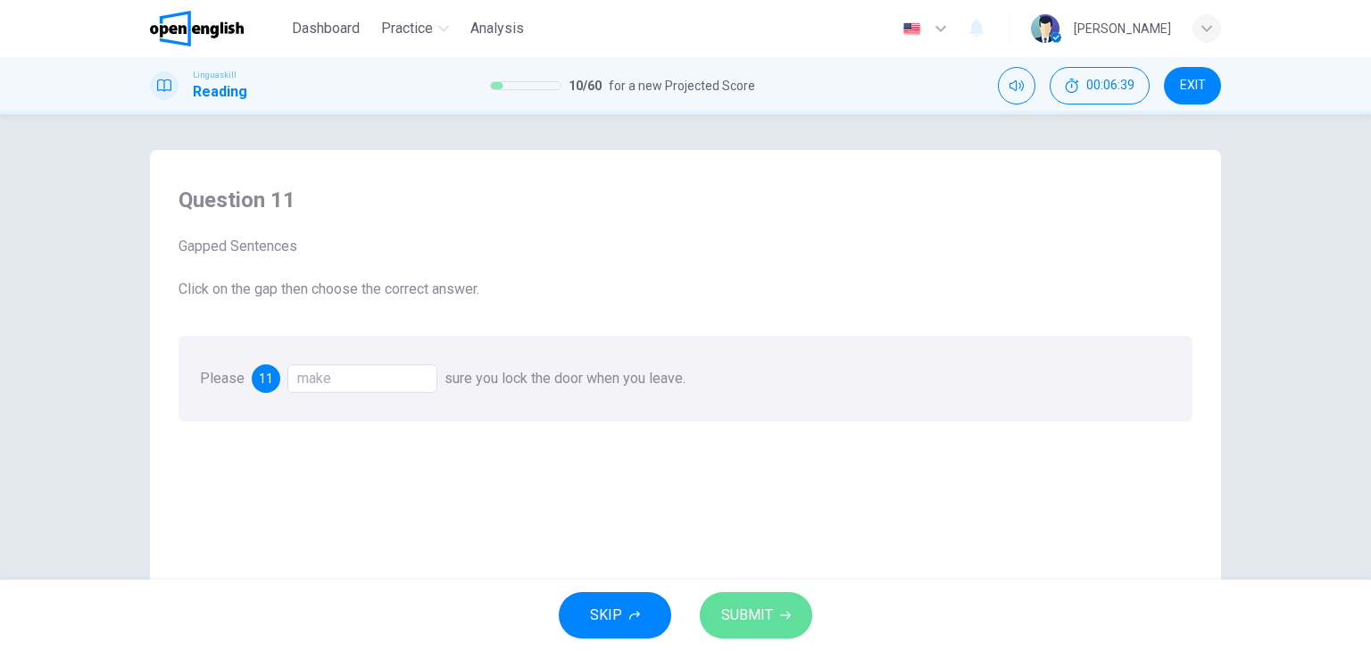
drag, startPoint x: 752, startPoint y: 615, endPoint x: 846, endPoint y: 606, distance: 94.1
click at [752, 614] on span "SUBMIT" at bounding box center [747, 614] width 52 height 25
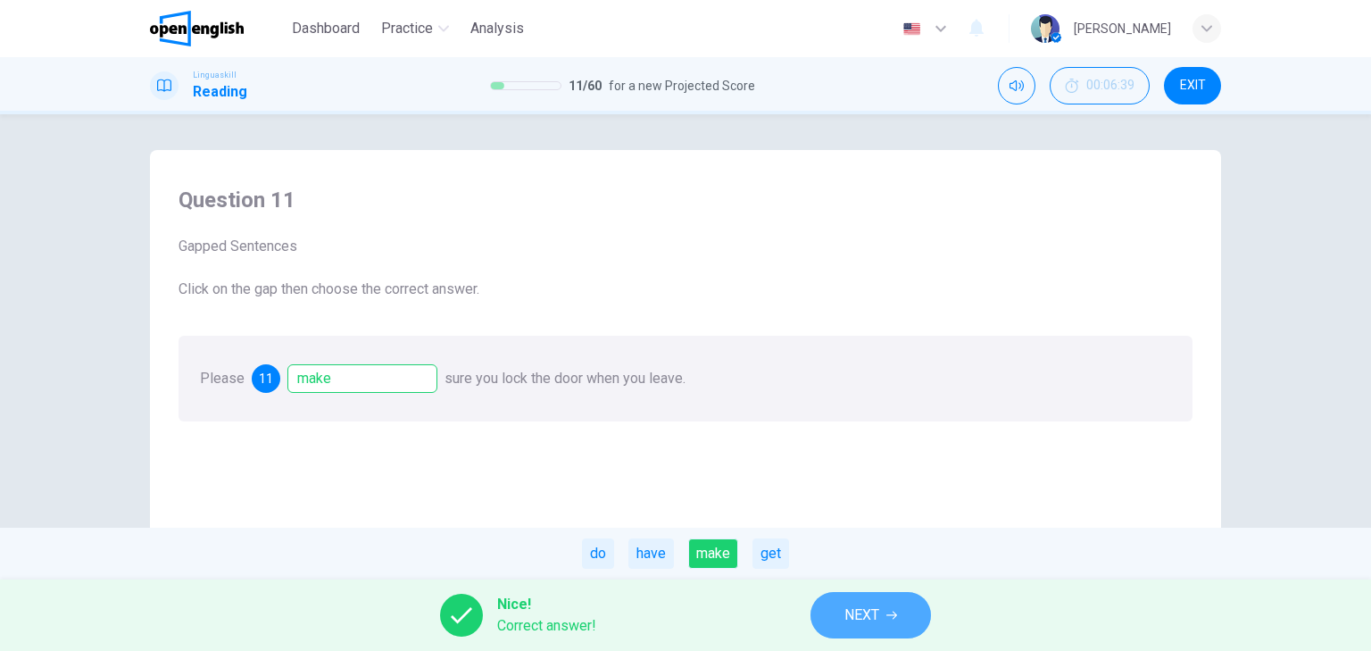
click at [865, 615] on span "NEXT" at bounding box center [861, 614] width 35 height 25
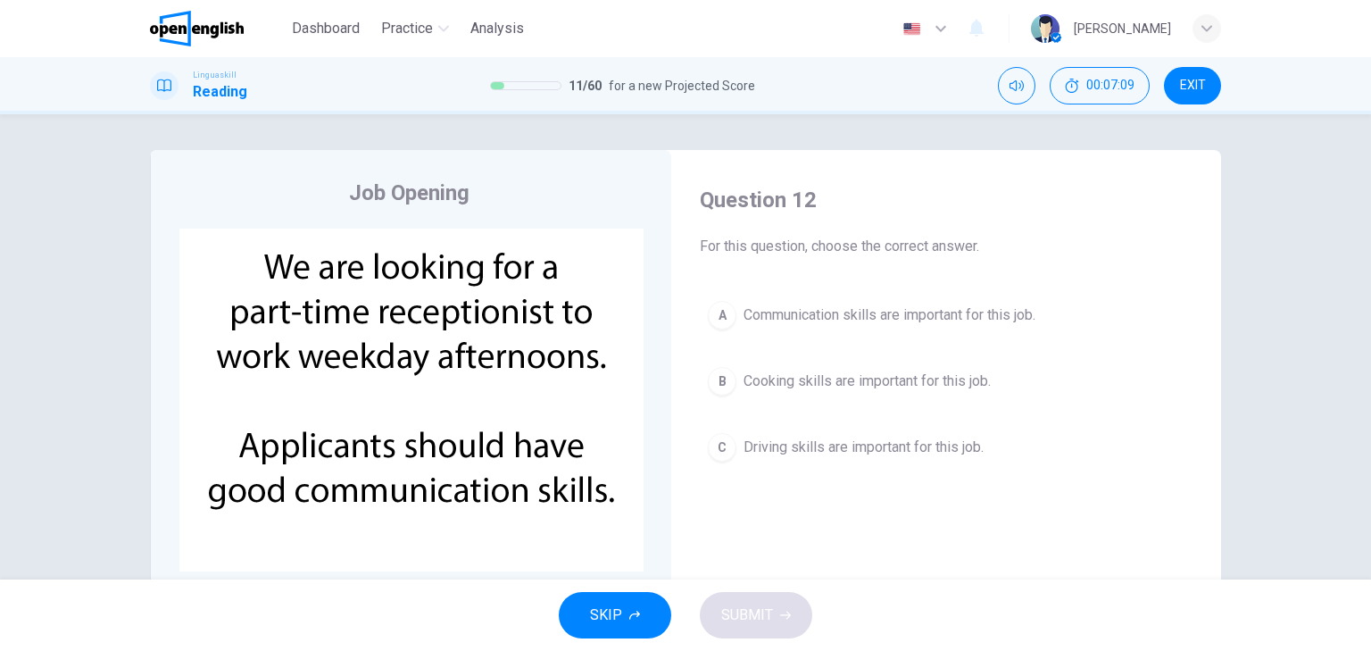
click at [721, 318] on div "A" at bounding box center [722, 315] width 29 height 29
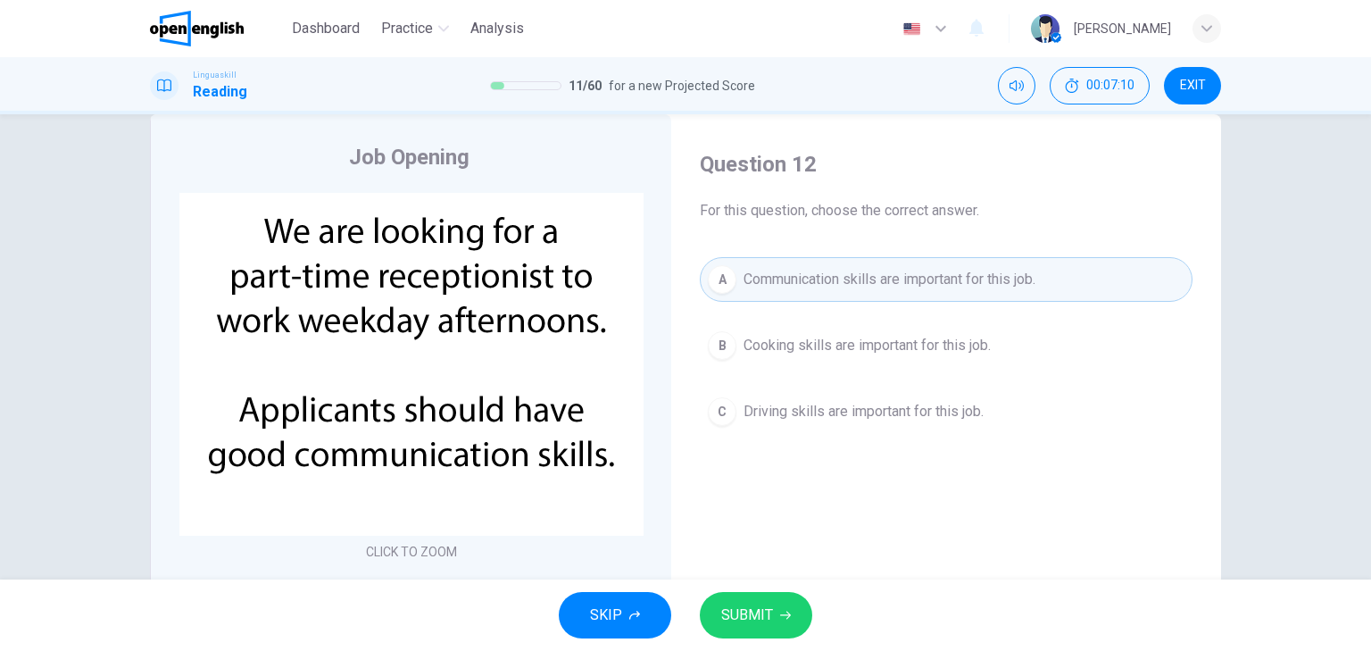
scroll to position [71, 0]
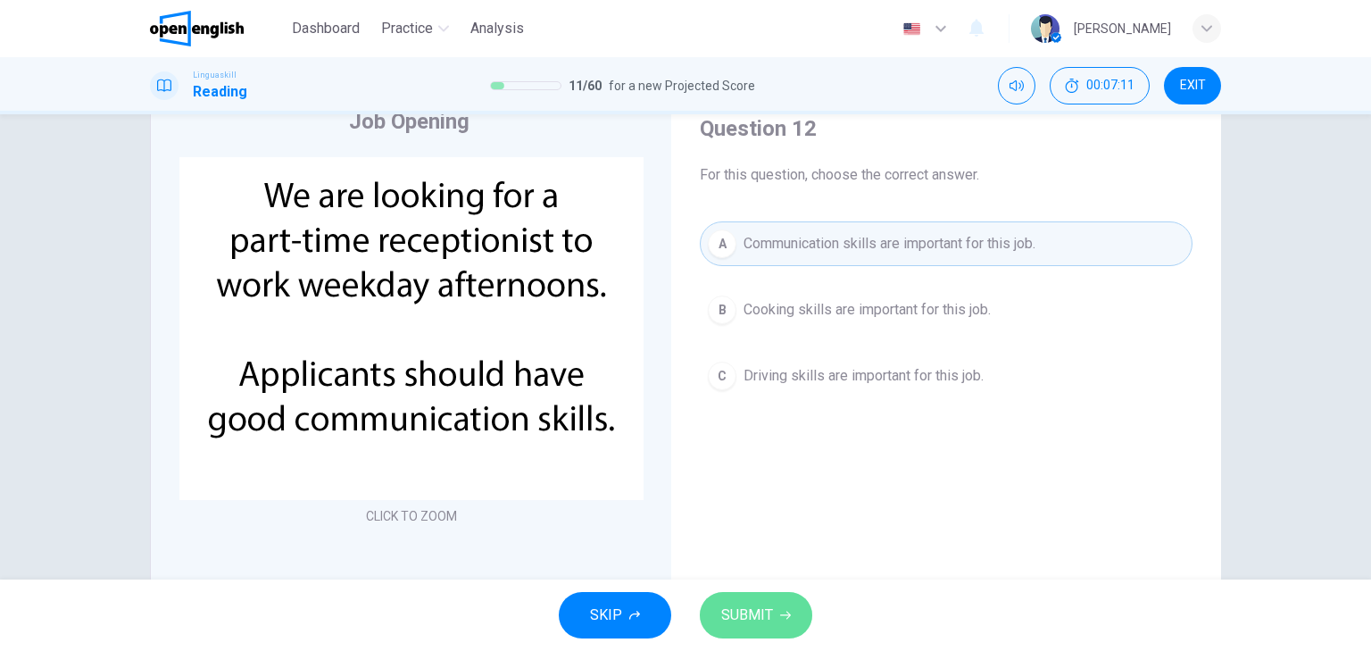
click at [760, 613] on span "SUBMIT" at bounding box center [747, 614] width 52 height 25
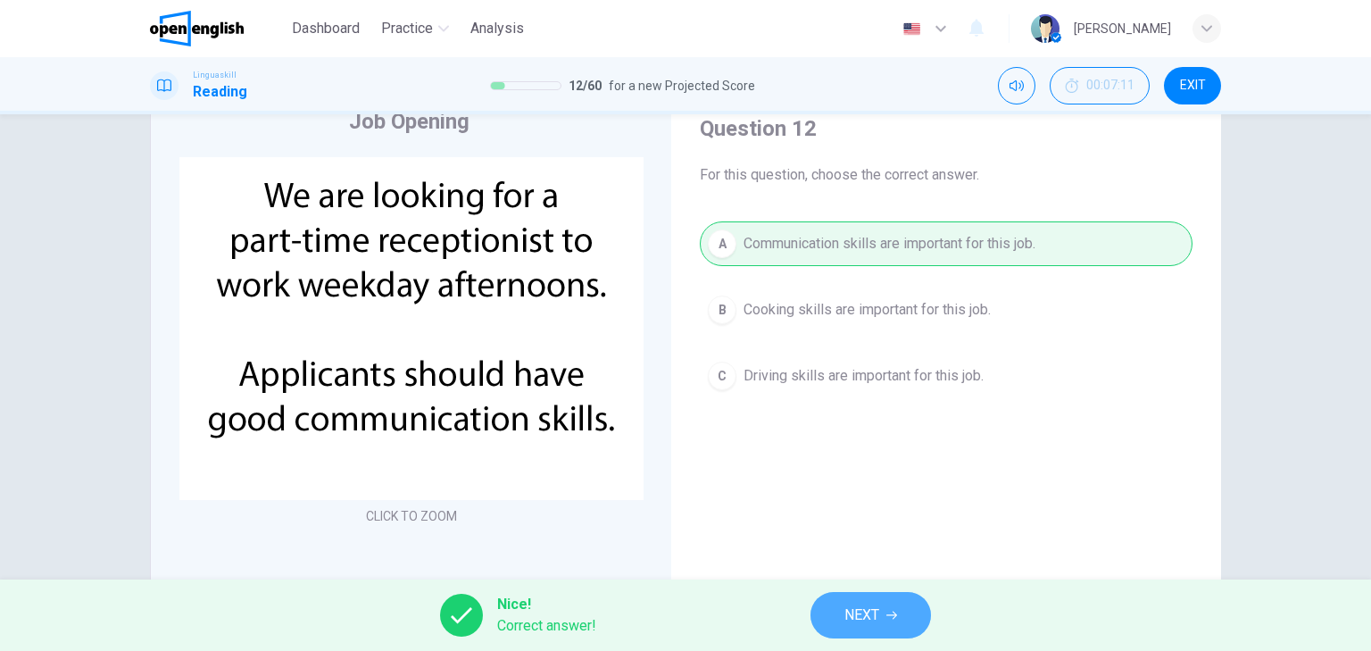
click at [825, 609] on button "NEXT" at bounding box center [870, 615] width 120 height 46
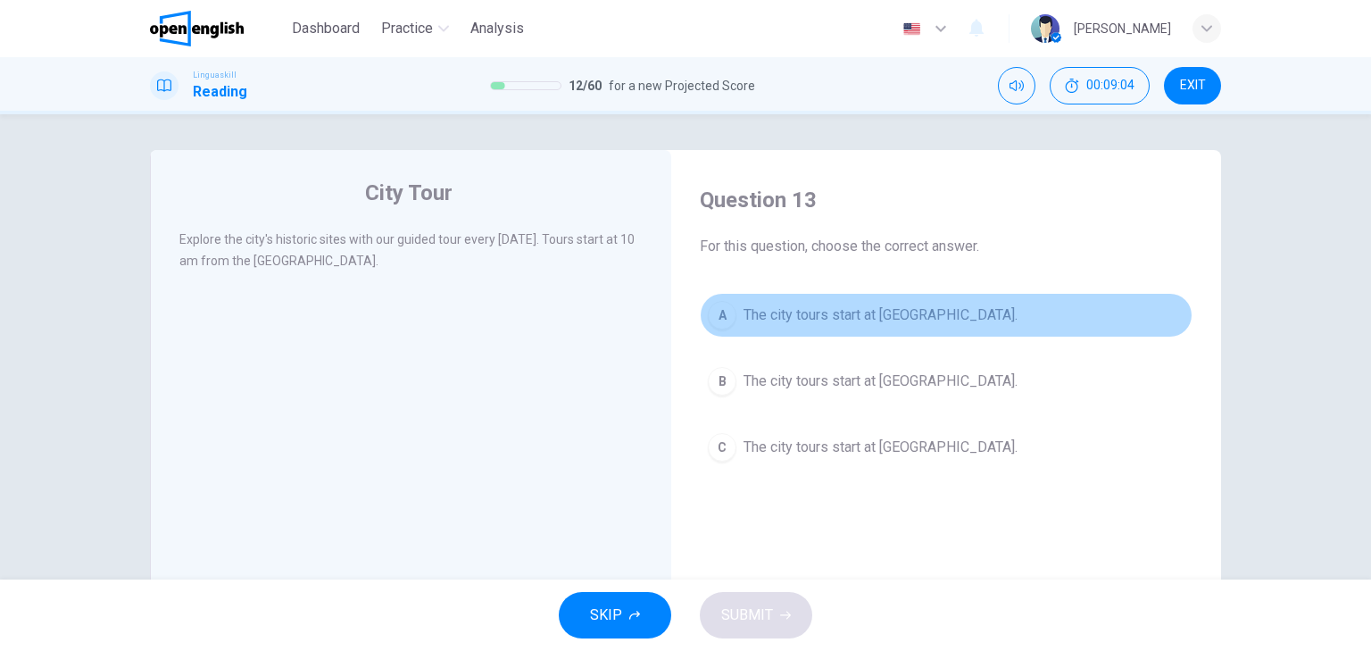
click at [708, 319] on div "A" at bounding box center [722, 315] width 29 height 29
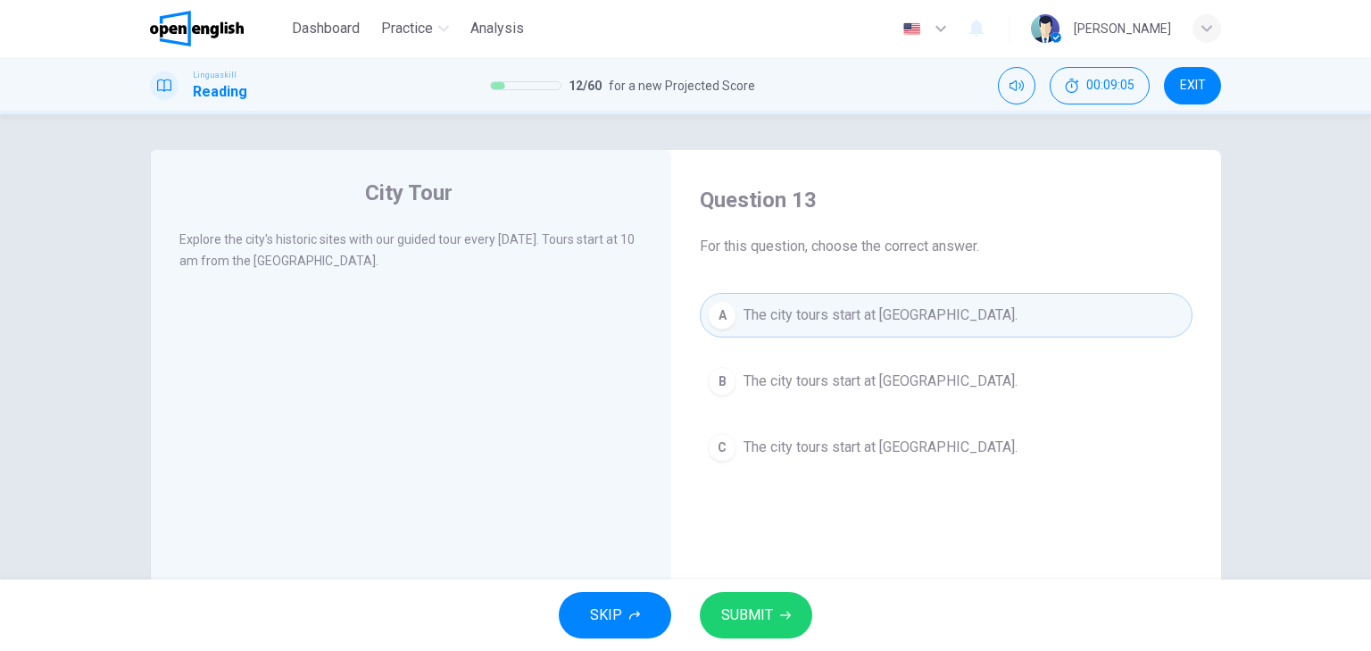
click at [746, 605] on span "SUBMIT" at bounding box center [747, 614] width 52 height 25
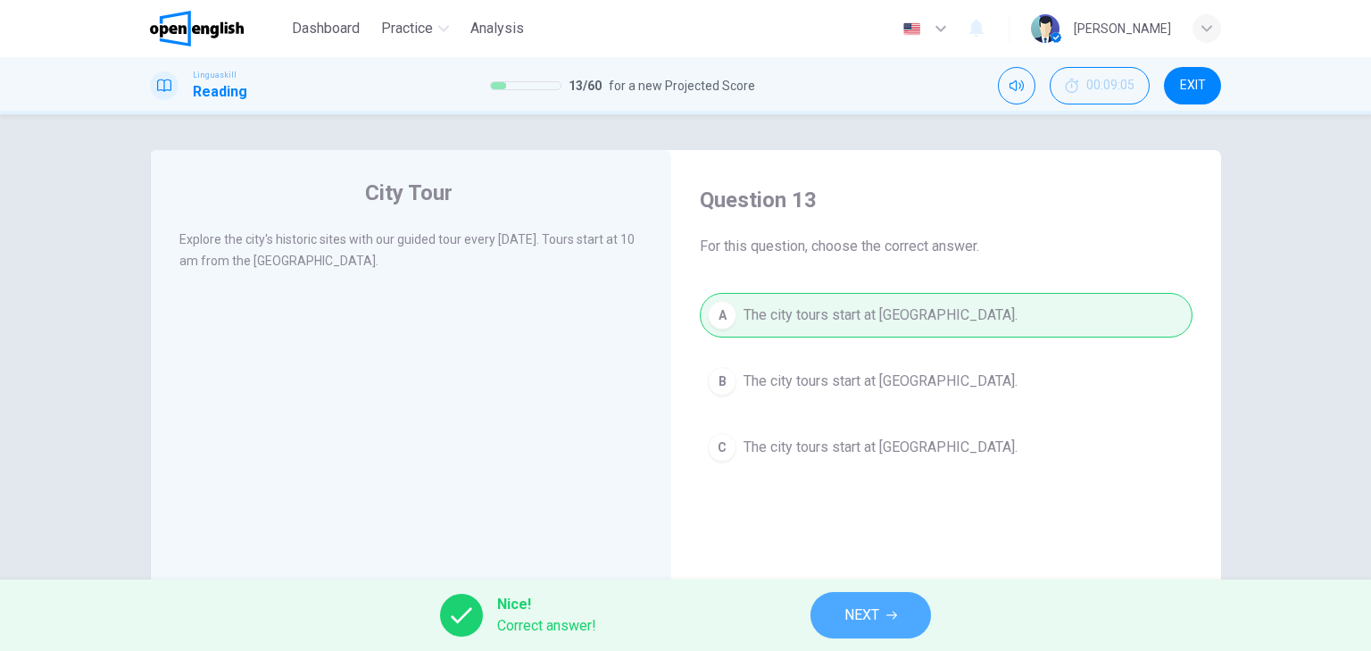
drag, startPoint x: 857, startPoint y: 613, endPoint x: 990, endPoint y: 559, distance: 143.3
click at [863, 614] on span "NEXT" at bounding box center [861, 614] width 35 height 25
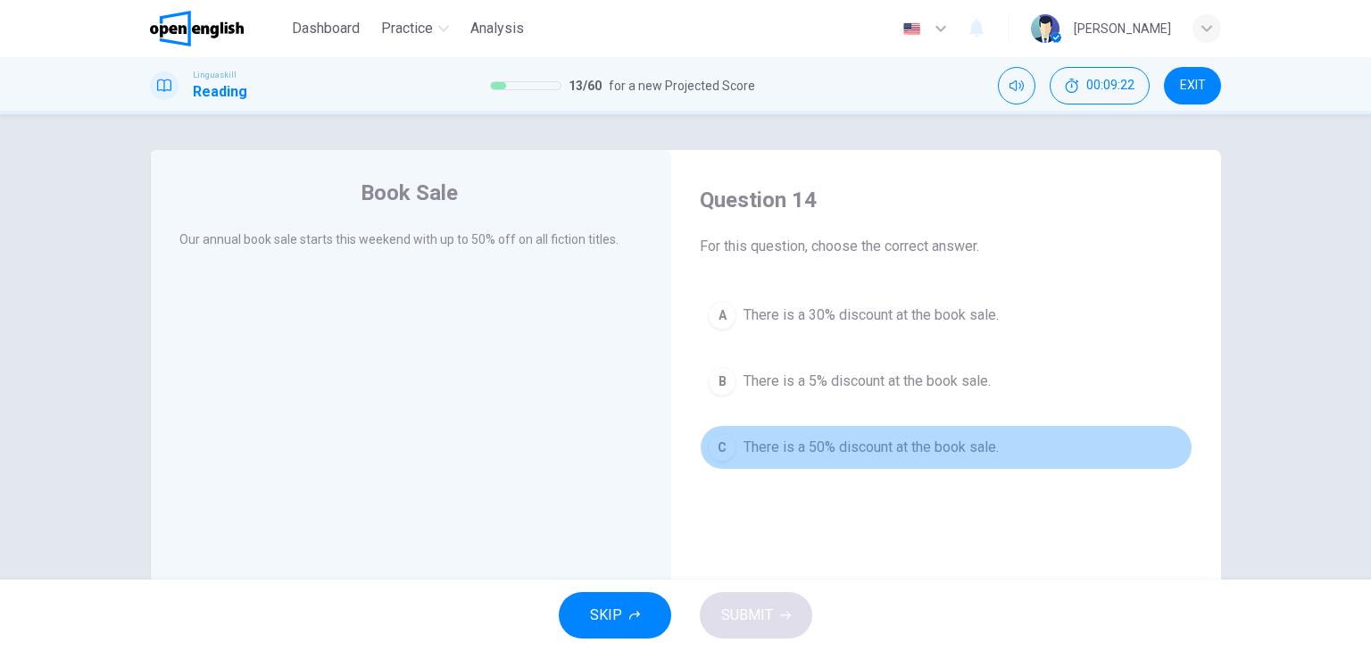
click at [719, 455] on div "C" at bounding box center [722, 447] width 29 height 29
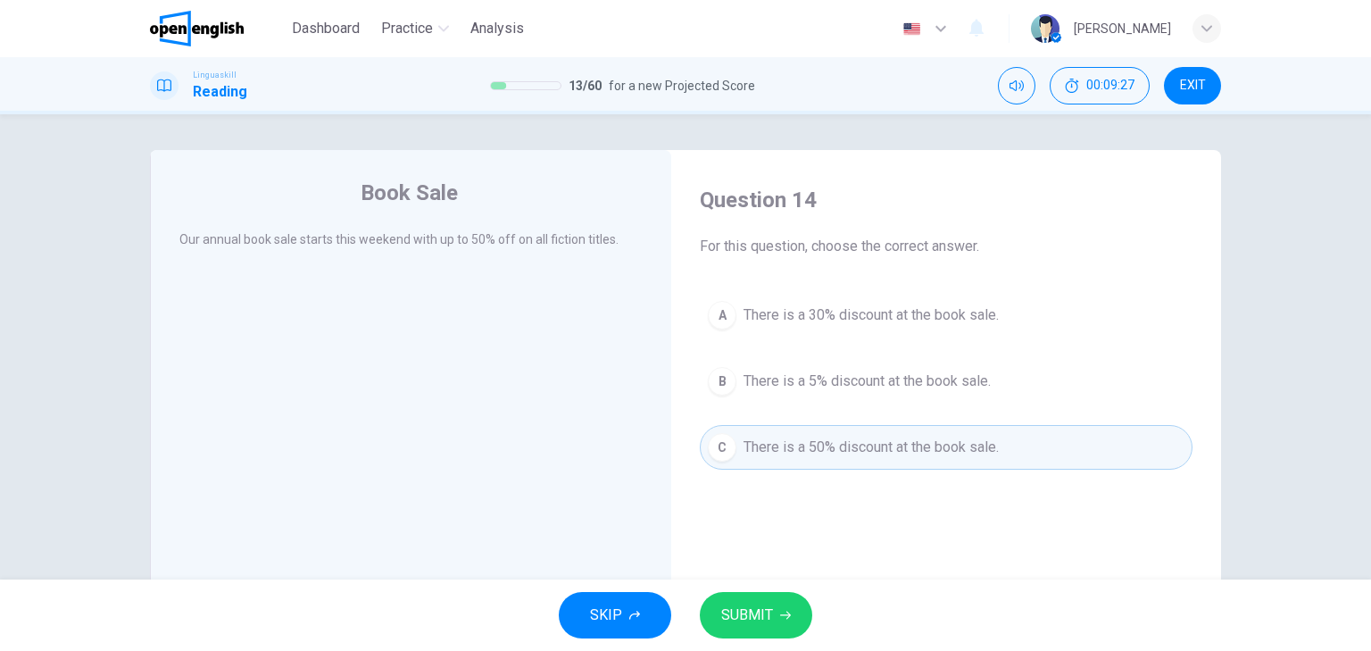
click at [758, 625] on span "SUBMIT" at bounding box center [747, 614] width 52 height 25
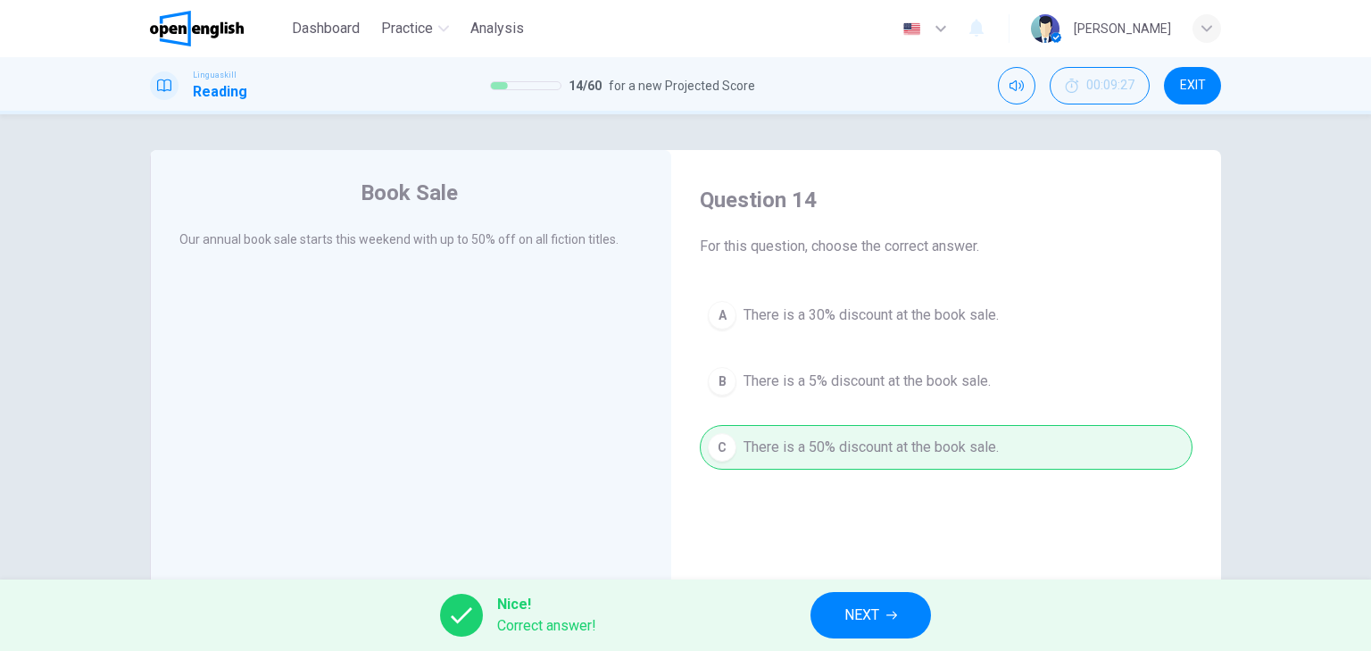
click at [883, 615] on button "NEXT" at bounding box center [870, 615] width 120 height 46
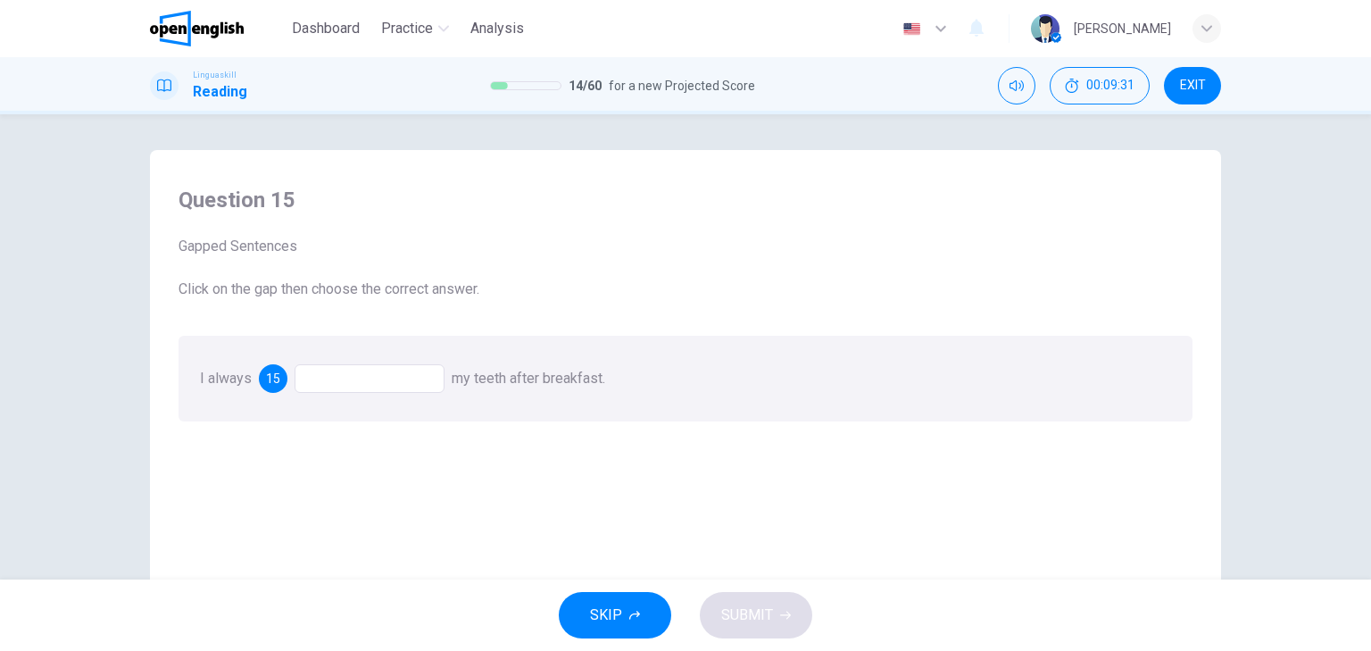
click at [329, 378] on div at bounding box center [369, 378] width 150 height 29
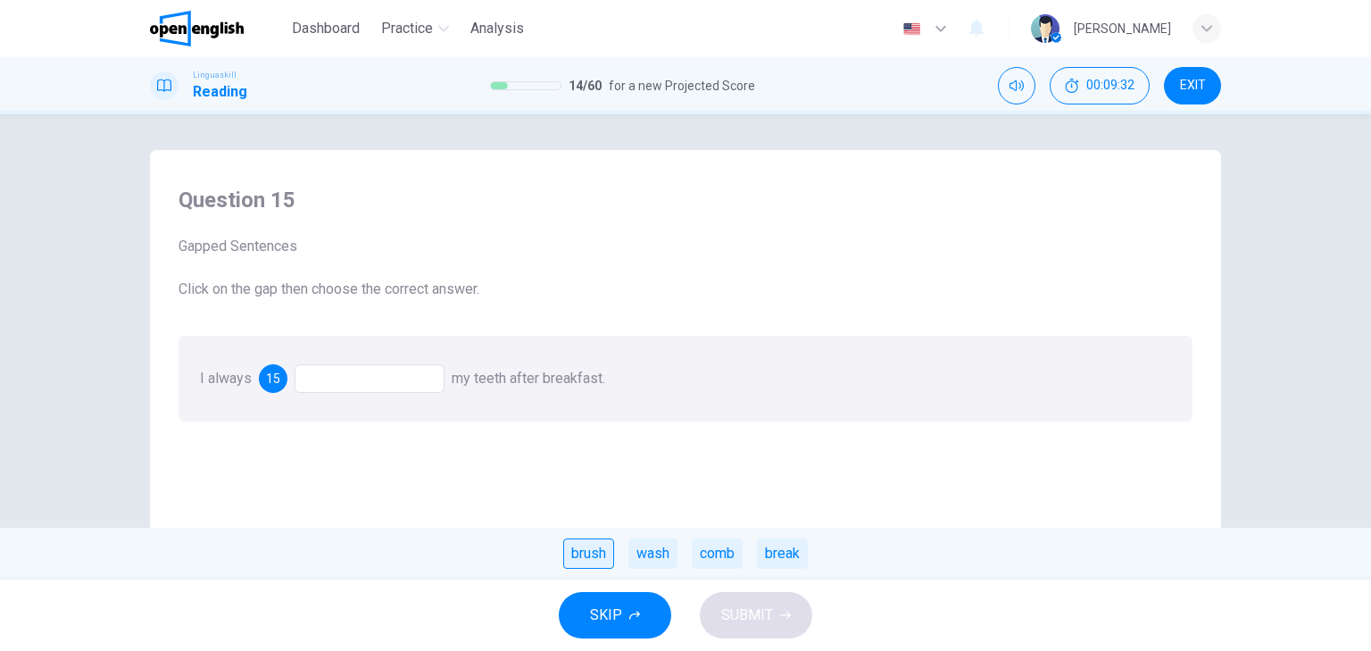
click at [596, 554] on div "brush" at bounding box center [588, 553] width 51 height 30
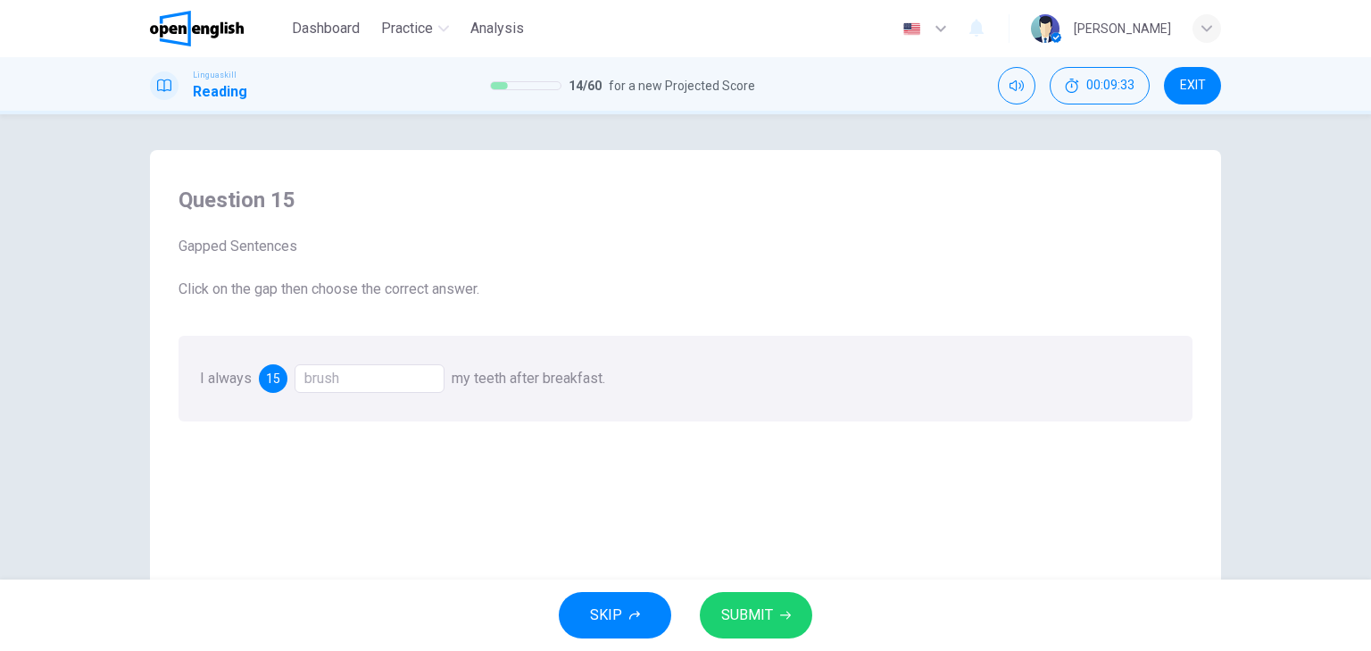
click at [782, 611] on icon "button" at bounding box center [785, 614] width 11 height 11
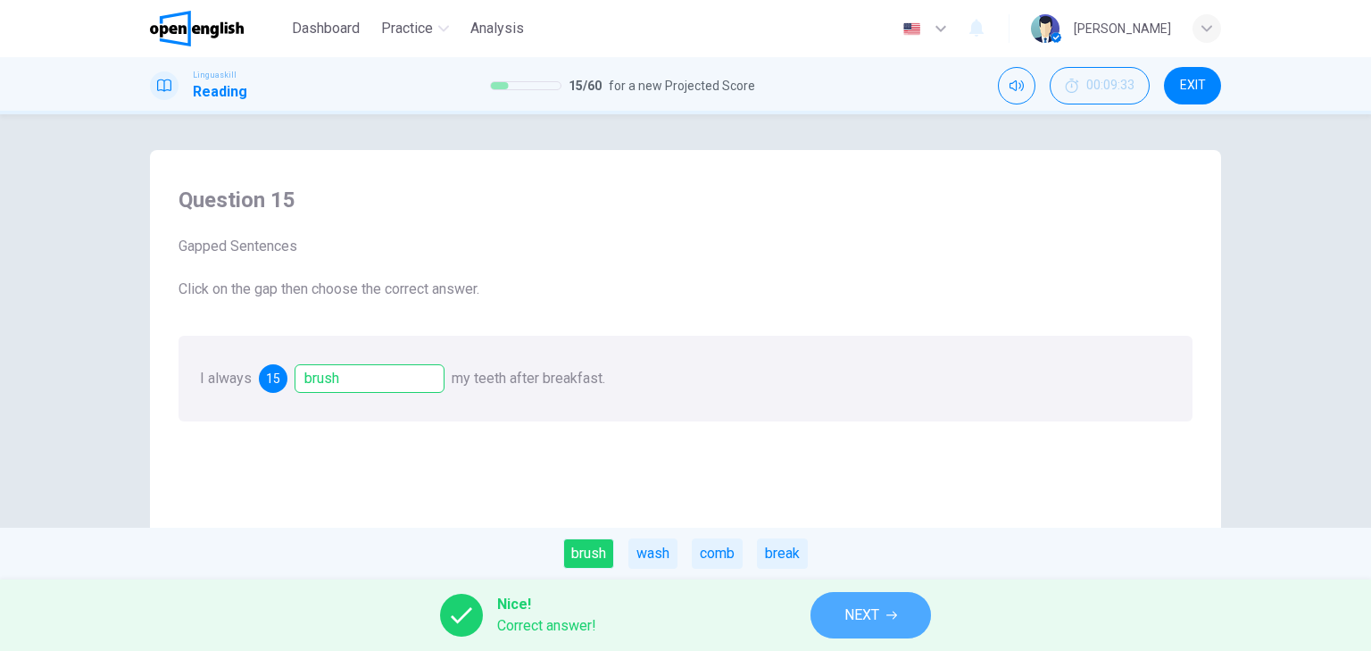
click at [884, 632] on button "NEXT" at bounding box center [870, 615] width 120 height 46
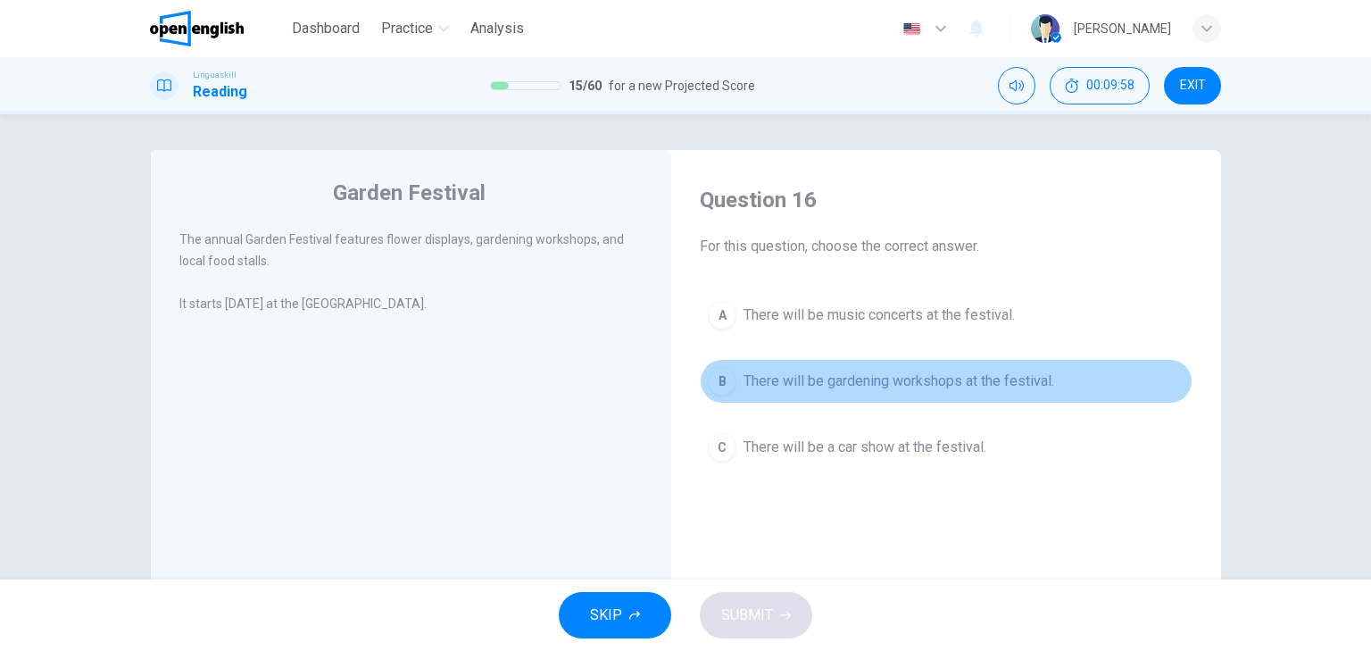
click at [715, 382] on div "B" at bounding box center [722, 381] width 29 height 29
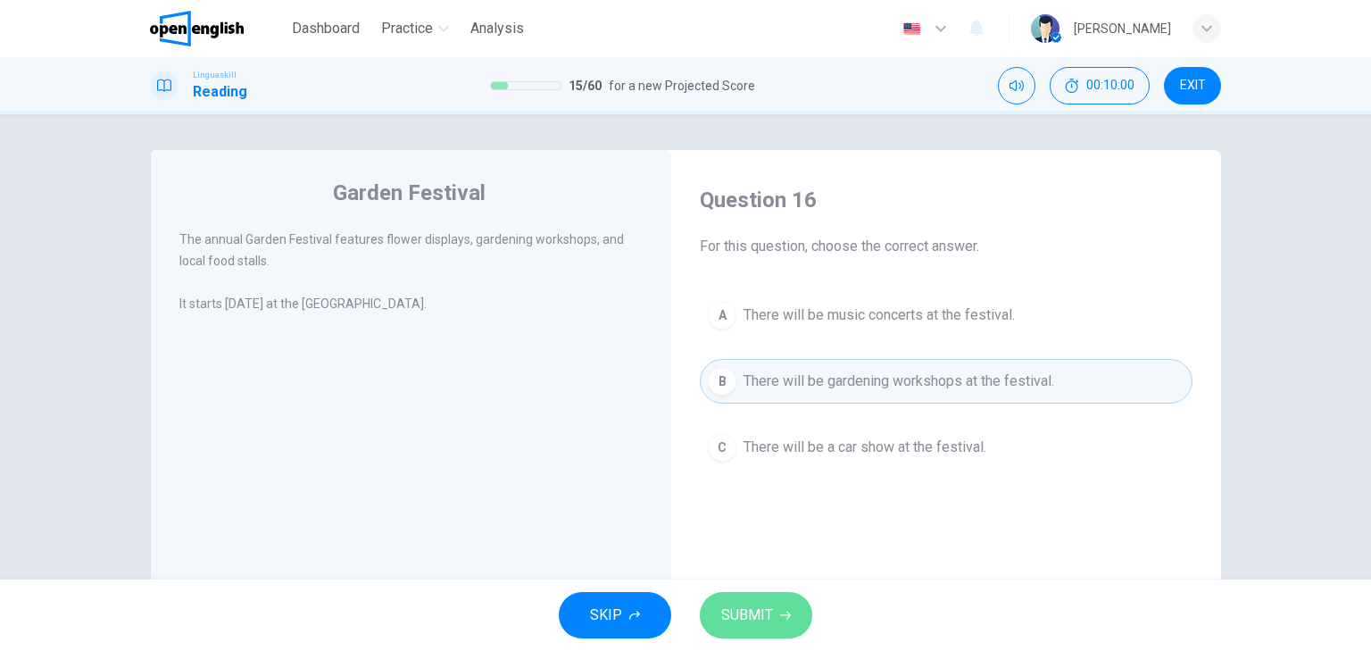
click at [775, 603] on button "SUBMIT" at bounding box center [756, 615] width 112 height 46
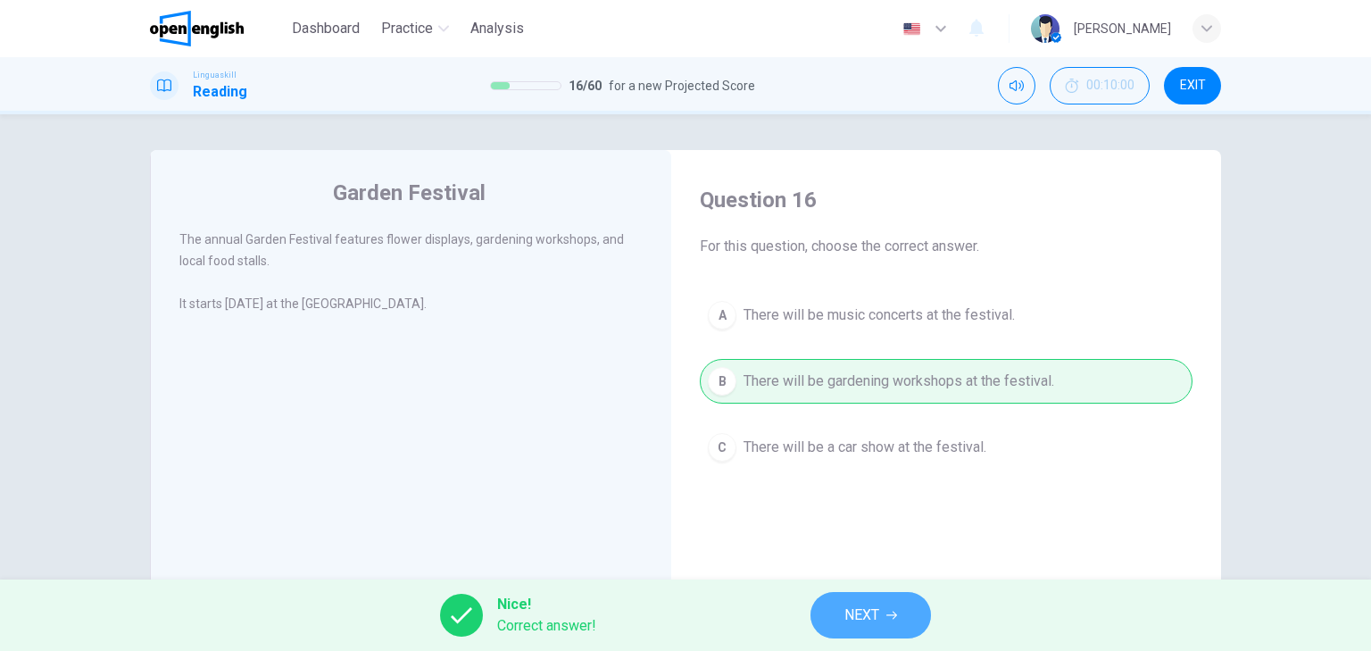
click at [889, 612] on icon "button" at bounding box center [891, 614] width 11 height 11
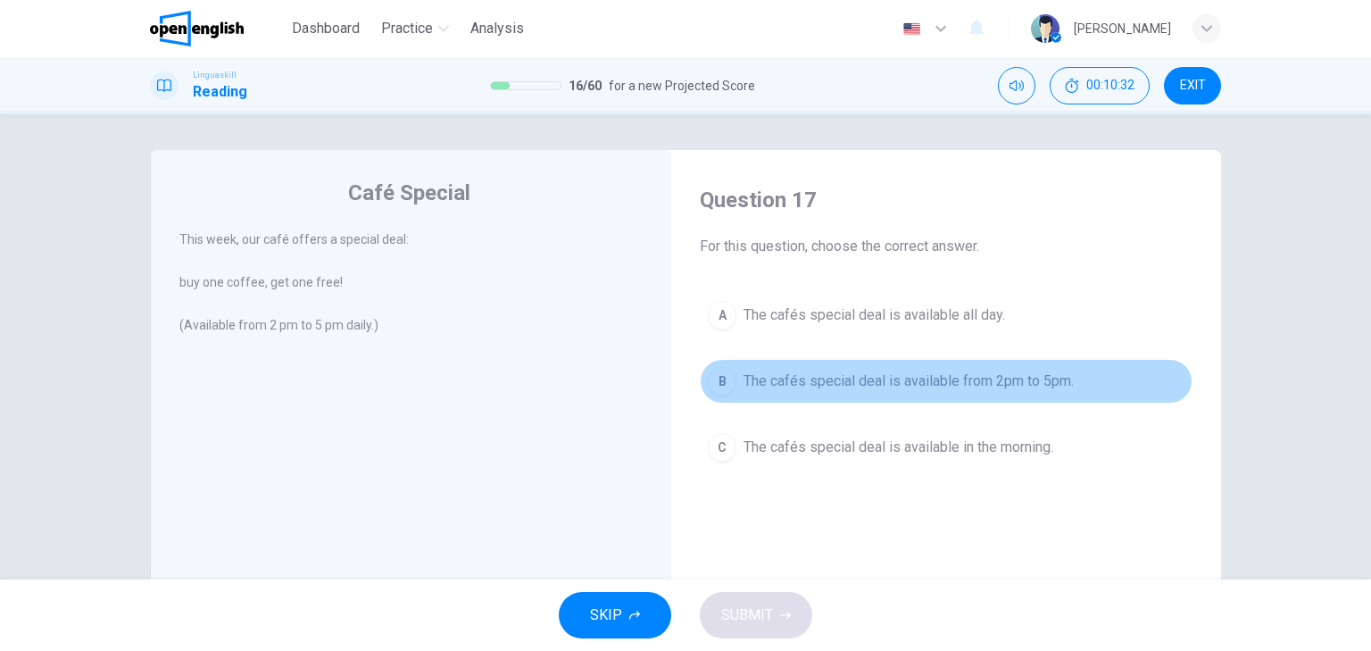
click at [817, 378] on span "The cafés special deal is available from 2pm to 5pm." at bounding box center [908, 380] width 330 height 21
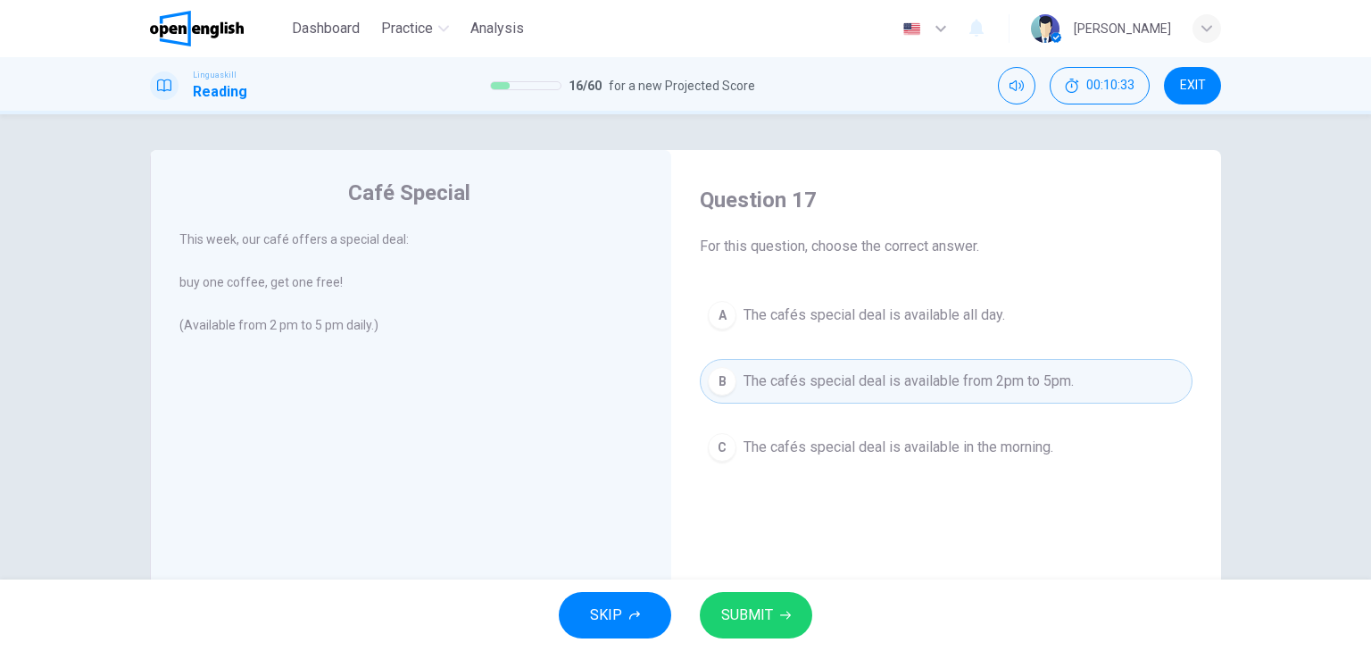
click at [731, 629] on button "SUBMIT" at bounding box center [756, 615] width 112 height 46
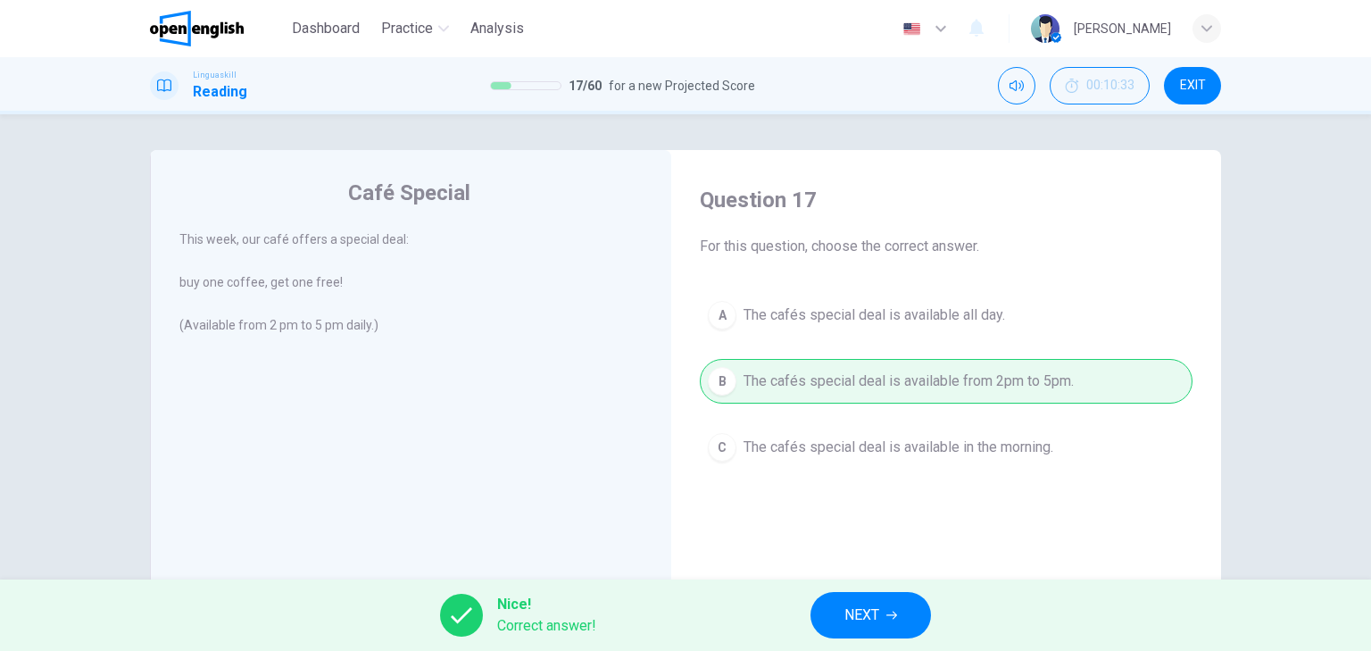
click at [916, 607] on button "NEXT" at bounding box center [870, 615] width 120 height 46
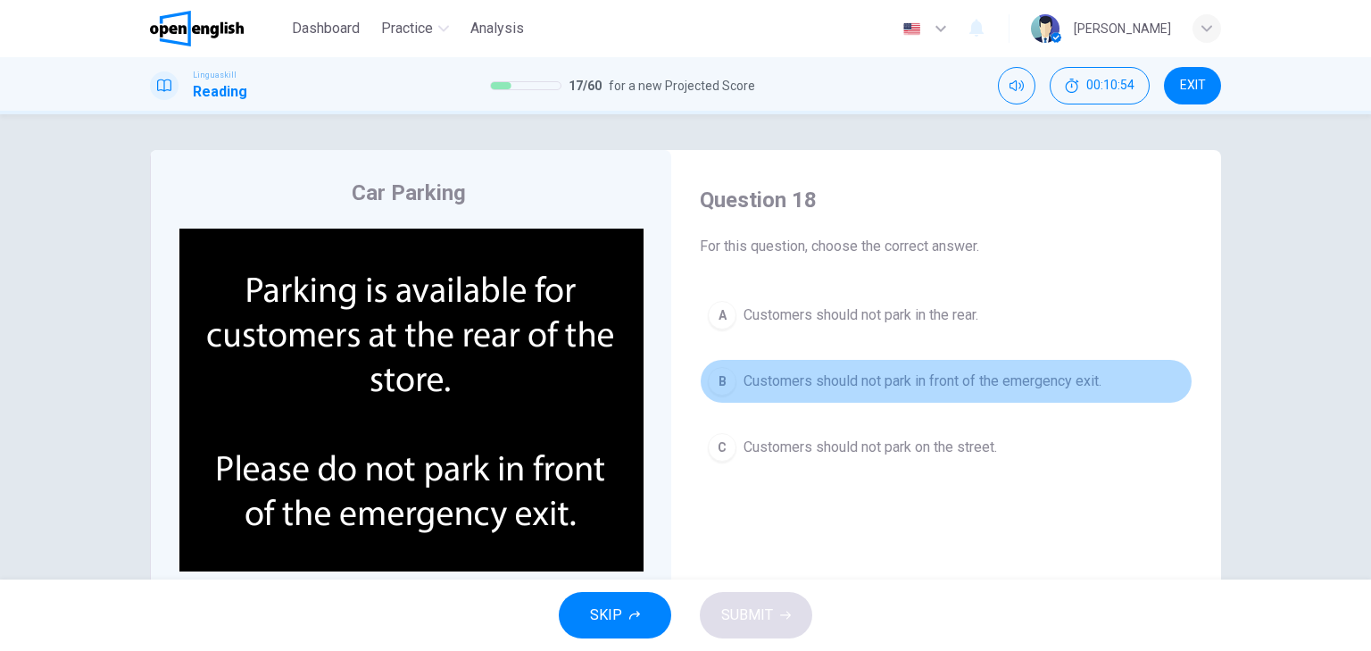
drag, startPoint x: 714, startPoint y: 390, endPoint x: 735, endPoint y: 442, distance: 56.0
click at [714, 392] on div "B" at bounding box center [722, 381] width 29 height 29
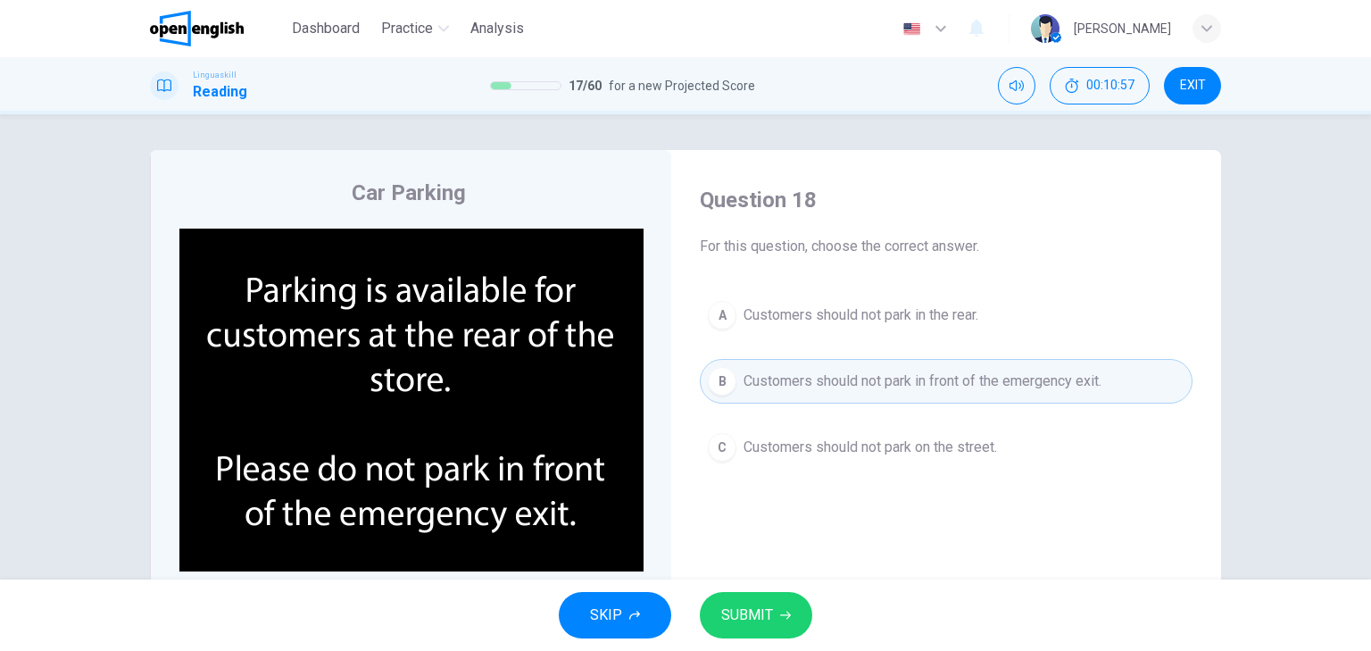
click at [767, 617] on span "SUBMIT" at bounding box center [747, 614] width 52 height 25
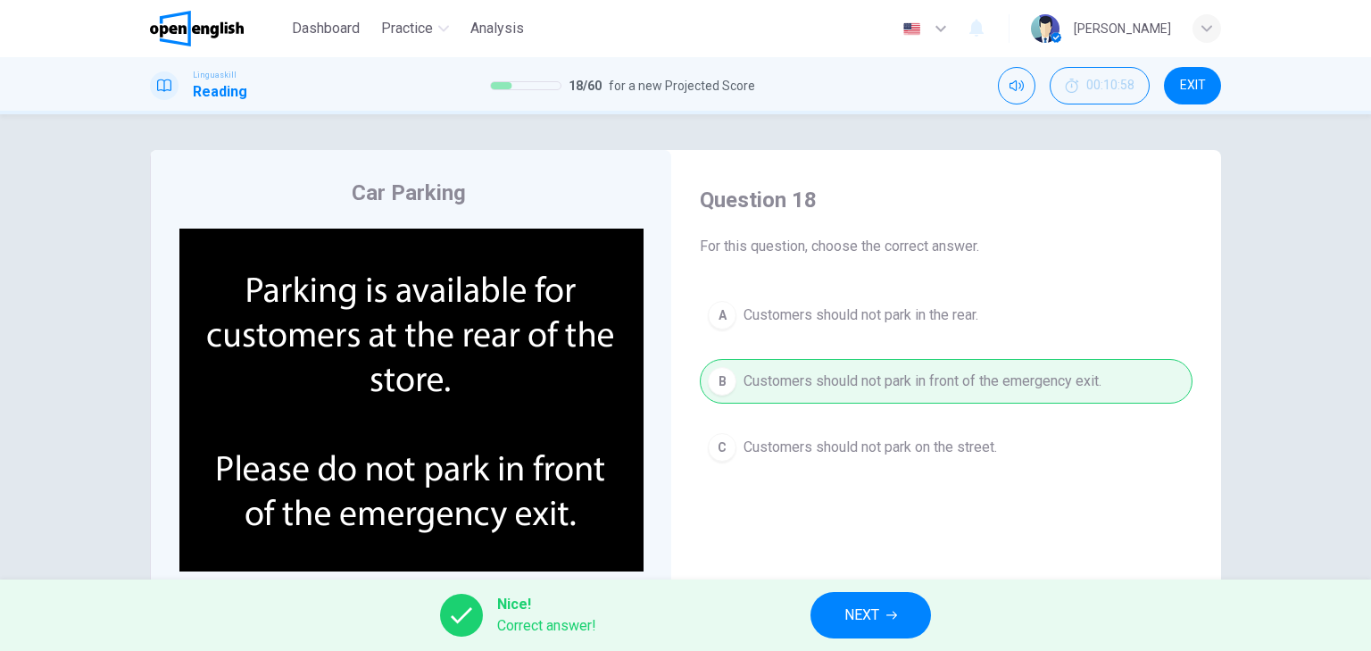
click at [871, 610] on span "NEXT" at bounding box center [861, 614] width 35 height 25
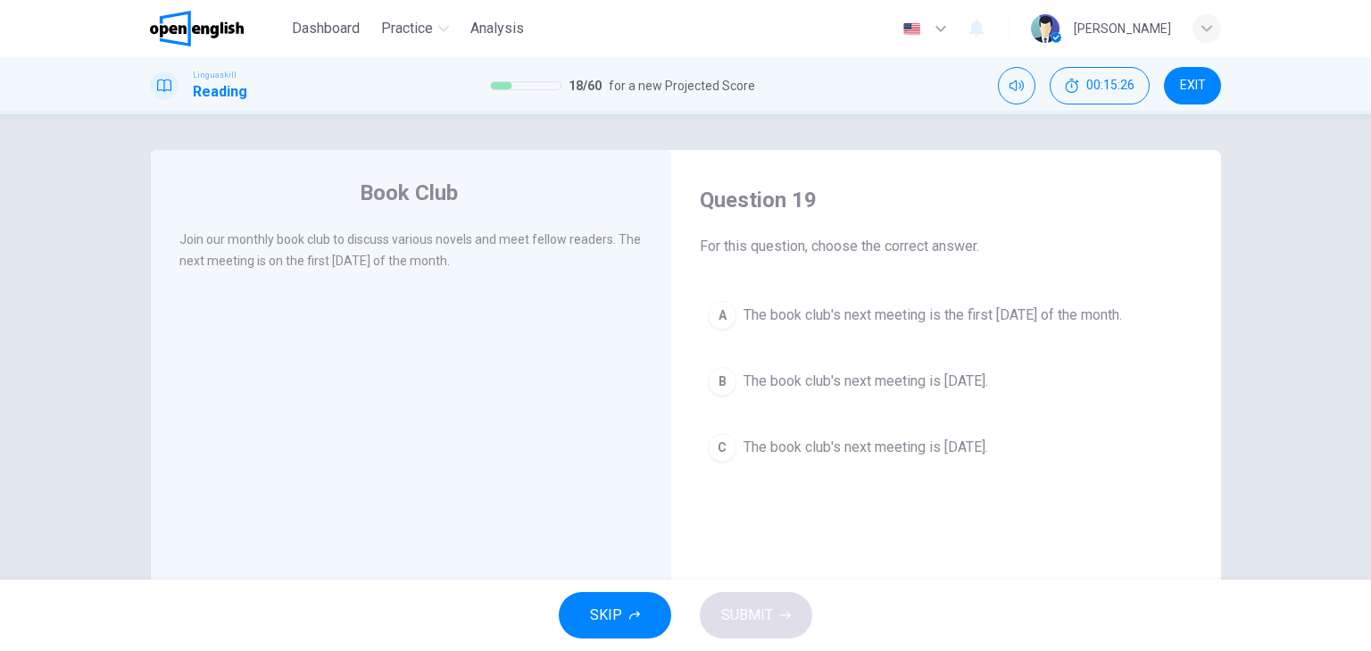
click at [725, 315] on div "A" at bounding box center [722, 315] width 29 height 29
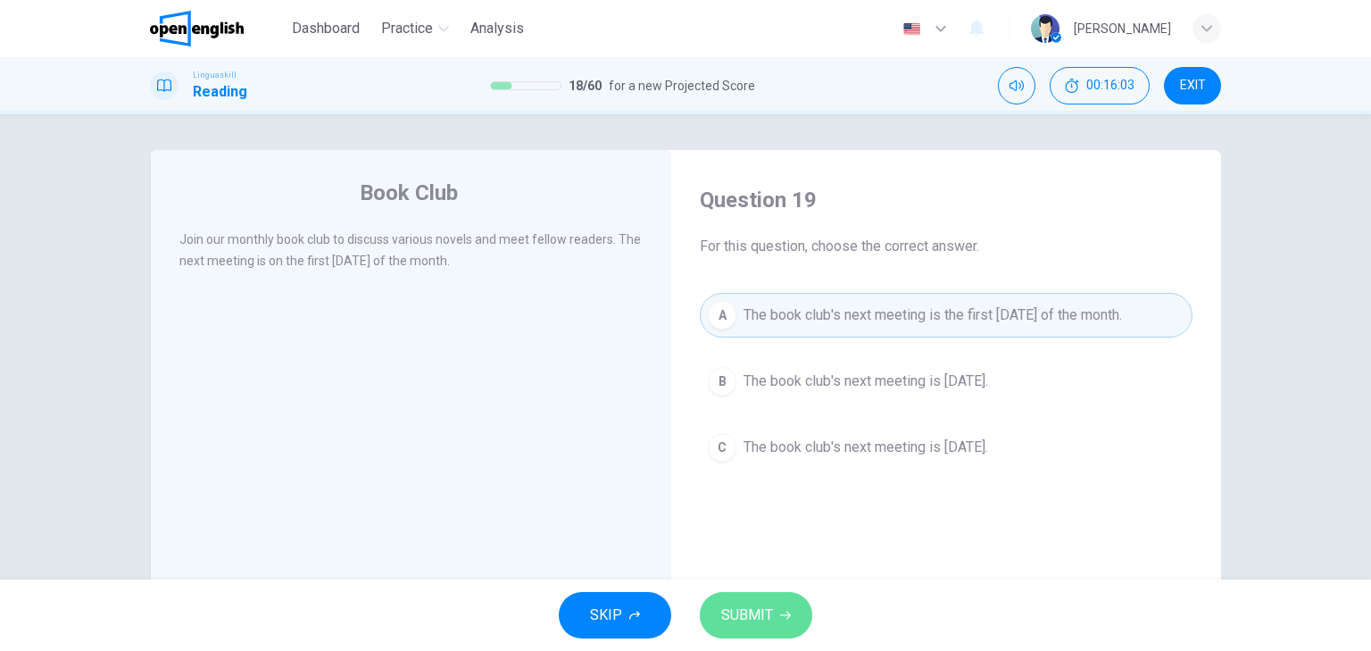
click at [770, 627] on button "SUBMIT" at bounding box center [756, 615] width 112 height 46
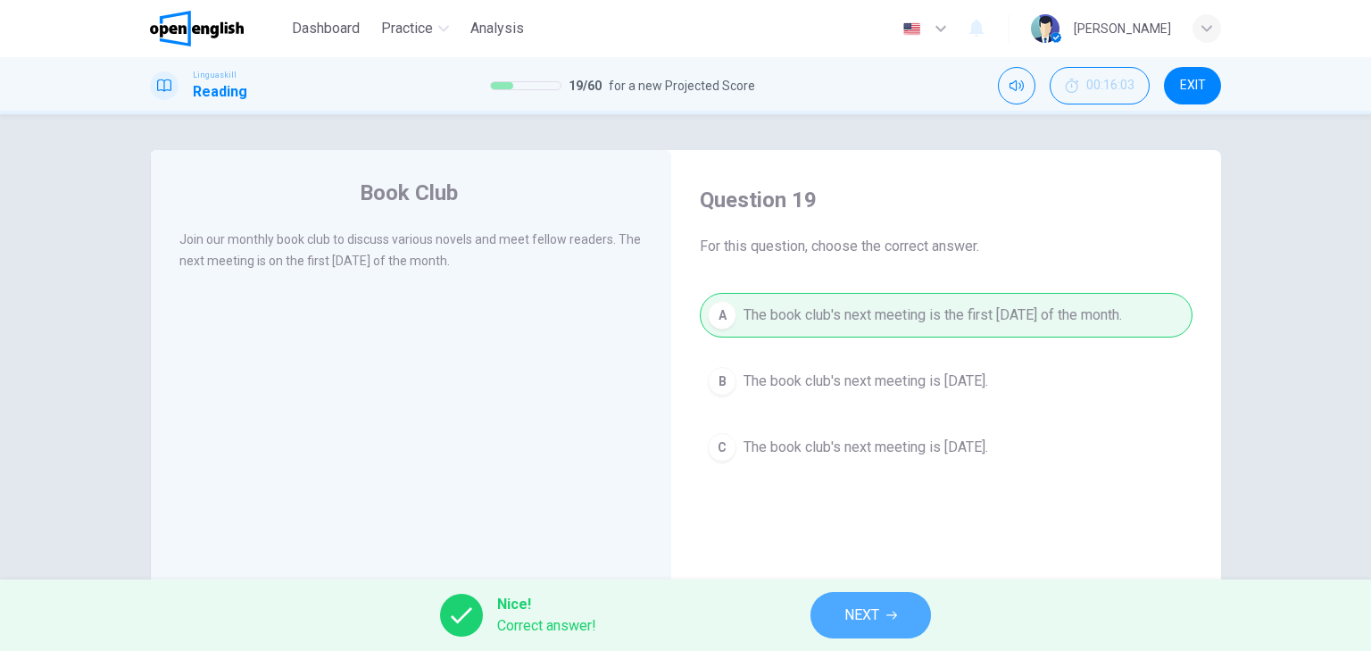
click at [876, 613] on span "NEXT" at bounding box center [861, 614] width 35 height 25
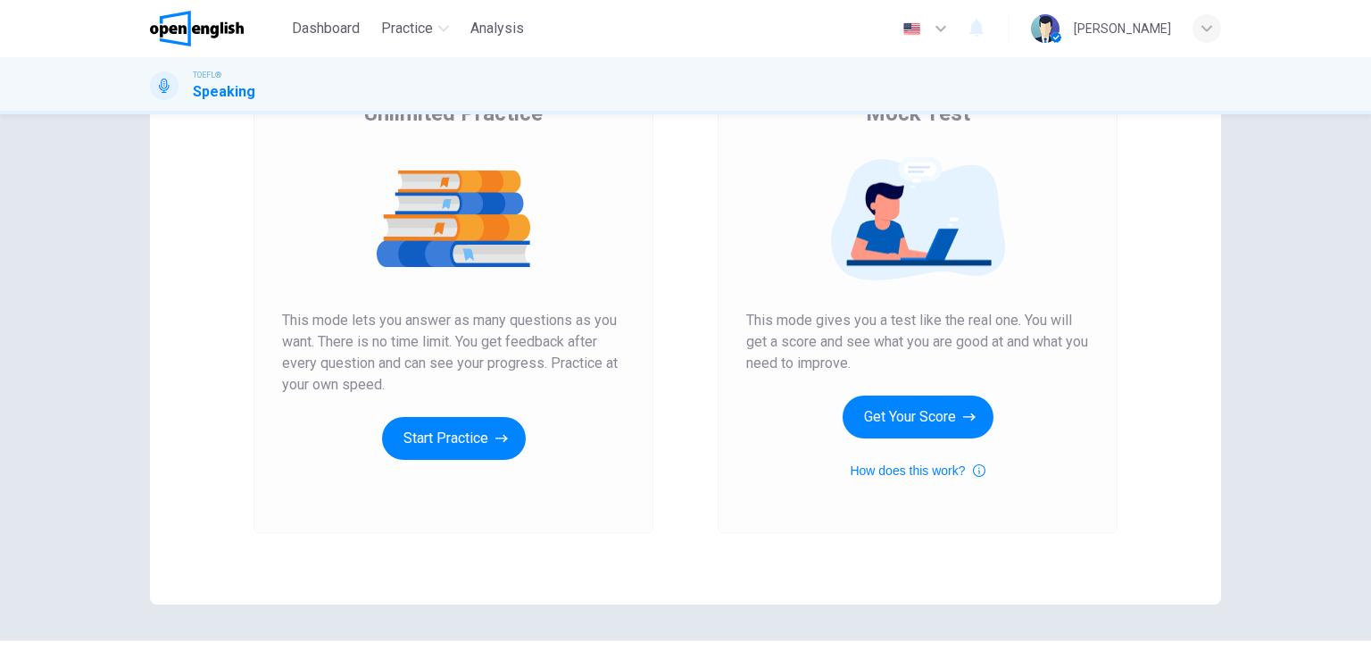
scroll to position [141, 0]
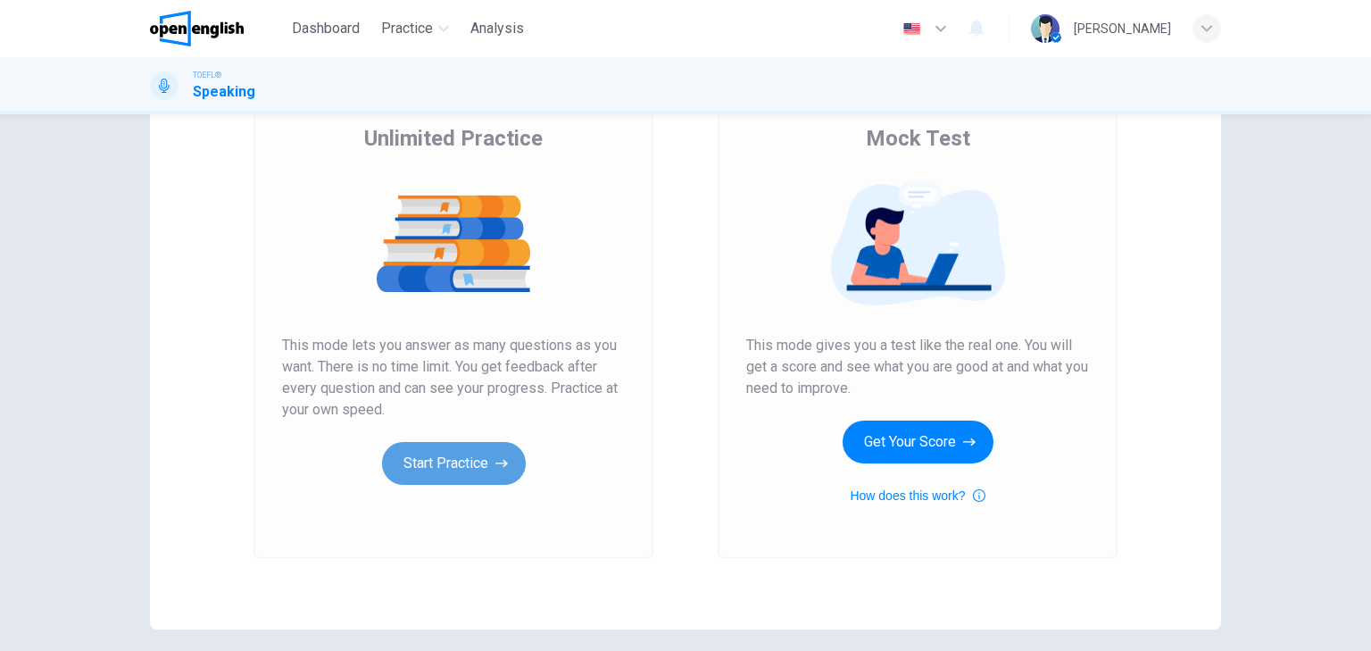
click at [501, 457] on icon "button" at bounding box center [501, 463] width 12 height 18
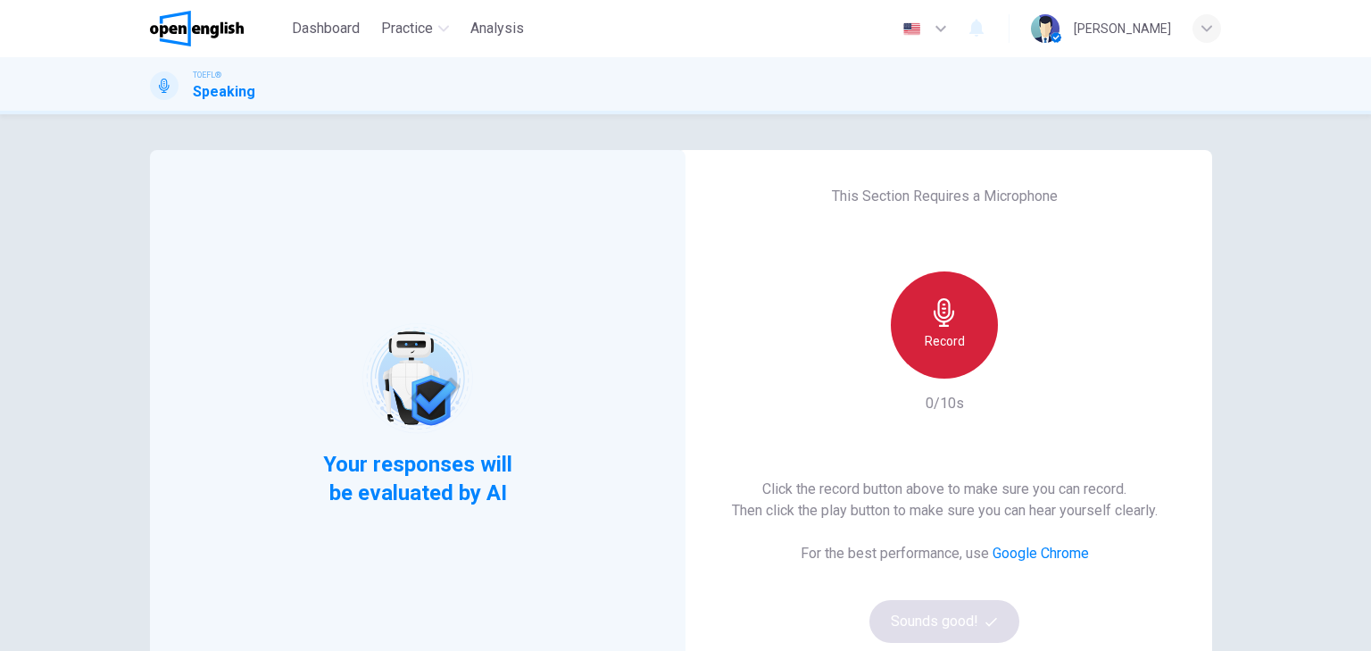
drag, startPoint x: 952, startPoint y: 351, endPoint x: 1056, endPoint y: 389, distance: 110.4
click at [952, 350] on h6 "Record" at bounding box center [944, 340] width 40 height 21
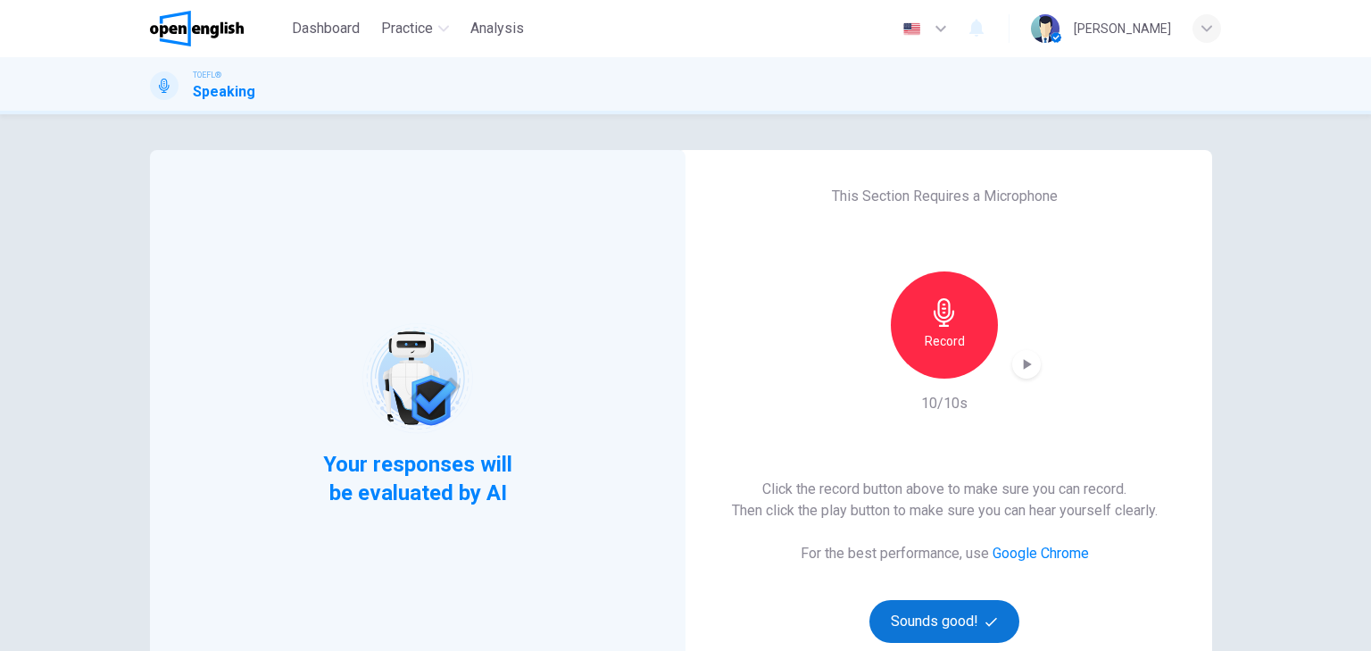
click at [937, 616] on button "Sounds good!" at bounding box center [944, 621] width 150 height 43
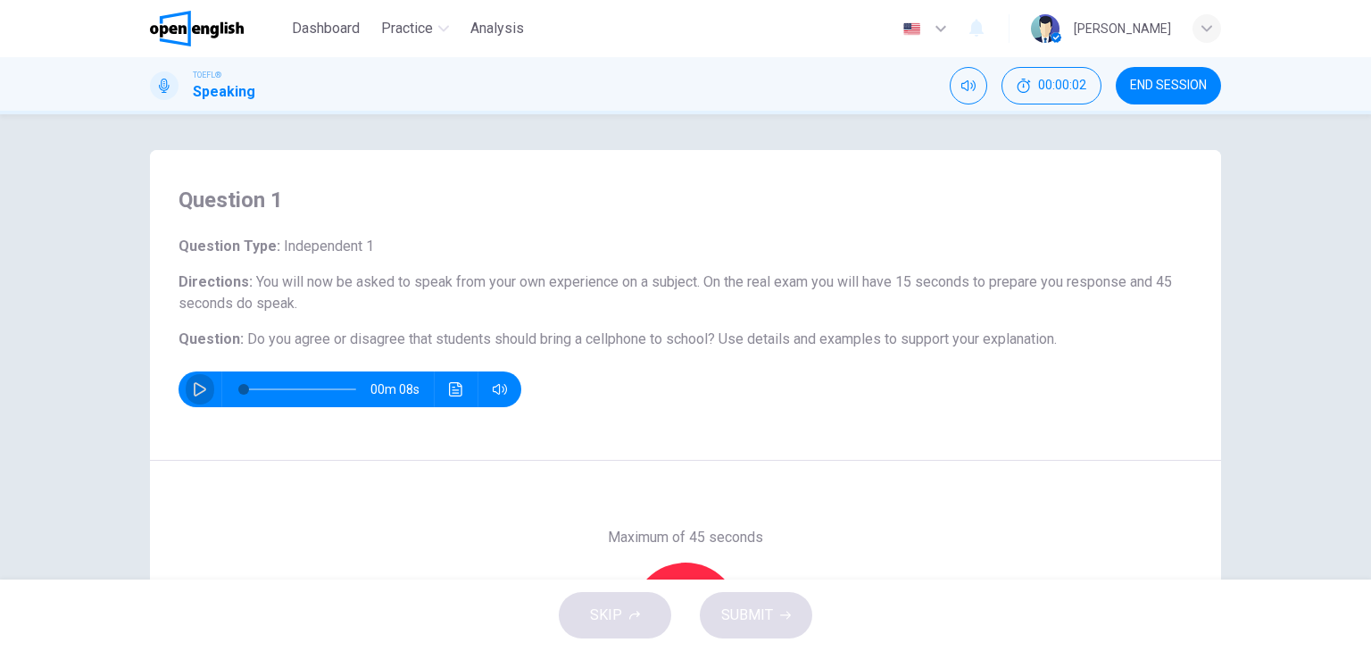
click at [197, 396] on button "button" at bounding box center [200, 389] width 29 height 36
type input "**"
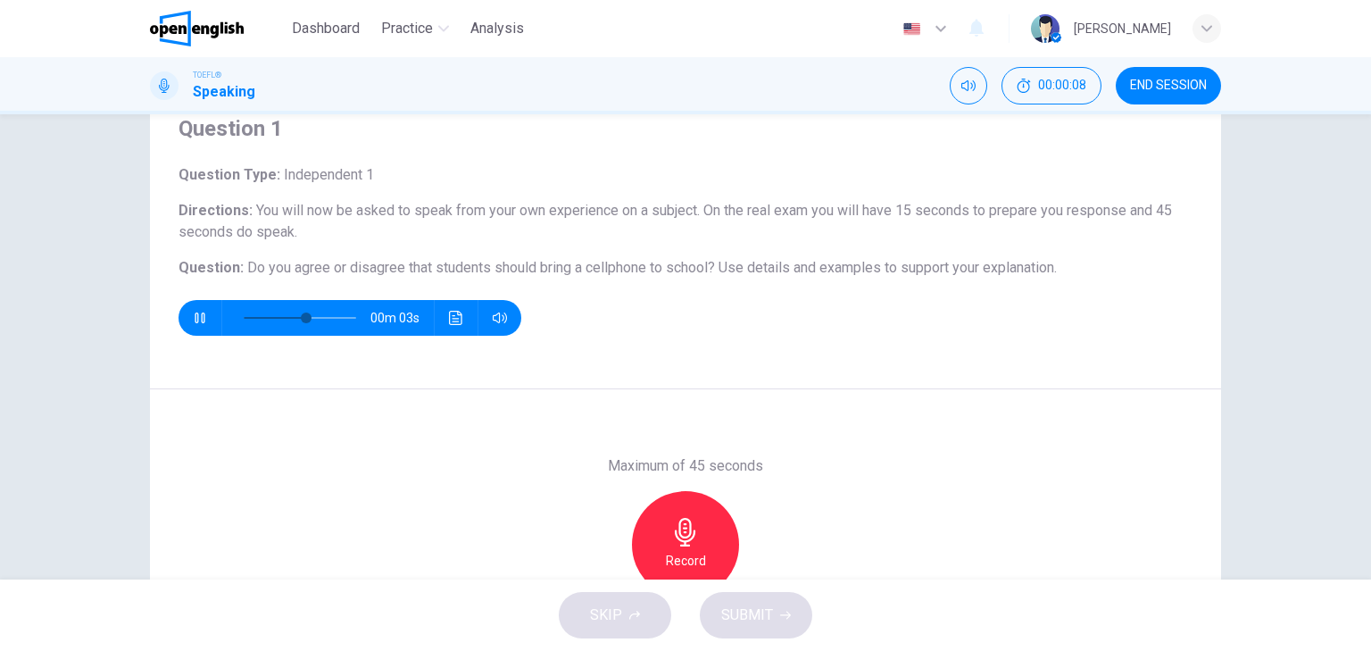
scroll to position [143, 0]
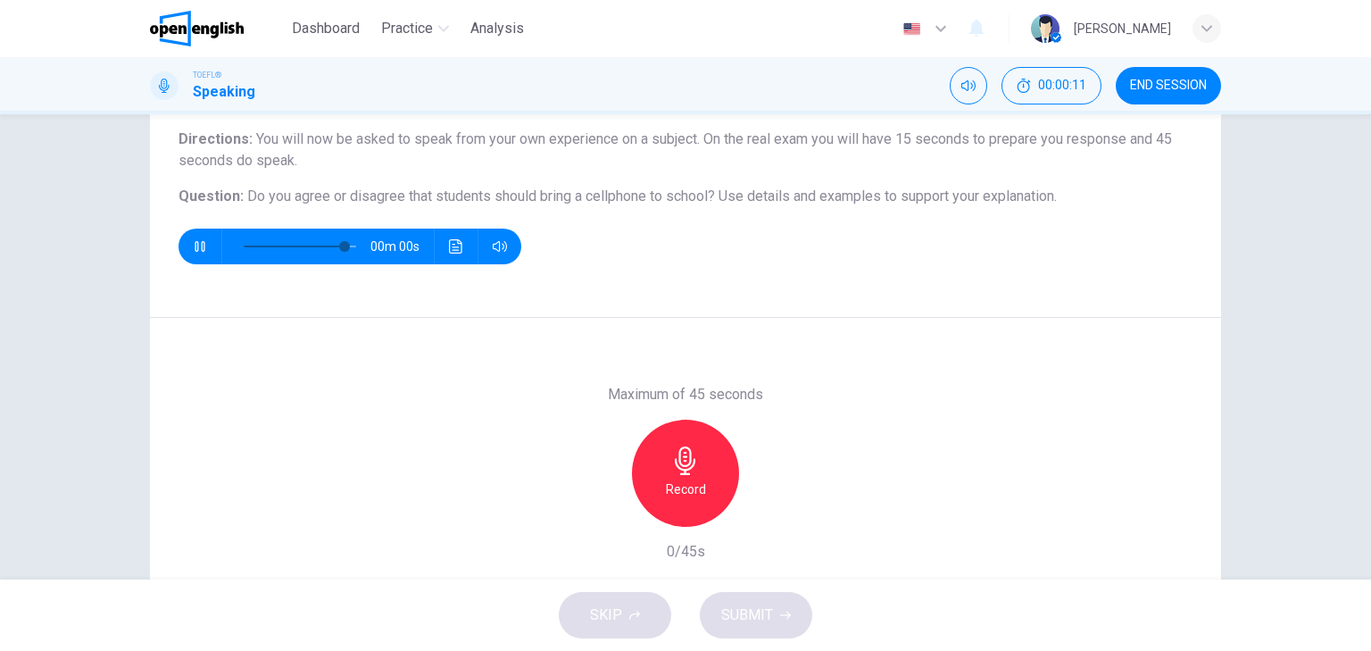
type input "*"
click at [681, 483] on h6 "Record" at bounding box center [686, 488] width 40 height 21
click at [758, 622] on span "SUBMIT" at bounding box center [747, 614] width 52 height 25
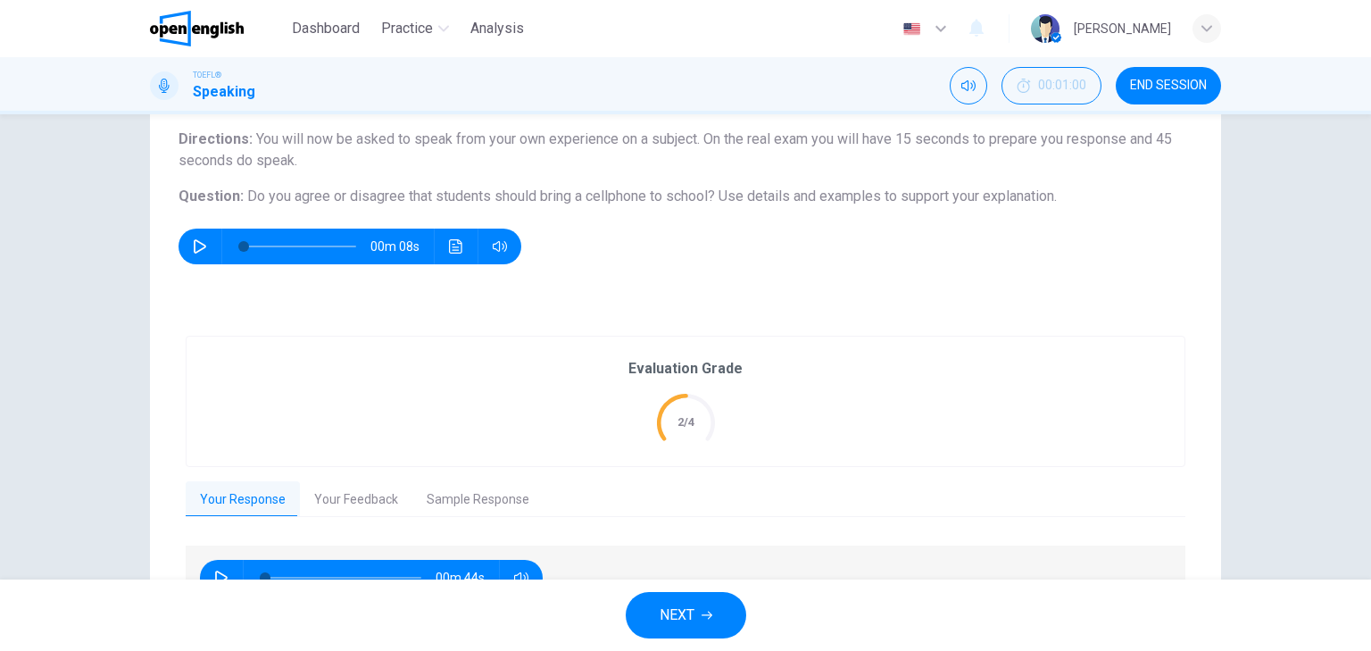
scroll to position [246, 0]
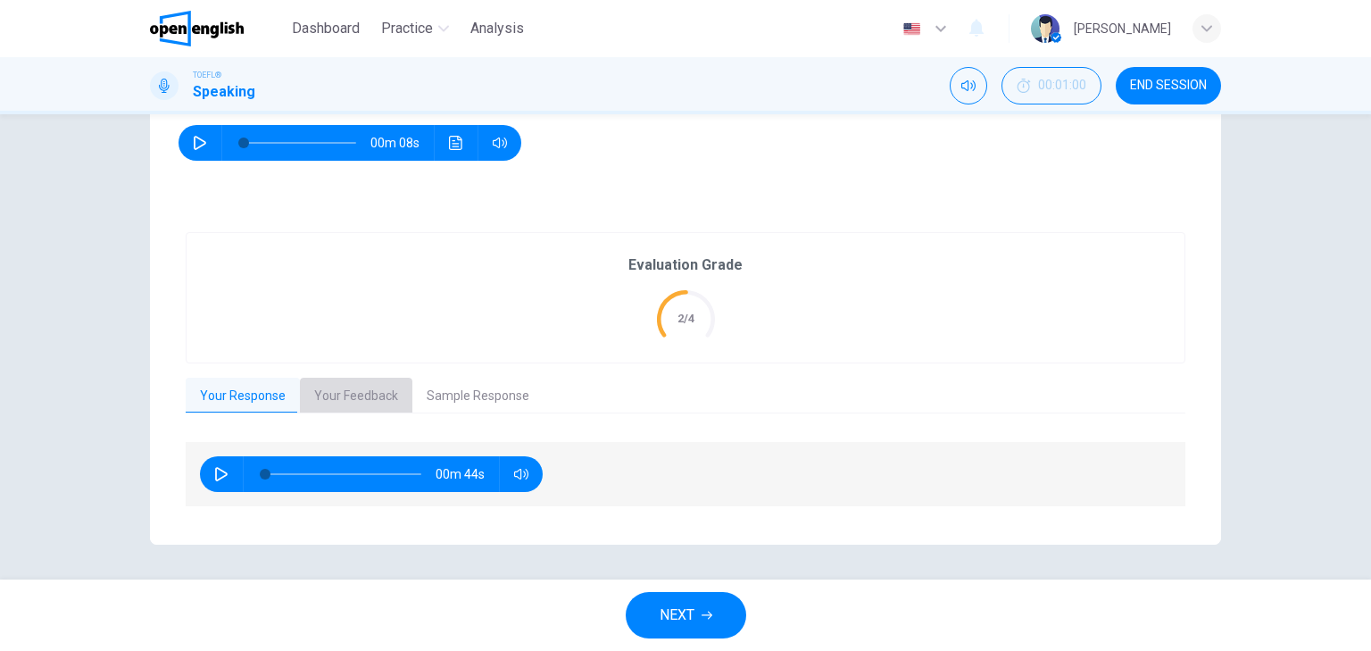
click at [362, 401] on button "Your Feedback" at bounding box center [356, 395] width 112 height 37
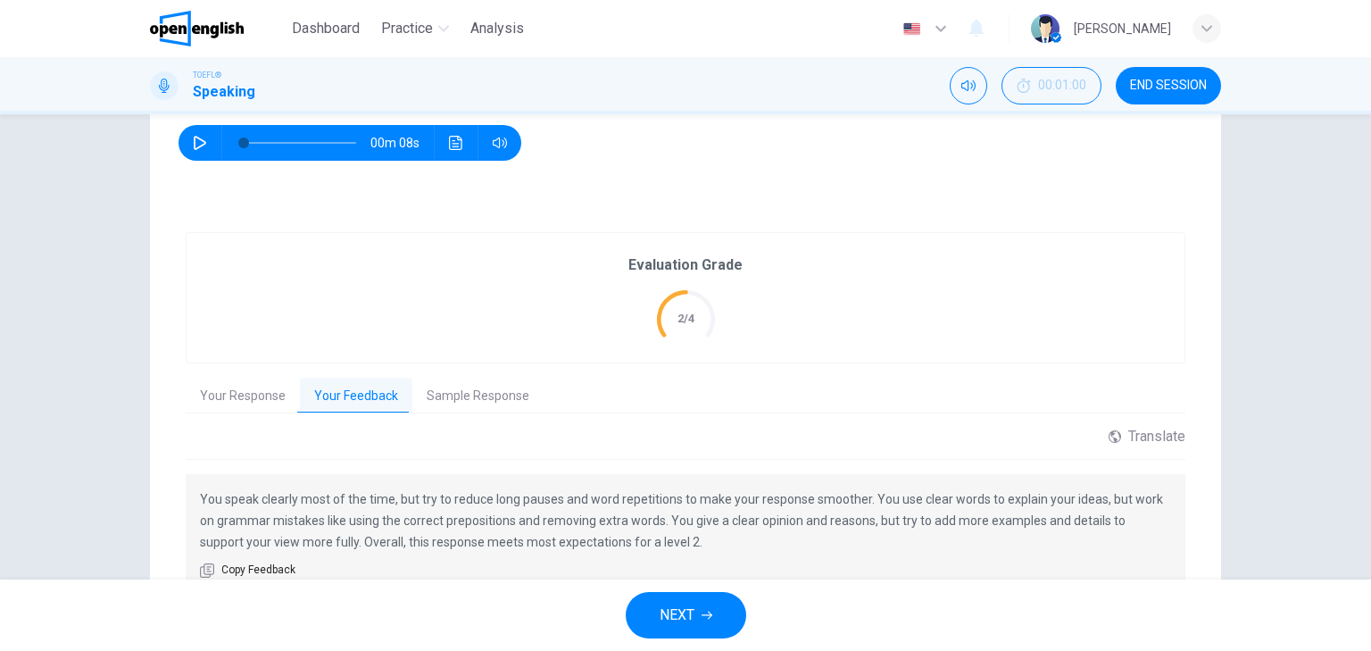
scroll to position [318, 0]
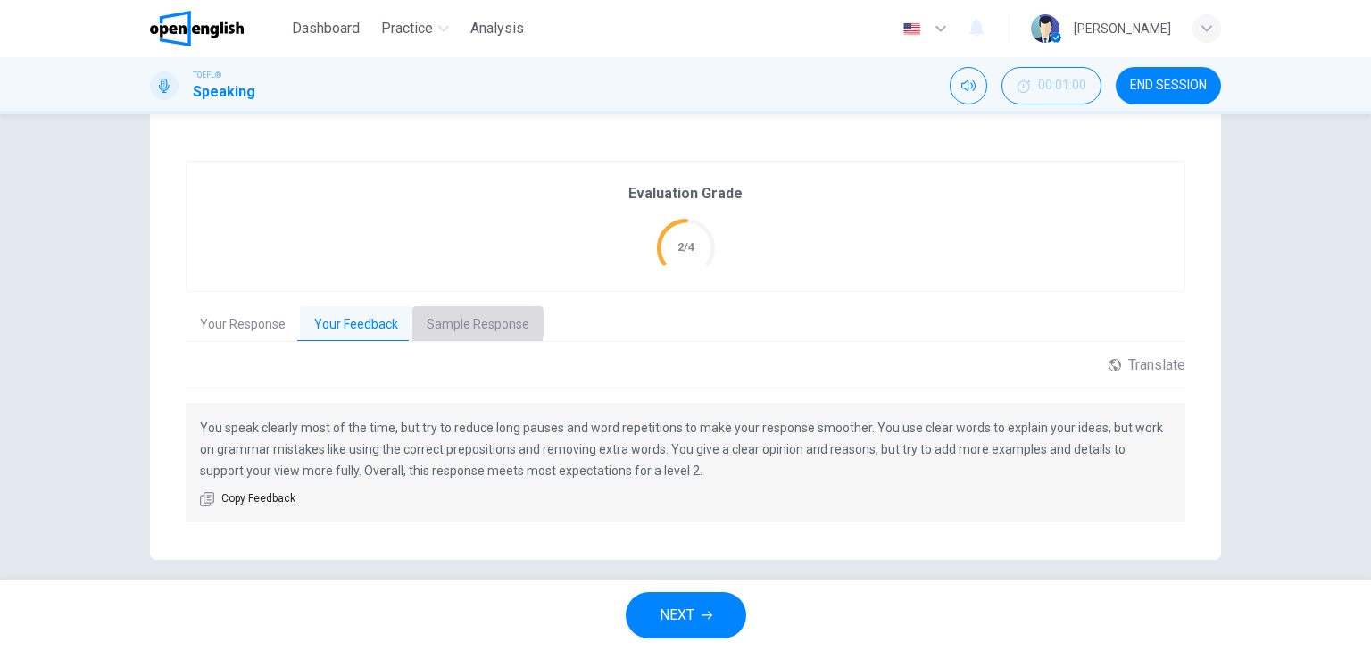
click at [460, 323] on button "Sample Response" at bounding box center [477, 324] width 131 height 37
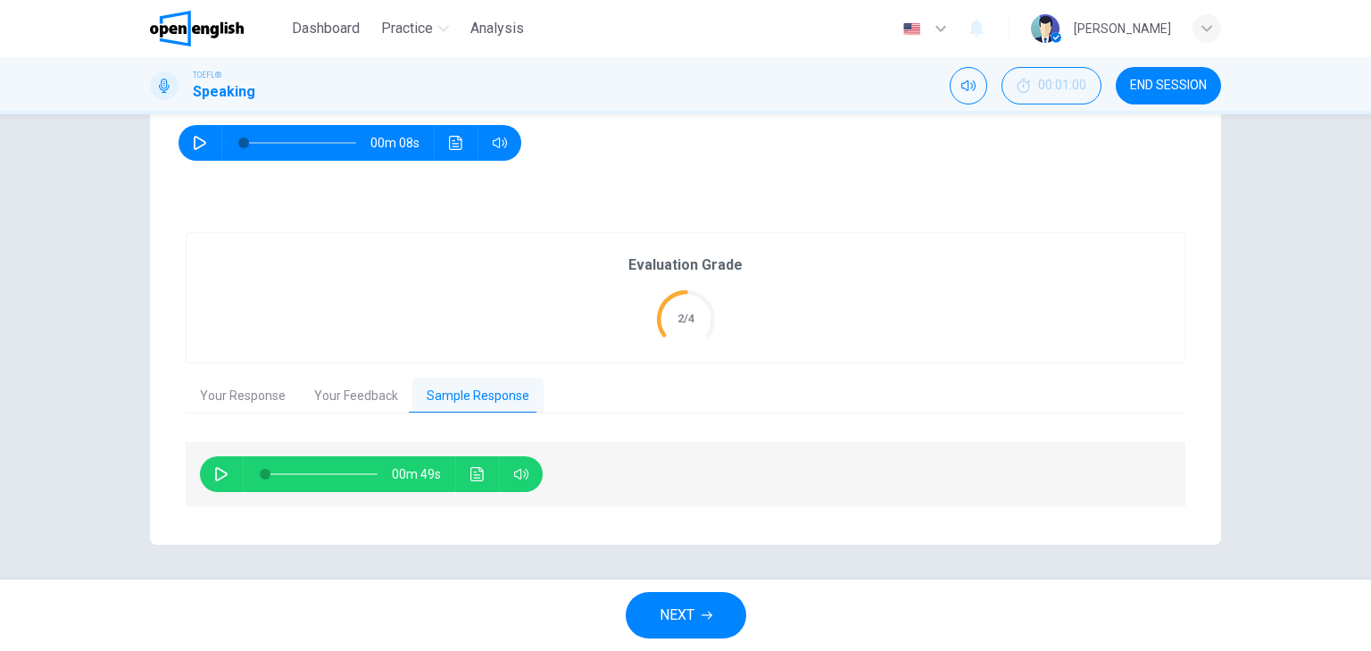
click at [208, 474] on button "button" at bounding box center [221, 474] width 29 height 36
drag, startPoint x: 286, startPoint y: 468, endPoint x: 206, endPoint y: 470, distance: 79.4
click at [206, 470] on div "00m 40s" at bounding box center [371, 474] width 343 height 36
drag, startPoint x: 267, startPoint y: 473, endPoint x: 241, endPoint y: 464, distance: 27.4
click at [244, 464] on div at bounding box center [318, 474] width 148 height 36
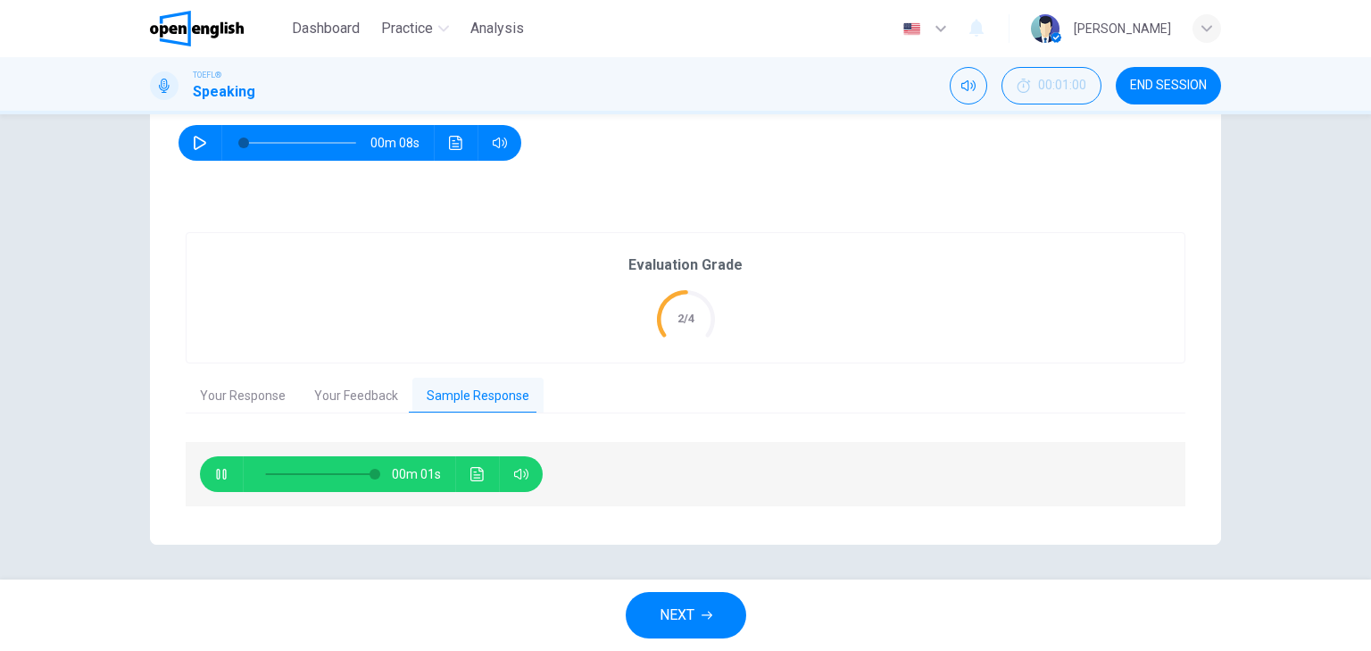
type input "*"
click at [235, 391] on button "Your Response" at bounding box center [243, 395] width 114 height 37
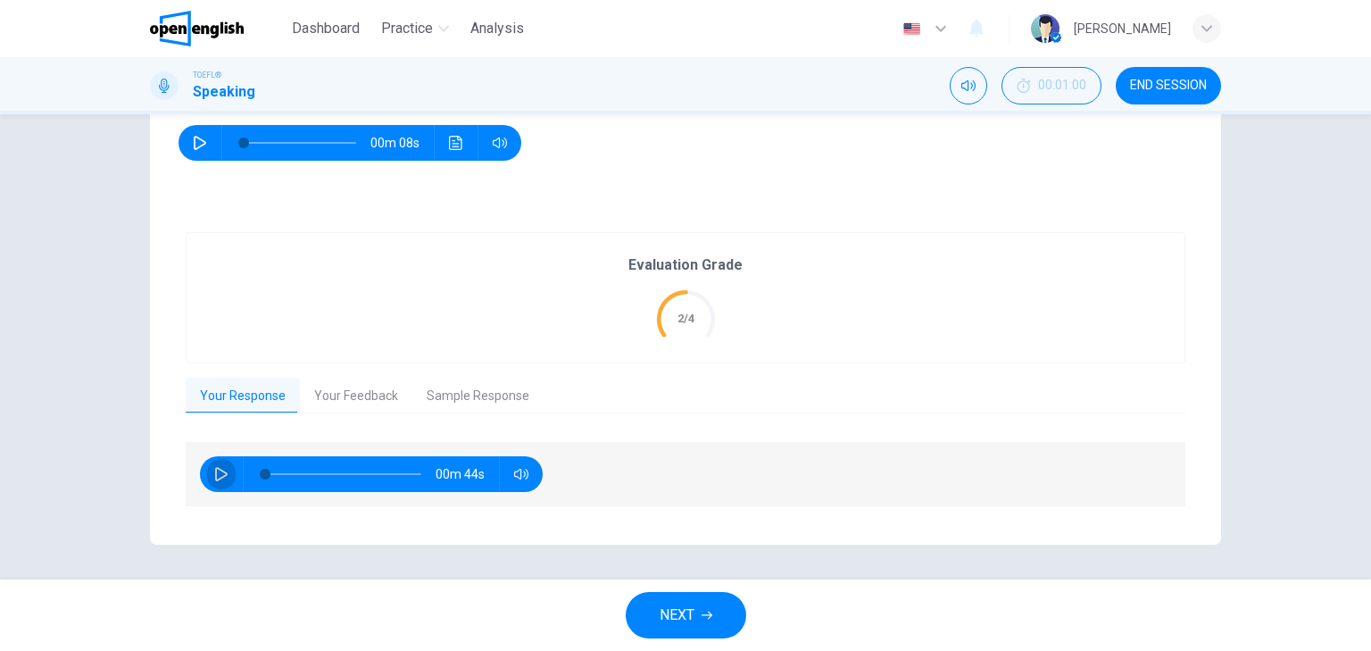
click at [217, 471] on icon "button" at bounding box center [221, 474] width 14 height 14
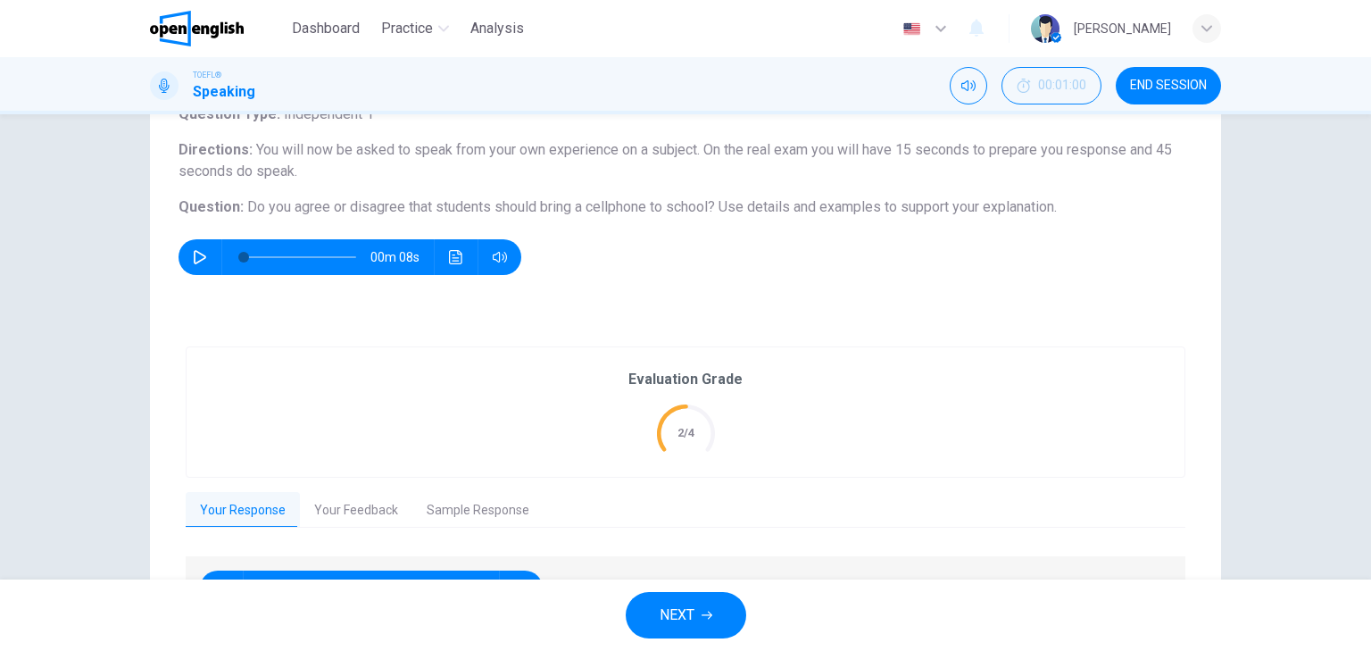
scroll to position [143, 0]
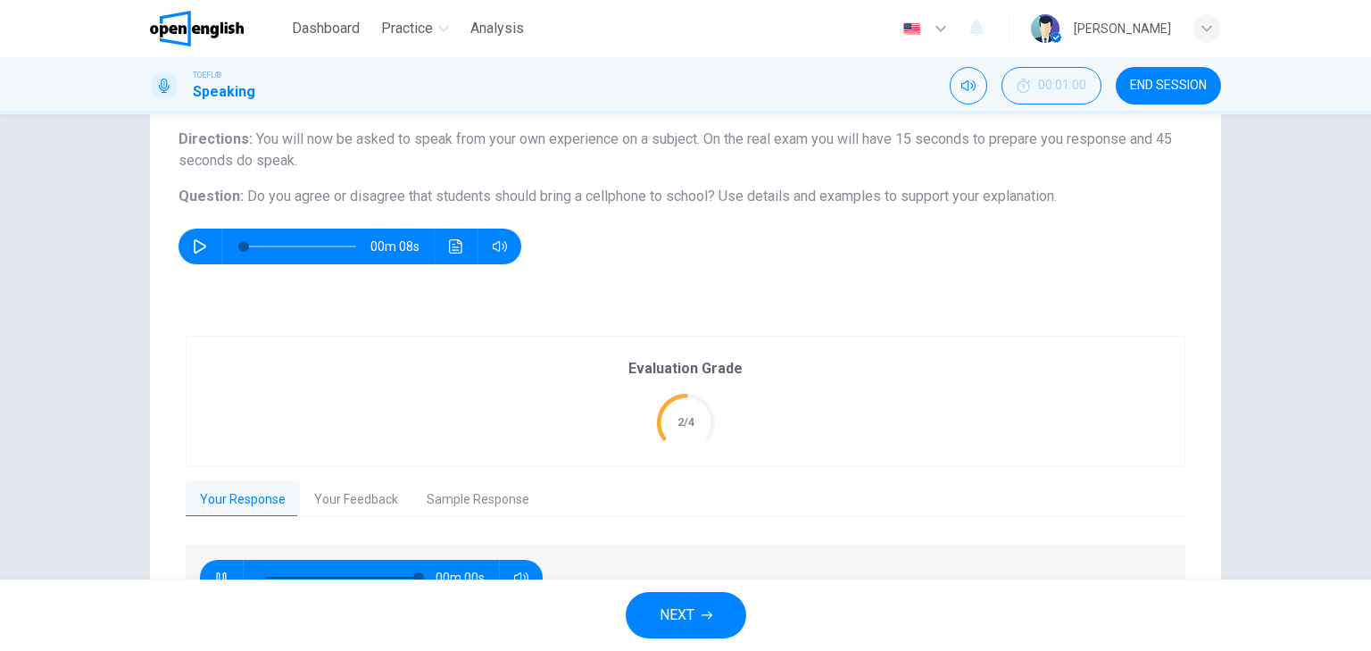
type input "*"
click at [689, 617] on span "NEXT" at bounding box center [676, 614] width 35 height 25
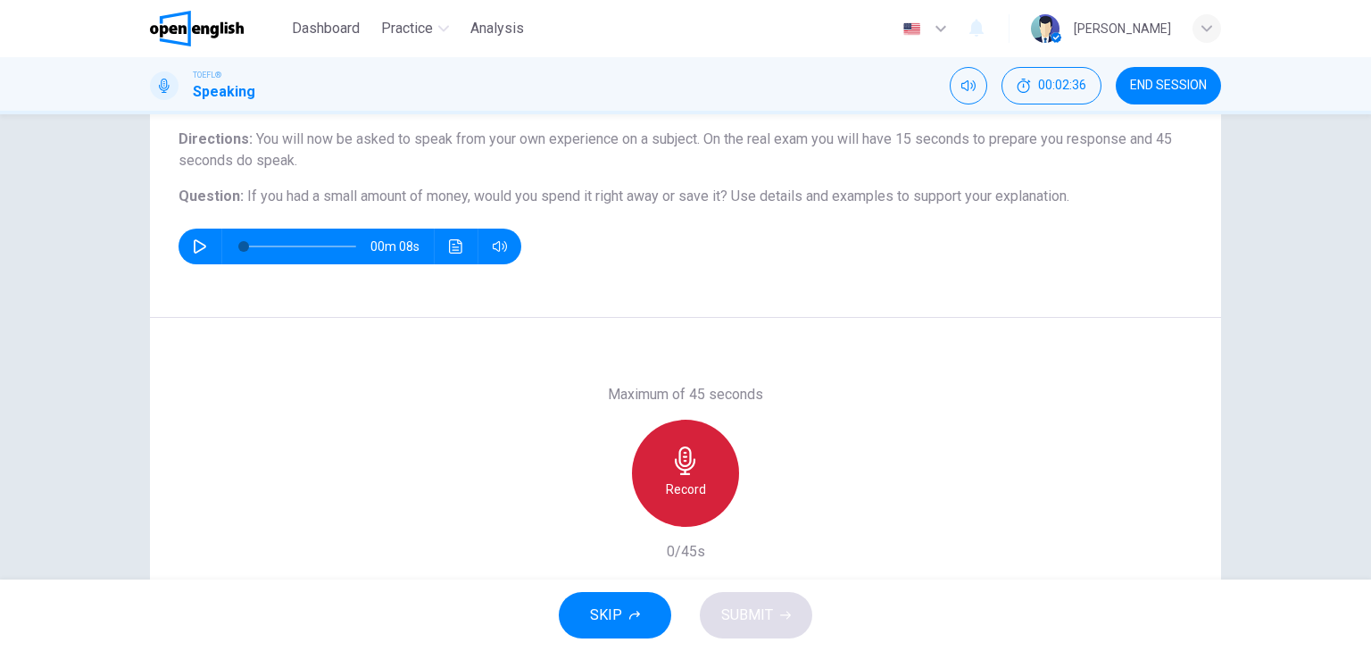
drag, startPoint x: 682, startPoint y: 491, endPoint x: 1157, endPoint y: 545, distance: 478.7
click at [700, 492] on h6 "Record" at bounding box center [686, 488] width 40 height 21
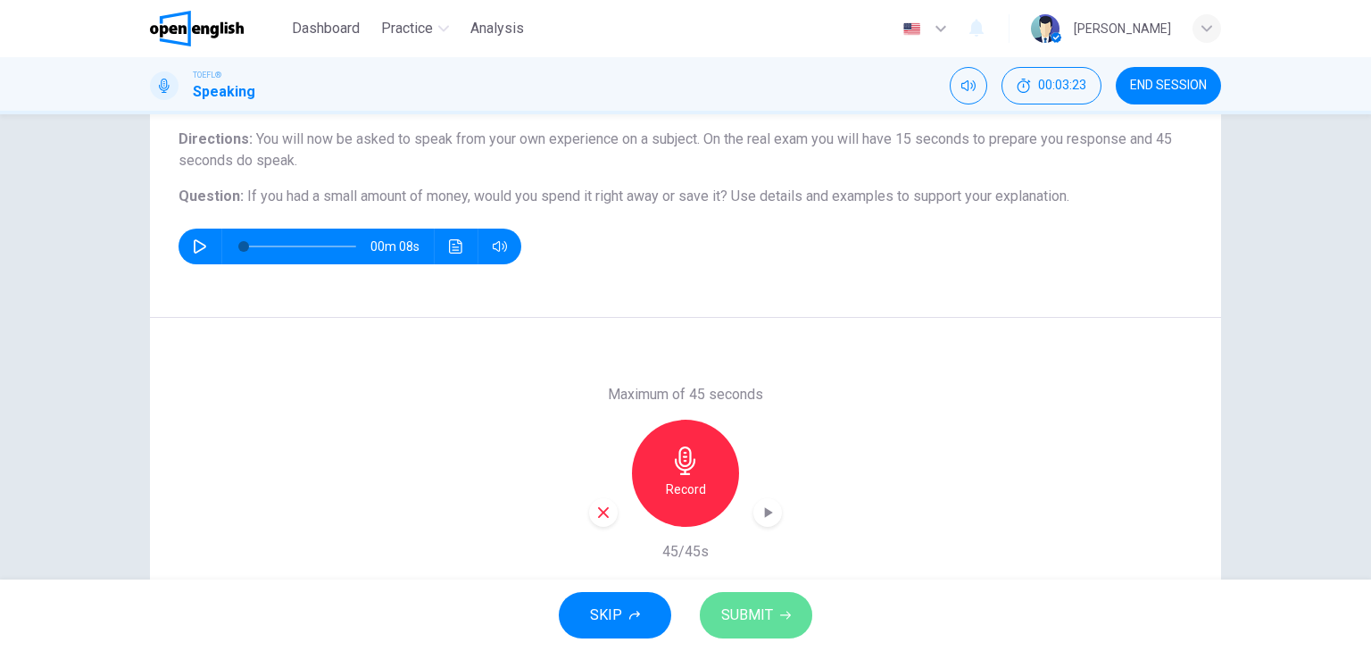
click at [762, 621] on span "SUBMIT" at bounding box center [747, 614] width 52 height 25
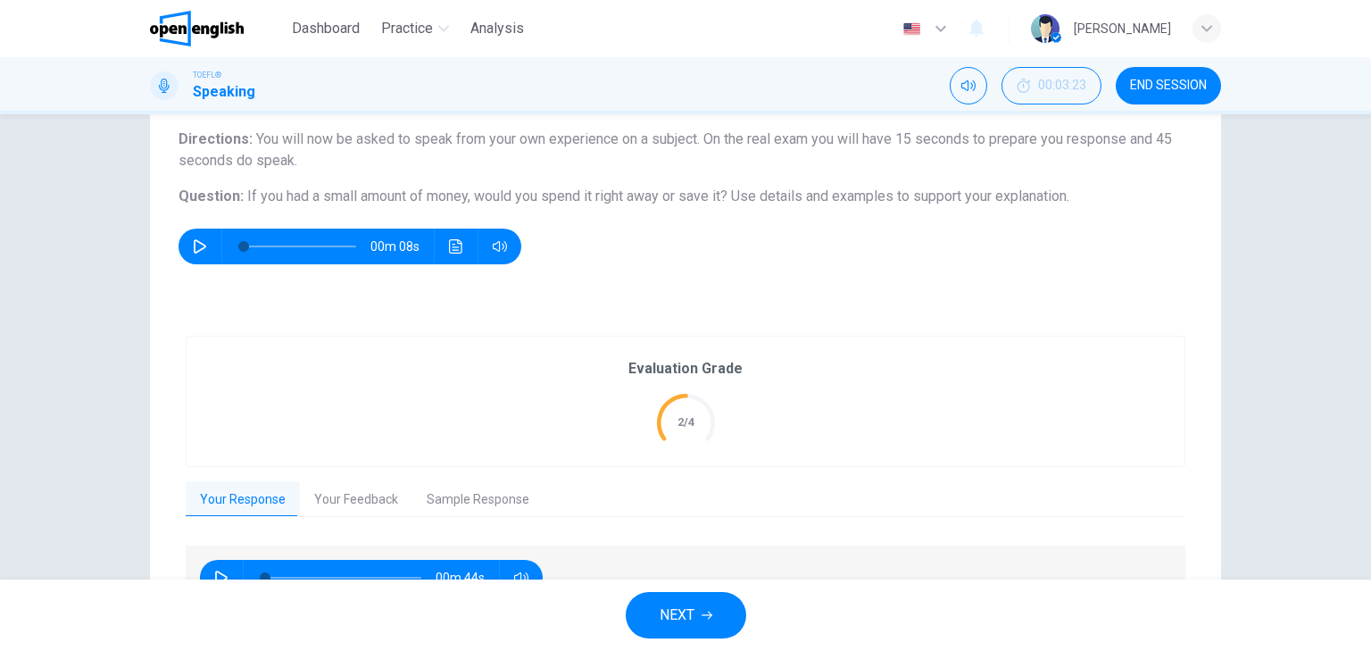
click at [384, 496] on button "Your Feedback" at bounding box center [356, 499] width 112 height 37
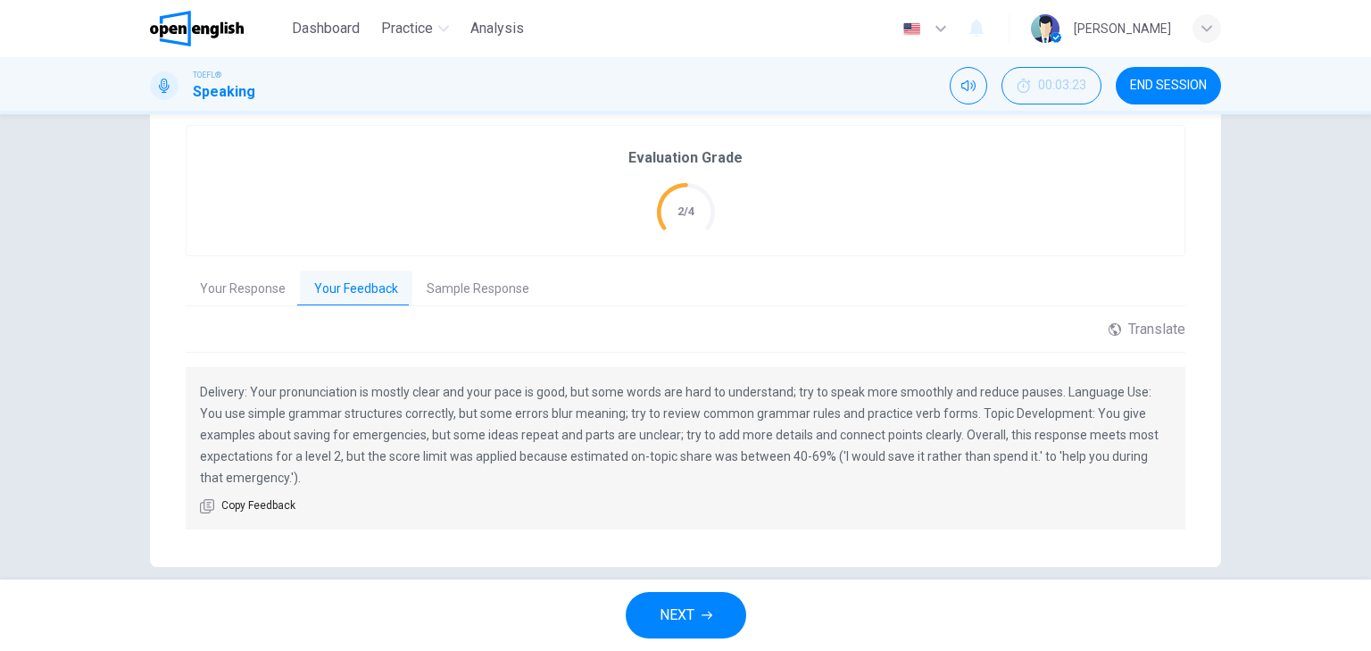
scroll to position [355, 0]
drag, startPoint x: 812, startPoint y: 384, endPoint x: 949, endPoint y: 386, distance: 136.6
click at [949, 386] on p "Delivery: Your pronunciation is mostly clear and your pace is good, but some wo…" at bounding box center [685, 432] width 971 height 107
drag, startPoint x: 917, startPoint y: 389, endPoint x: 999, endPoint y: 393, distance: 82.2
click at [1003, 389] on p "Delivery: Your pronunciation is mostly clear and your pace is good, but some wo…" at bounding box center [685, 432] width 971 height 107
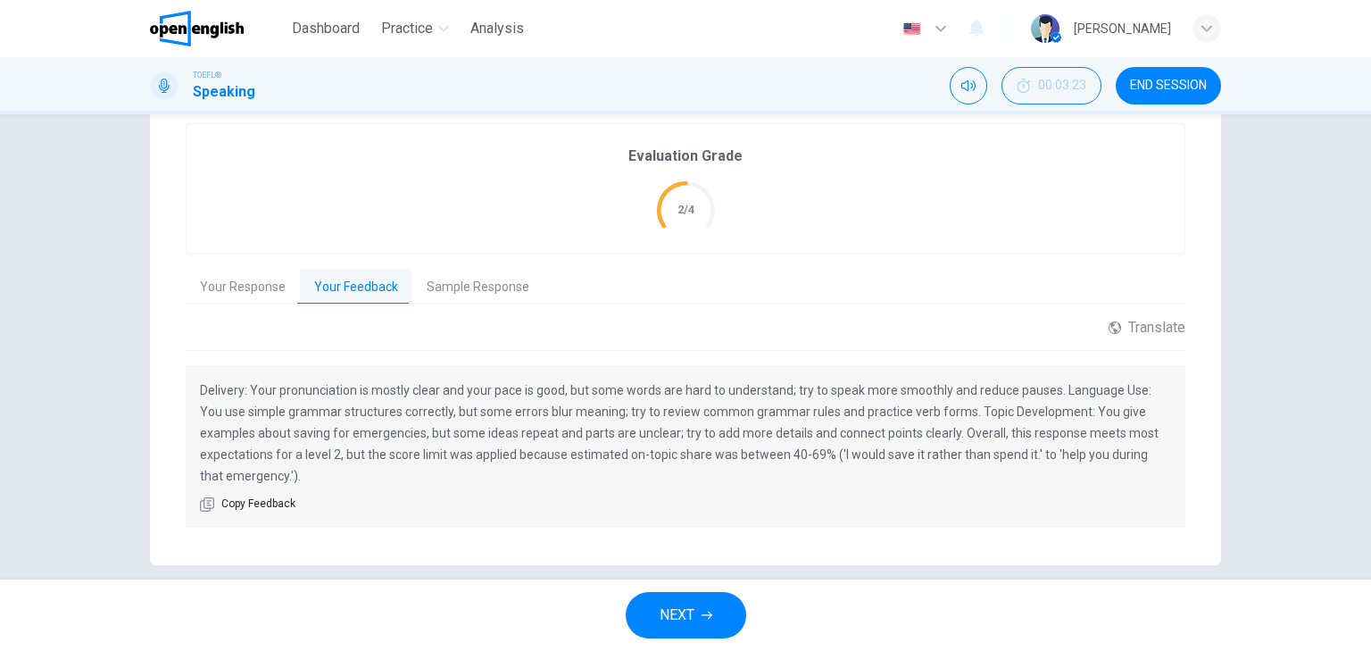
click at [478, 291] on button "Sample Response" at bounding box center [477, 287] width 131 height 37
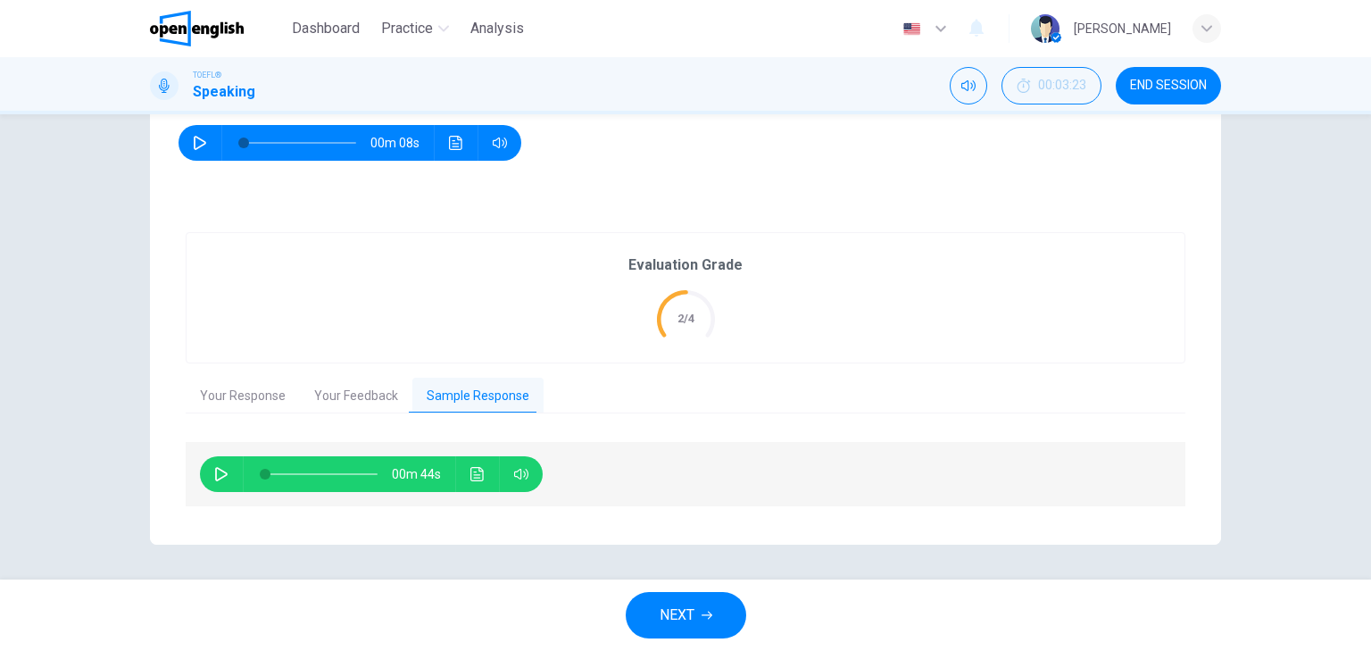
click at [214, 475] on icon "button" at bounding box center [221, 474] width 14 height 14
click at [996, 484] on div "00m 38s" at bounding box center [685, 474] width 999 height 64
drag, startPoint x: 271, startPoint y: 471, endPoint x: 239, endPoint y: 463, distance: 33.1
click at [231, 453] on div "00m 44s" at bounding box center [685, 474] width 999 height 64
click at [214, 468] on icon "button" at bounding box center [221, 474] width 14 height 14
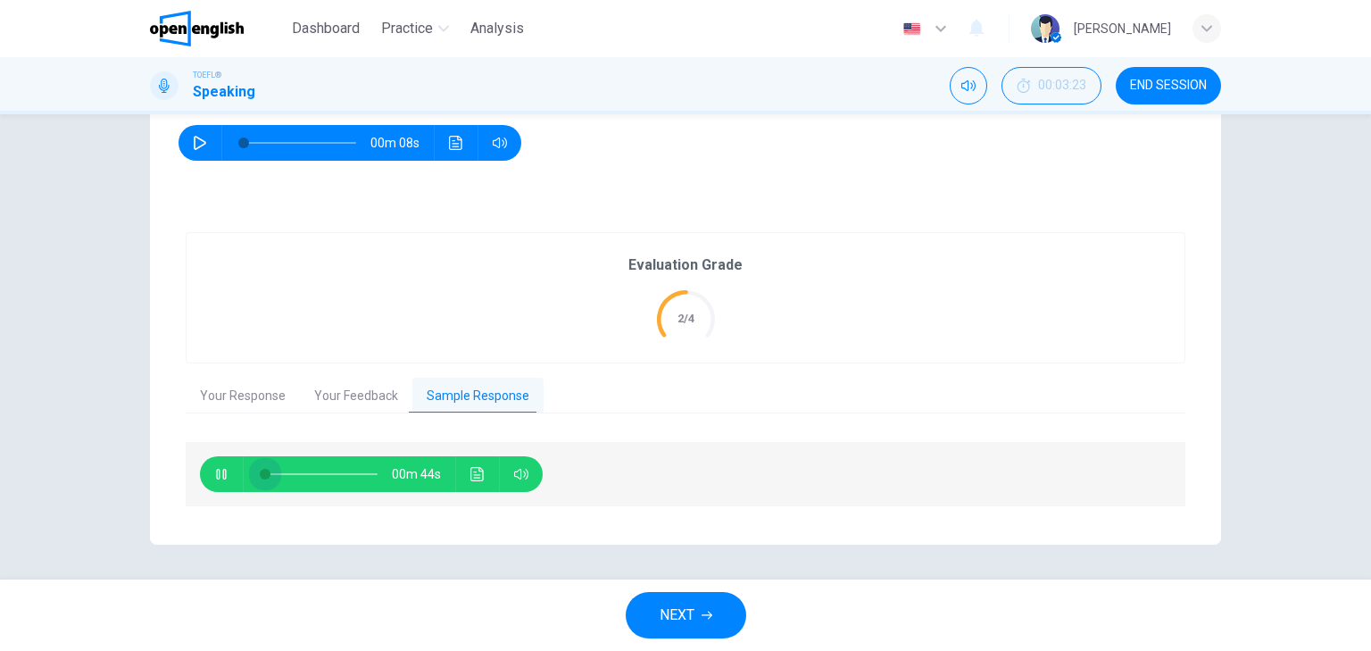
drag, startPoint x: 276, startPoint y: 471, endPoint x: 211, endPoint y: 477, distance: 64.5
click at [211, 477] on div "00m 44s" at bounding box center [371, 474] width 343 height 36
click at [216, 469] on icon "button" at bounding box center [221, 473] width 10 height 11
click at [470, 397] on button "Sample Response" at bounding box center [477, 395] width 131 height 37
click at [456, 396] on button "Sample Response" at bounding box center [477, 395] width 131 height 37
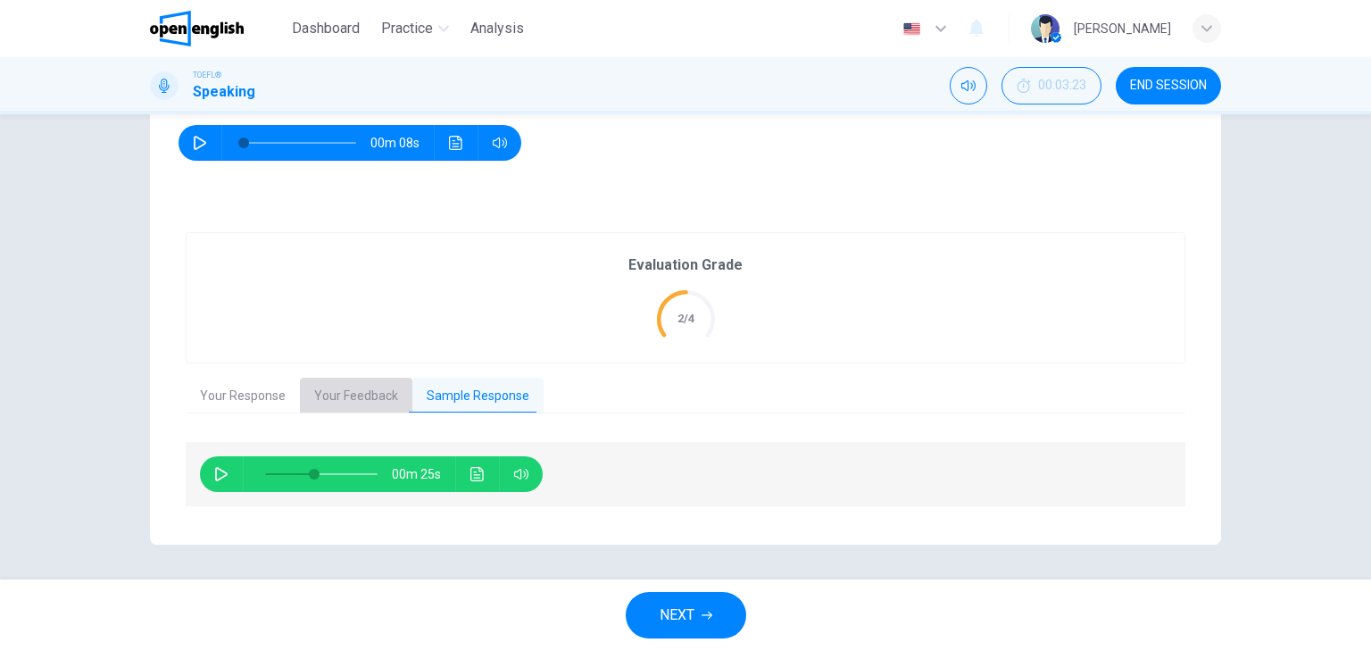
click at [332, 395] on button "Your Feedback" at bounding box center [356, 395] width 112 height 37
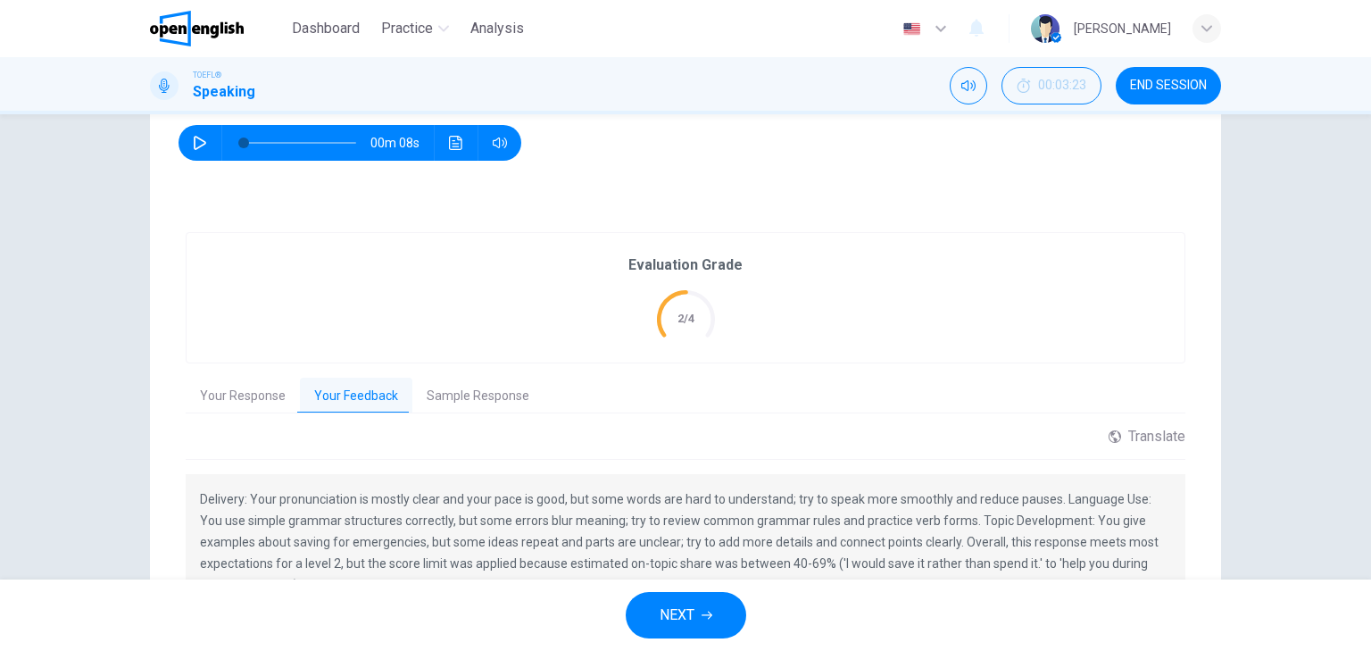
click at [484, 395] on button "Sample Response" at bounding box center [477, 395] width 131 height 37
type input "**"
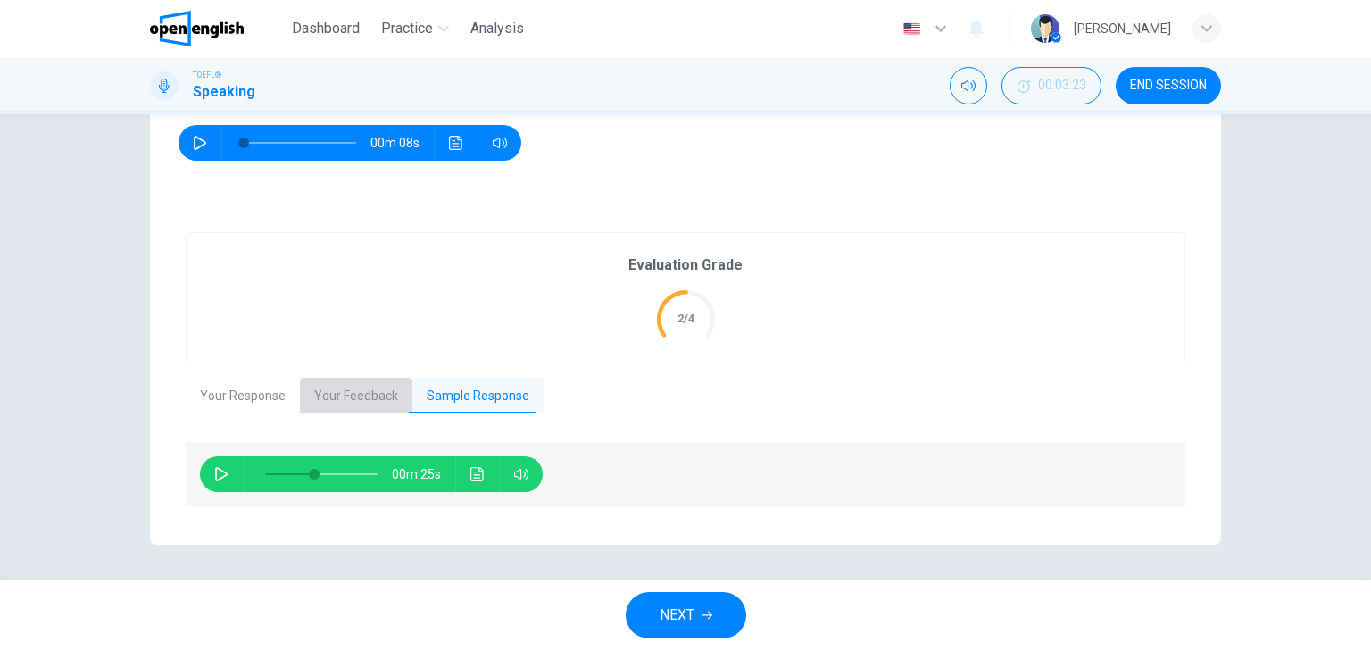
click at [356, 391] on button "Your Feedback" at bounding box center [356, 395] width 112 height 37
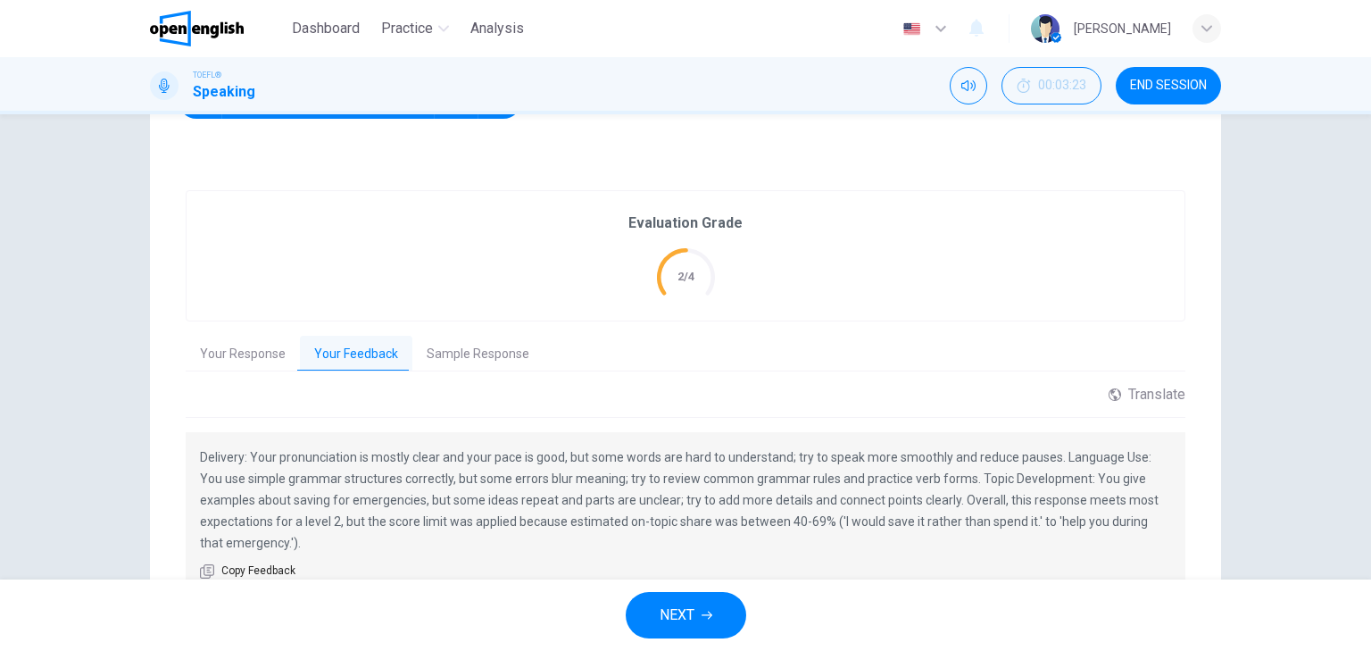
scroll to position [355, 0]
